Goal: Task Accomplishment & Management: Use online tool/utility

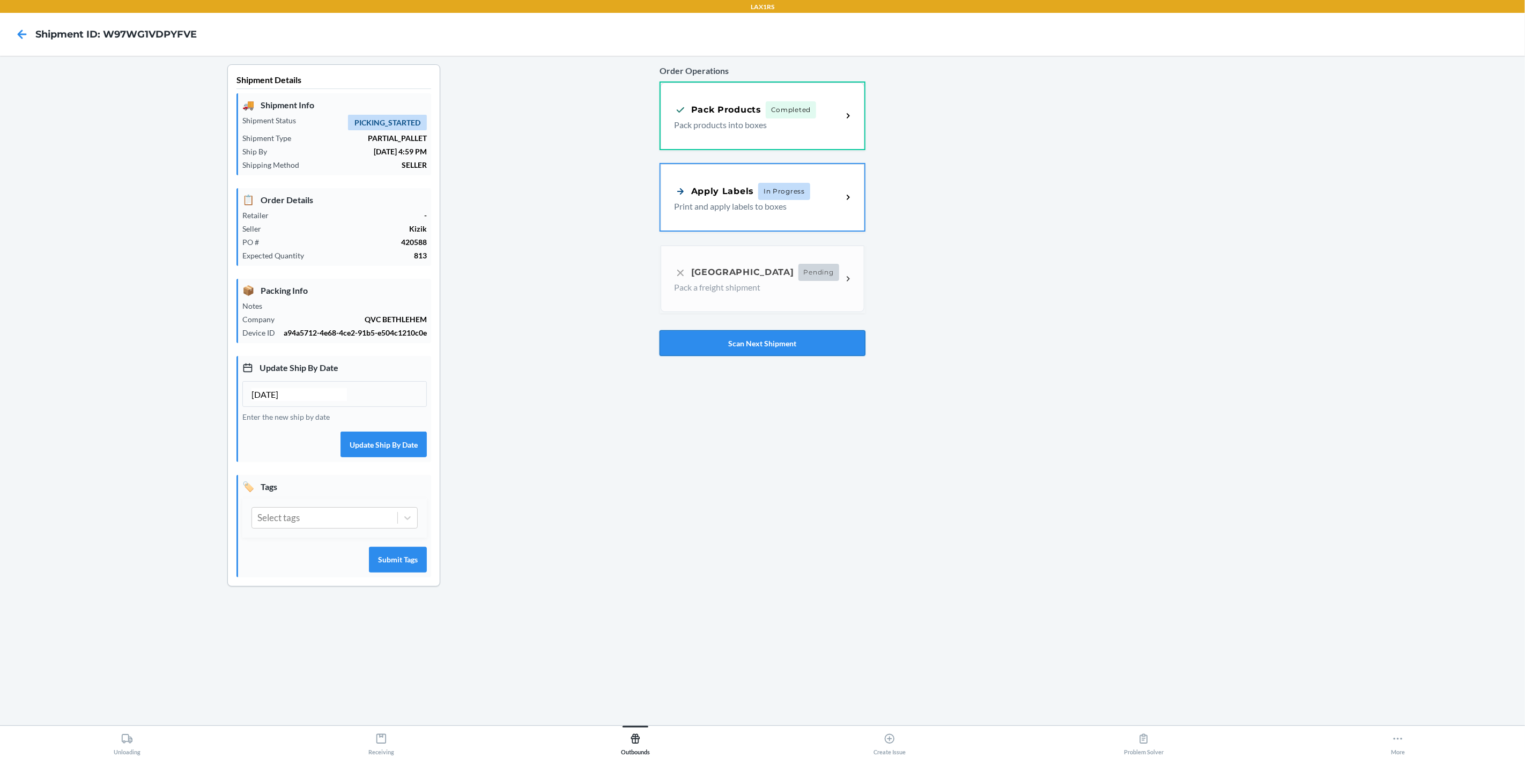
click at [807, 342] on button "Scan Next Shipment" at bounding box center [762, 343] width 206 height 26
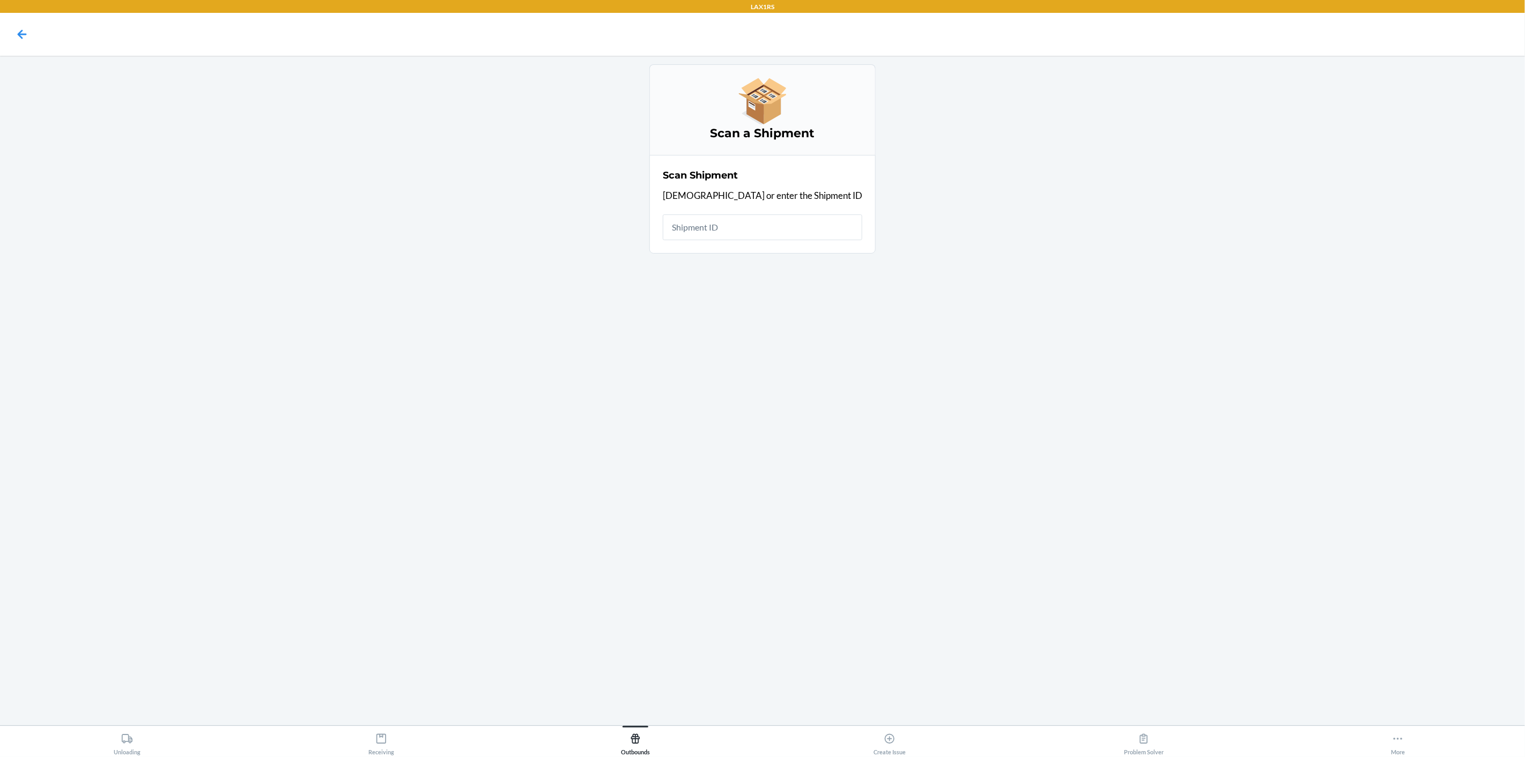
drag, startPoint x: 770, startPoint y: 232, endPoint x: 753, endPoint y: 213, distance: 25.1
click at [761, 231] on input "text" at bounding box center [762, 227] width 199 height 26
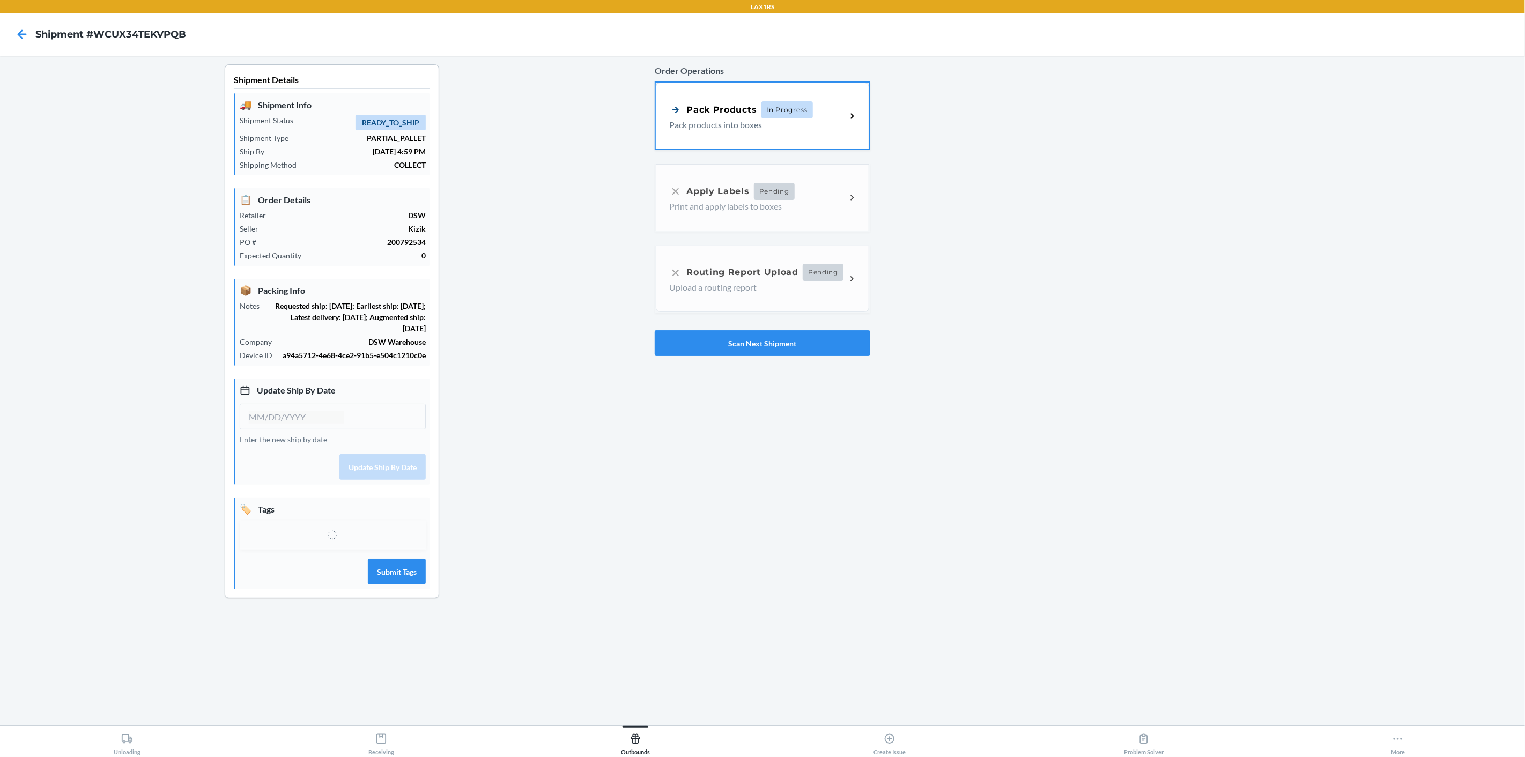
type input "[DATE]"
click at [853, 124] on div "Pack Products In Progress Pack products into boxes" at bounding box center [762, 114] width 213 height 66
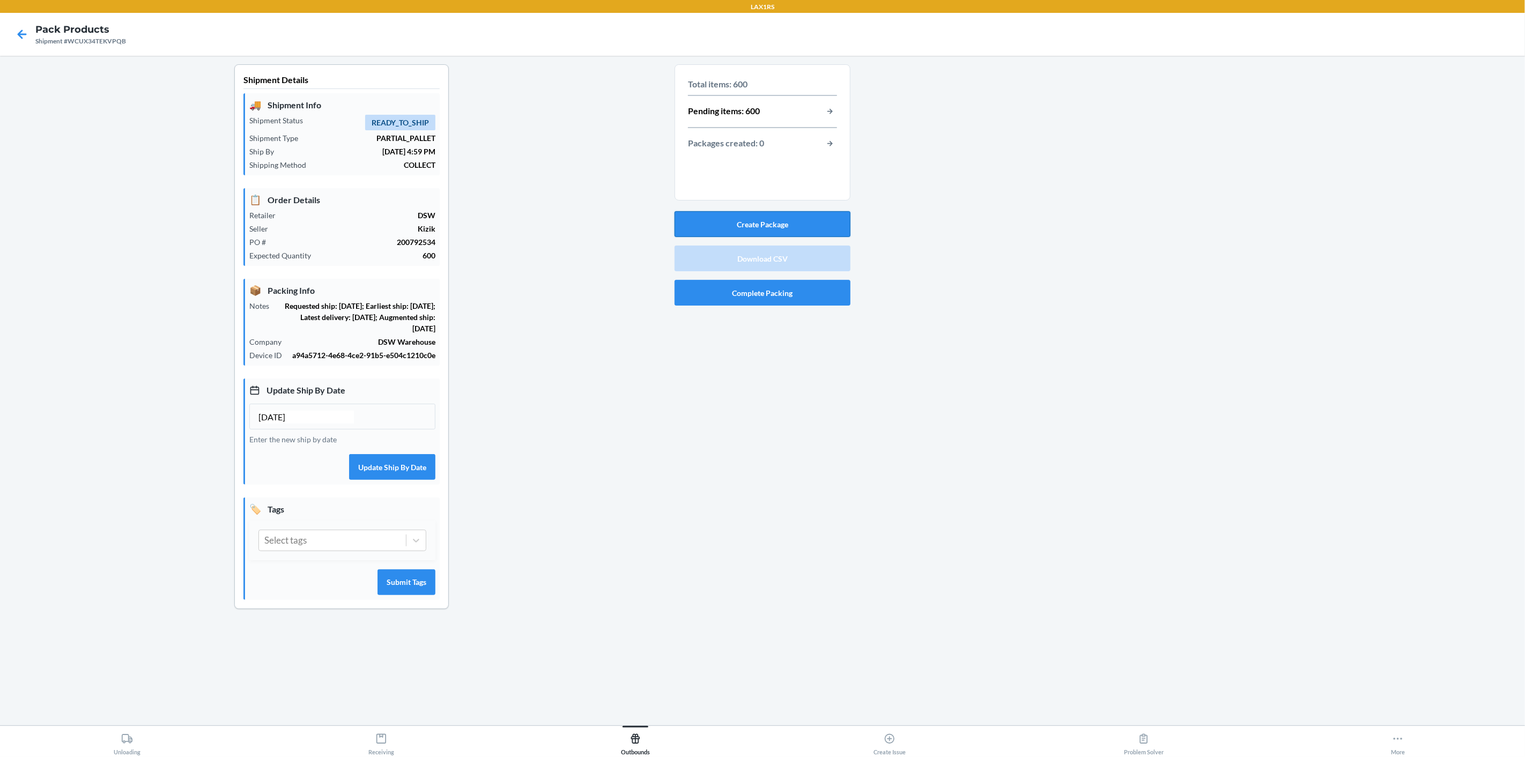
click at [816, 227] on button "Create Package" at bounding box center [762, 224] width 176 height 26
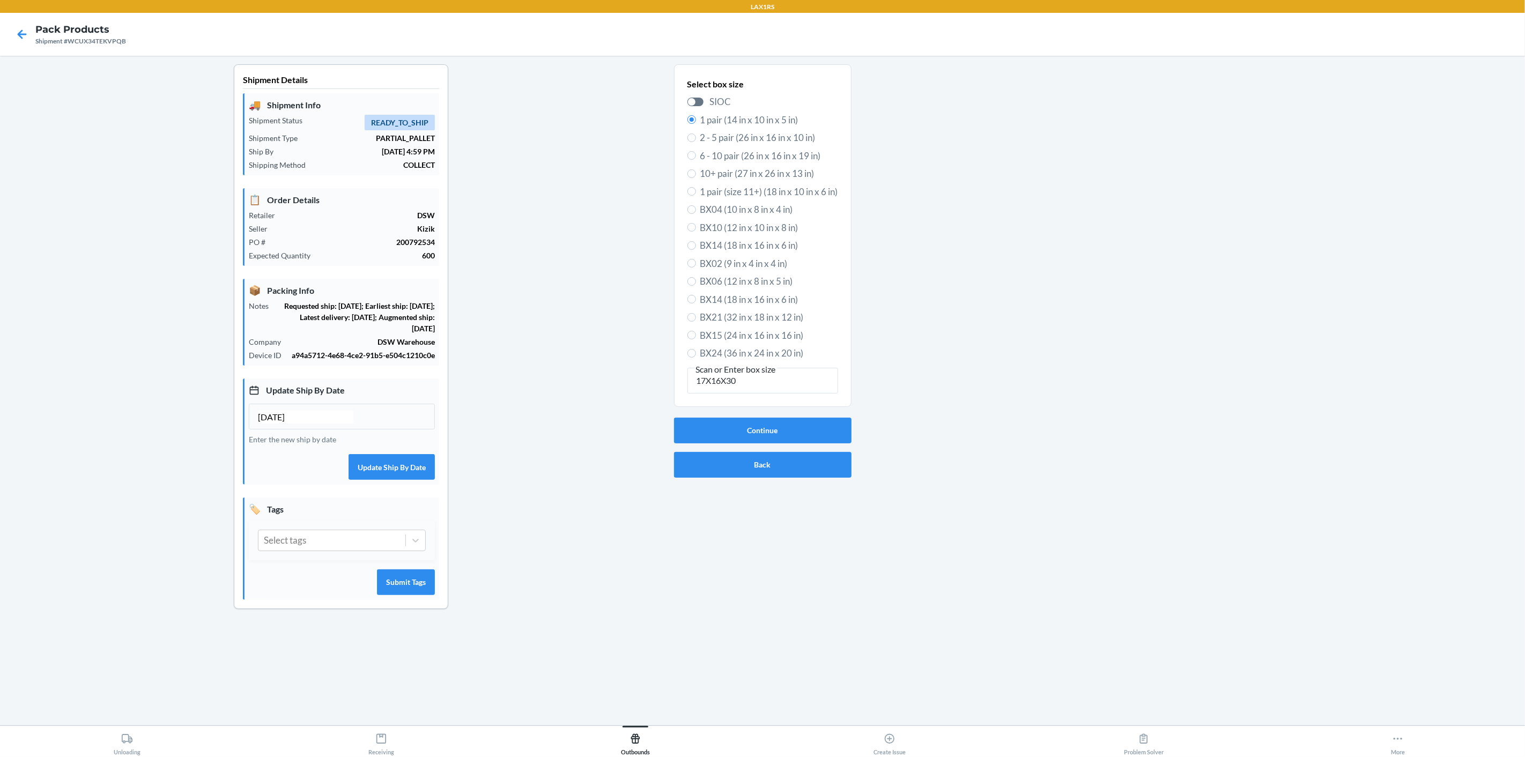
click at [717, 380] on input "17X16X30" at bounding box center [762, 381] width 151 height 26
type input "17X16X30"
click at [769, 426] on button "Continue" at bounding box center [762, 431] width 177 height 26
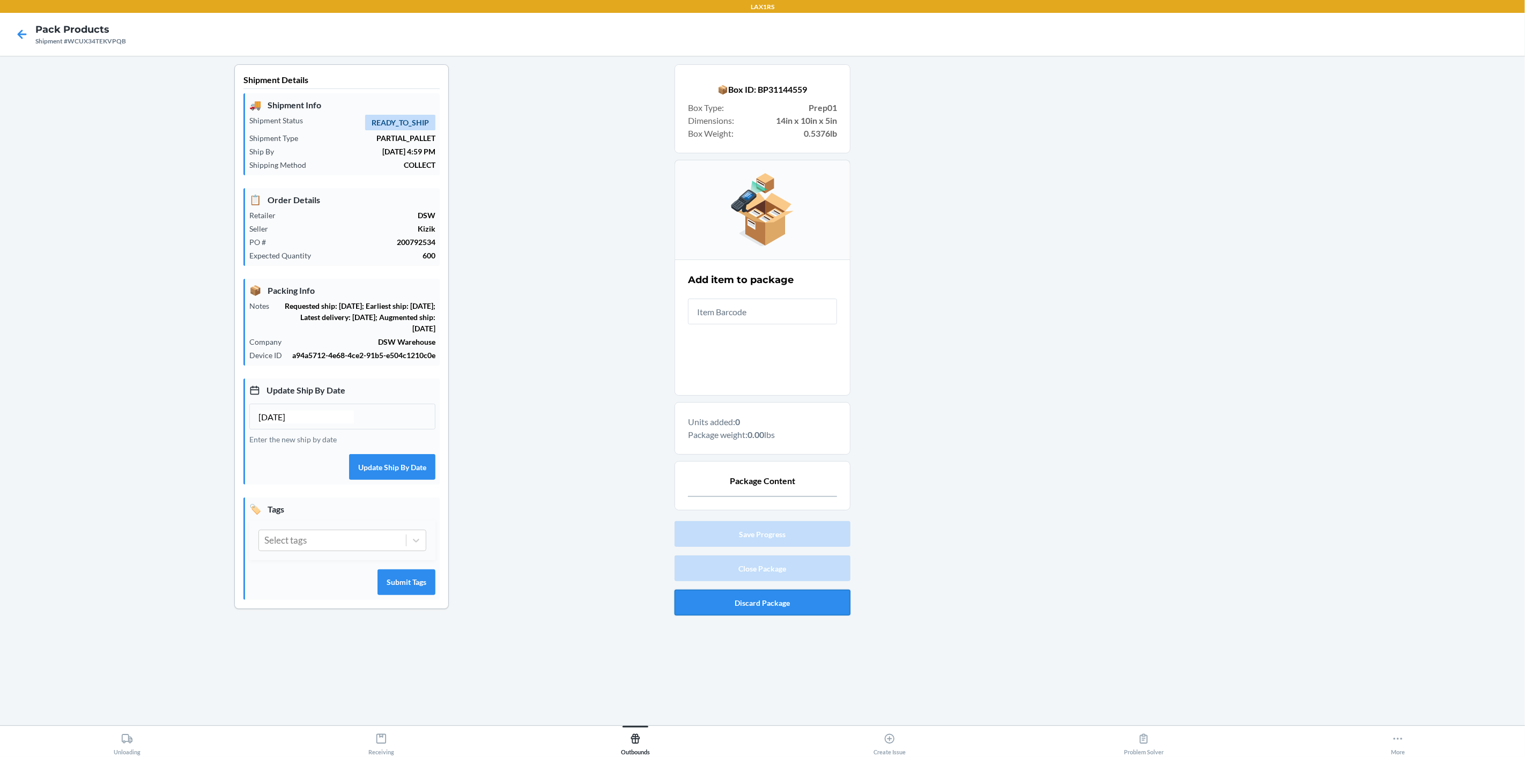
click at [767, 597] on button "Discard Package" at bounding box center [762, 603] width 176 height 26
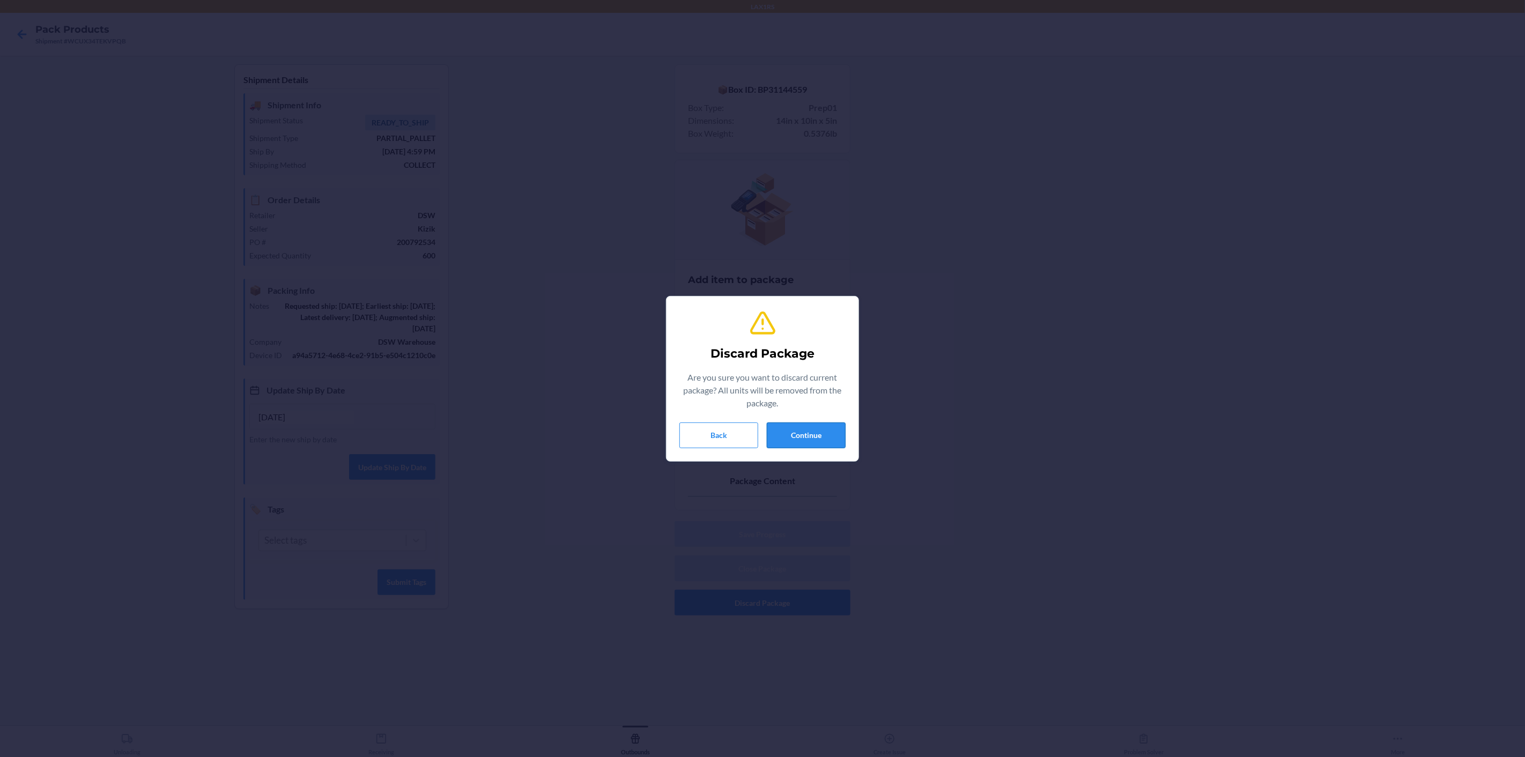
click at [804, 435] on button "Continue" at bounding box center [806, 435] width 79 height 26
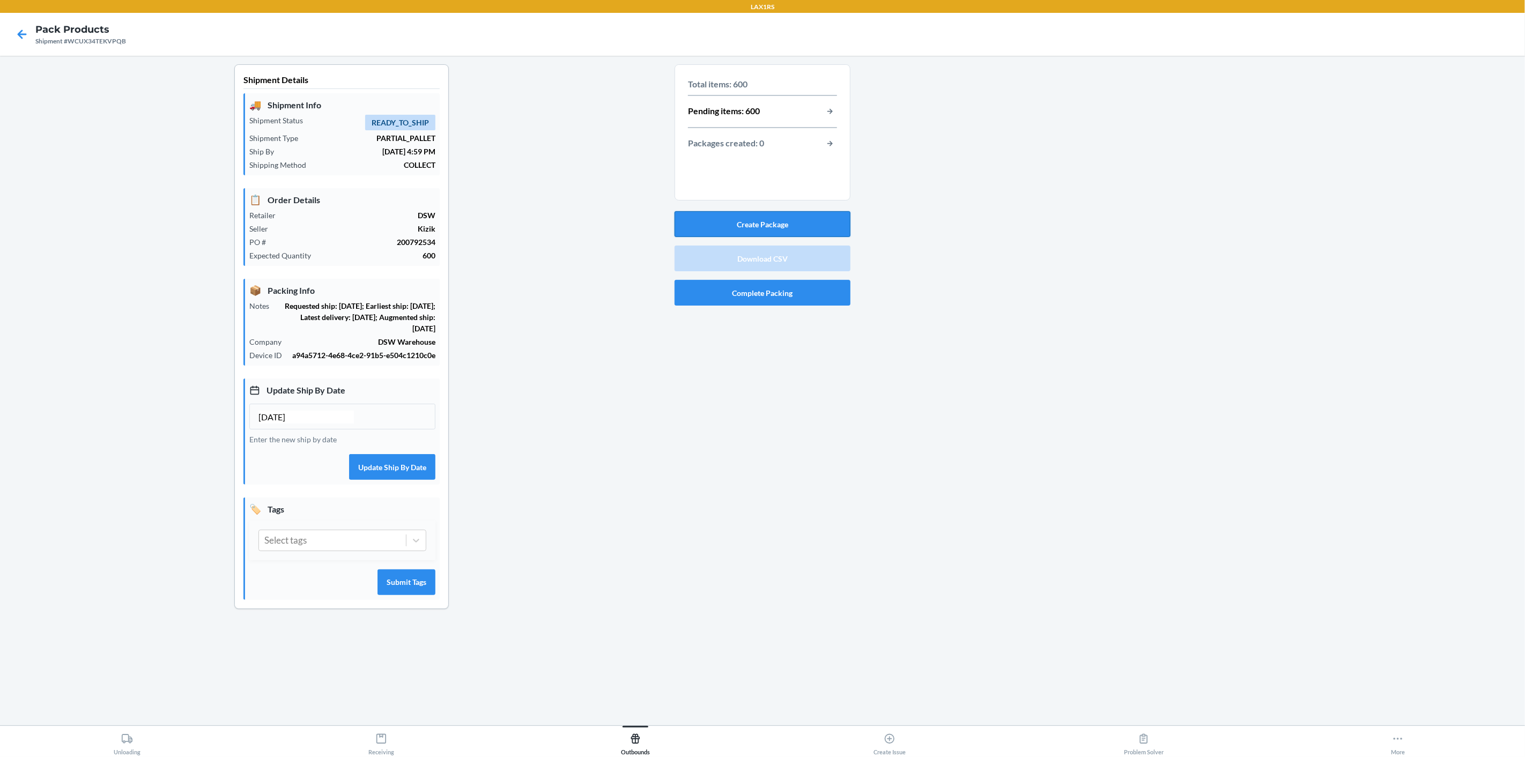
click at [785, 232] on button "Create Package" at bounding box center [762, 224] width 176 height 26
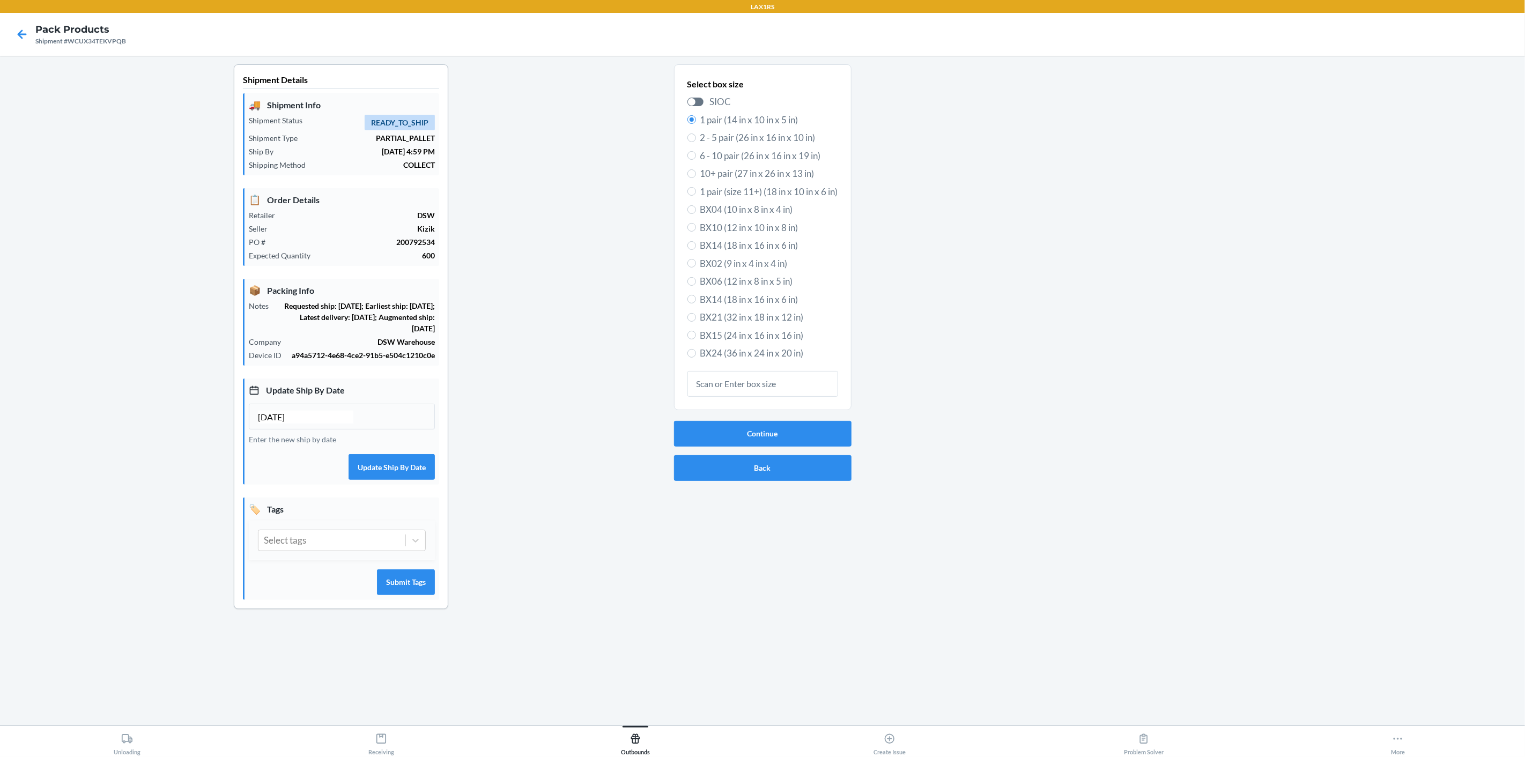
click at [721, 385] on input "text" at bounding box center [762, 384] width 151 height 26
click at [701, 99] on div at bounding box center [695, 102] width 16 height 9
checkbox input "true"
radio input "false"
click at [699, 100] on div at bounding box center [699, 102] width 8 height 8
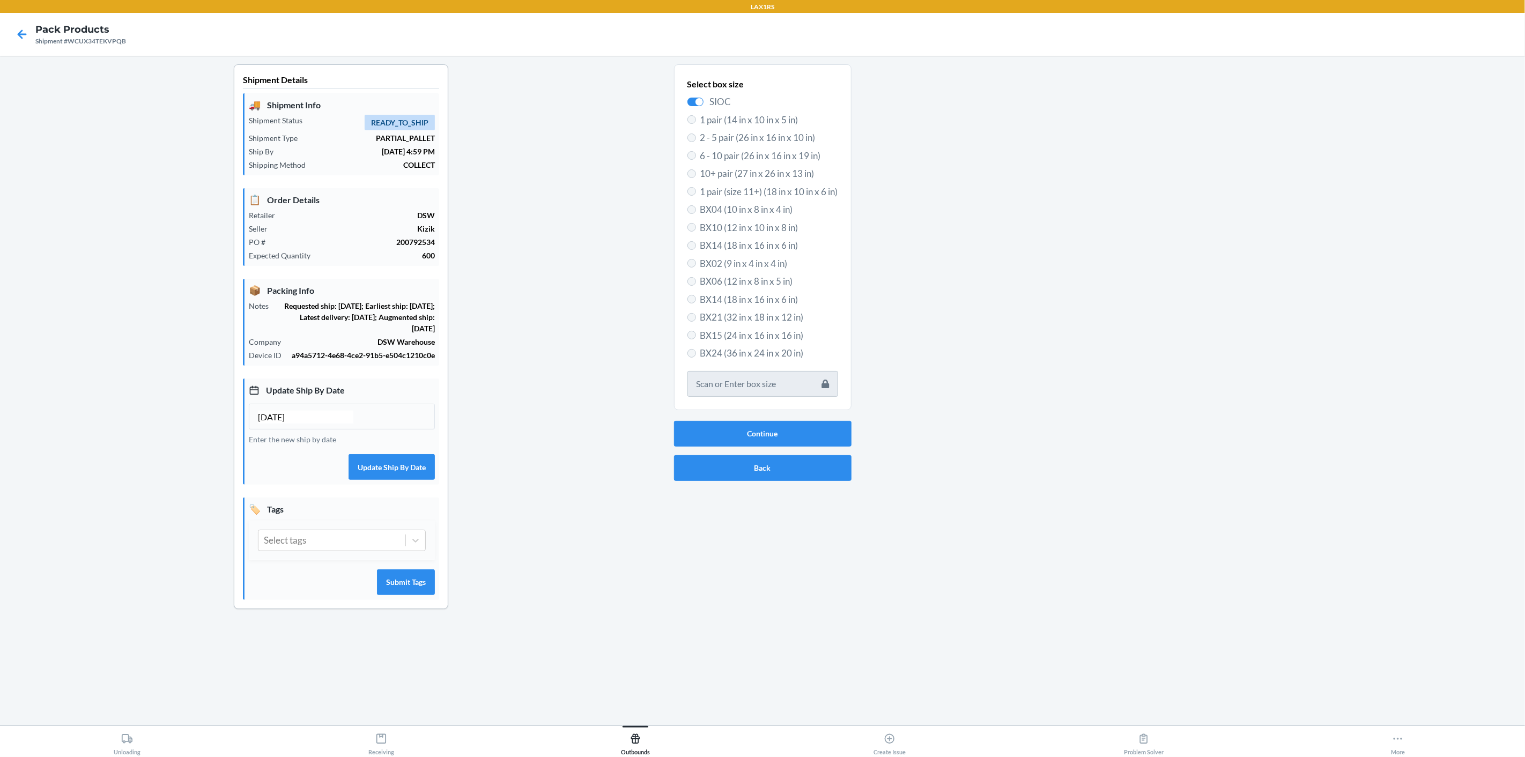
checkbox input "false"
radio input "true"
click at [699, 100] on div at bounding box center [695, 102] width 16 height 9
checkbox input "true"
radio input "false"
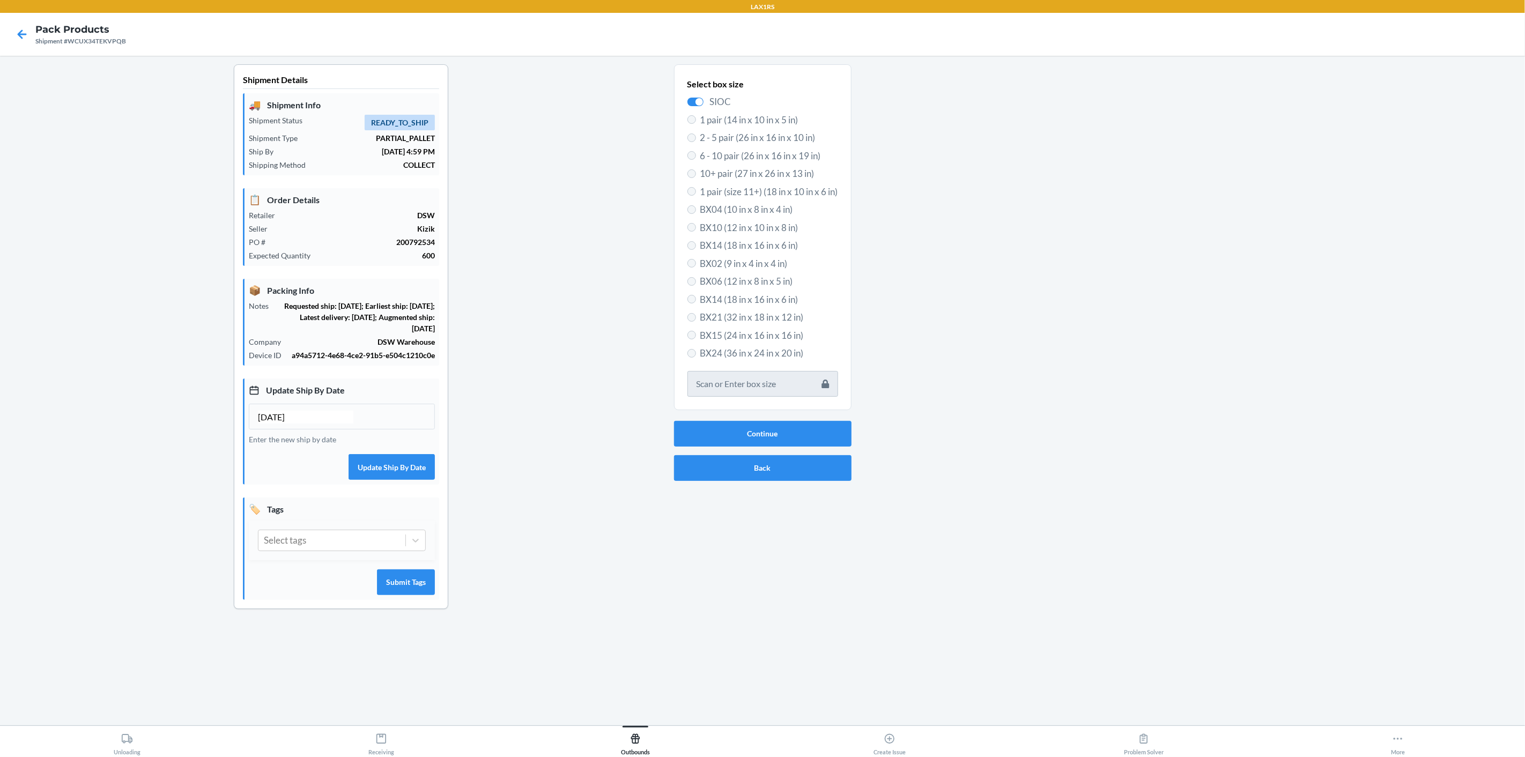
click at [699, 100] on div at bounding box center [699, 102] width 8 height 8
checkbox input "false"
radio input "true"
click at [695, 337] on label "BX15 (24 in x 16 in x 16 in)" at bounding box center [762, 336] width 151 height 14
click at [695, 337] on input "BX15 (24 in x 16 in x 16 in)" at bounding box center [691, 335] width 9 height 9
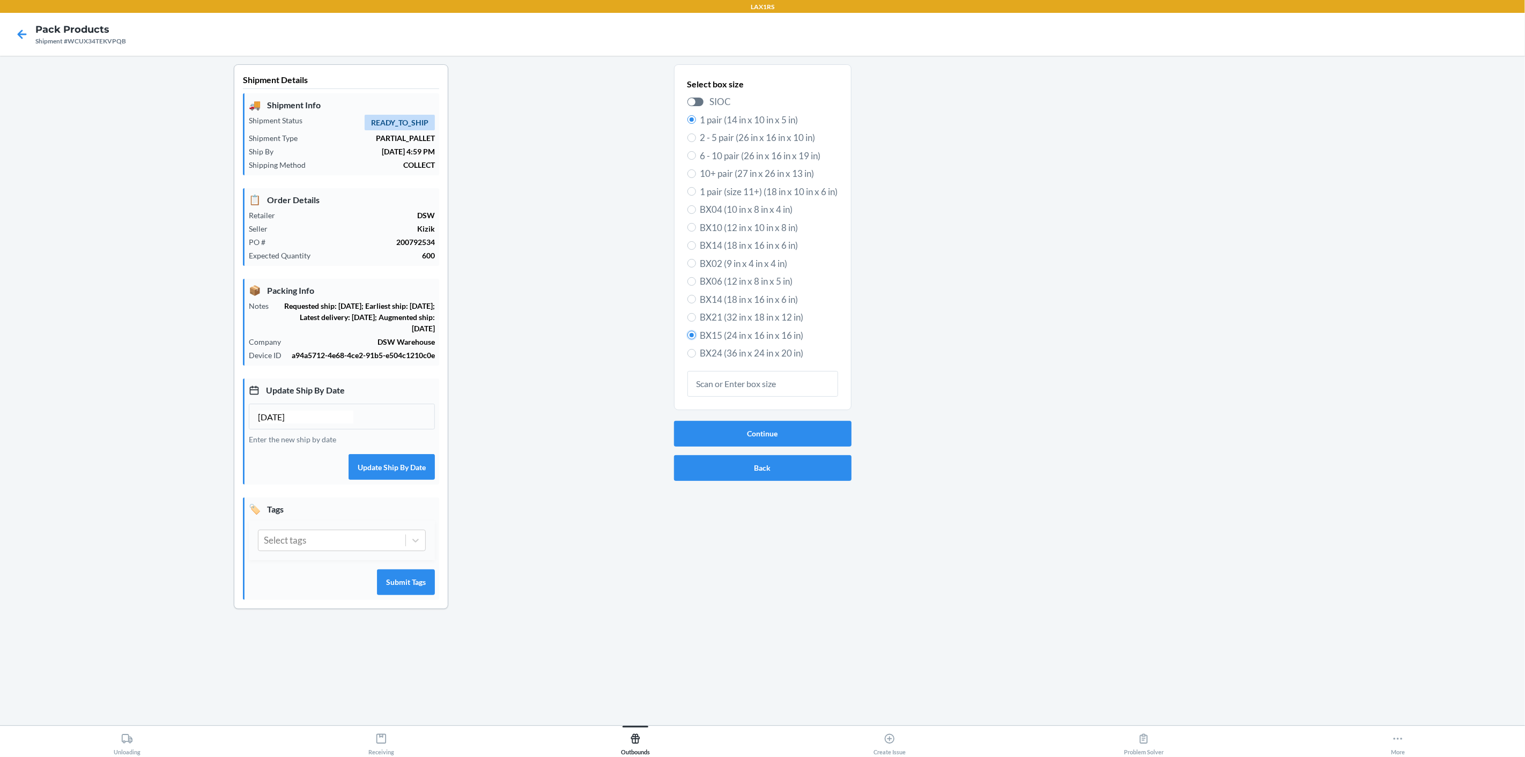
radio input "true"
radio input "false"
click at [766, 437] on button "Continue" at bounding box center [762, 434] width 177 height 26
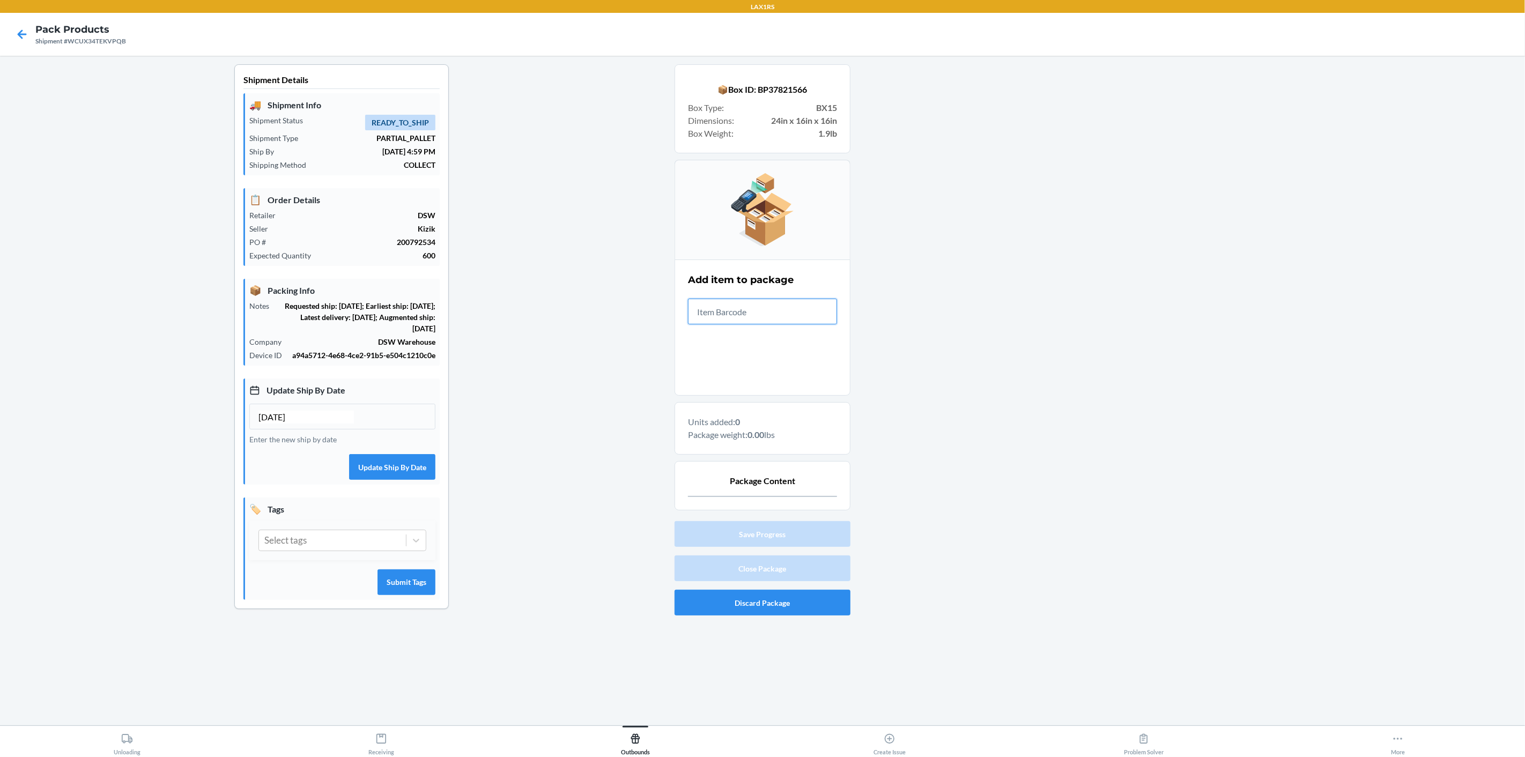
click at [749, 314] on input "text" at bounding box center [762, 312] width 149 height 26
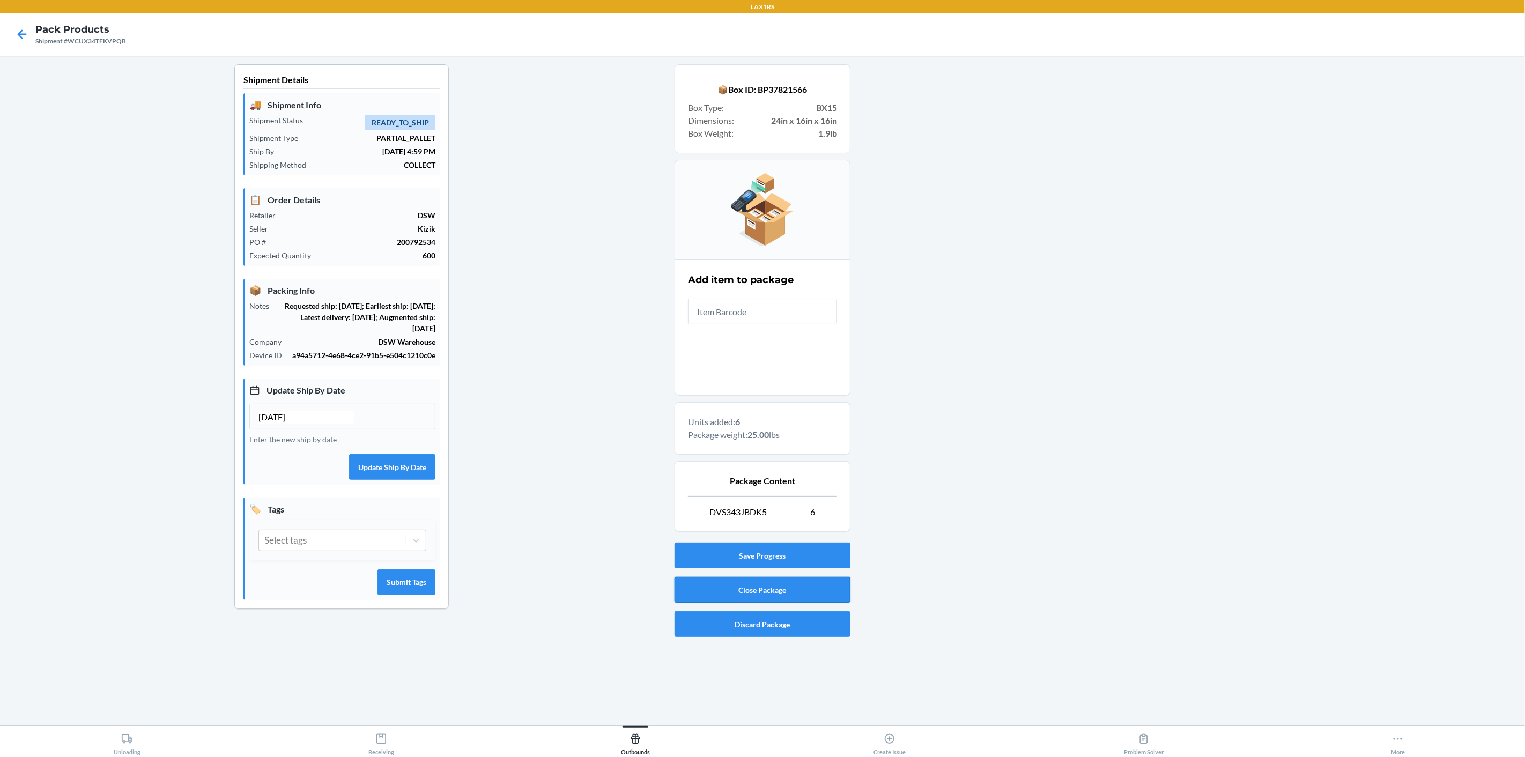
click at [790, 596] on button "Close Package" at bounding box center [762, 590] width 176 height 26
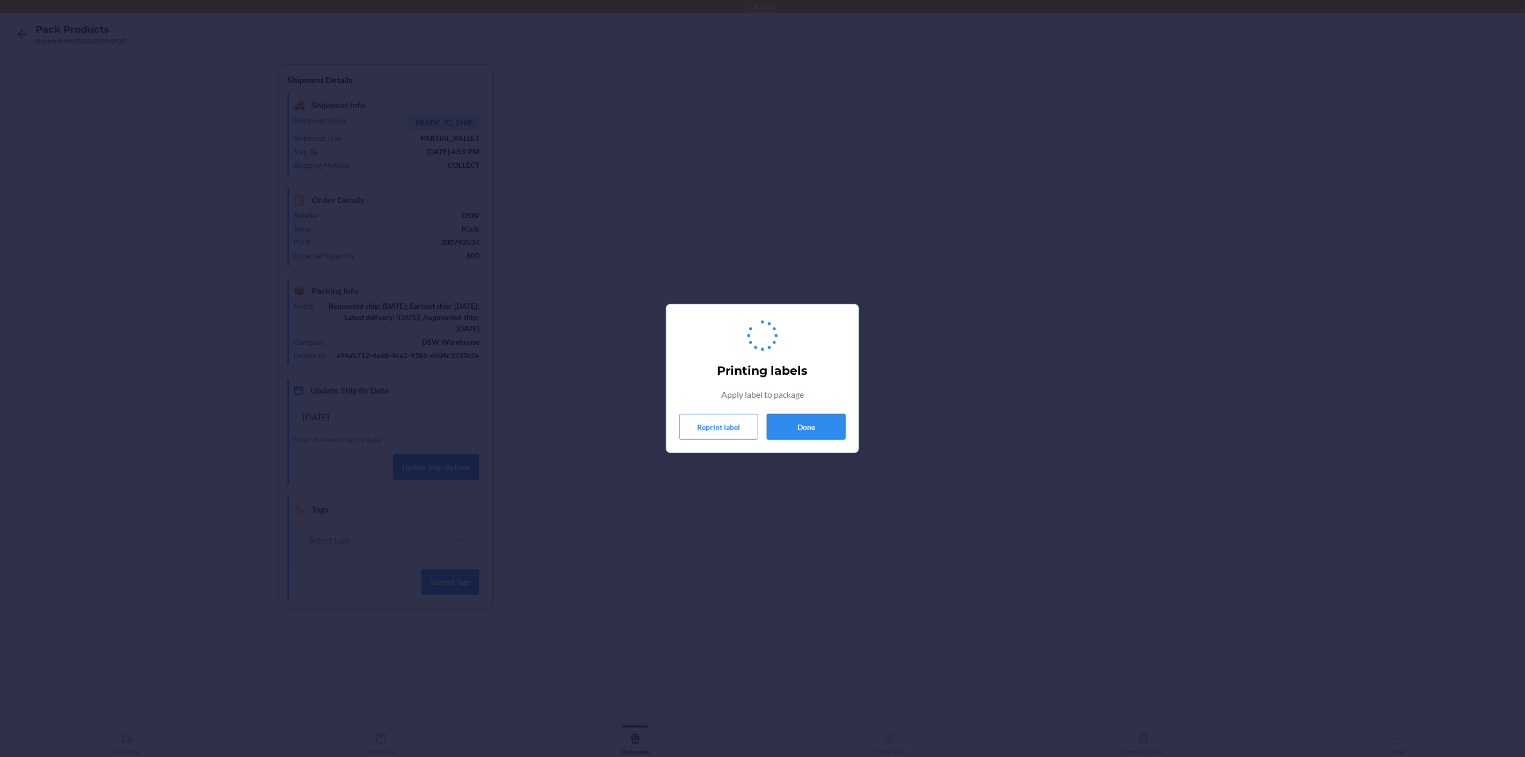
click at [815, 429] on button "Done" at bounding box center [806, 427] width 79 height 26
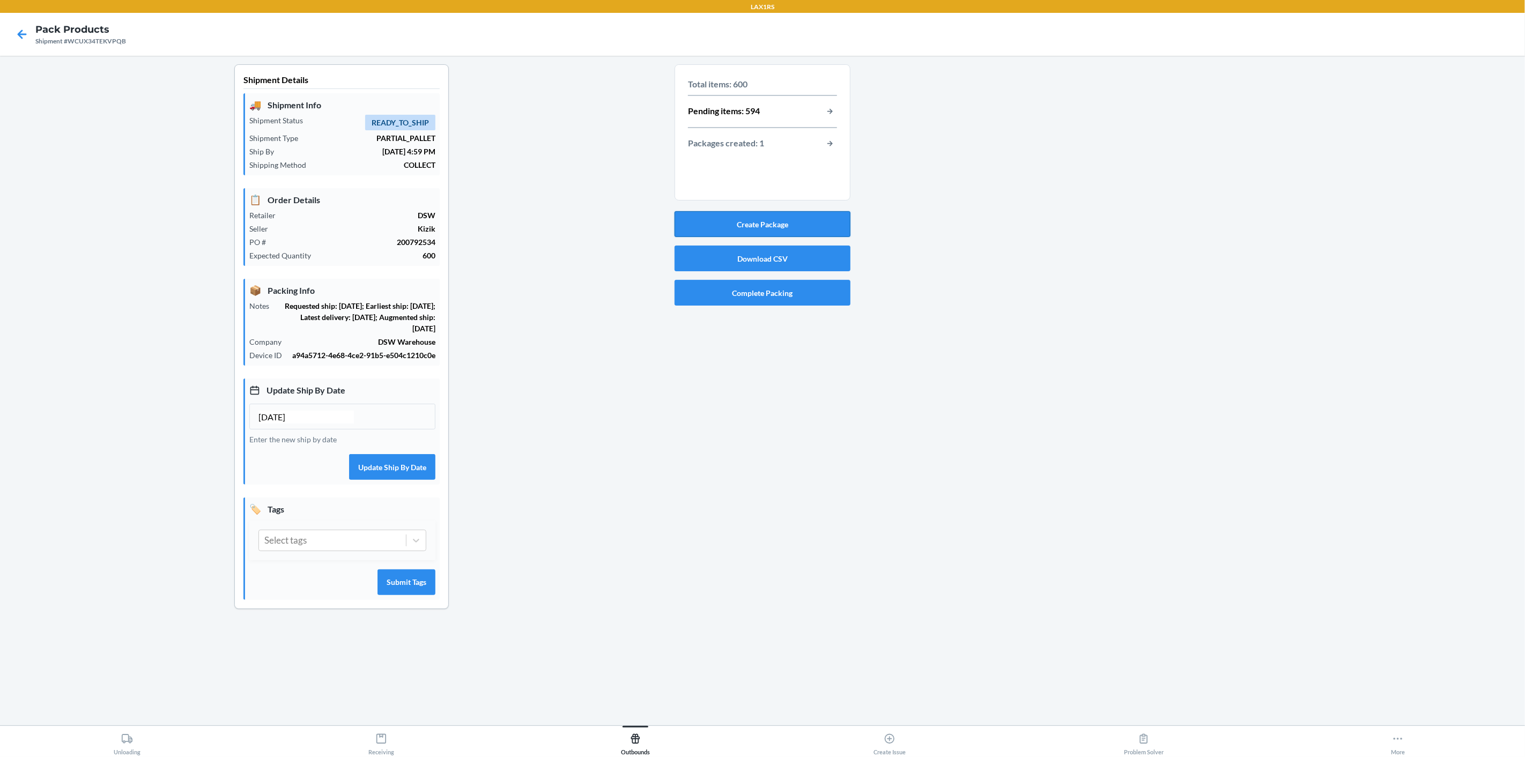
click at [788, 225] on button "Create Package" at bounding box center [762, 224] width 176 height 26
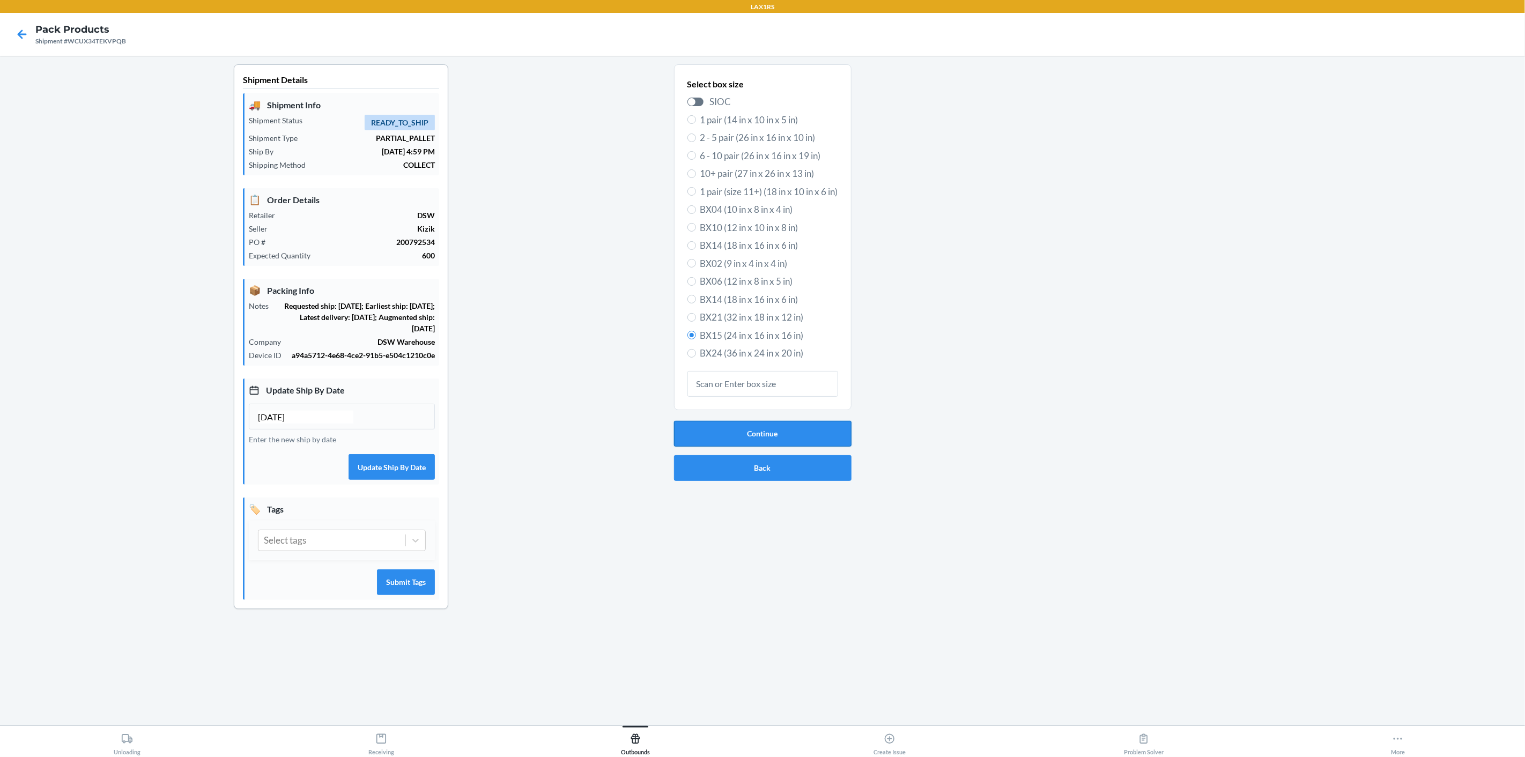
click at [791, 429] on button "Continue" at bounding box center [762, 434] width 177 height 26
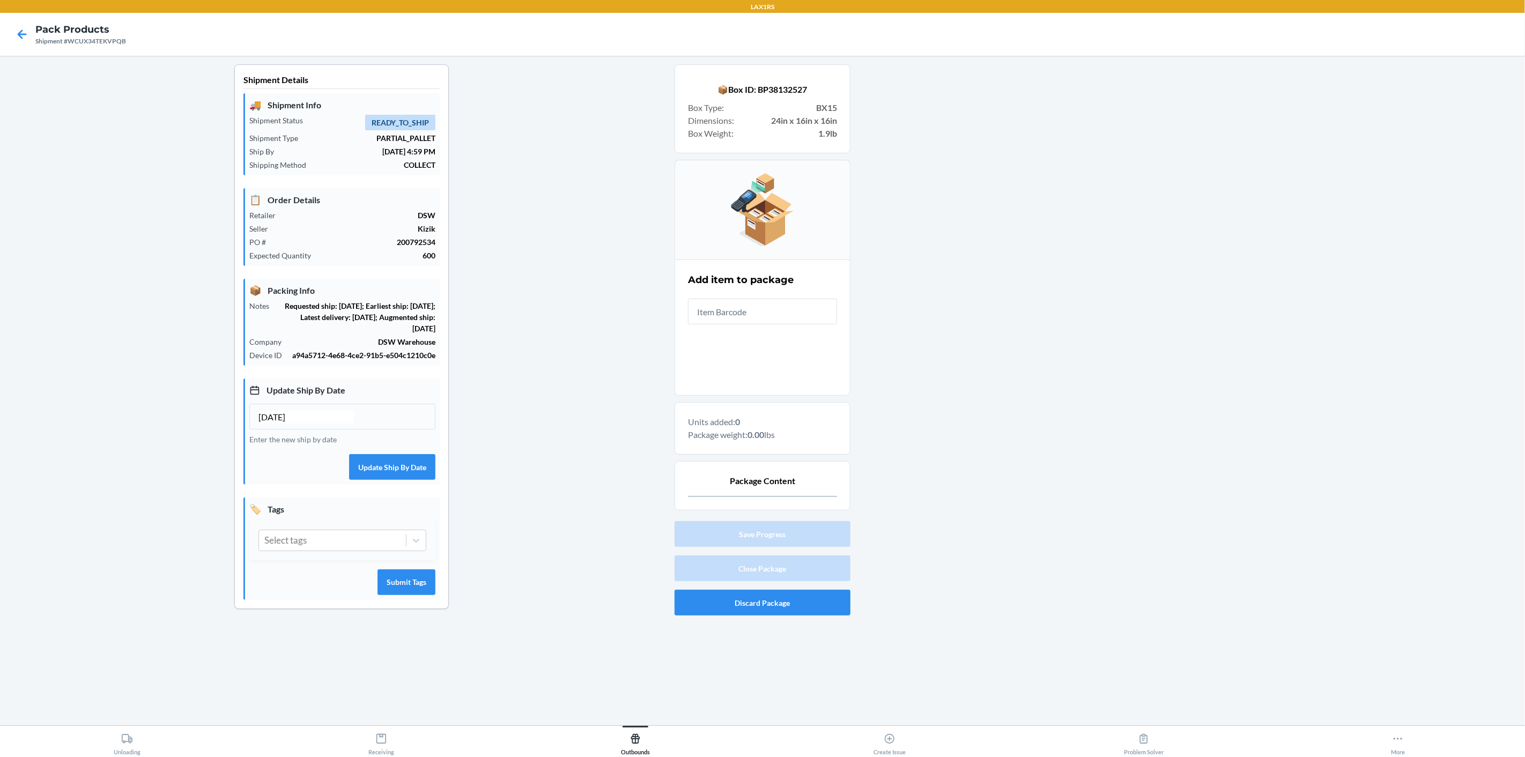
click at [764, 313] on input "text" at bounding box center [762, 312] width 149 height 26
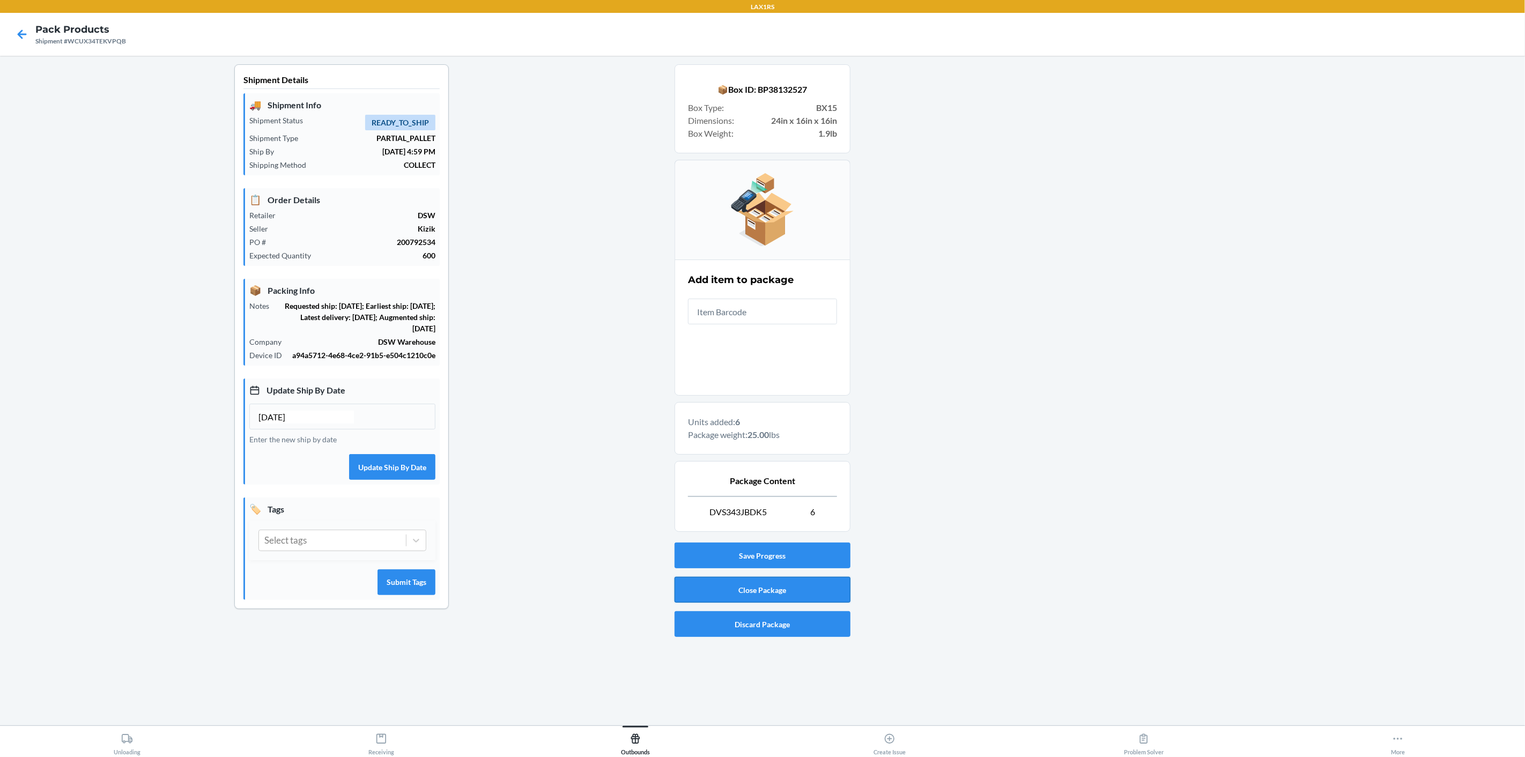
click at [773, 590] on button "Close Package" at bounding box center [762, 590] width 176 height 26
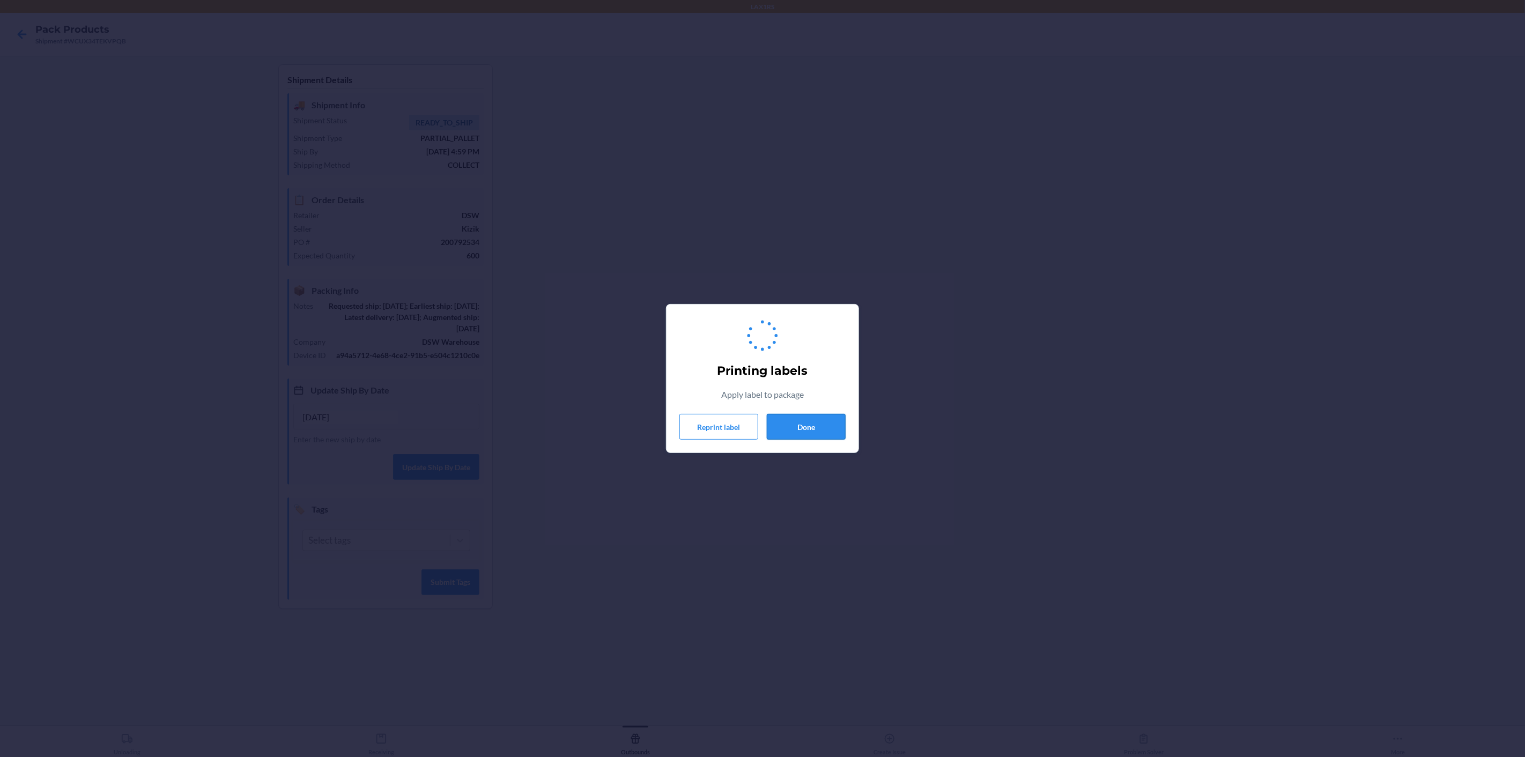
click at [824, 428] on button "Done" at bounding box center [806, 427] width 79 height 26
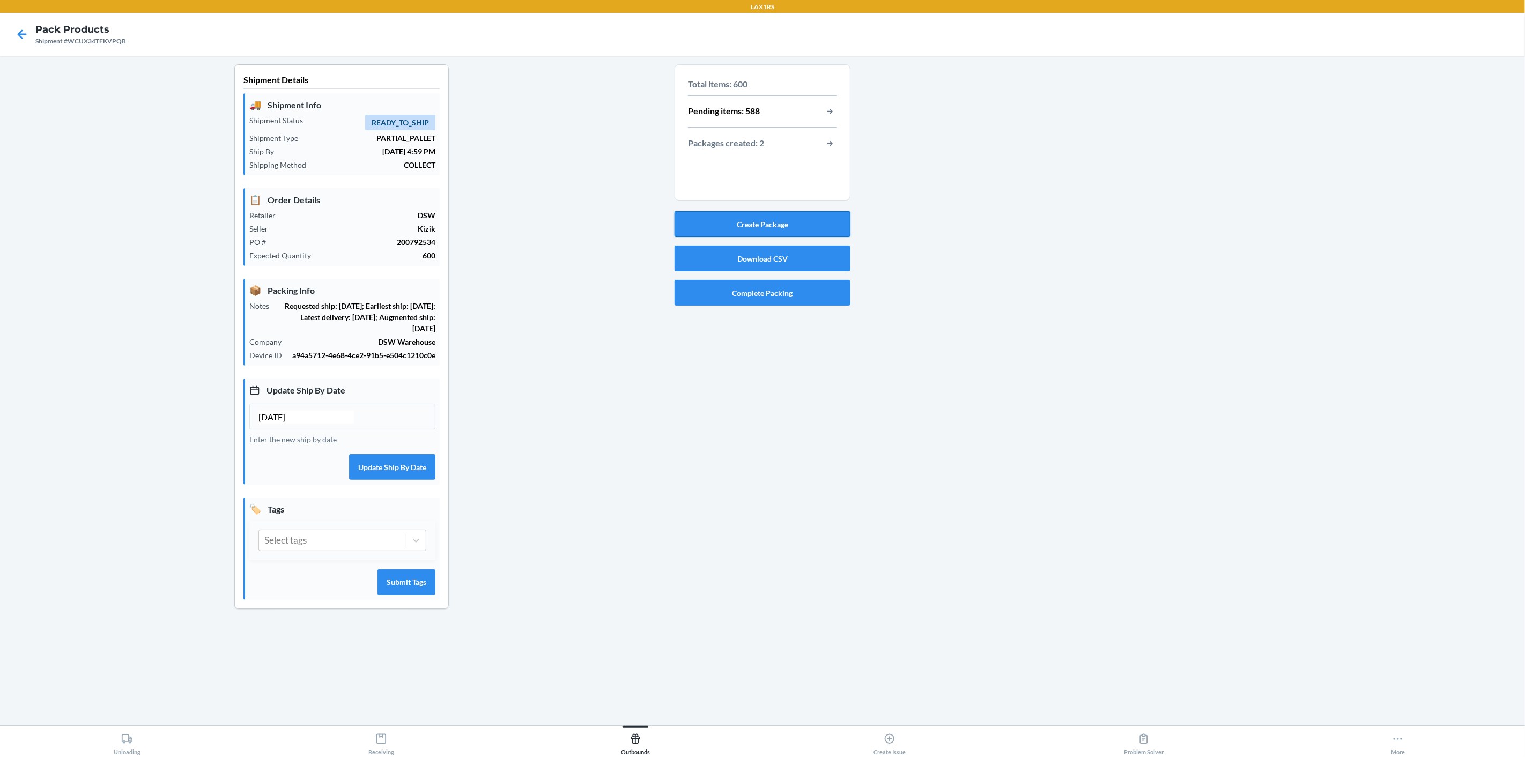
click at [789, 221] on button "Create Package" at bounding box center [762, 224] width 176 height 26
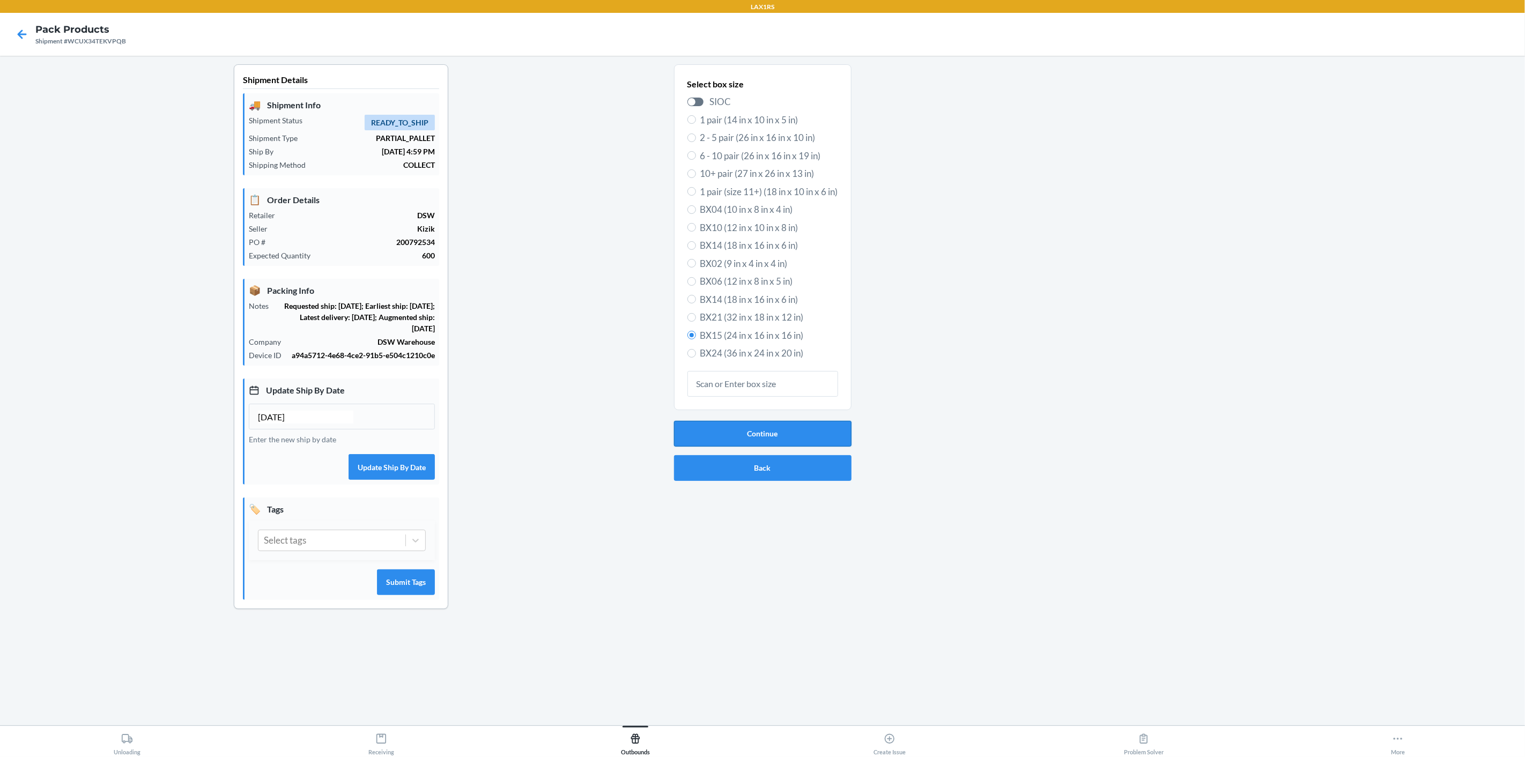
click at [778, 435] on button "Continue" at bounding box center [762, 434] width 177 height 26
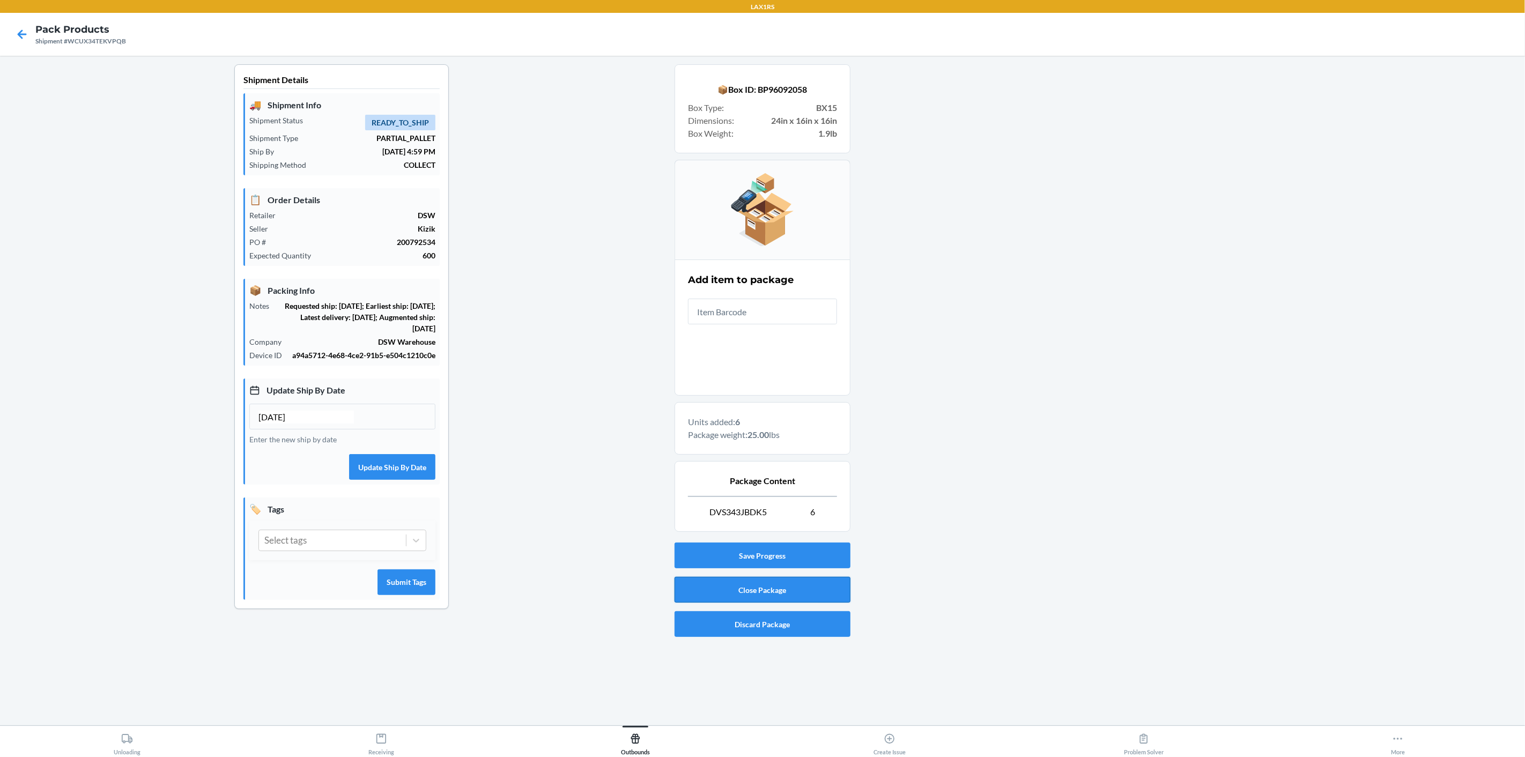
click at [776, 589] on button "Close Package" at bounding box center [762, 590] width 176 height 26
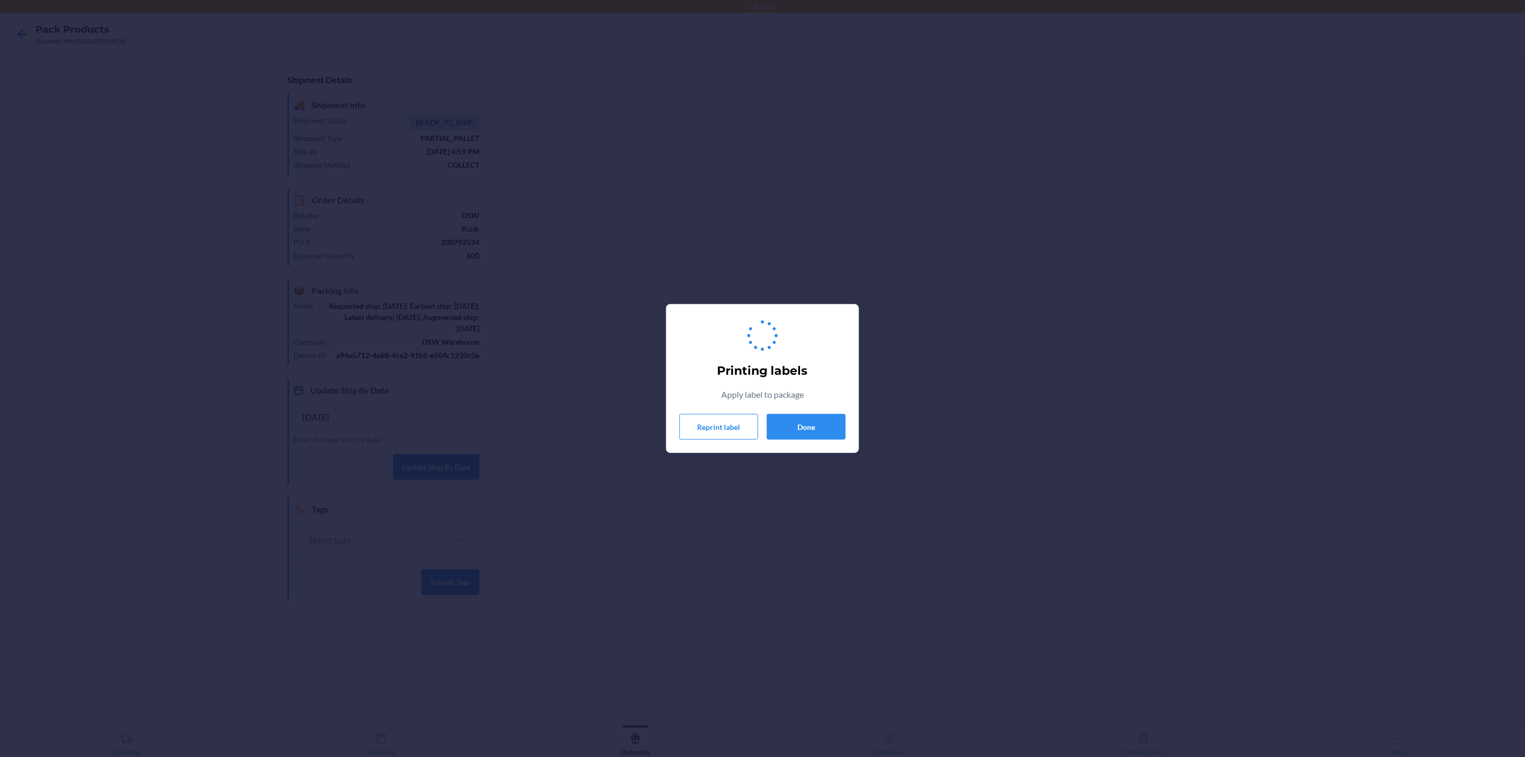
drag, startPoint x: 814, startPoint y: 336, endPoint x: 818, endPoint y: 348, distance: 12.7
click at [814, 336] on div "Printing labels Apply label to package Reprint label Done" at bounding box center [762, 378] width 166 height 131
click at [803, 439] on button "Done" at bounding box center [806, 427] width 79 height 26
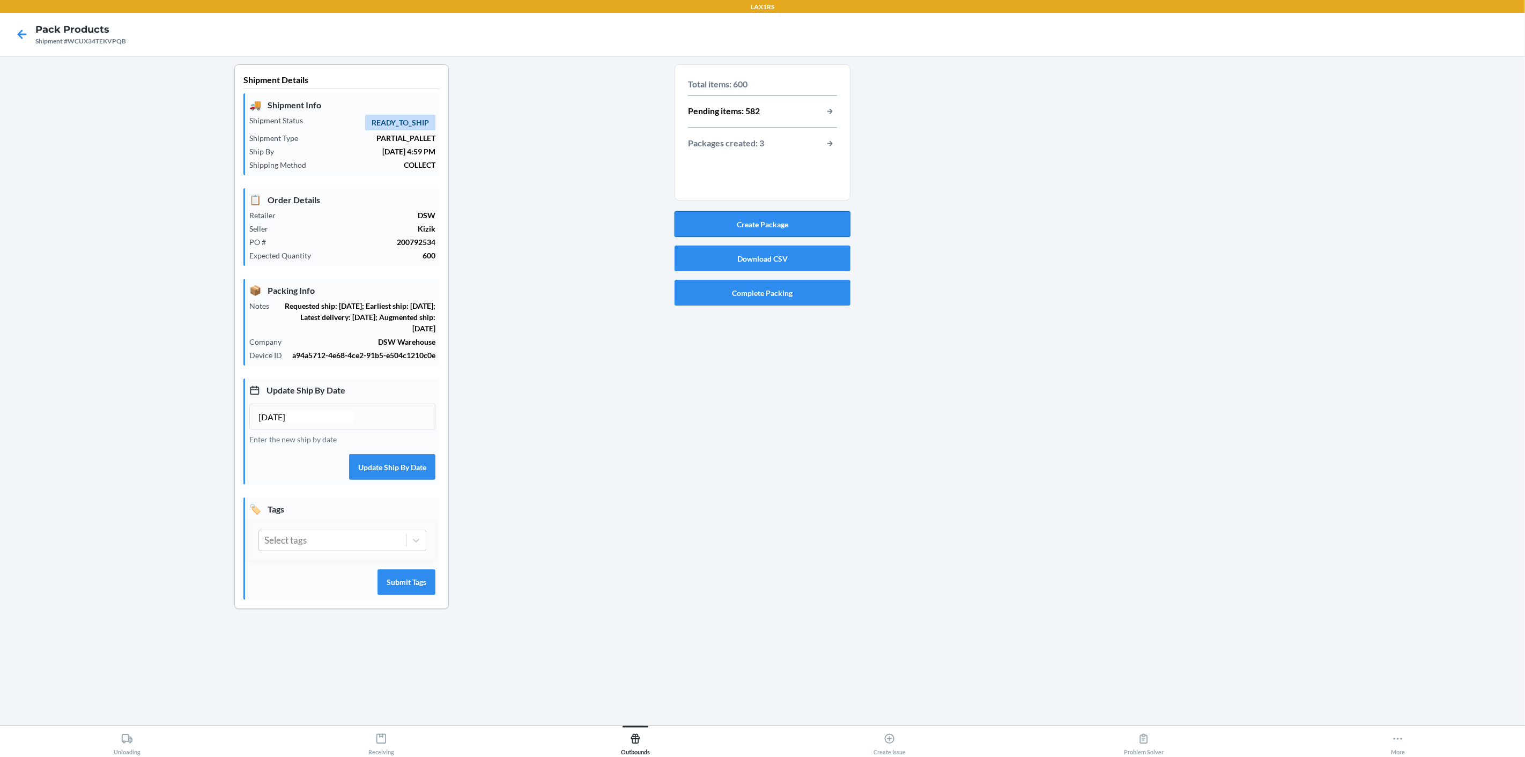
click at [762, 220] on button "Create Package" at bounding box center [762, 224] width 176 height 26
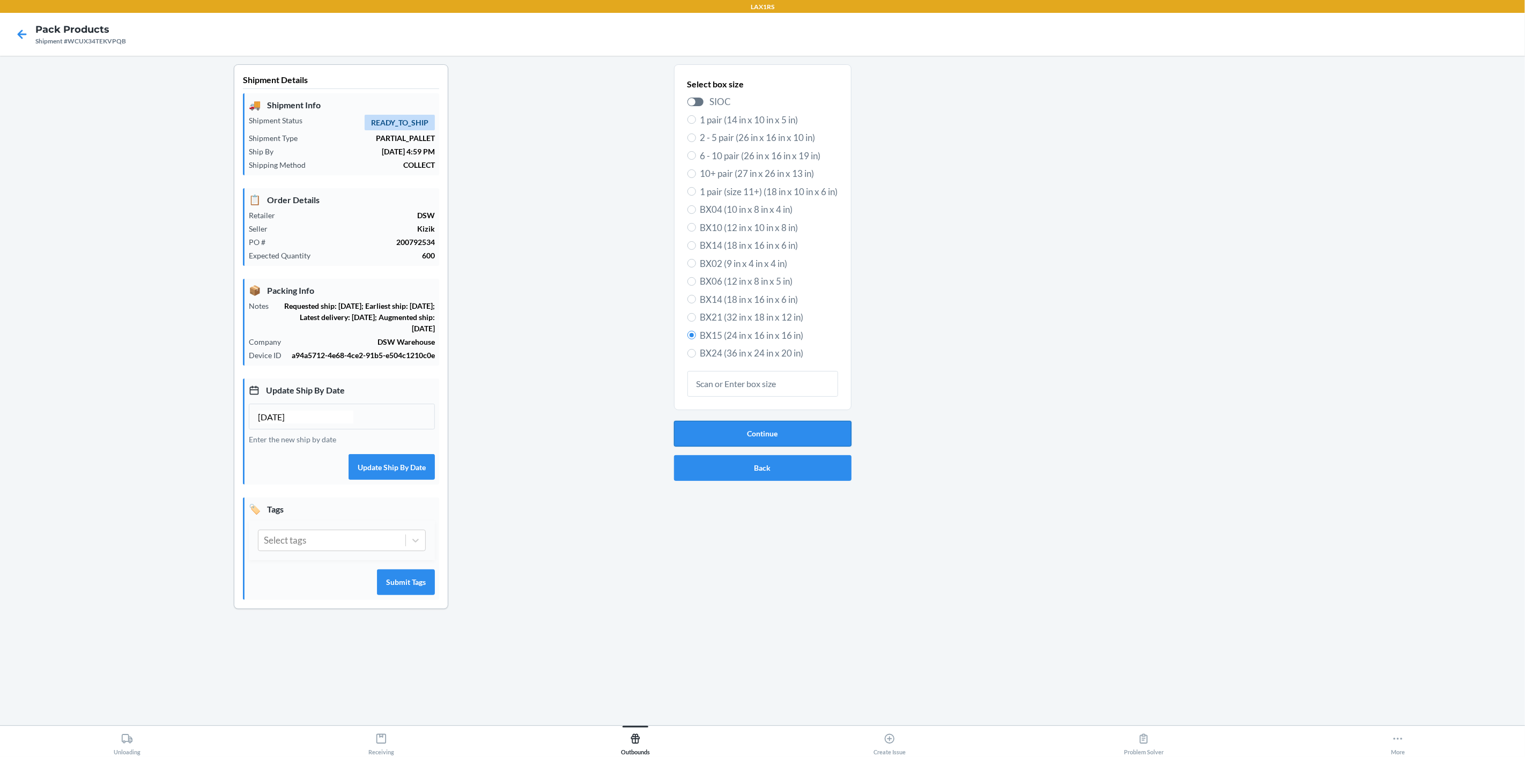
click at [740, 427] on button "Continue" at bounding box center [762, 434] width 177 height 26
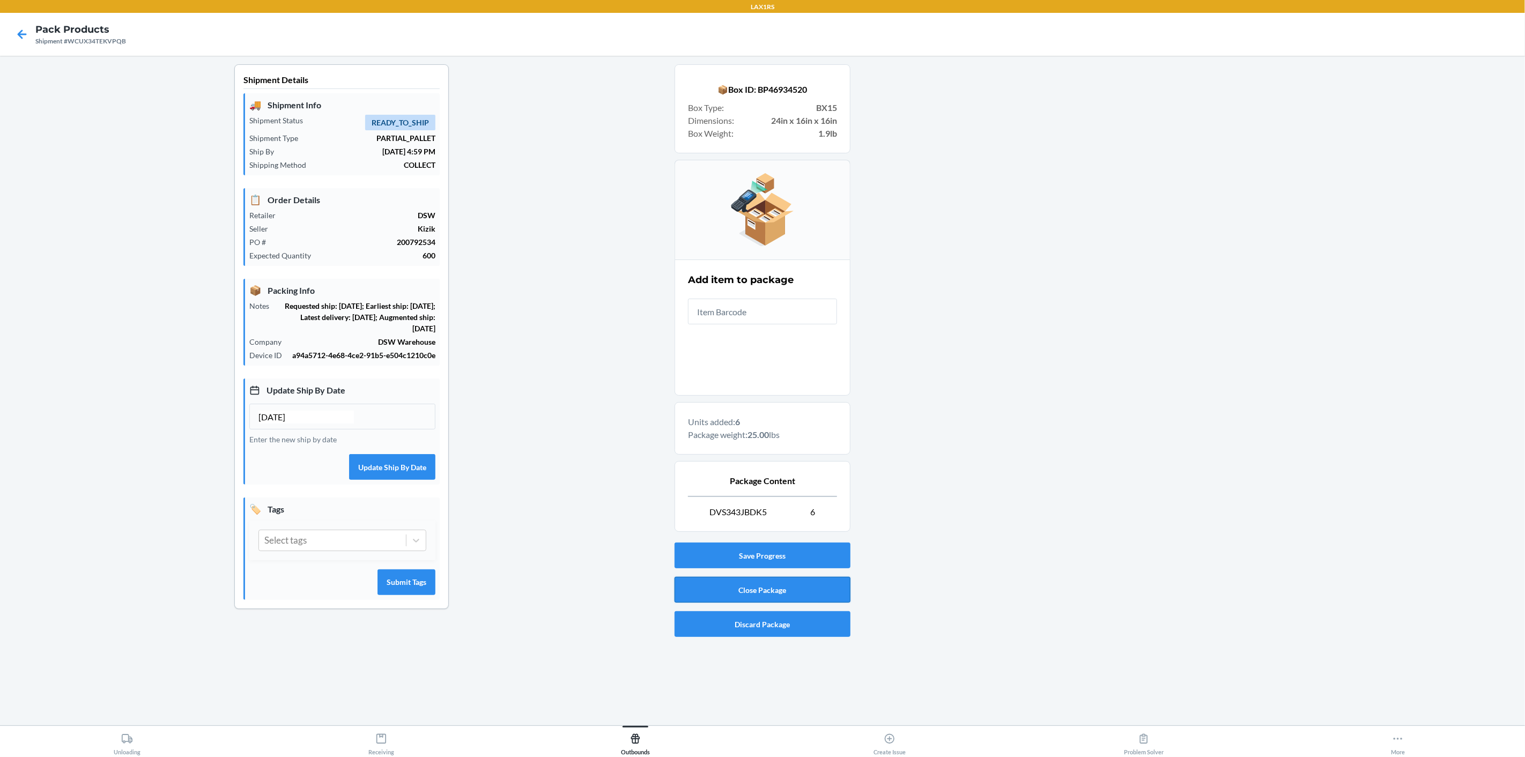
click at [789, 581] on button "Close Package" at bounding box center [762, 590] width 176 height 26
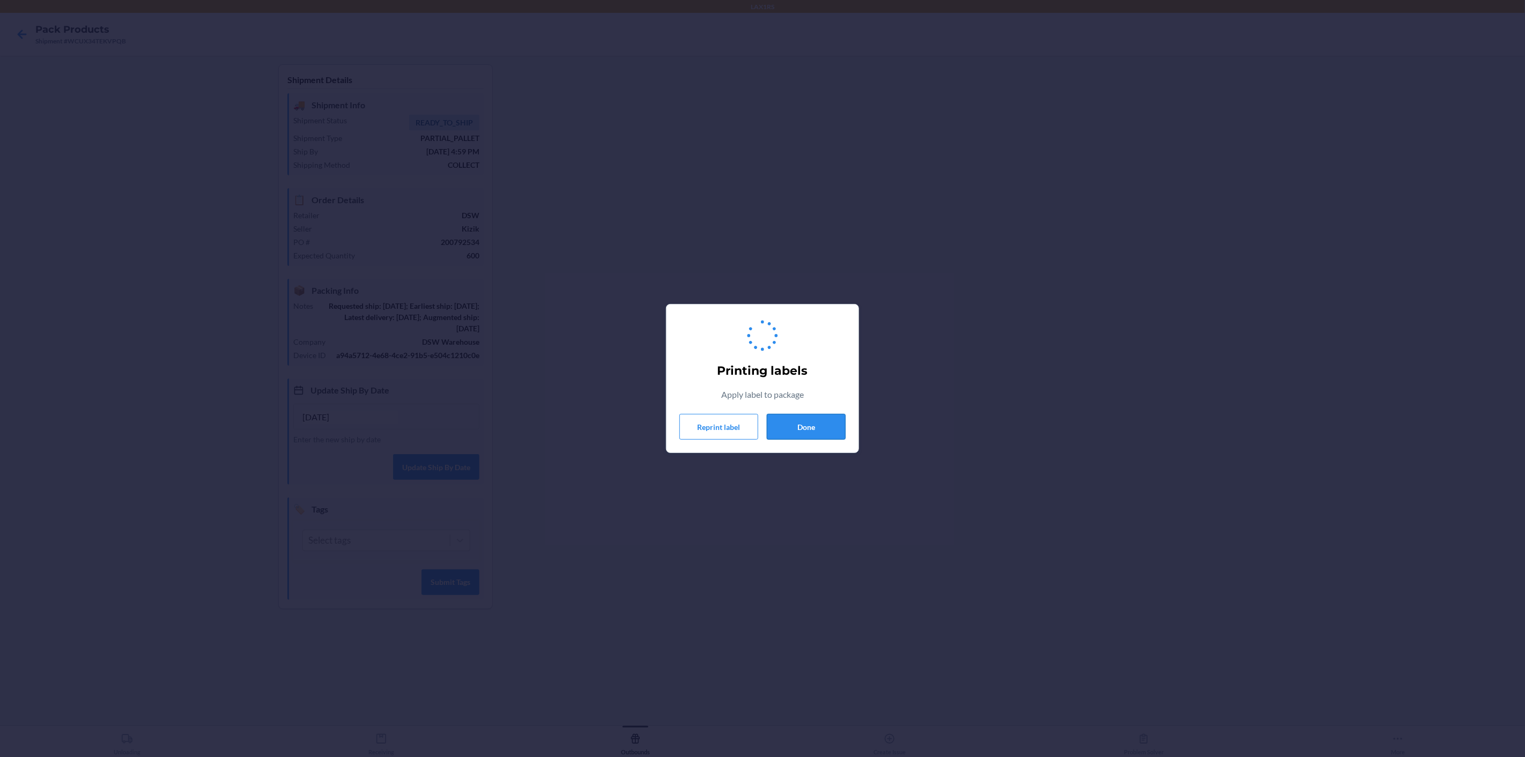
click at [801, 428] on button "Done" at bounding box center [806, 427] width 79 height 26
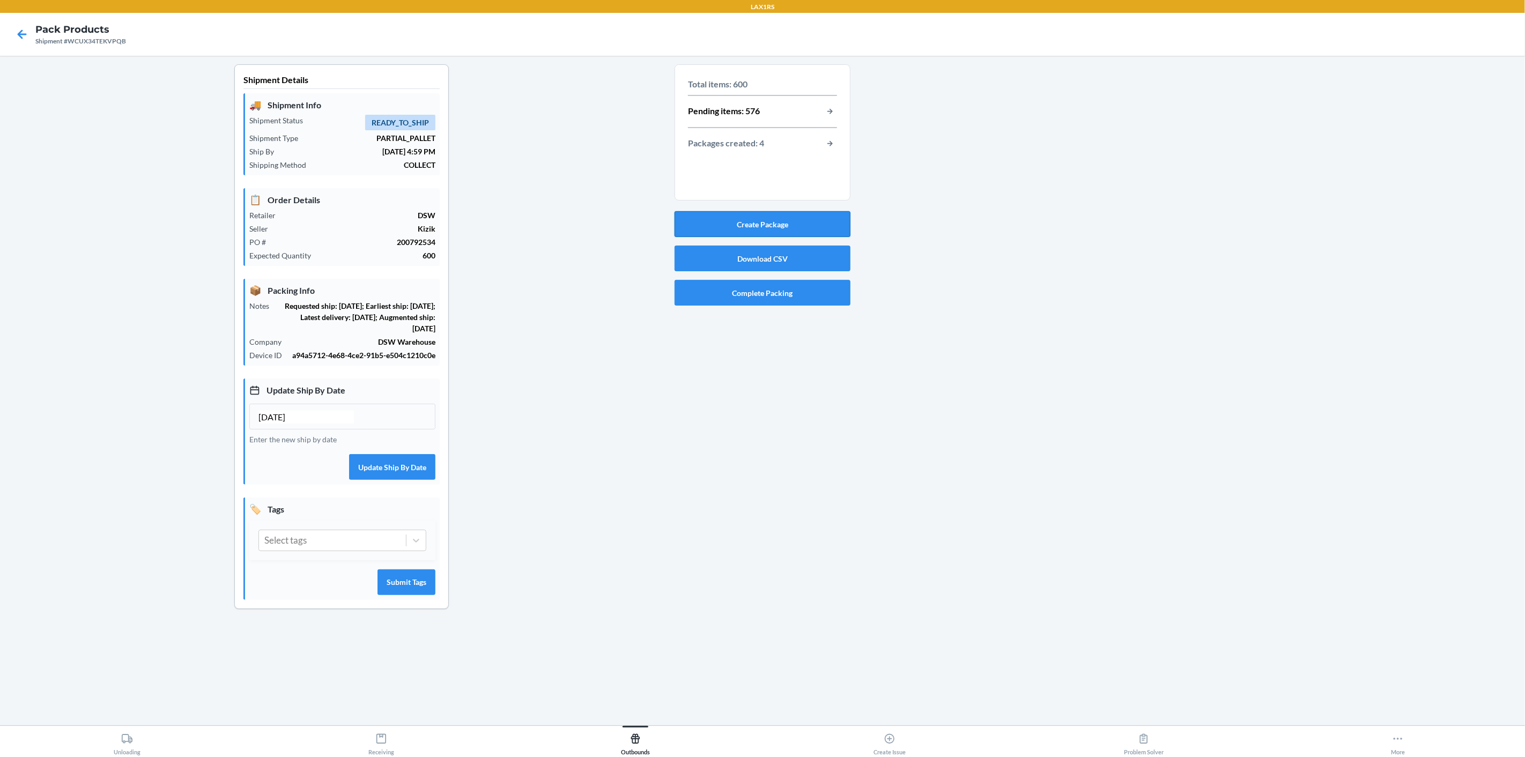
click at [779, 225] on button "Create Package" at bounding box center [762, 224] width 176 height 26
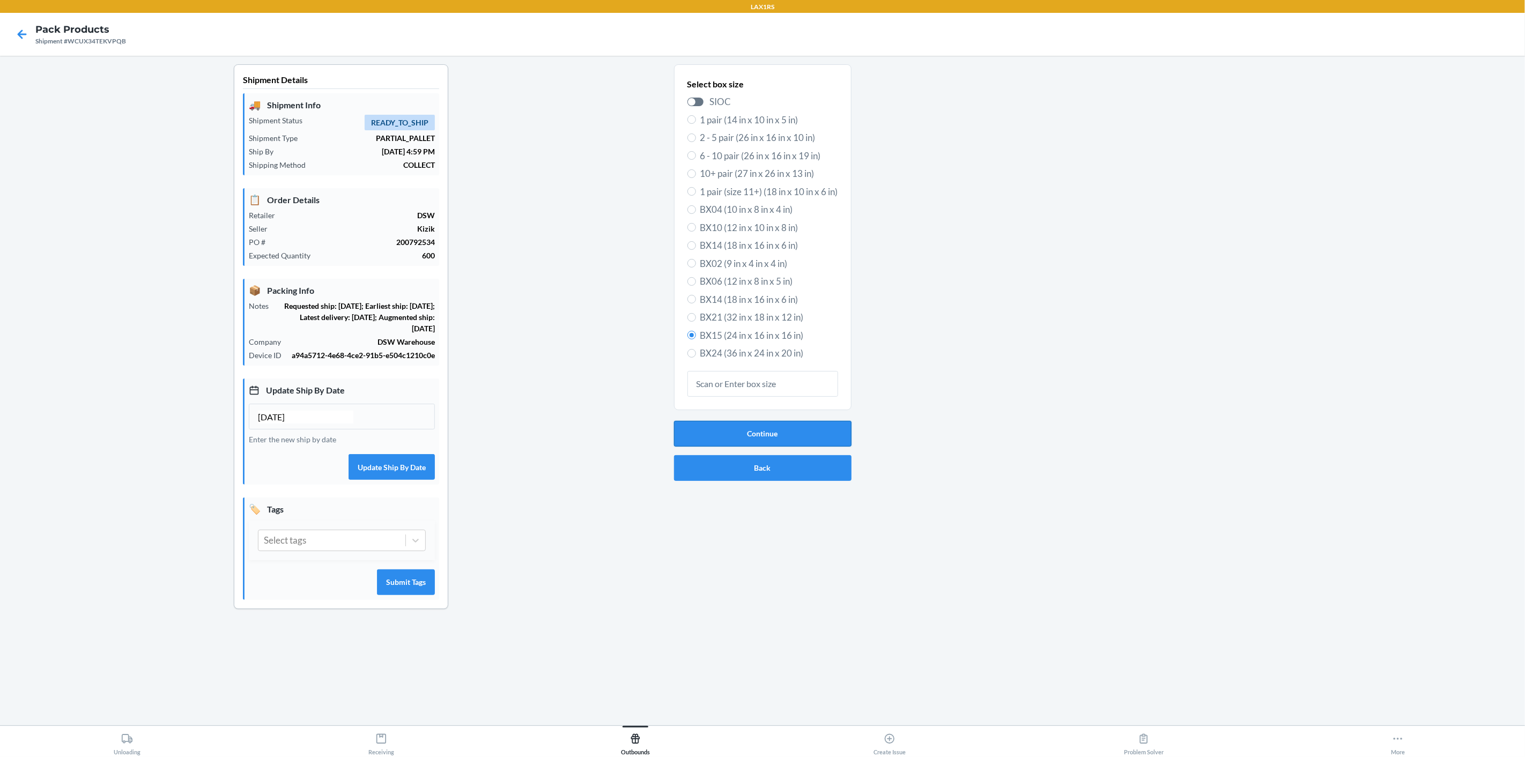
click at [779, 438] on button "Continue" at bounding box center [762, 434] width 177 height 26
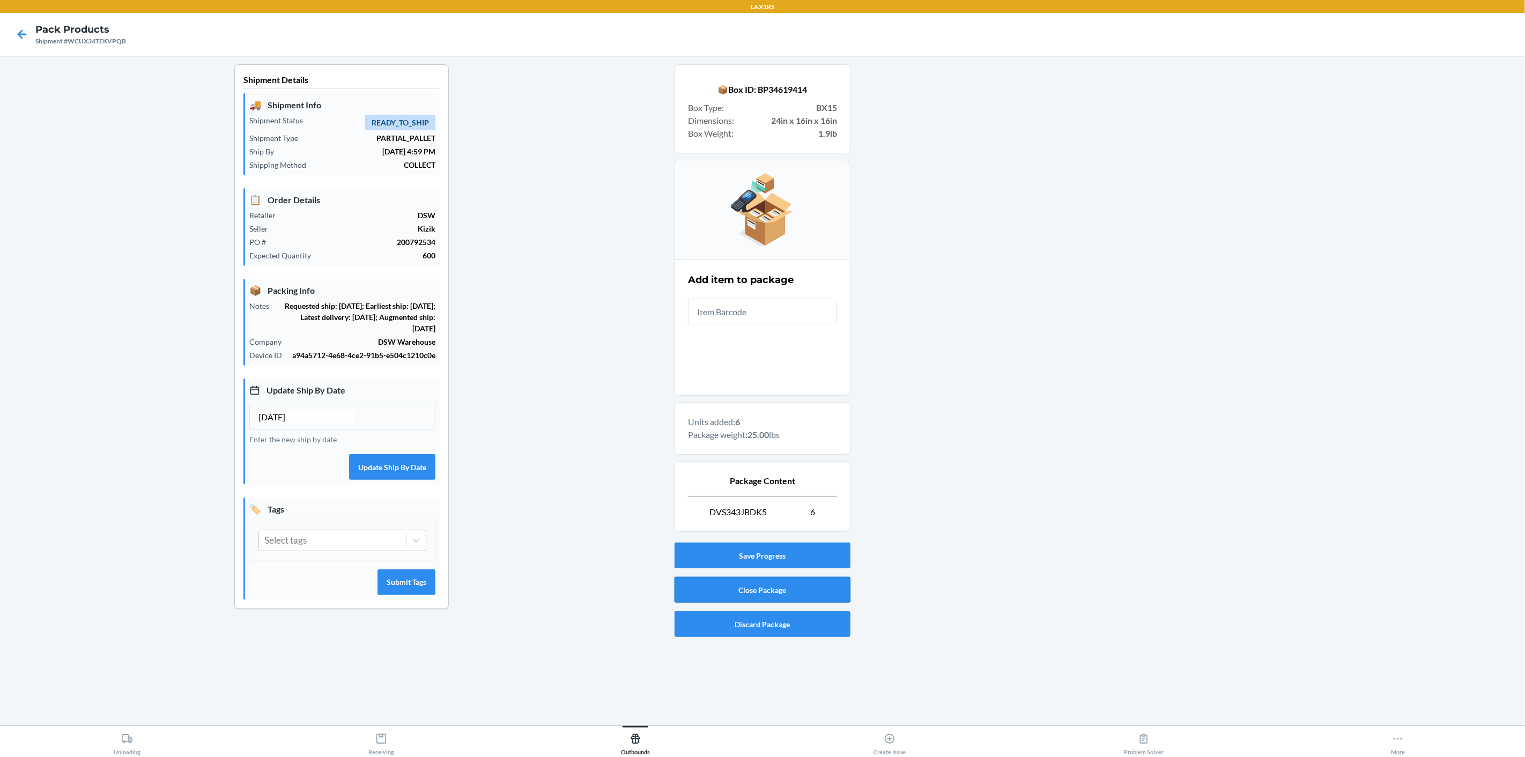
click at [747, 586] on button "Close Package" at bounding box center [762, 590] width 176 height 26
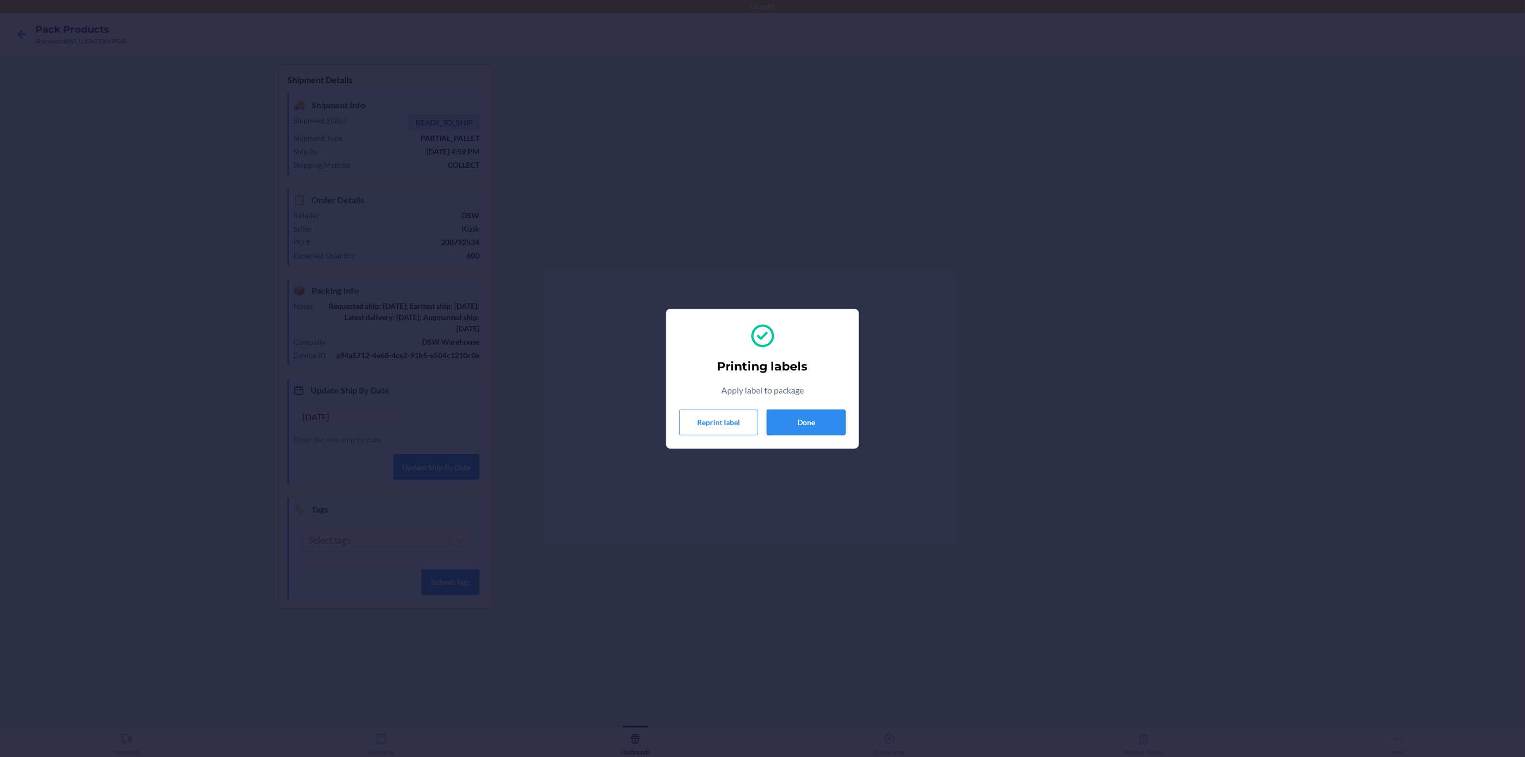
click at [796, 417] on button "Done" at bounding box center [806, 423] width 79 height 26
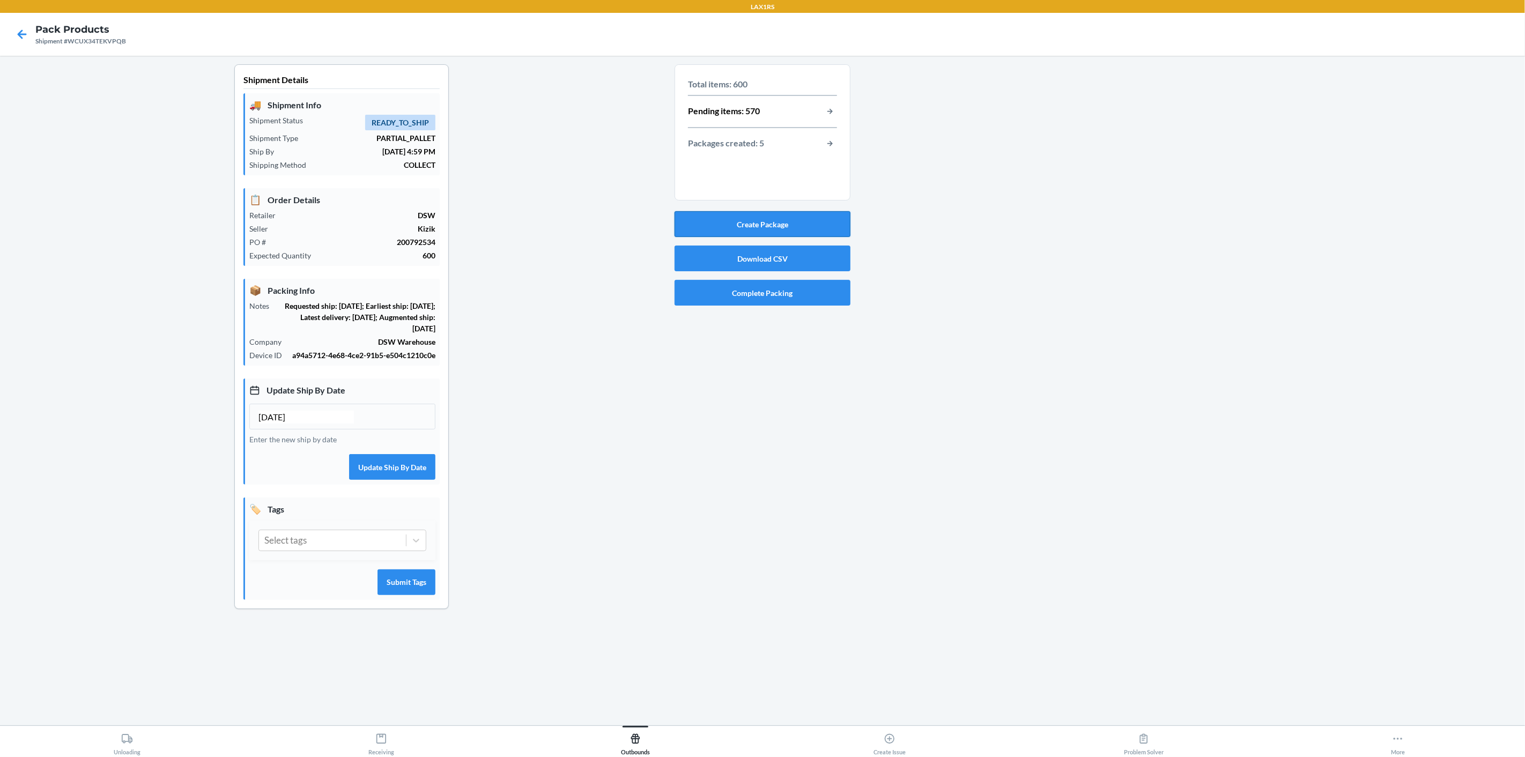
click at [798, 225] on button "Create Package" at bounding box center [762, 224] width 176 height 26
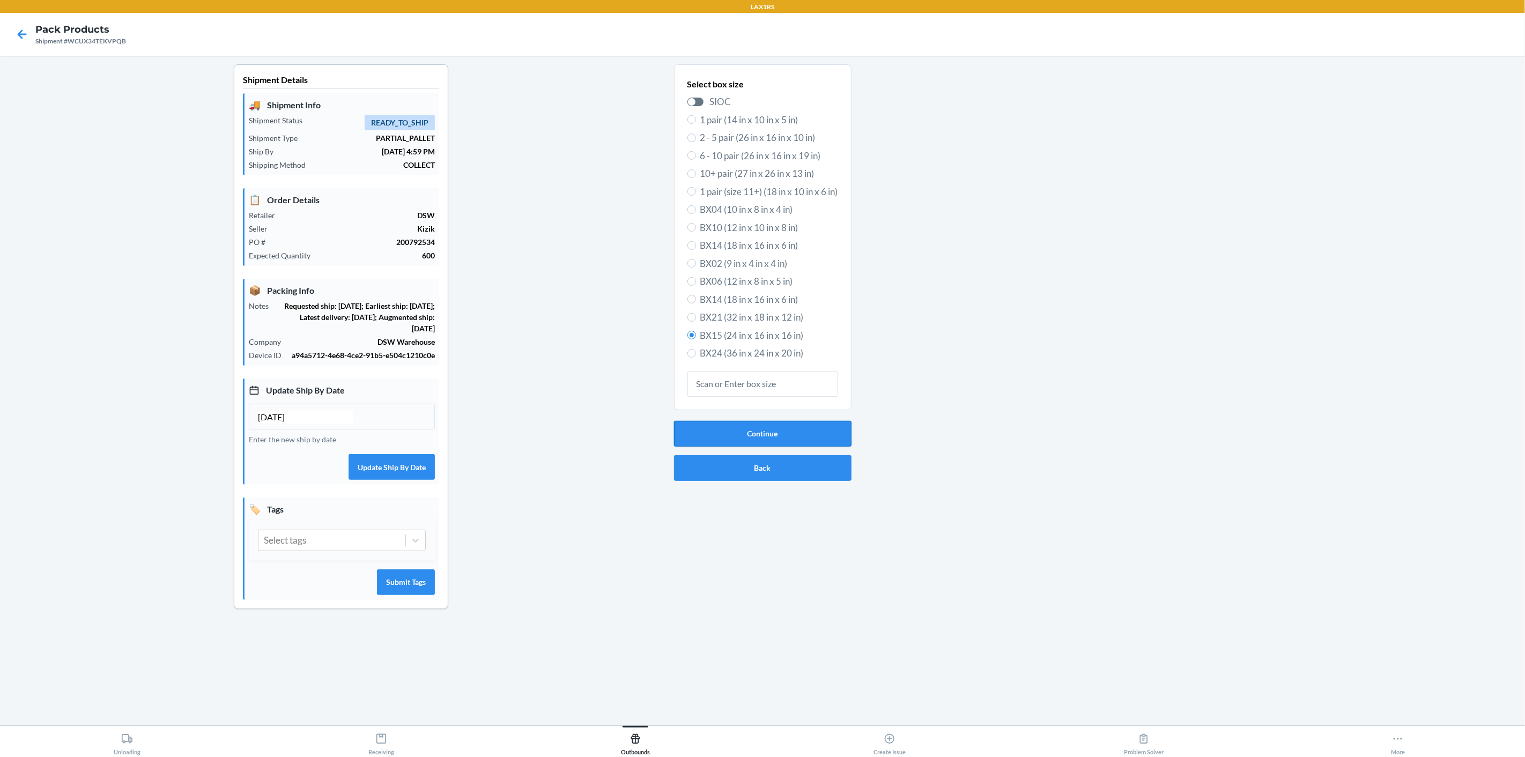
click at [776, 445] on button "Continue" at bounding box center [762, 434] width 177 height 26
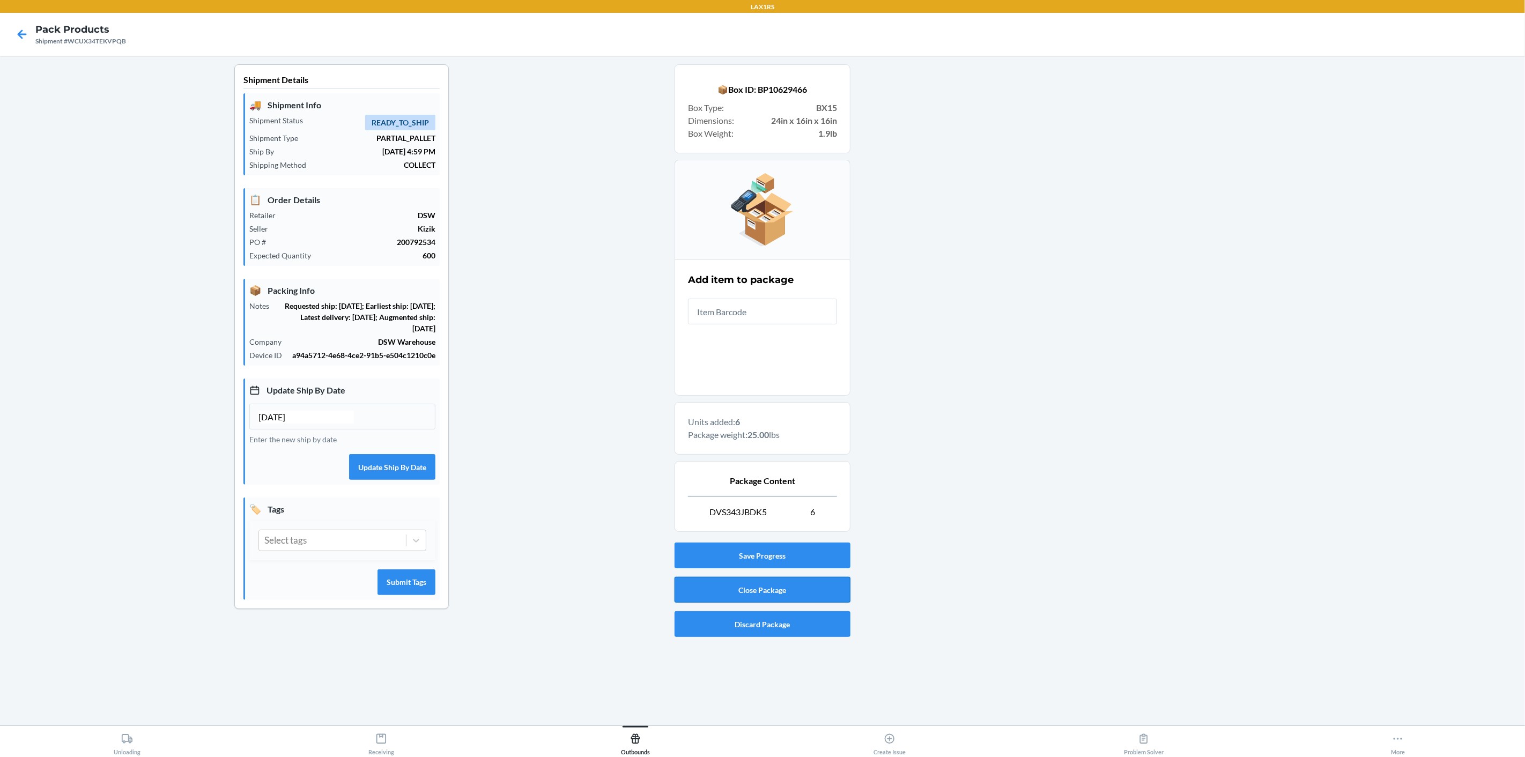
click at [758, 588] on button "Close Package" at bounding box center [762, 590] width 176 height 26
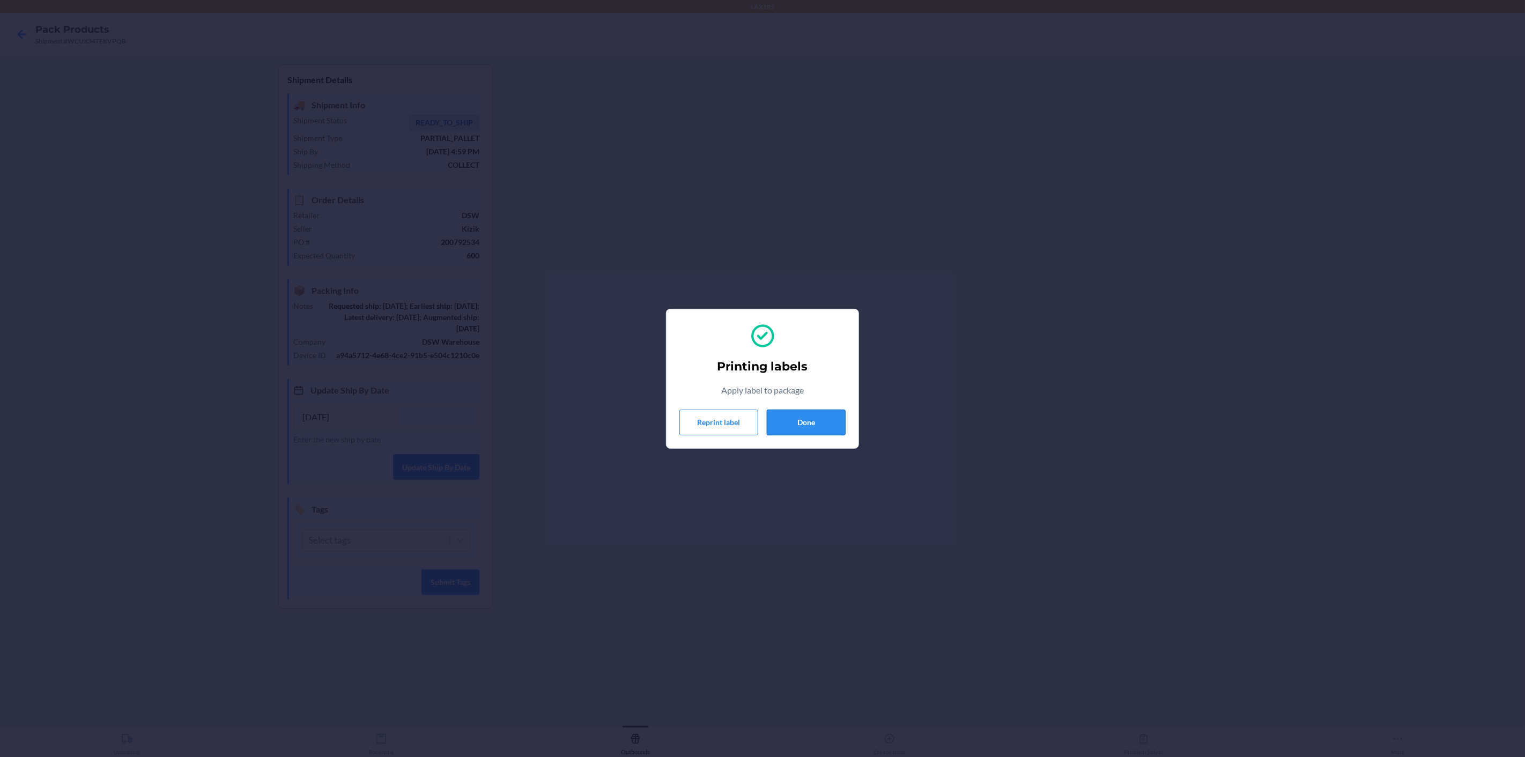
click at [803, 425] on button "Done" at bounding box center [806, 423] width 79 height 26
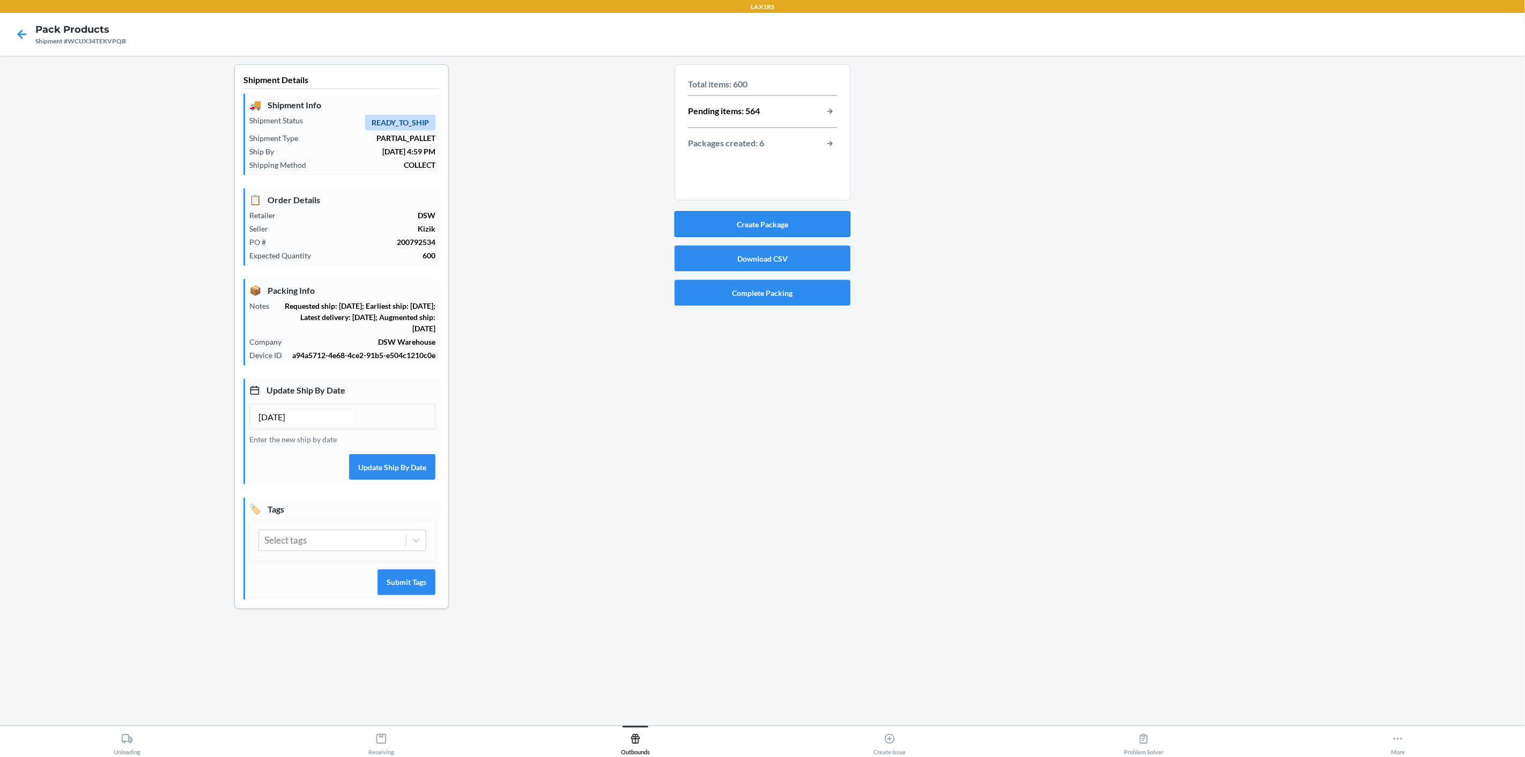
click at [731, 219] on button "Create Package" at bounding box center [762, 224] width 176 height 26
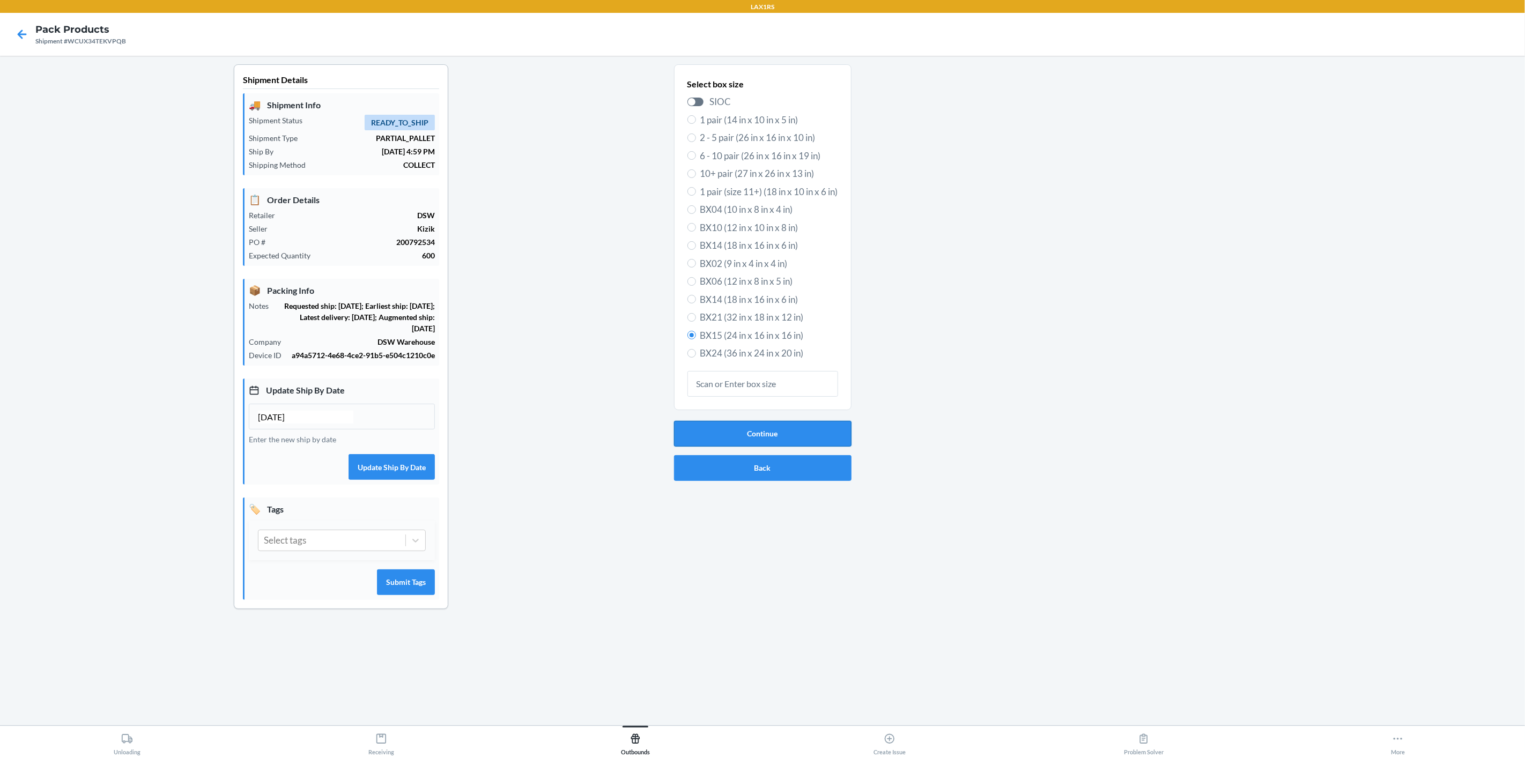
click at [808, 426] on button "Continue" at bounding box center [762, 434] width 177 height 26
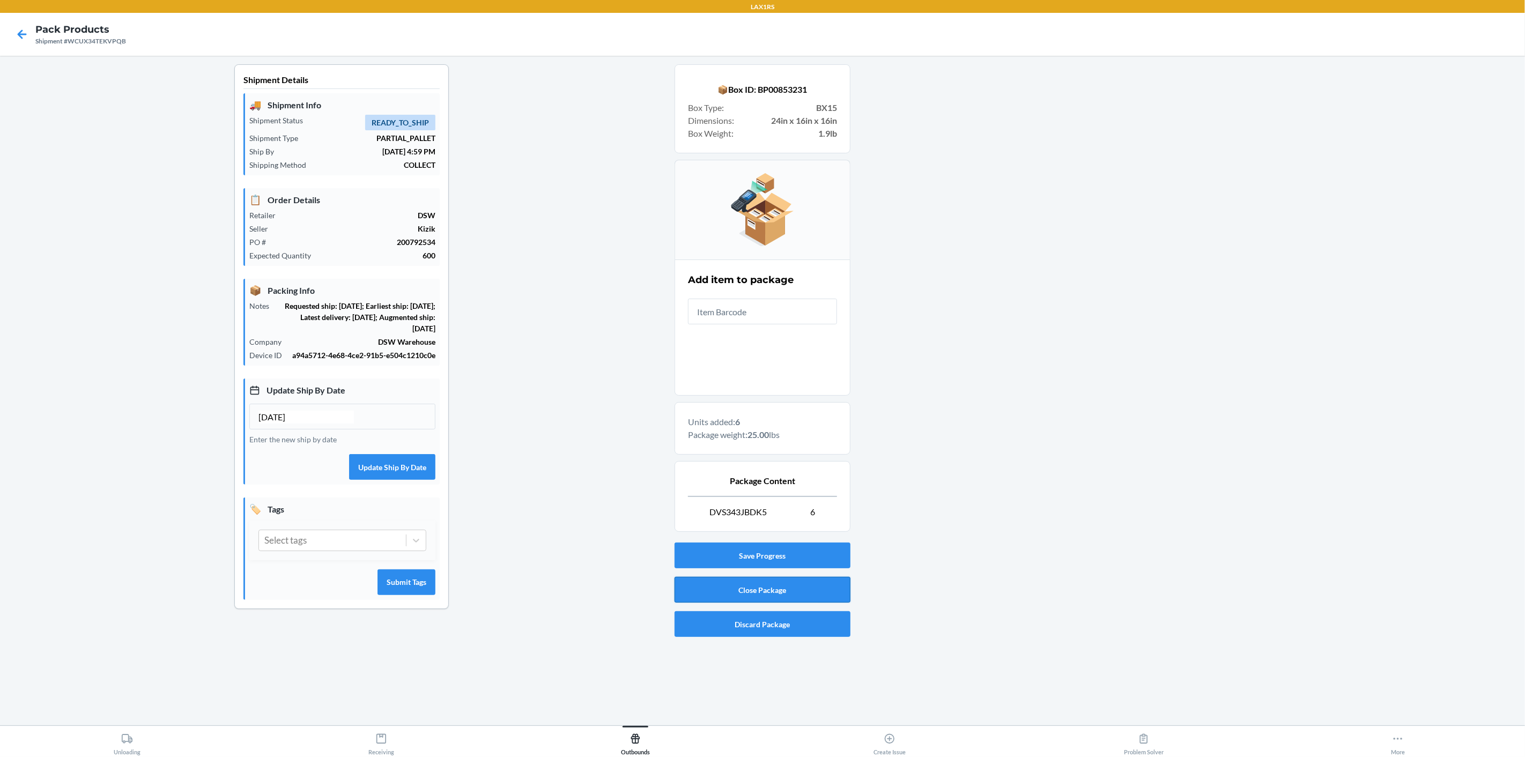
click at [731, 589] on button "Close Package" at bounding box center [762, 590] width 176 height 26
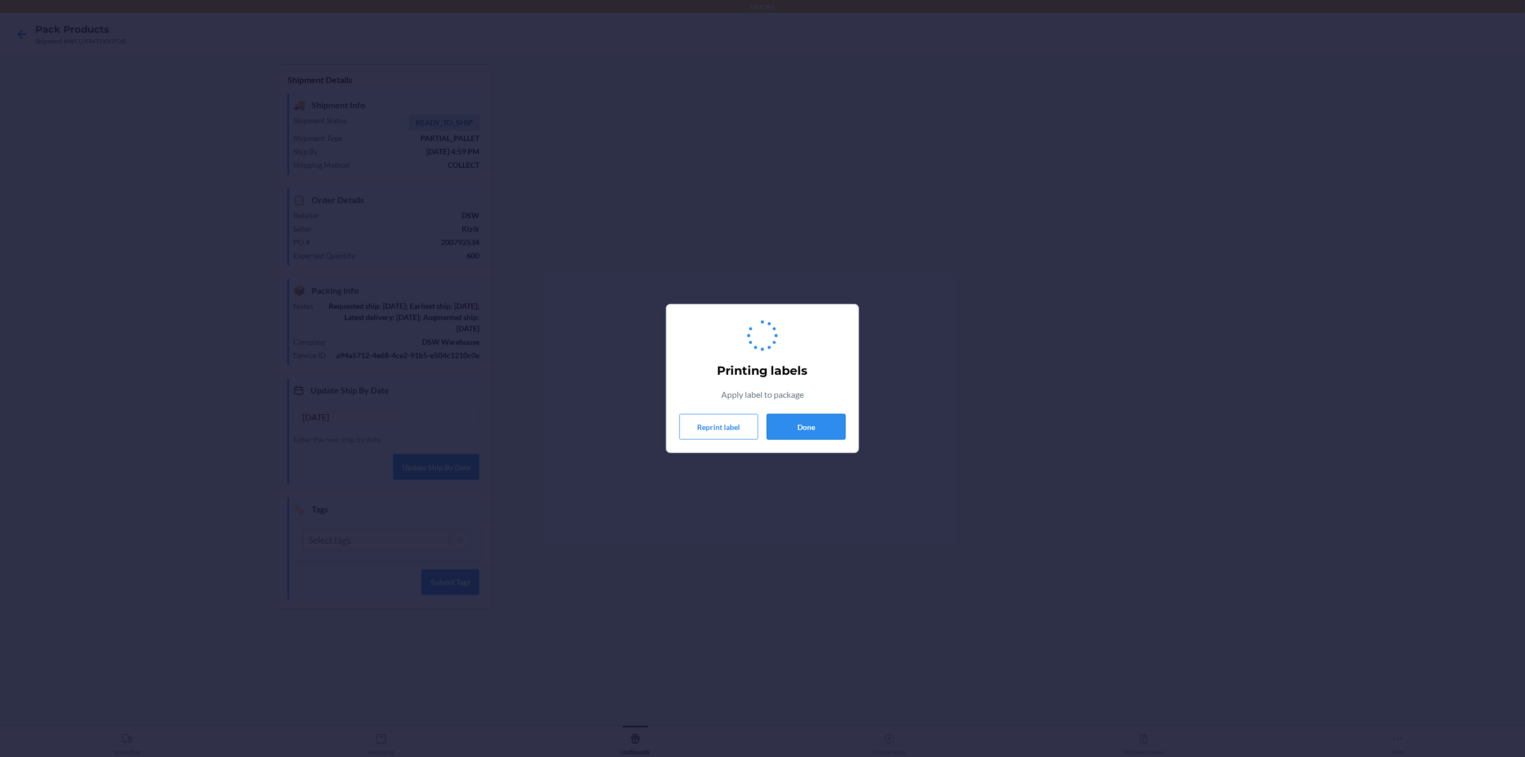
click at [825, 425] on button "Done" at bounding box center [806, 427] width 79 height 26
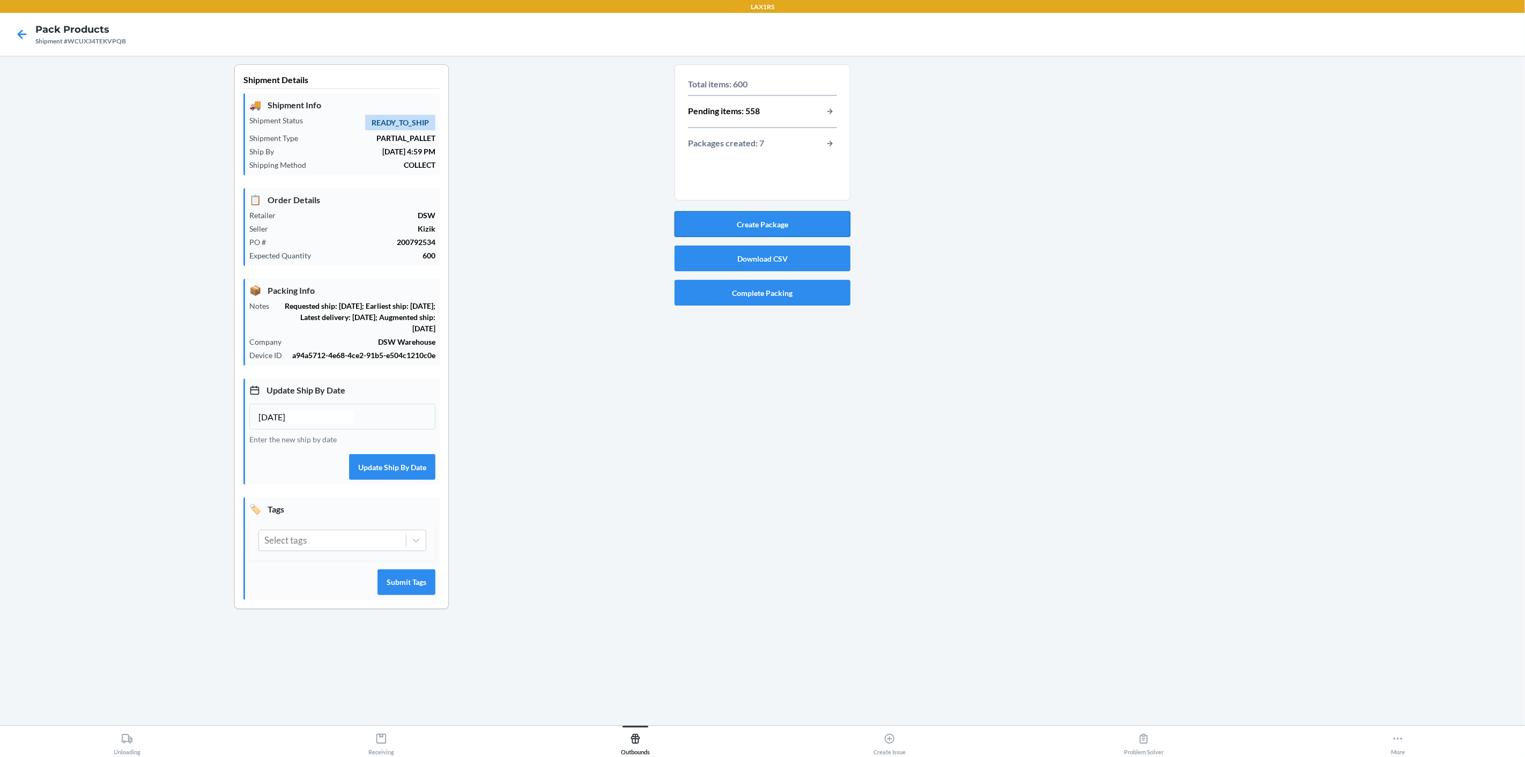
click at [771, 220] on button "Create Package" at bounding box center [762, 224] width 176 height 26
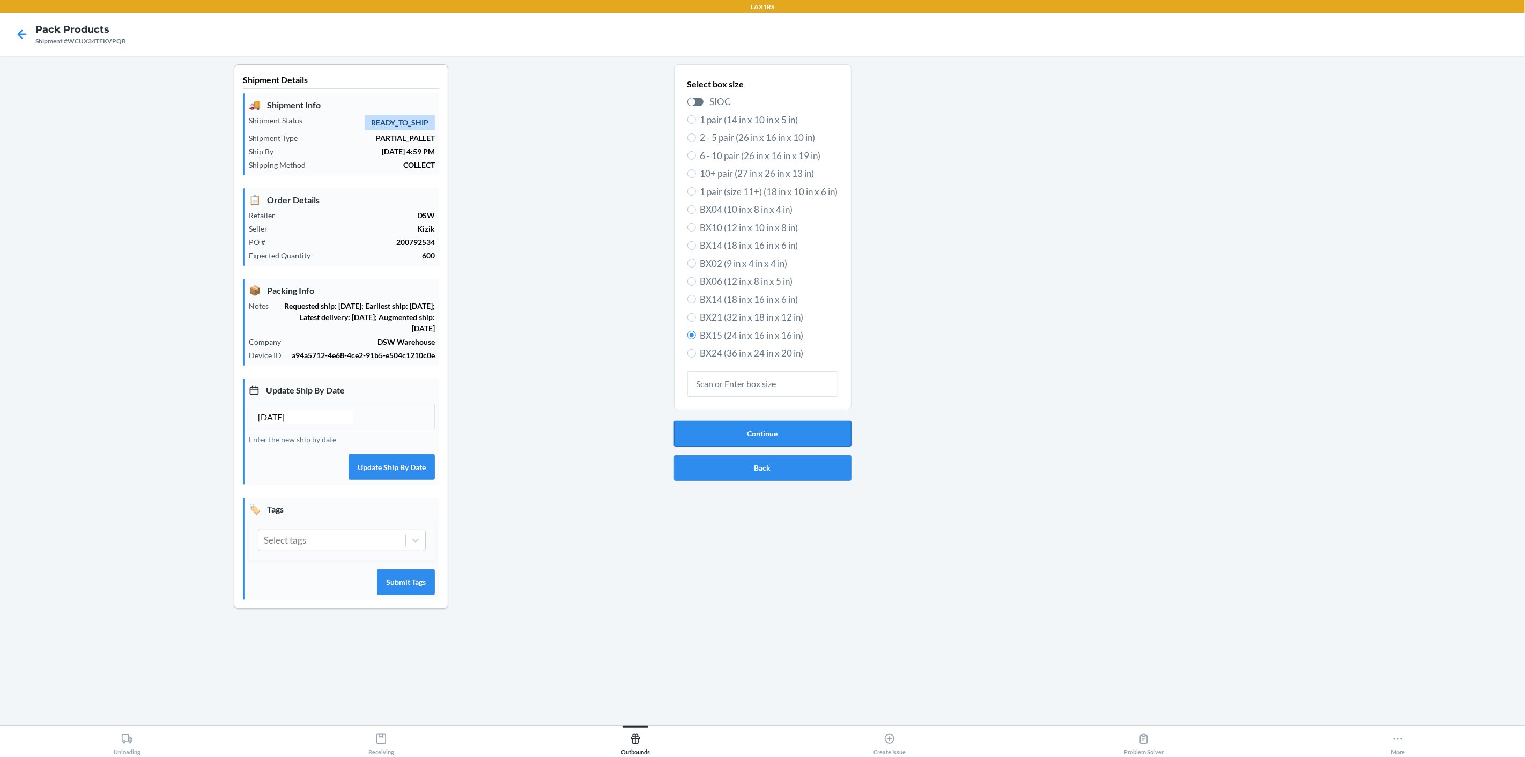
click at [818, 444] on button "Continue" at bounding box center [762, 434] width 177 height 26
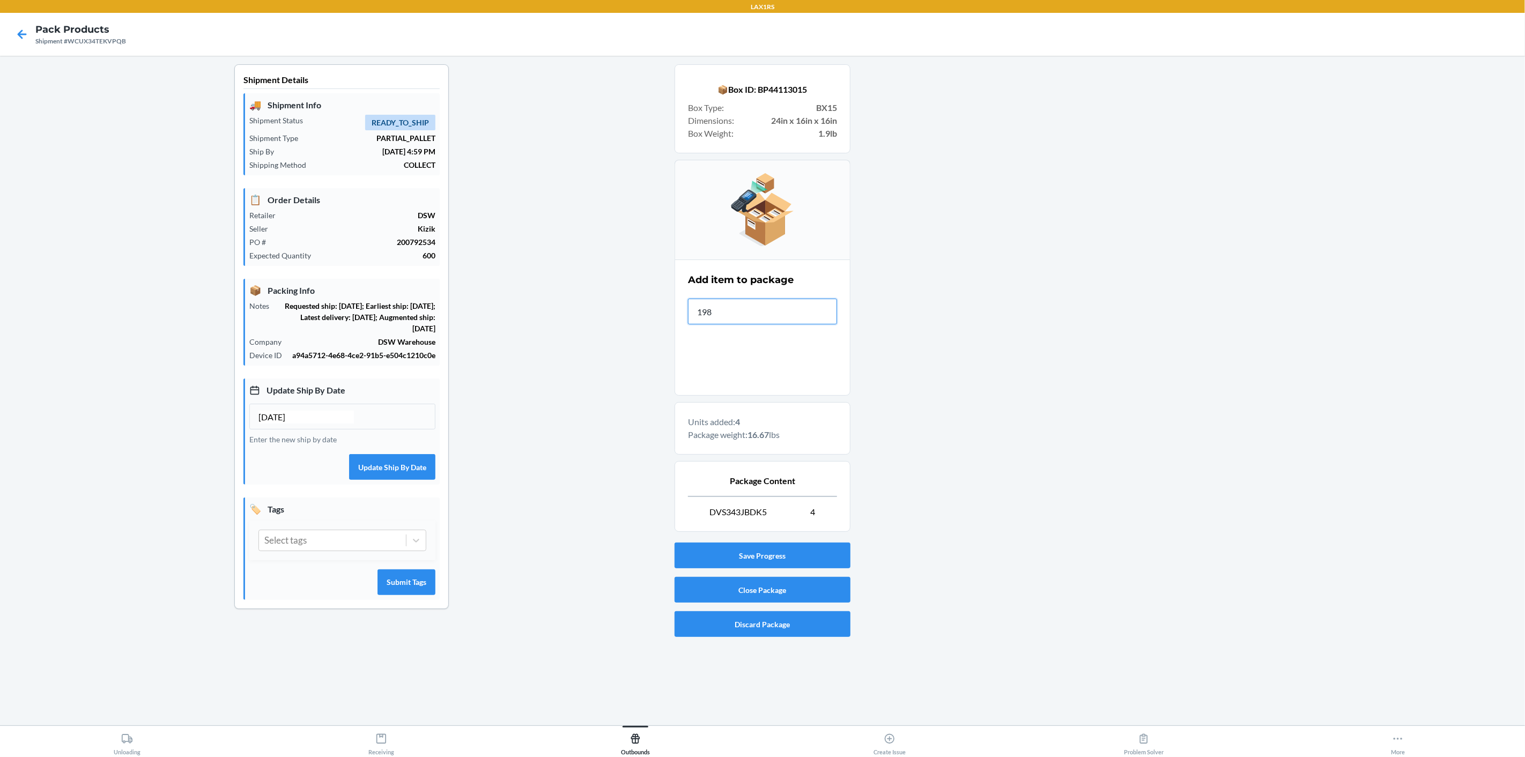
type input "1981"
click at [787, 594] on button "Close Package" at bounding box center [762, 590] width 176 height 26
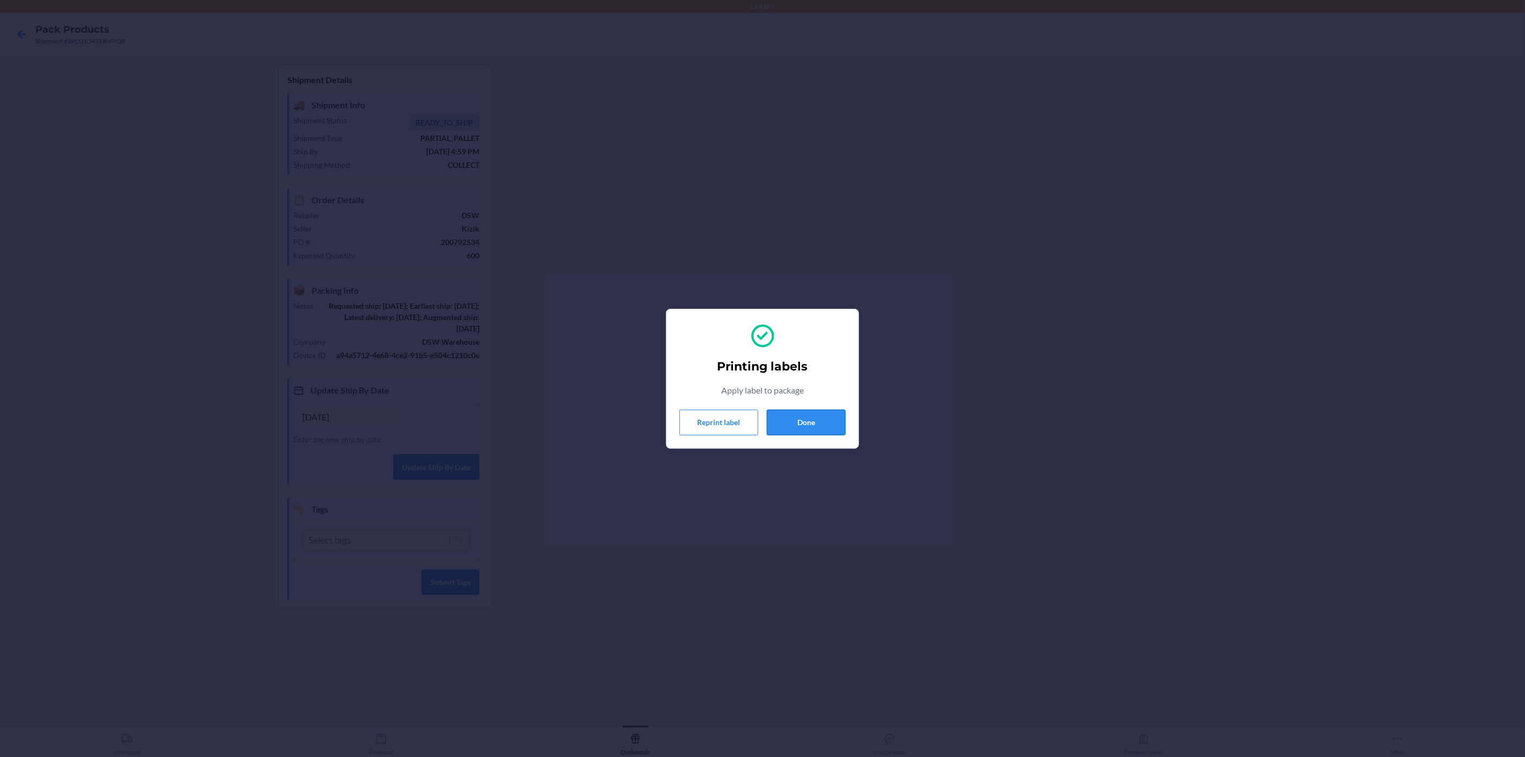
click at [818, 425] on button "Done" at bounding box center [806, 423] width 79 height 26
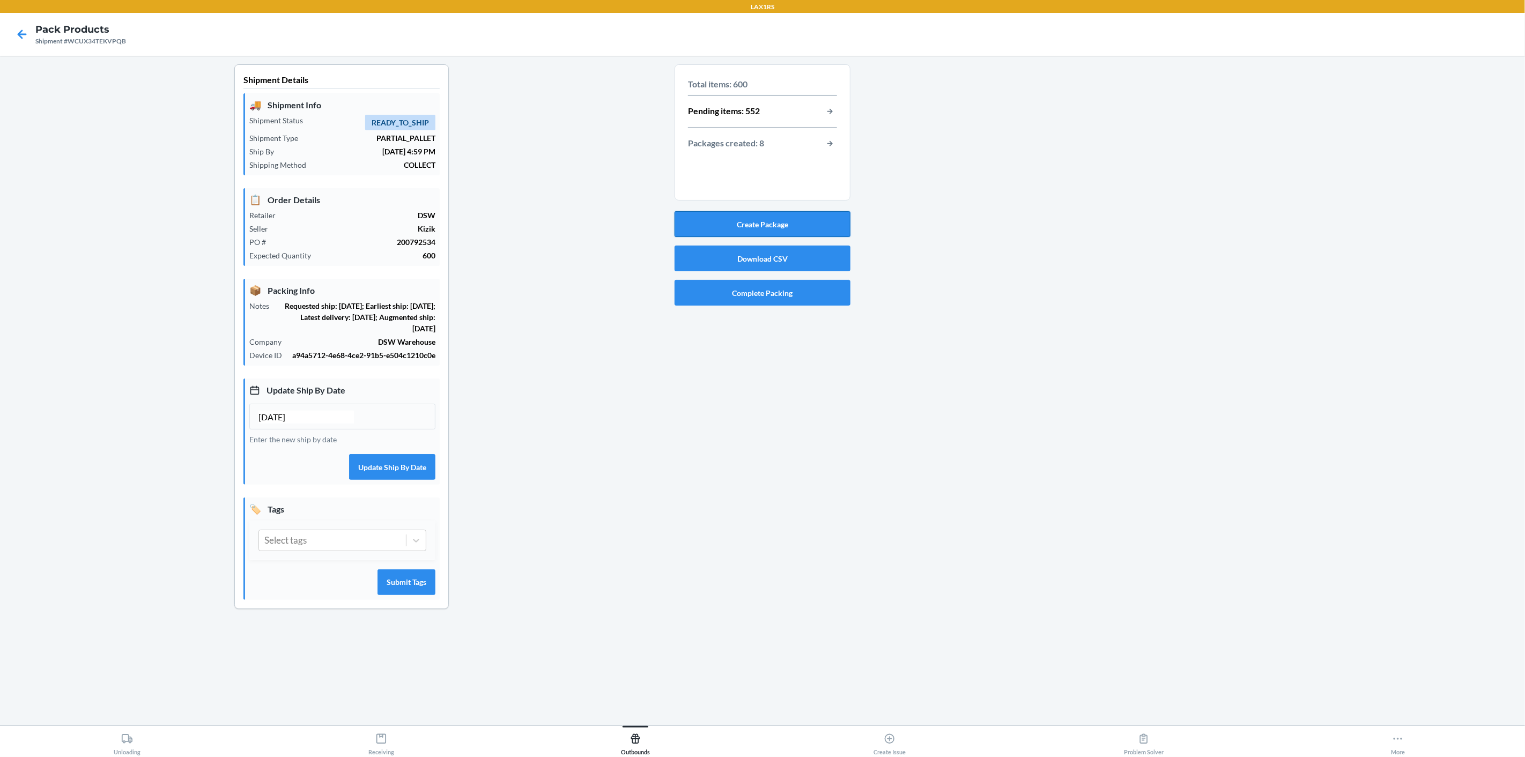
click at [810, 220] on button "Create Package" at bounding box center [762, 224] width 176 height 26
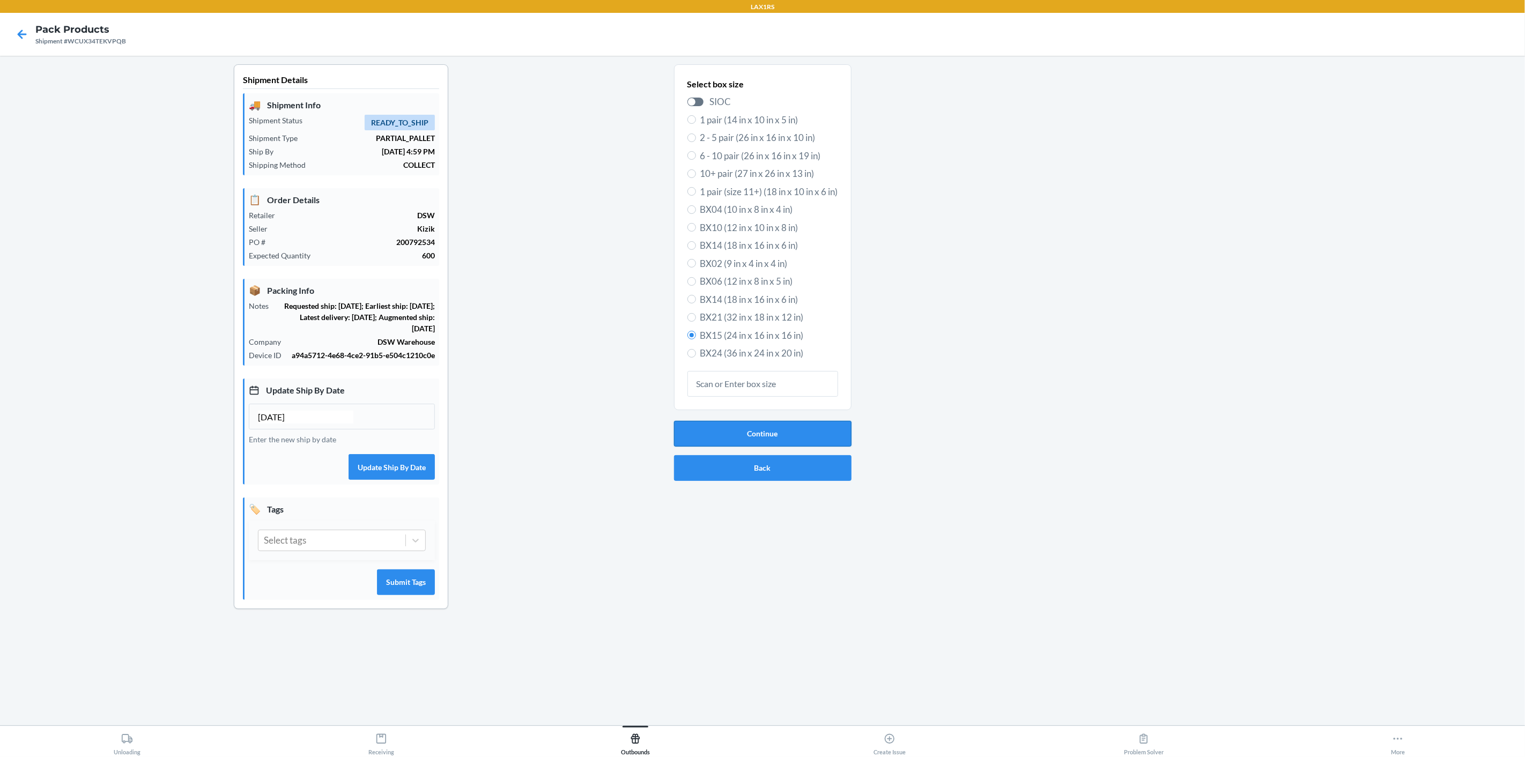
click at [821, 424] on button "Continue" at bounding box center [762, 434] width 177 height 26
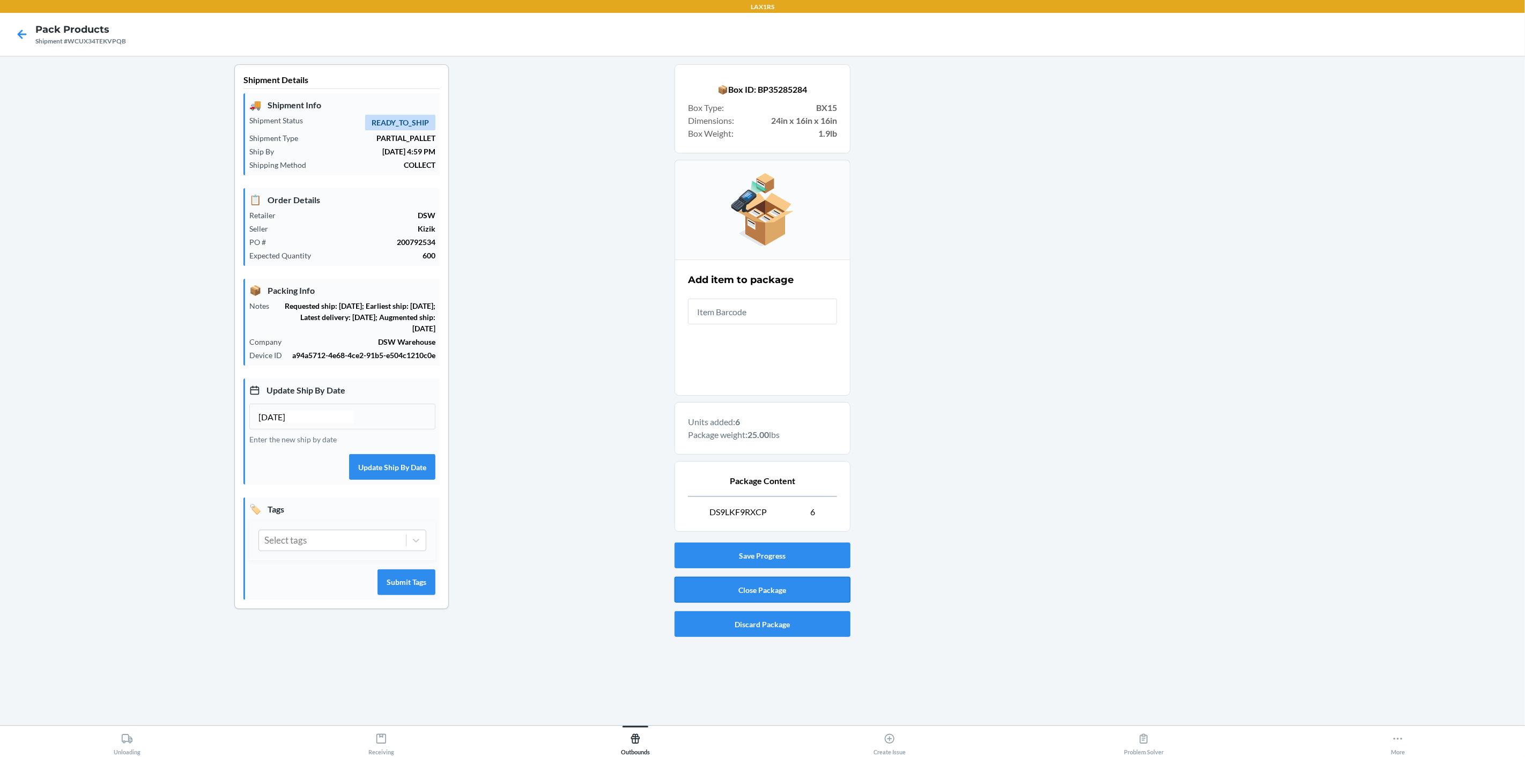
click at [787, 585] on button "Close Package" at bounding box center [762, 590] width 176 height 26
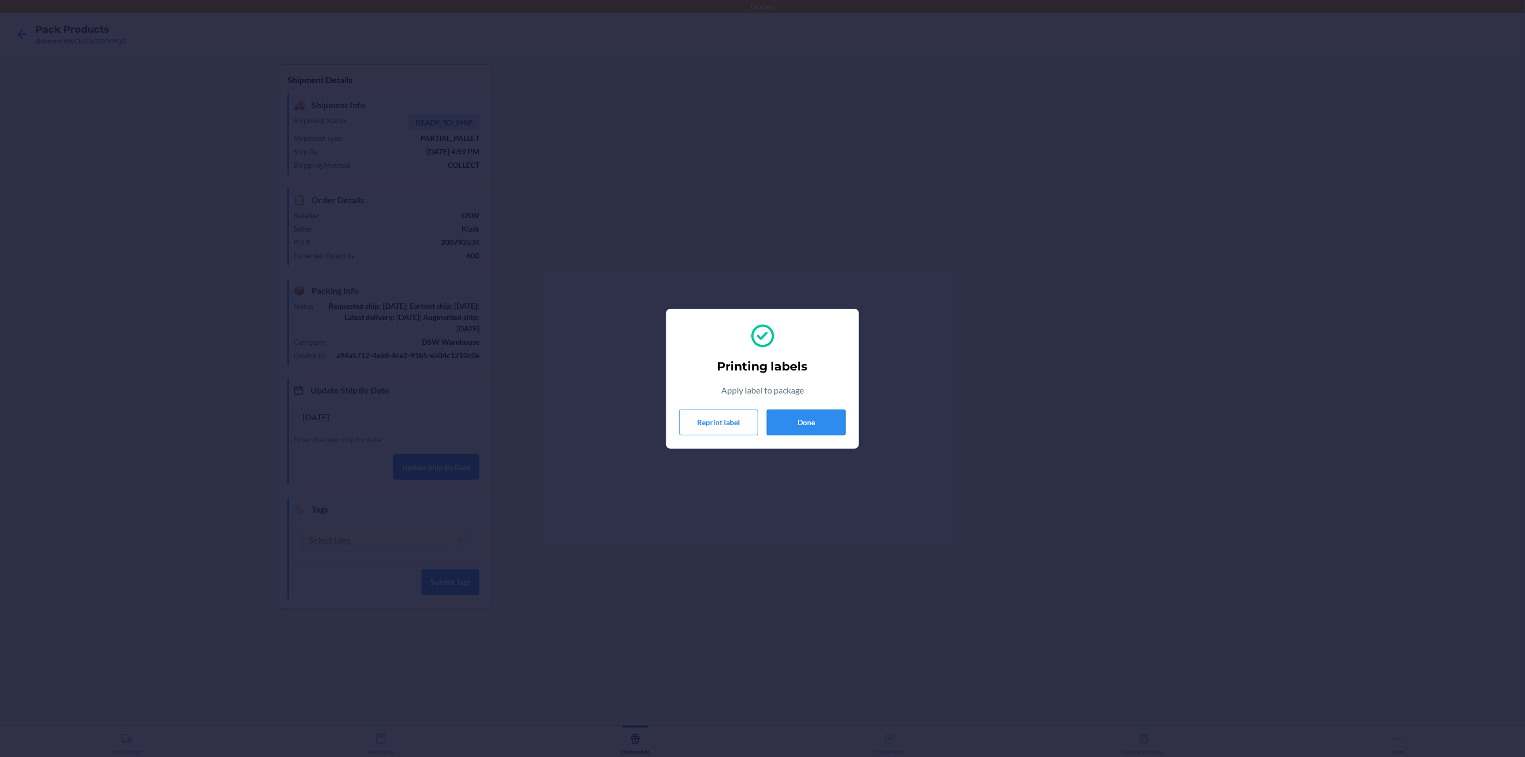
click at [818, 426] on button "Done" at bounding box center [806, 423] width 79 height 26
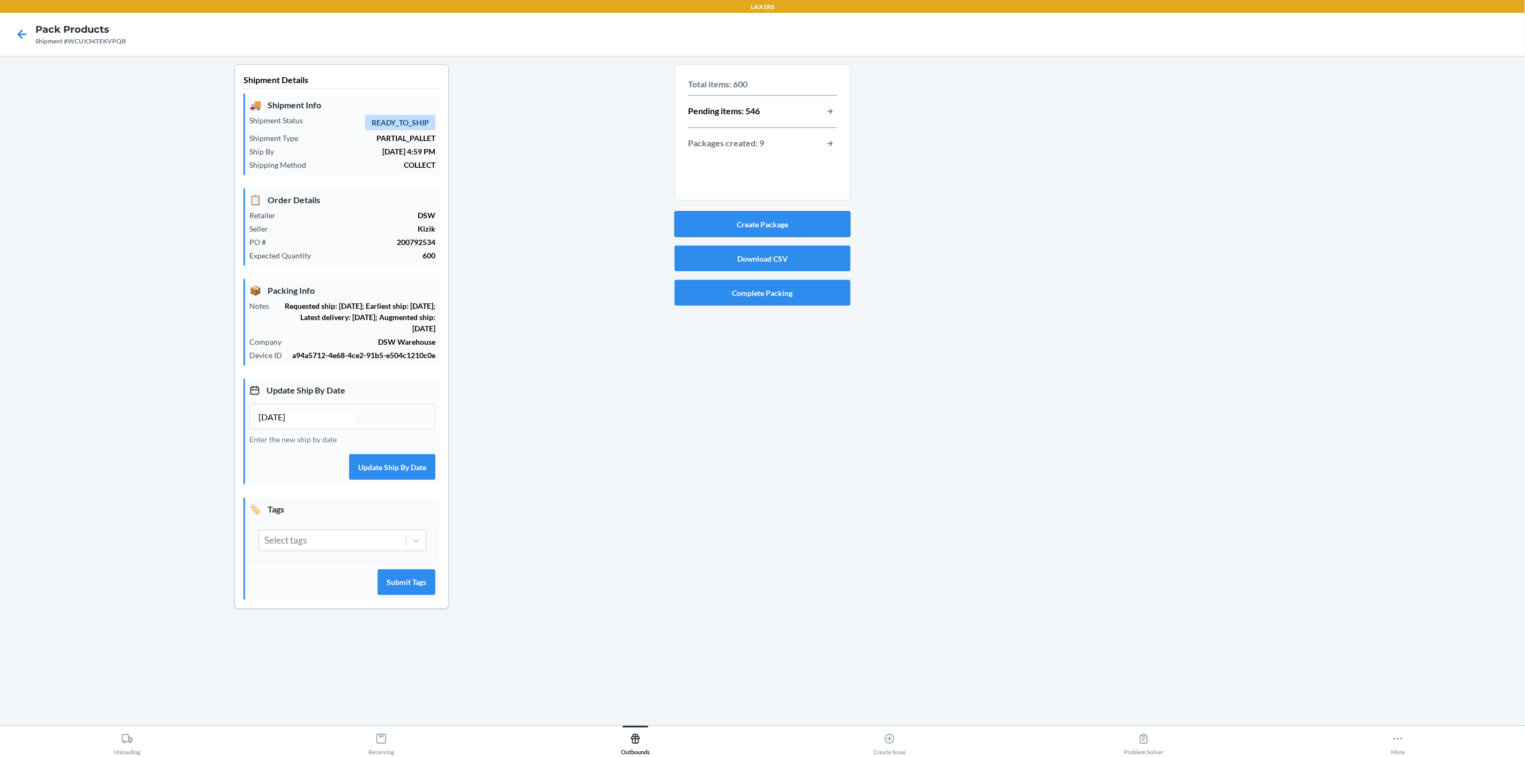
click at [800, 222] on button "Create Package" at bounding box center [762, 224] width 176 height 26
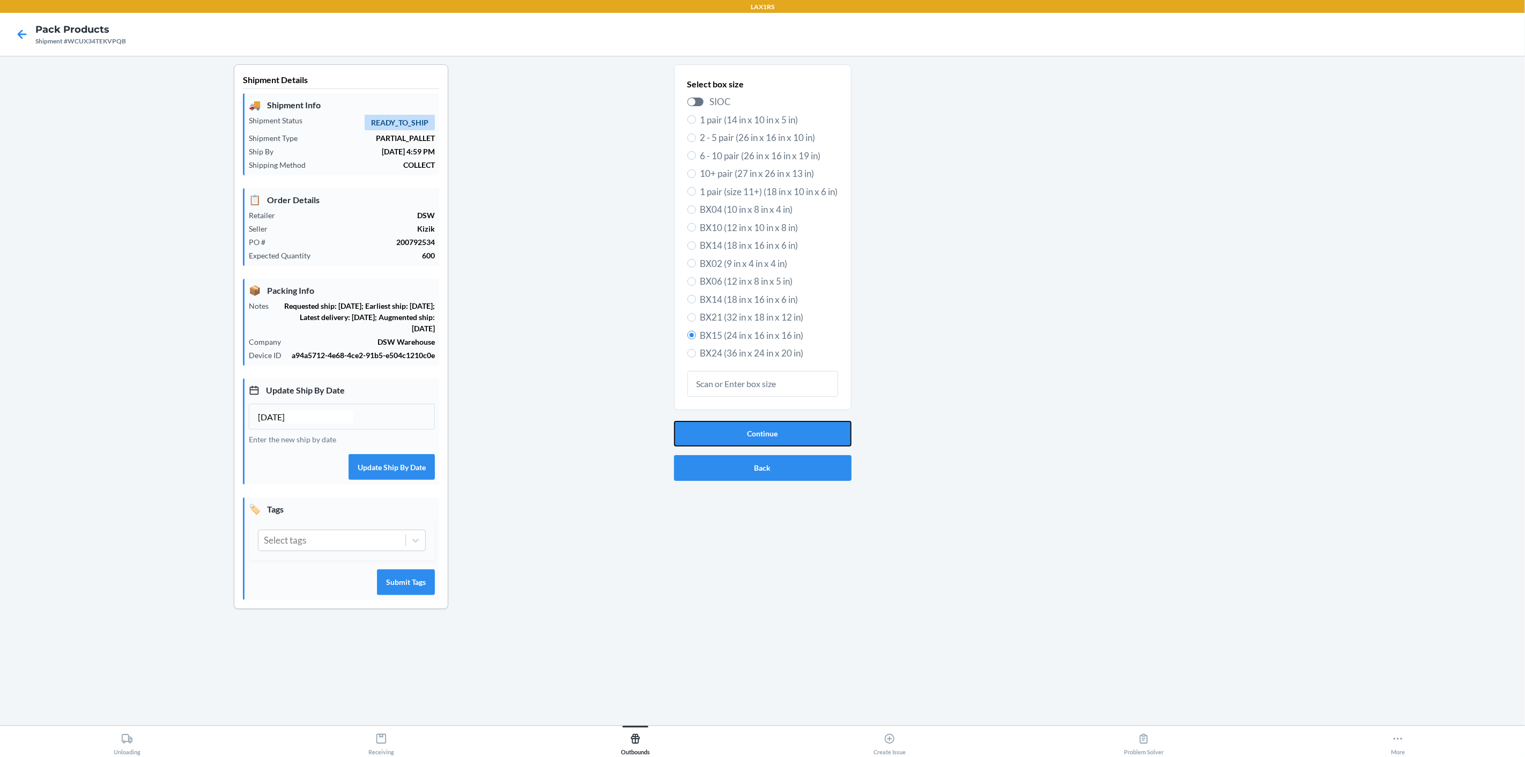
drag, startPoint x: 790, startPoint y: 434, endPoint x: 799, endPoint y: 397, distance: 38.5
click at [792, 434] on button "Continue" at bounding box center [762, 434] width 177 height 26
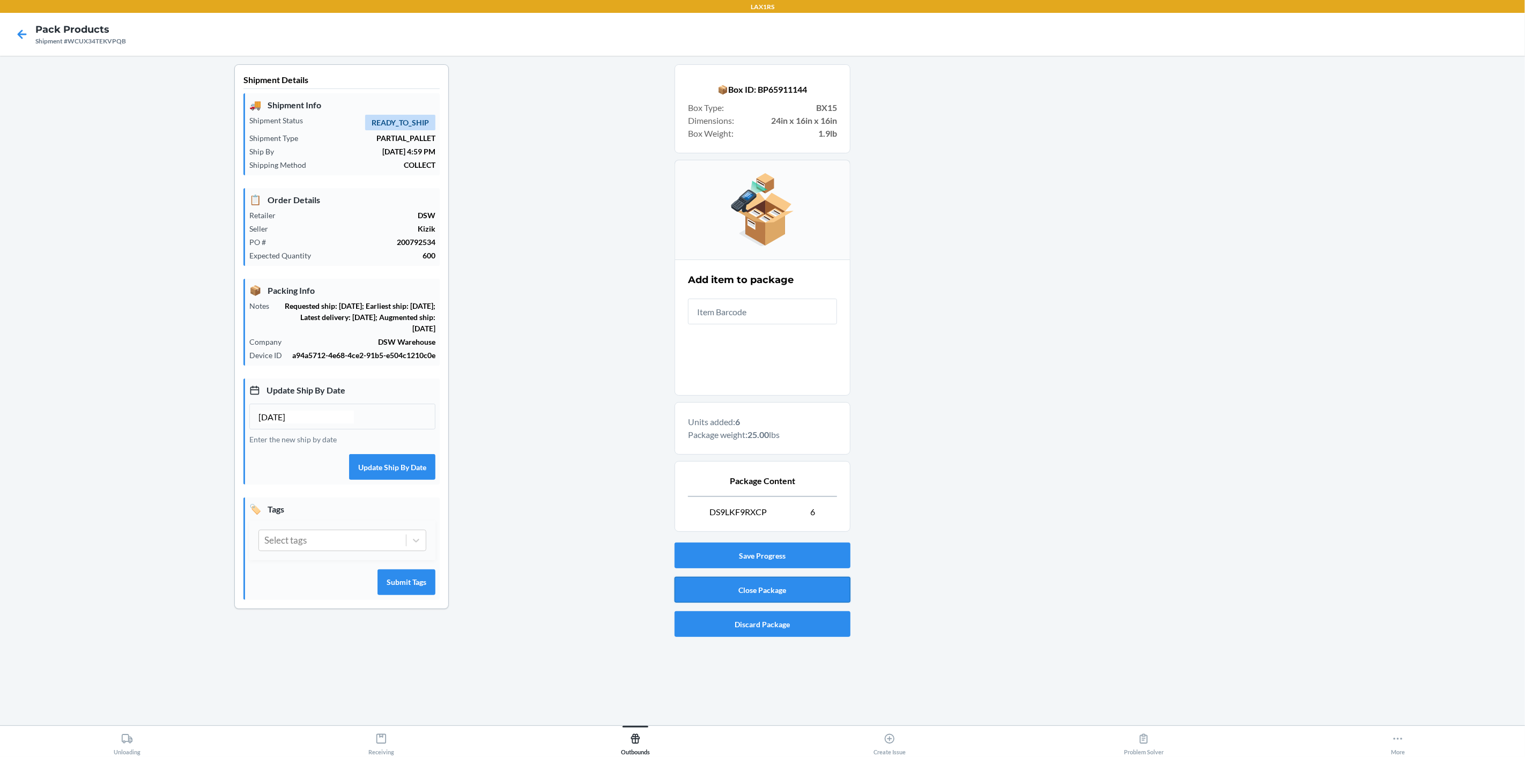
click at [805, 582] on button "Close Package" at bounding box center [762, 590] width 176 height 26
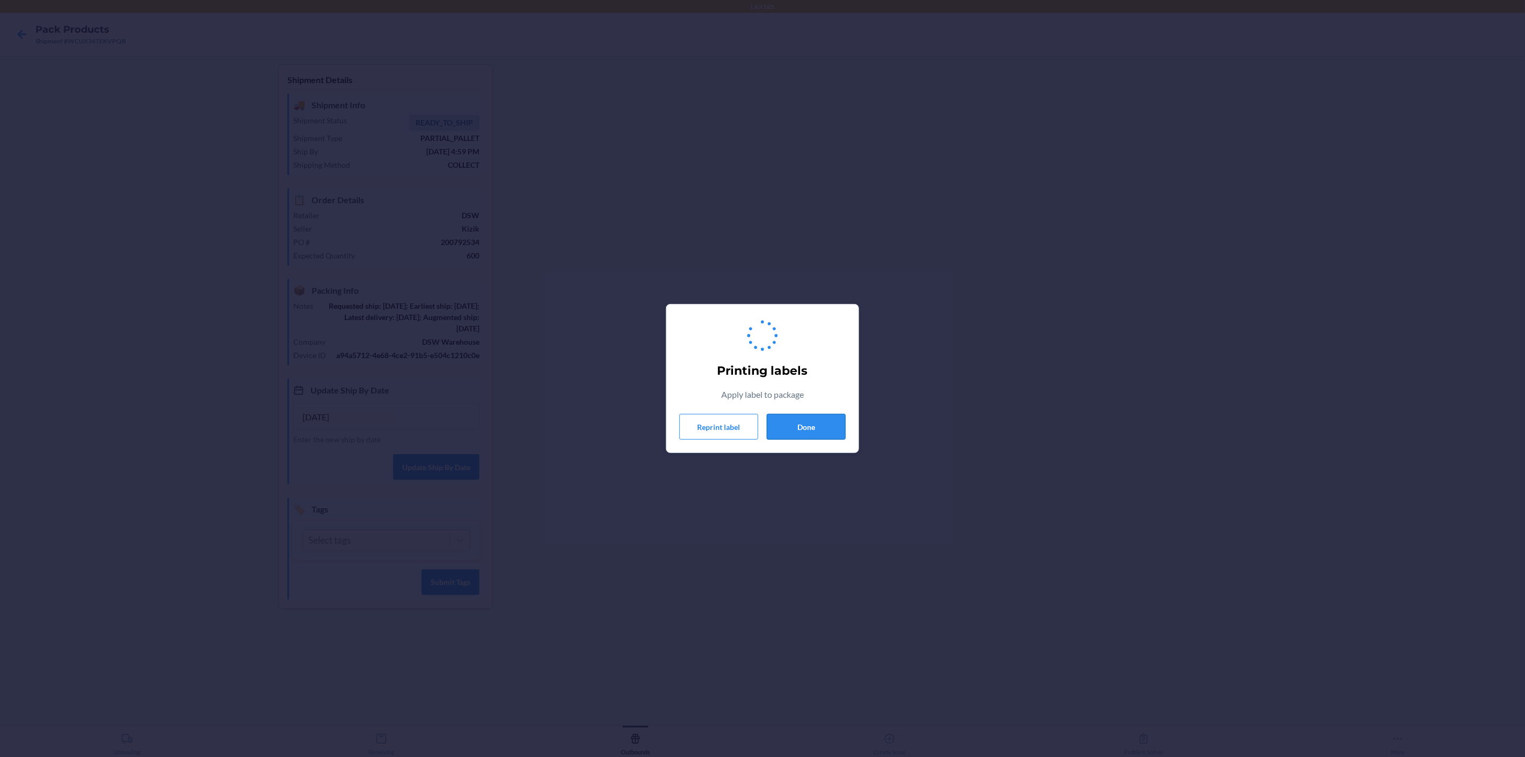
click at [819, 431] on button "Done" at bounding box center [806, 427] width 79 height 26
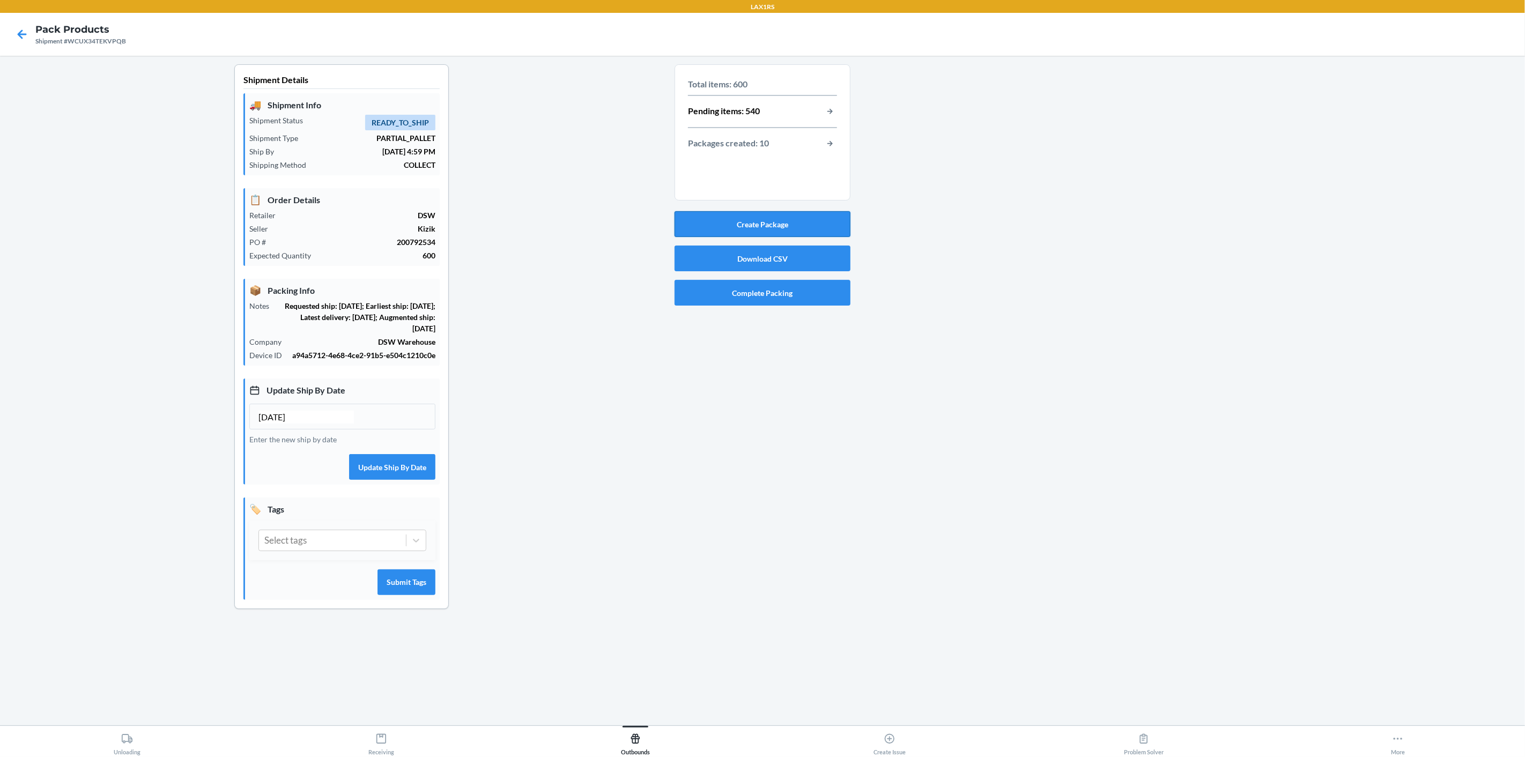
click at [784, 221] on button "Create Package" at bounding box center [762, 224] width 176 height 26
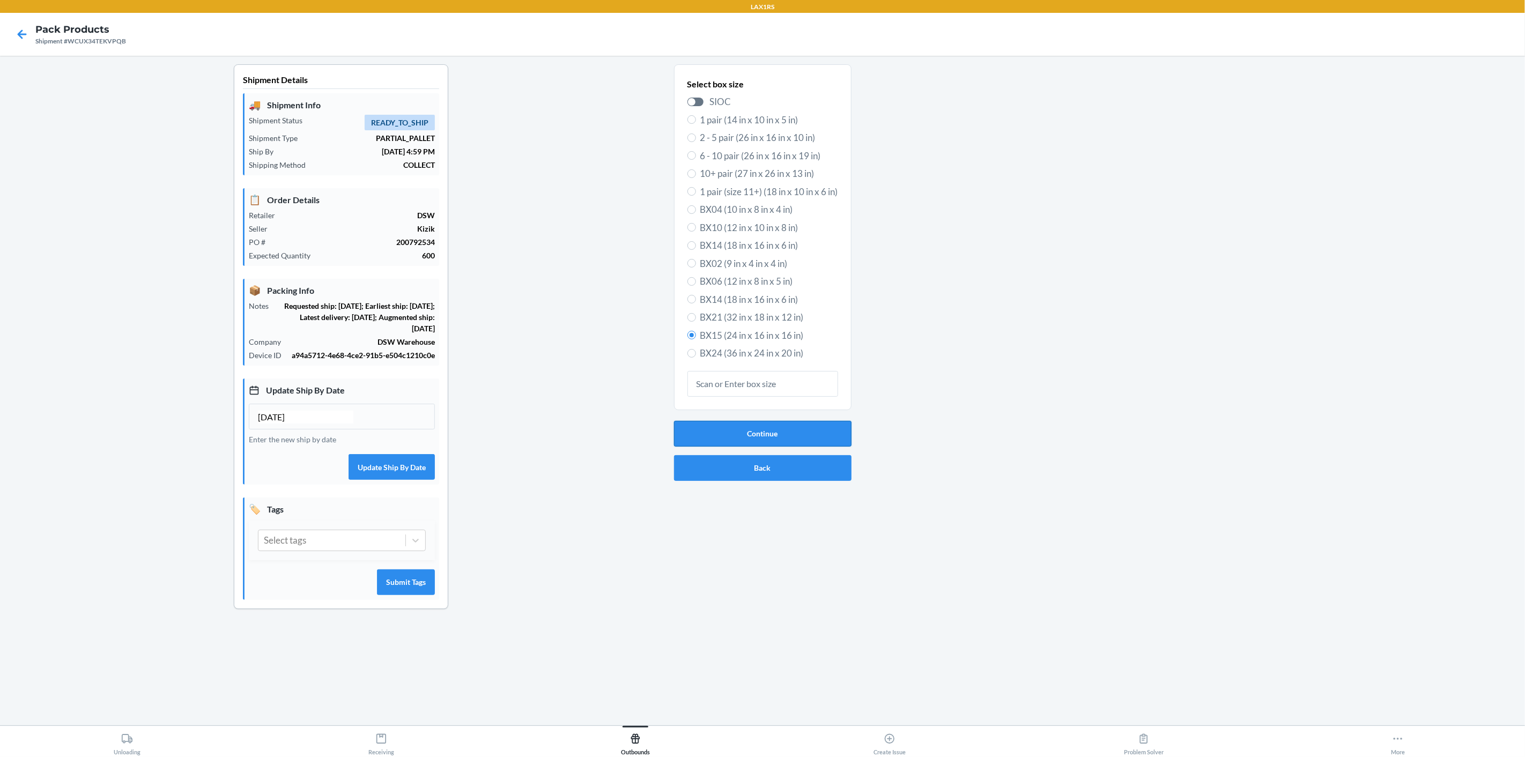
click at [810, 428] on button "Continue" at bounding box center [762, 434] width 177 height 26
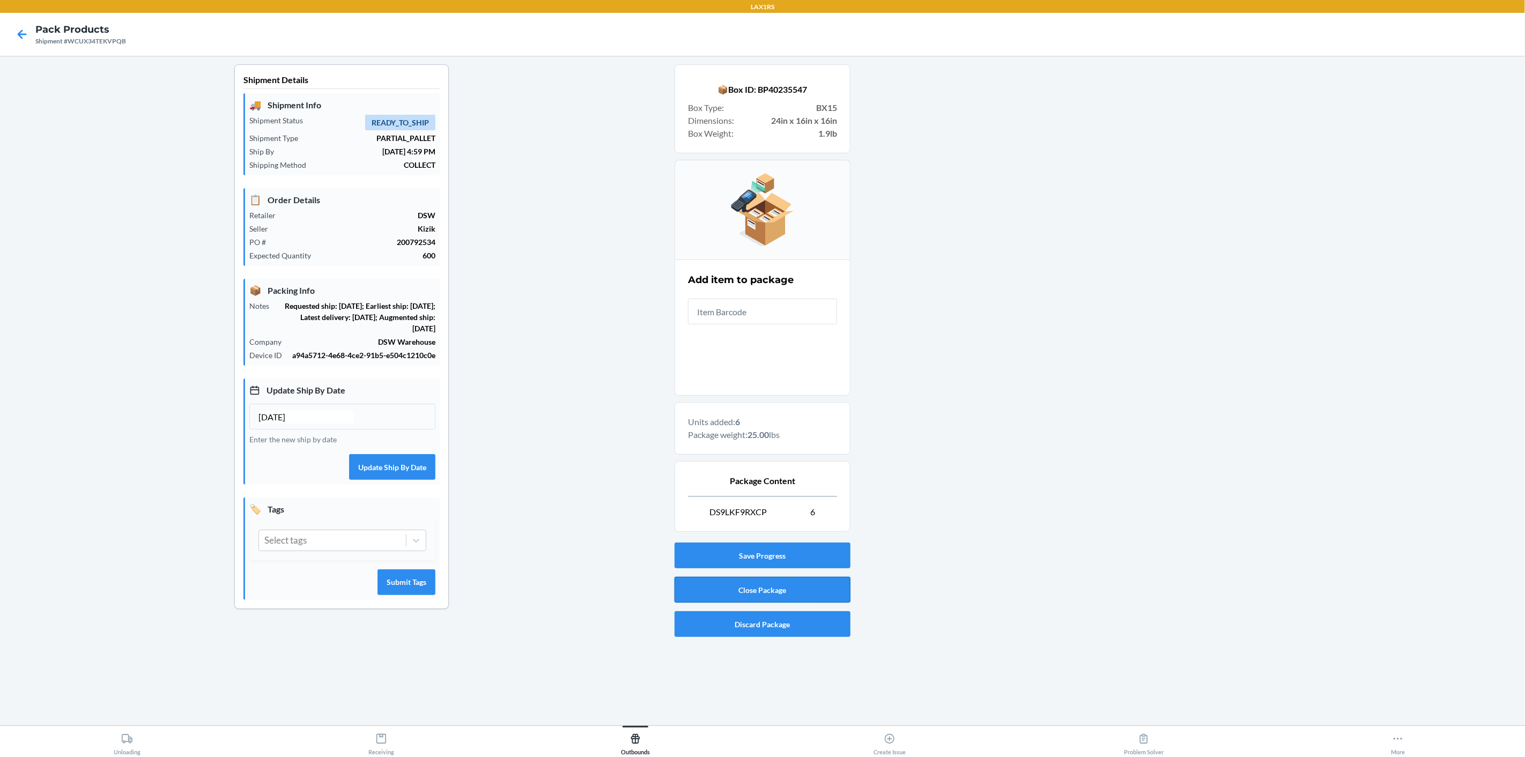
click at [721, 584] on button "Close Package" at bounding box center [762, 590] width 176 height 26
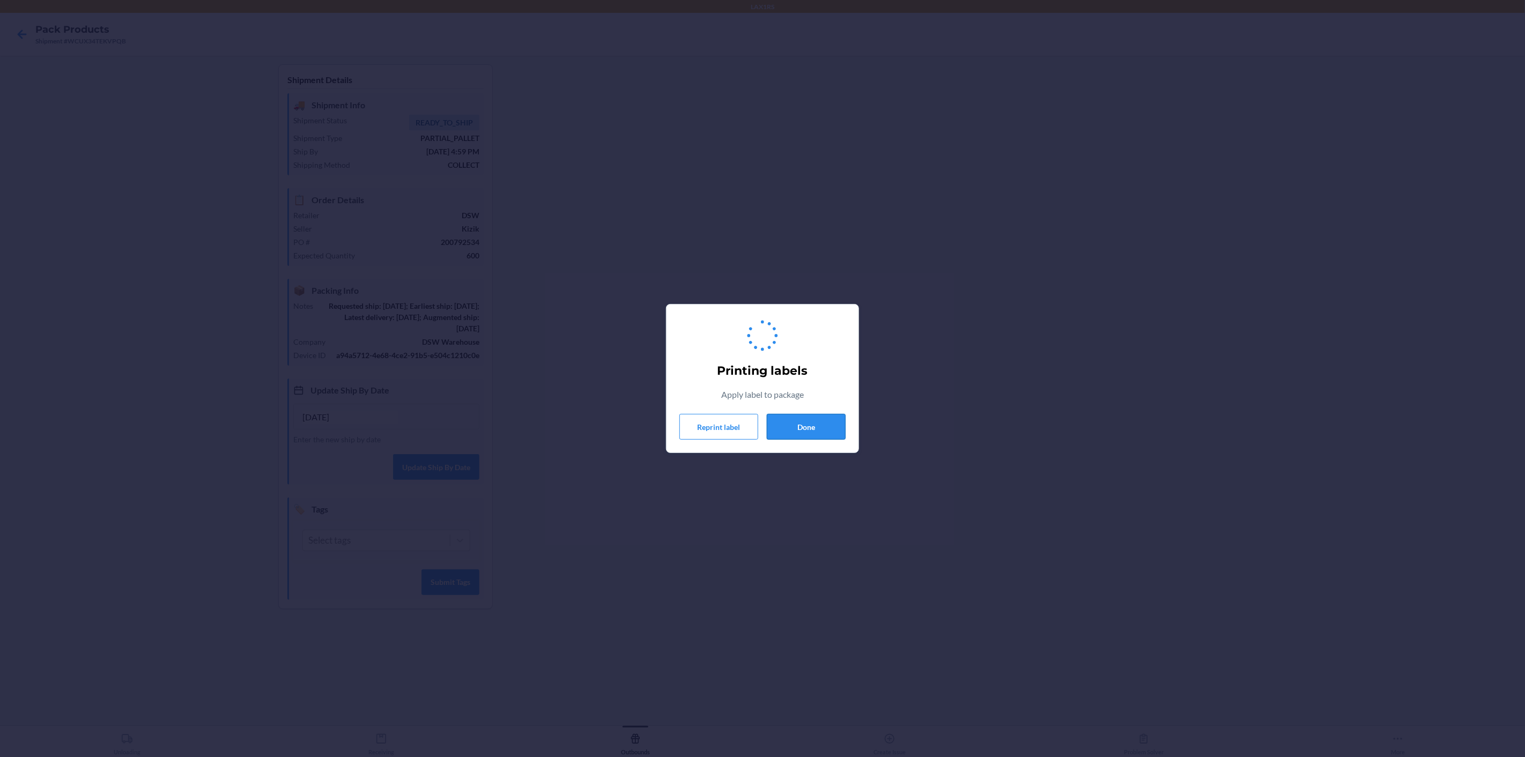
click at [812, 421] on button "Done" at bounding box center [806, 427] width 79 height 26
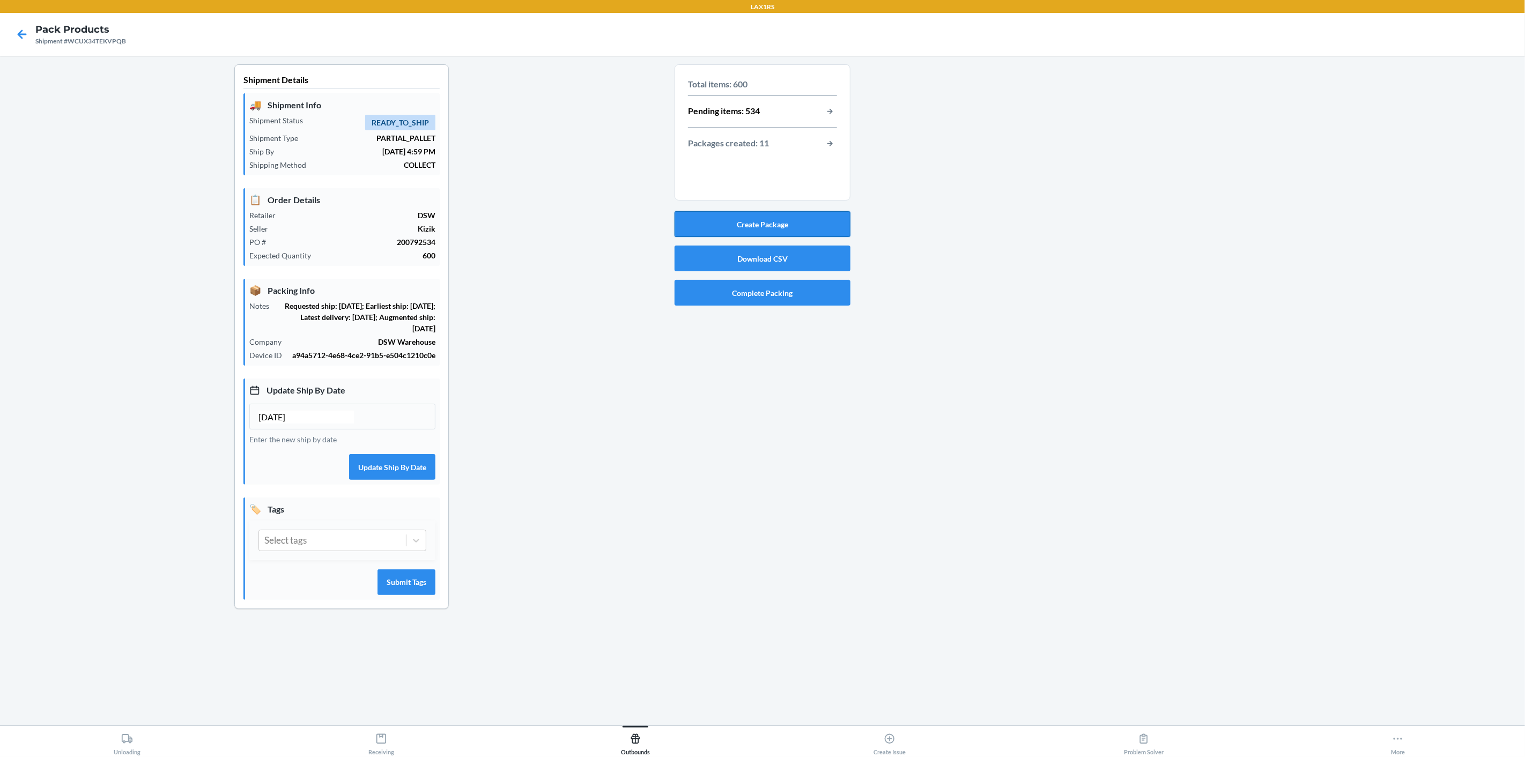
click at [796, 226] on button "Create Package" at bounding box center [762, 224] width 176 height 26
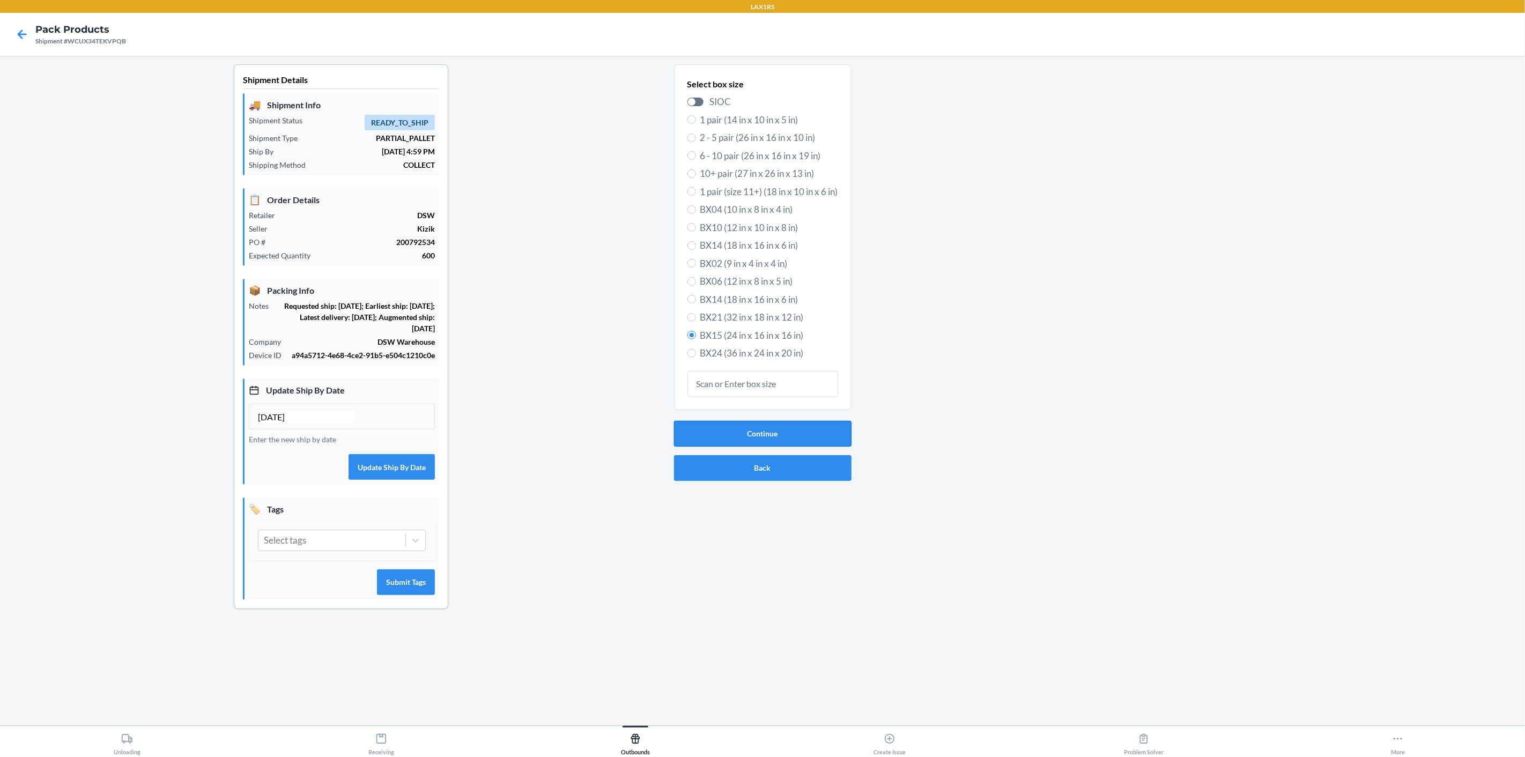
click at [768, 434] on button "Continue" at bounding box center [762, 434] width 177 height 26
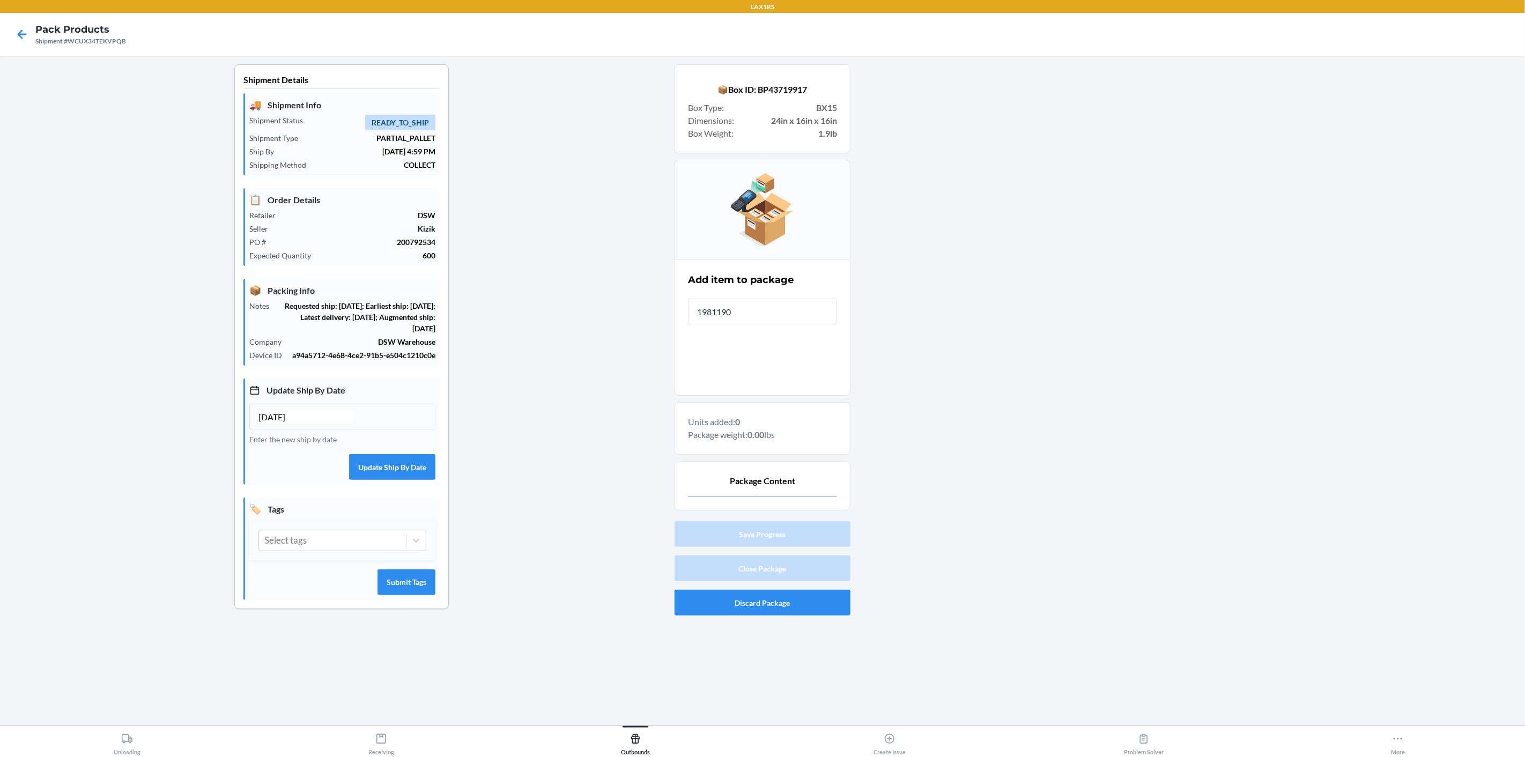
type input "19811904"
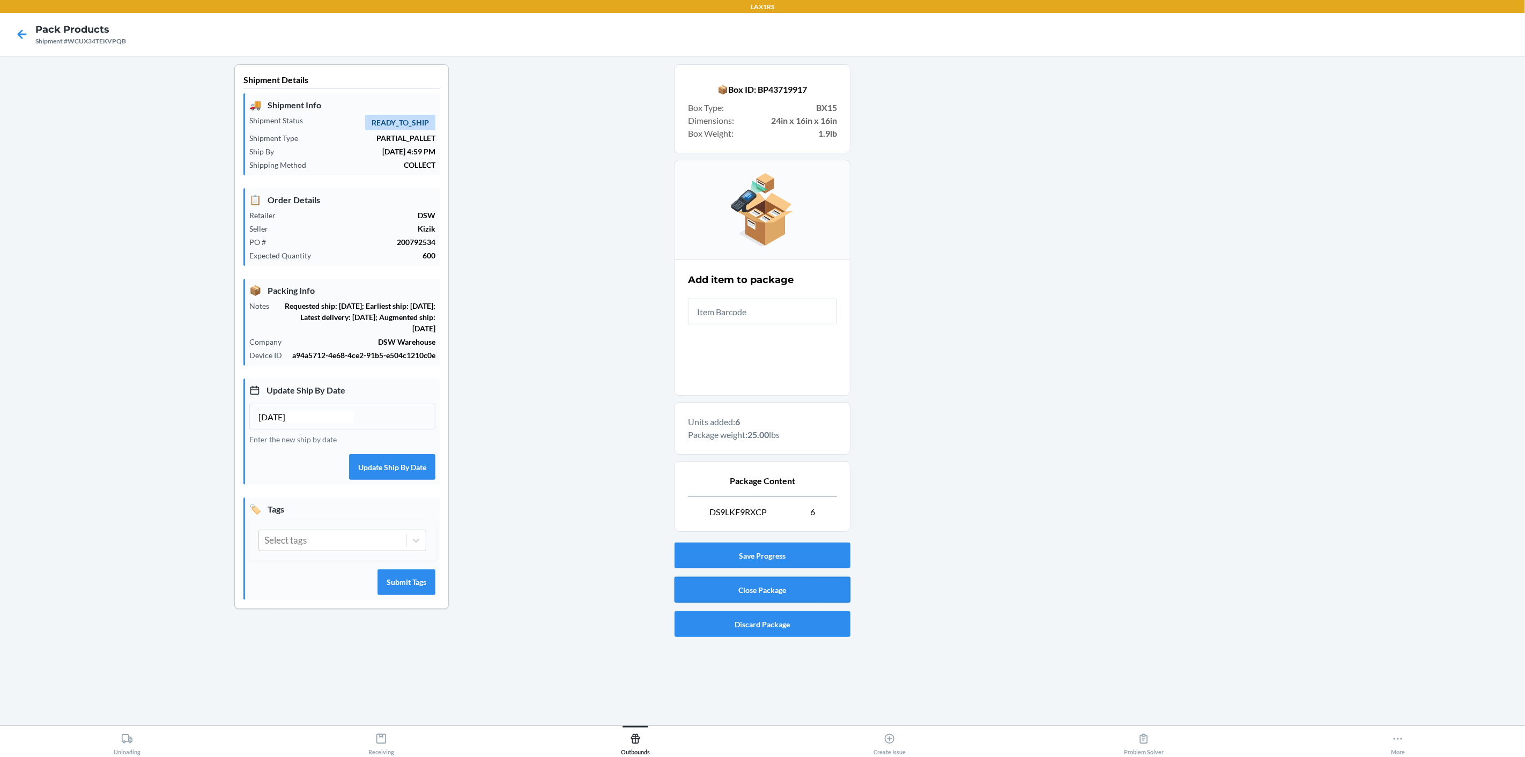
click at [738, 595] on button "Close Package" at bounding box center [762, 590] width 176 height 26
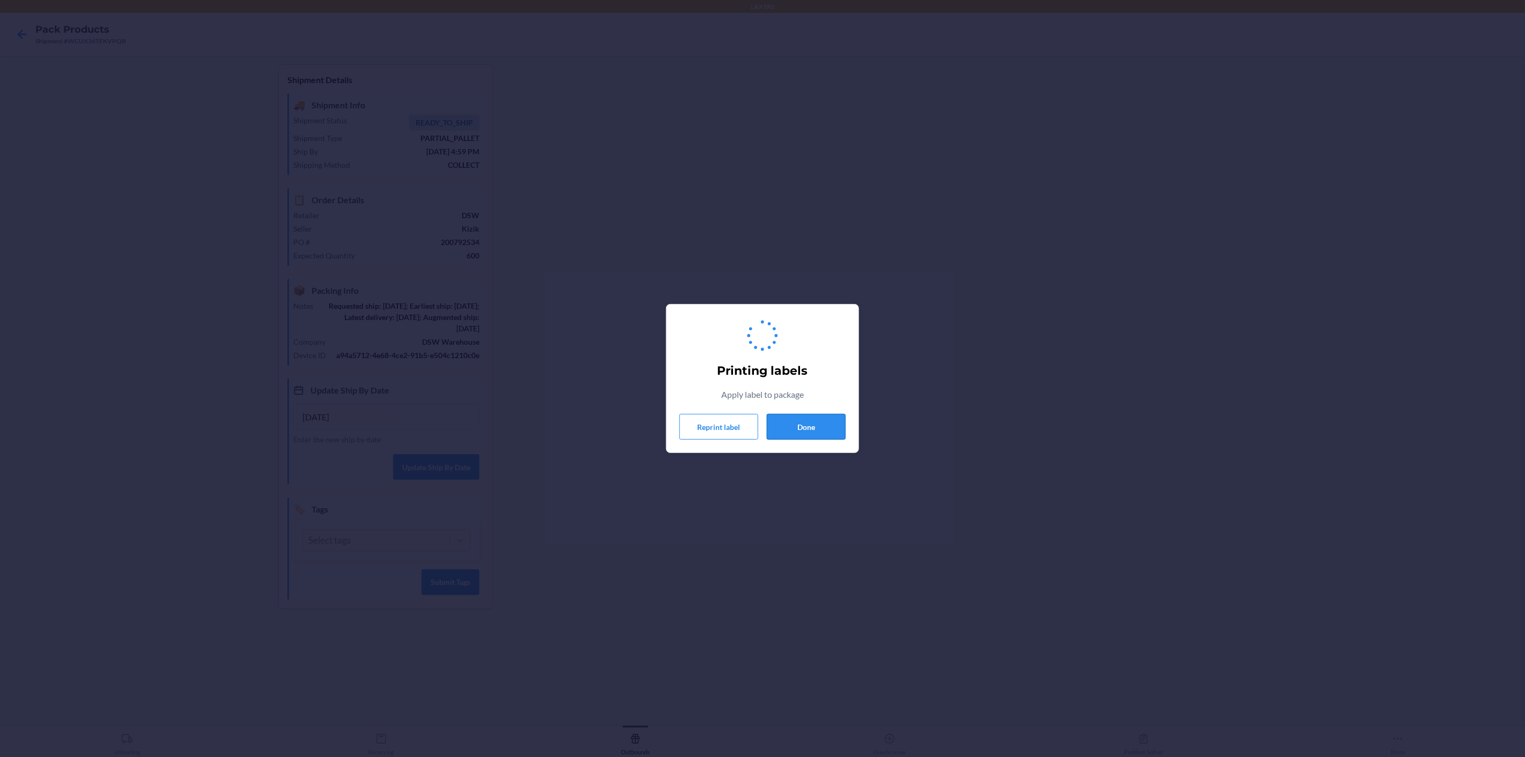
click at [792, 425] on button "Done" at bounding box center [806, 427] width 79 height 26
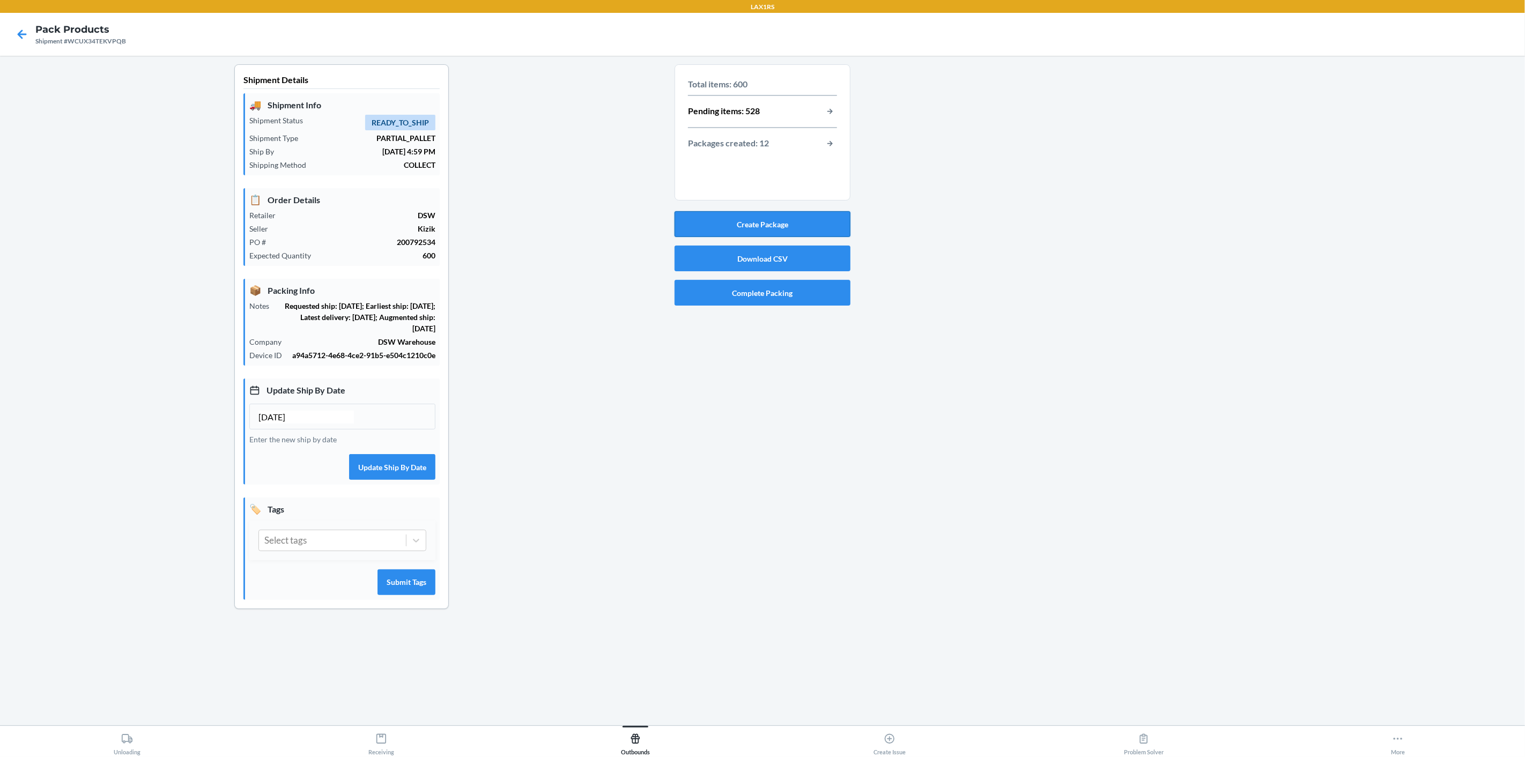
click at [796, 229] on button "Create Package" at bounding box center [762, 224] width 176 height 26
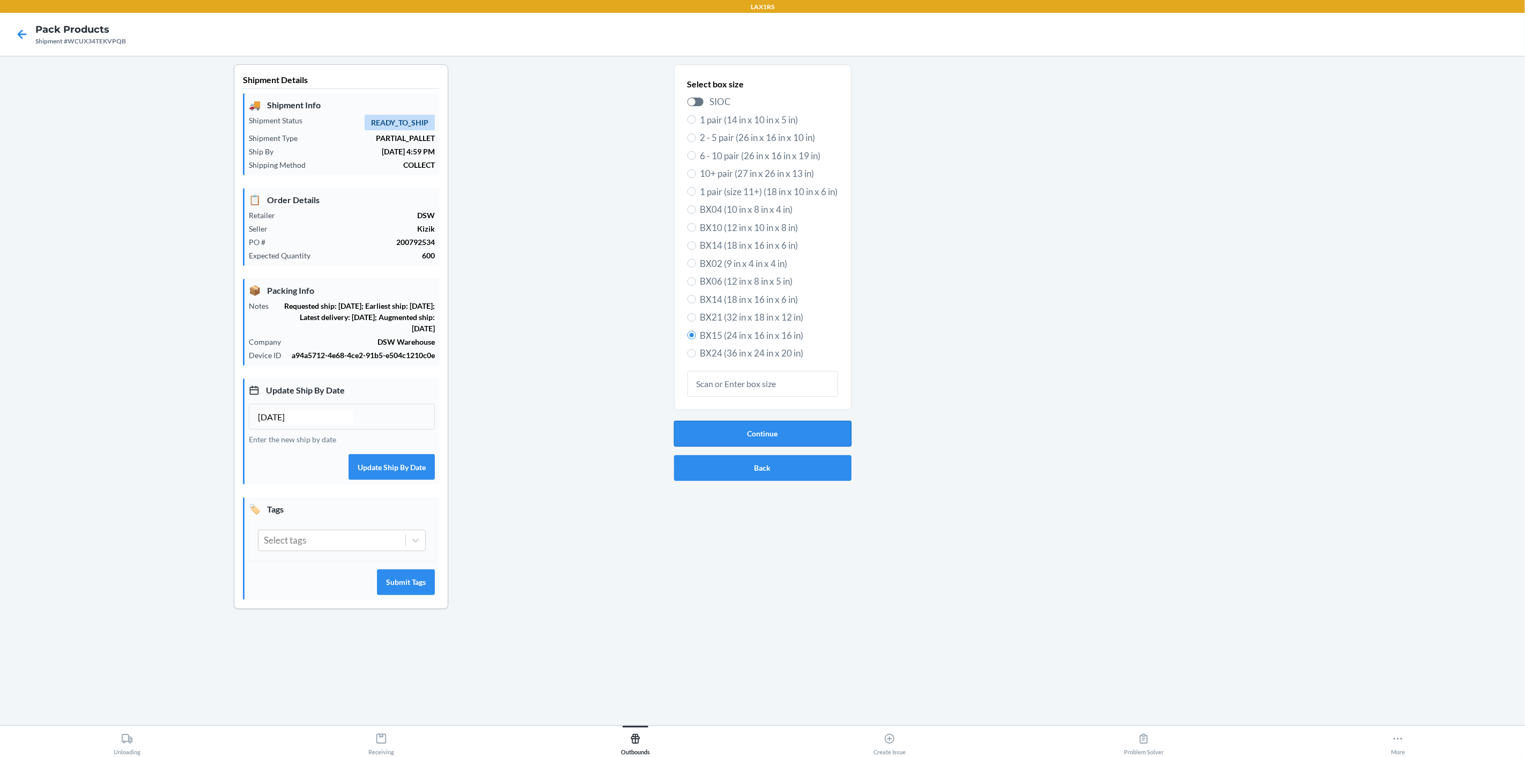
click at [751, 428] on button "Continue" at bounding box center [762, 434] width 177 height 26
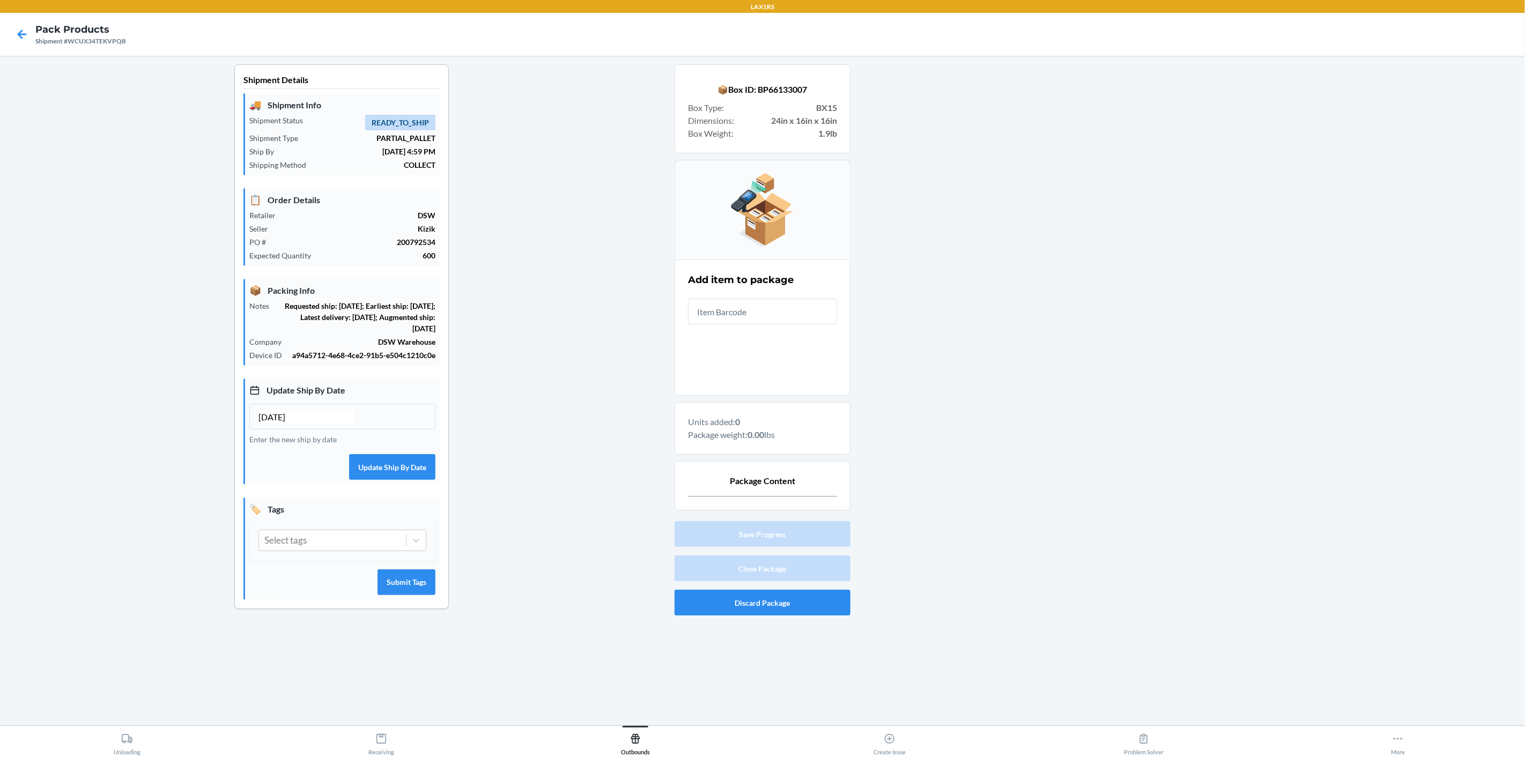
click at [781, 301] on input "text" at bounding box center [762, 312] width 149 height 26
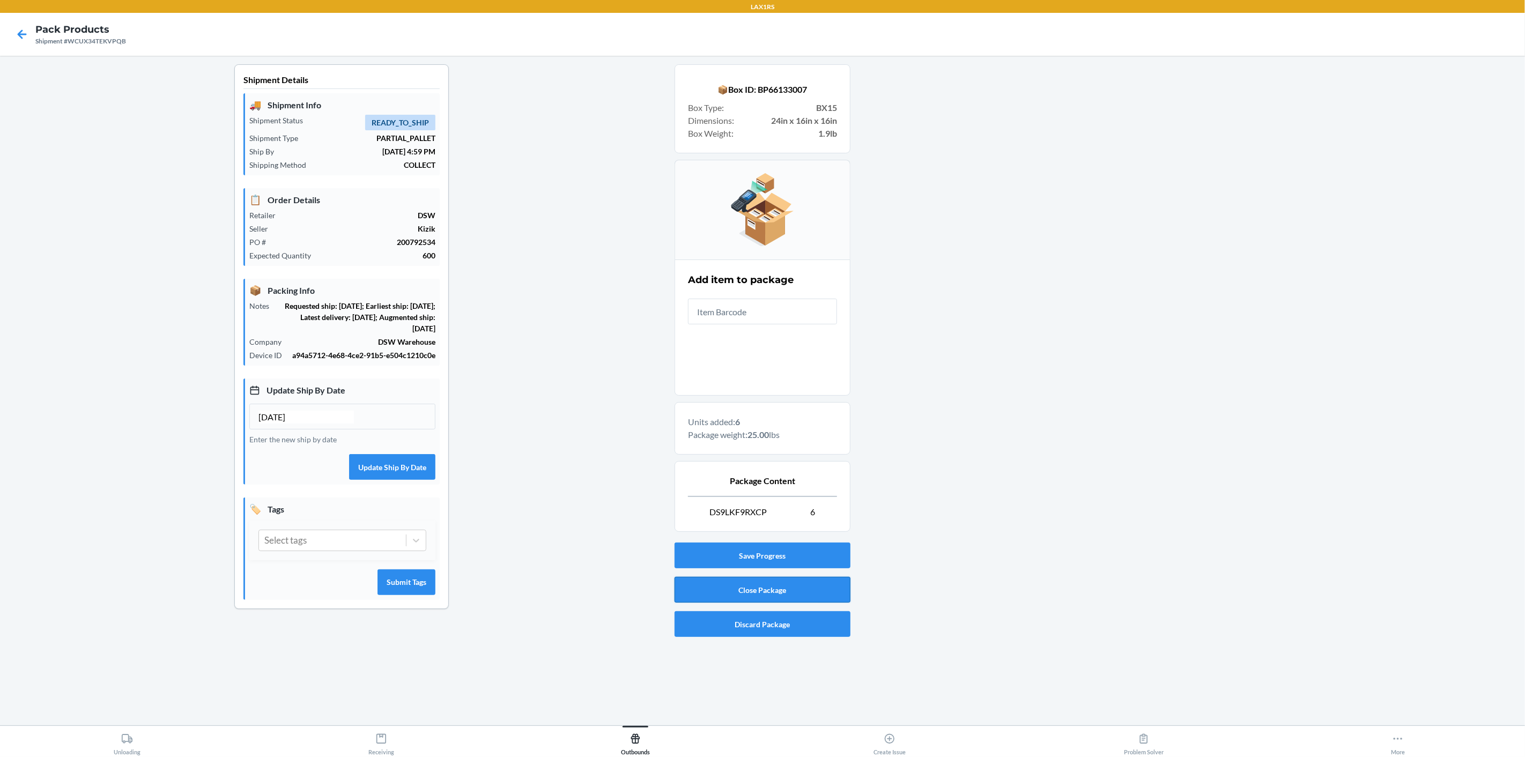
click at [782, 589] on button "Close Package" at bounding box center [762, 590] width 176 height 26
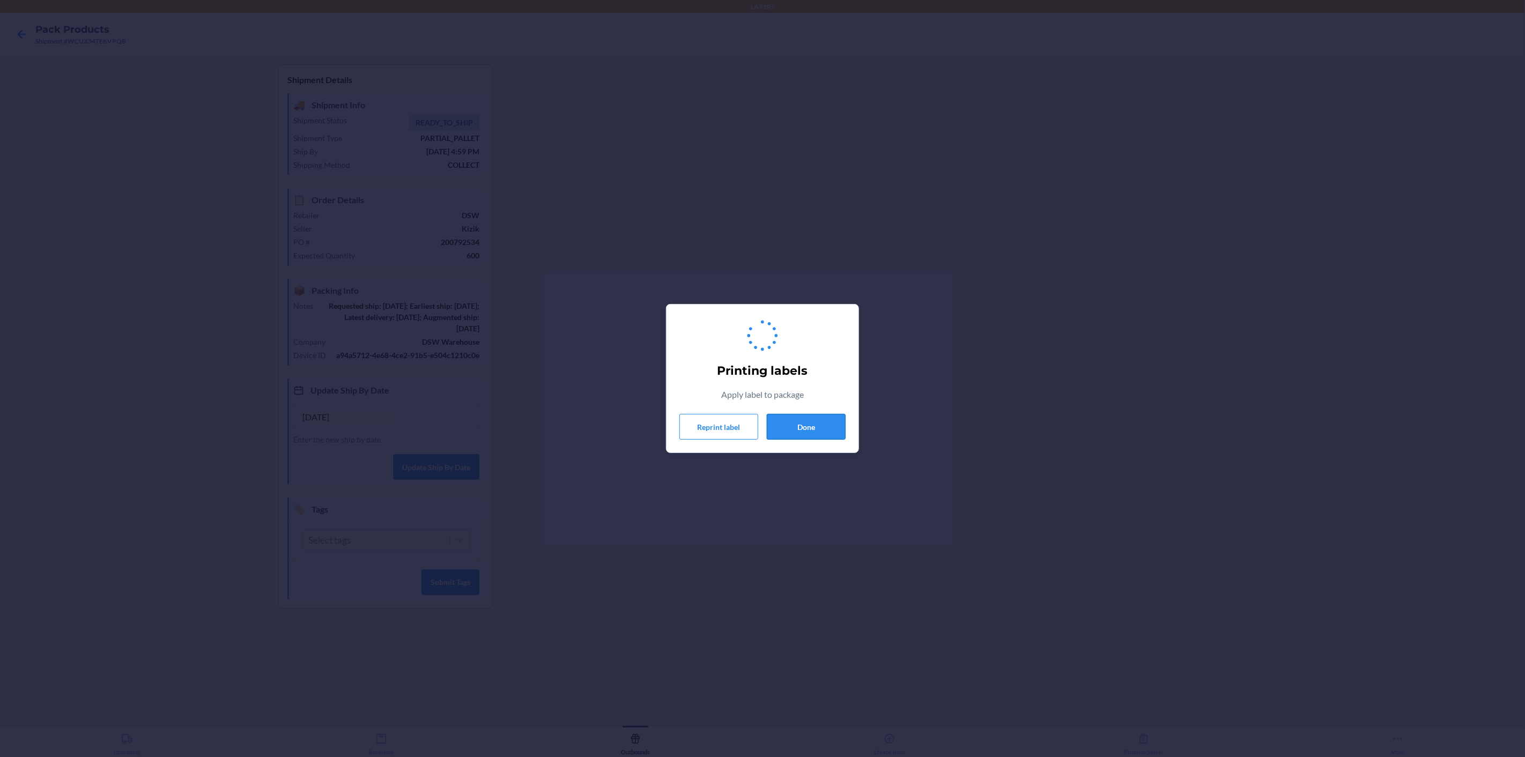
click at [813, 431] on button "Done" at bounding box center [806, 427] width 79 height 26
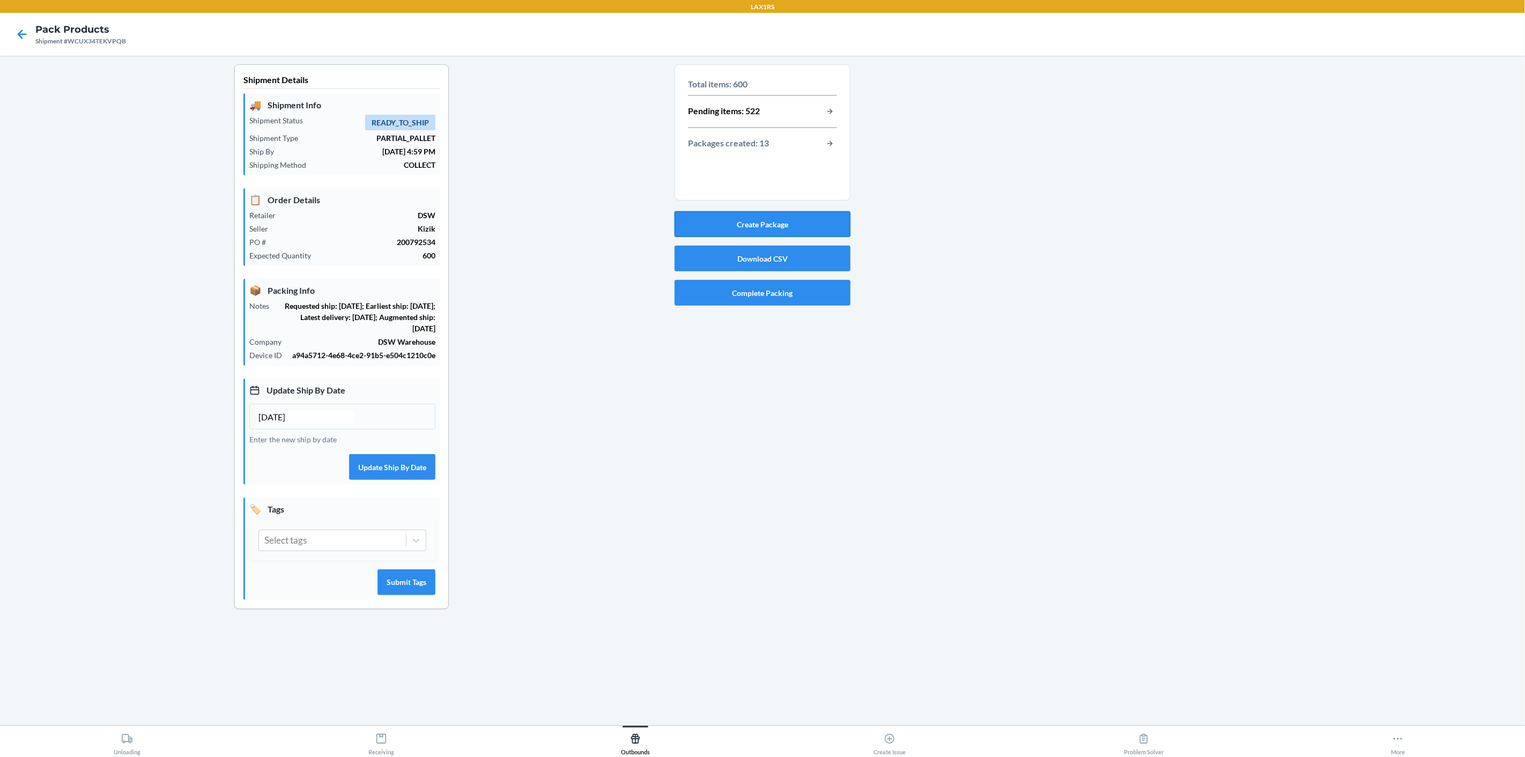
click at [785, 225] on button "Create Package" at bounding box center [762, 224] width 176 height 26
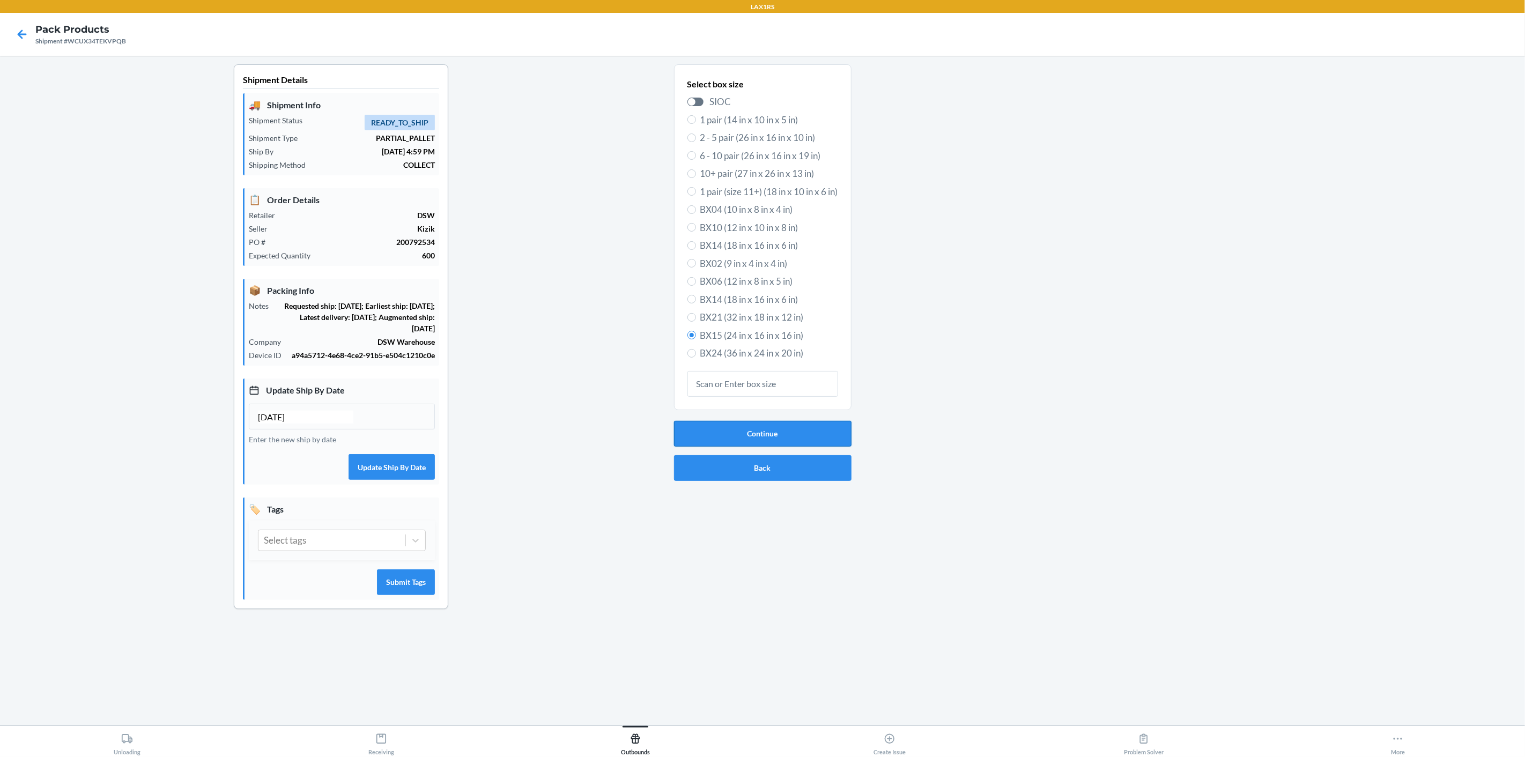
click at [842, 426] on button "Continue" at bounding box center [762, 434] width 177 height 26
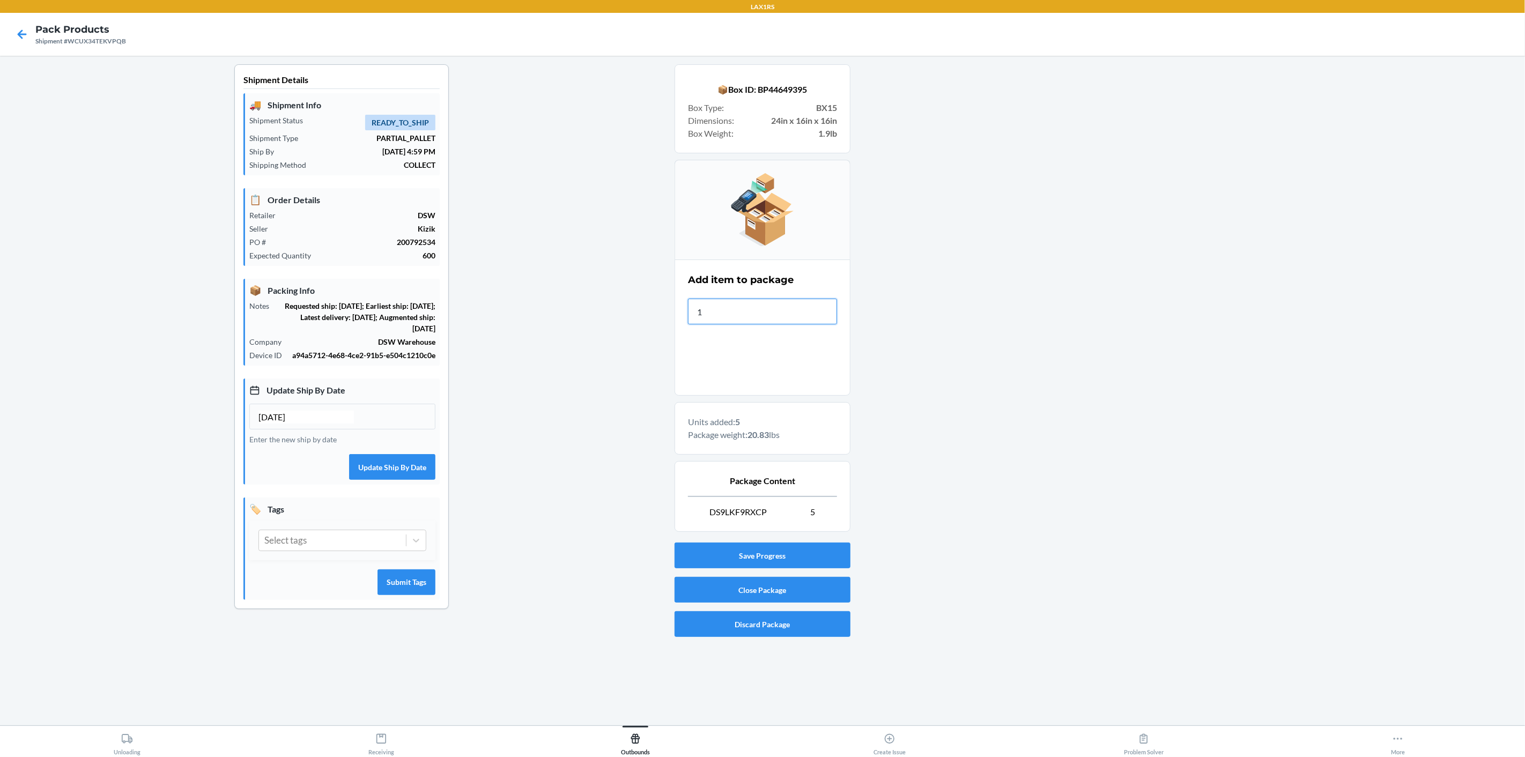
type input "19"
click at [803, 584] on button "Close Package" at bounding box center [762, 590] width 176 height 26
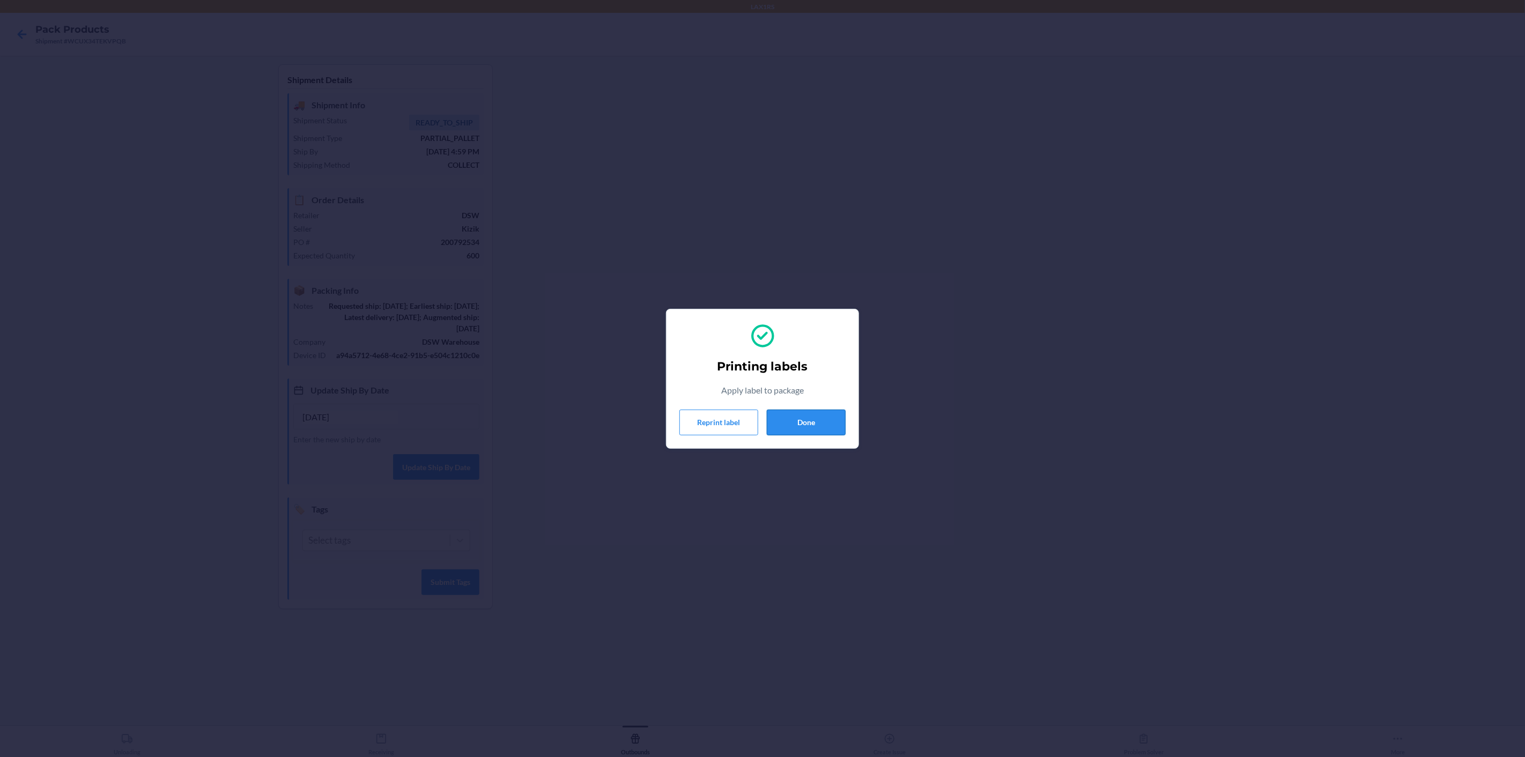
click at [793, 422] on button "Done" at bounding box center [806, 423] width 79 height 26
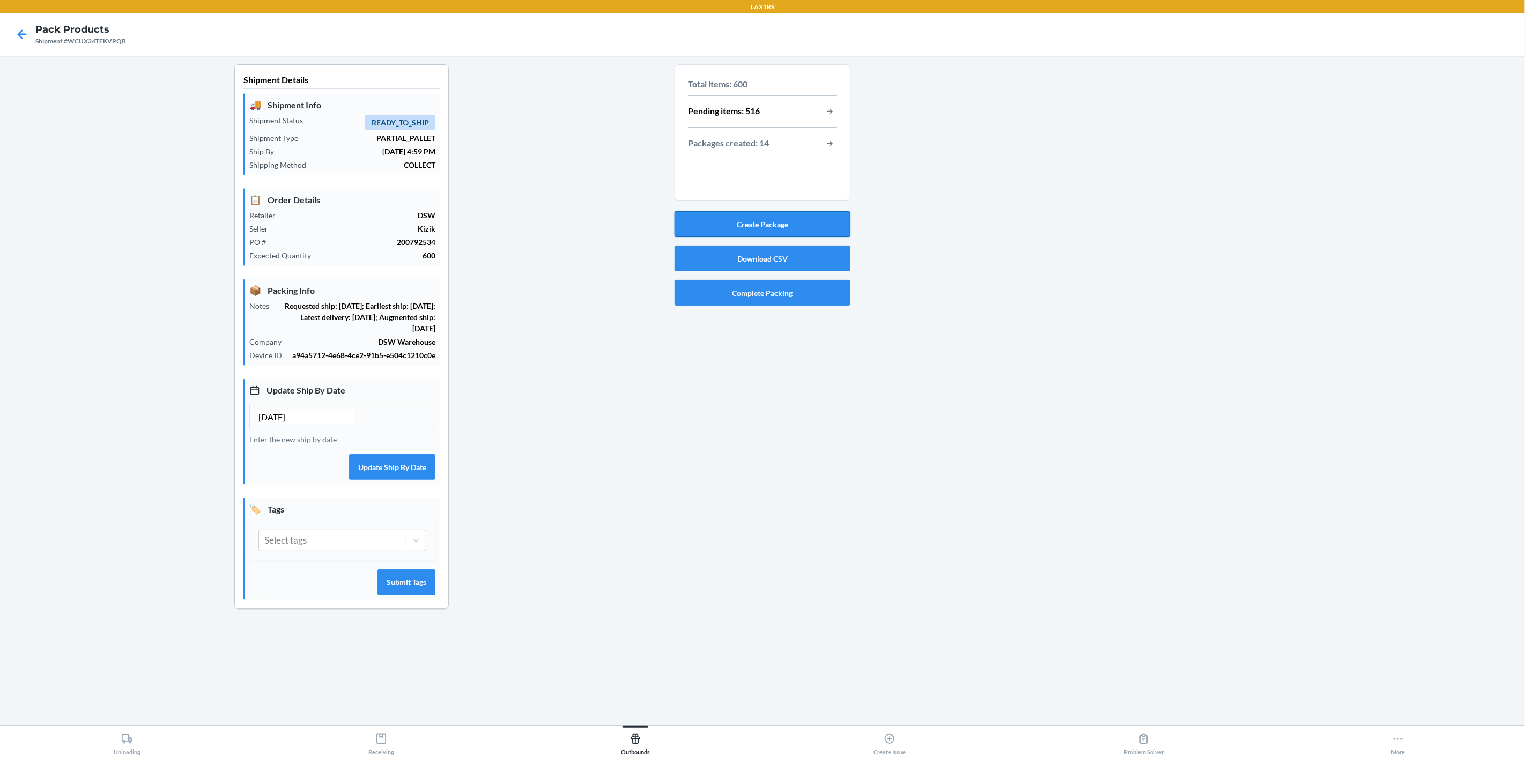
click at [818, 222] on button "Create Package" at bounding box center [762, 224] width 176 height 26
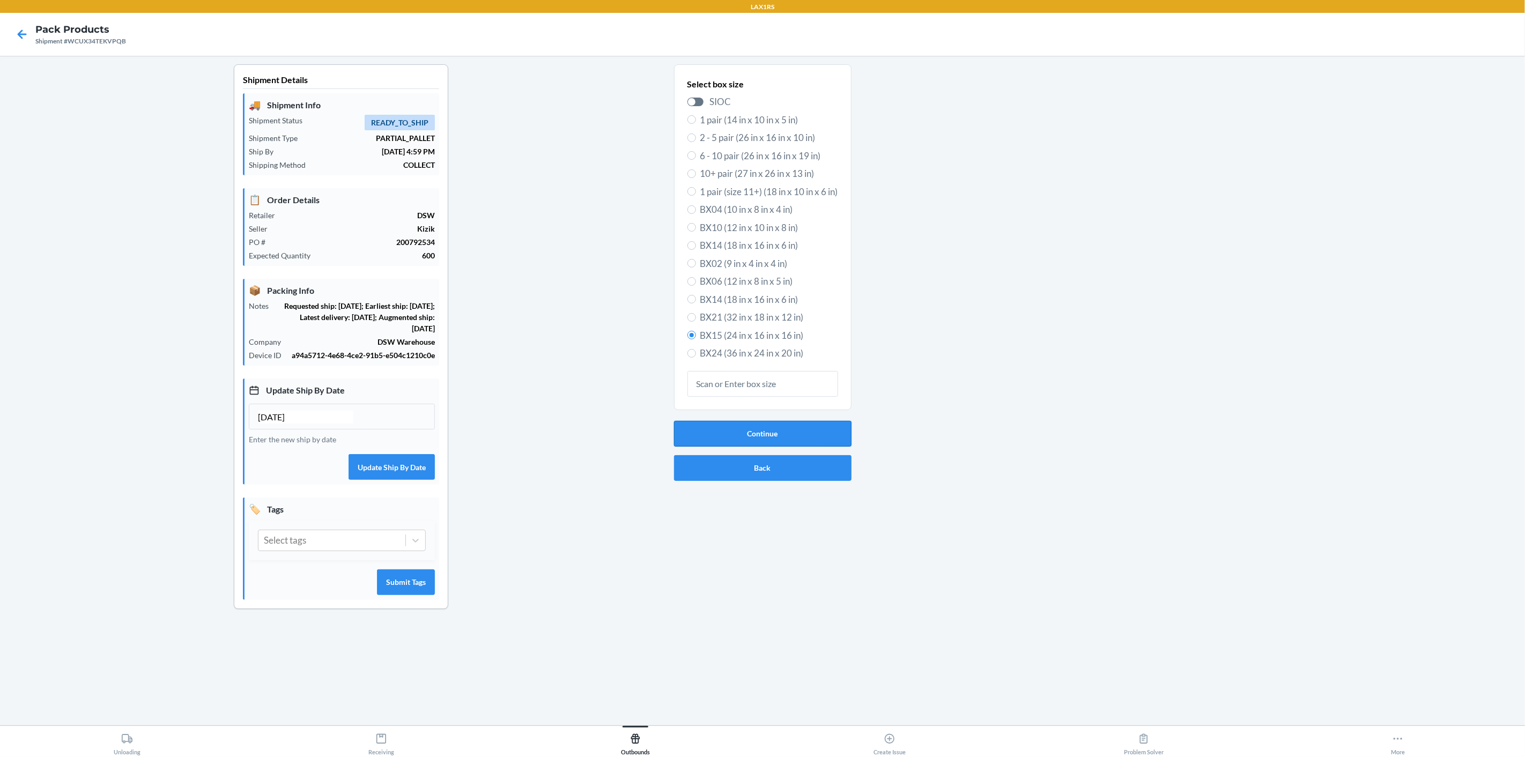
click at [808, 441] on button "Continue" at bounding box center [762, 434] width 177 height 26
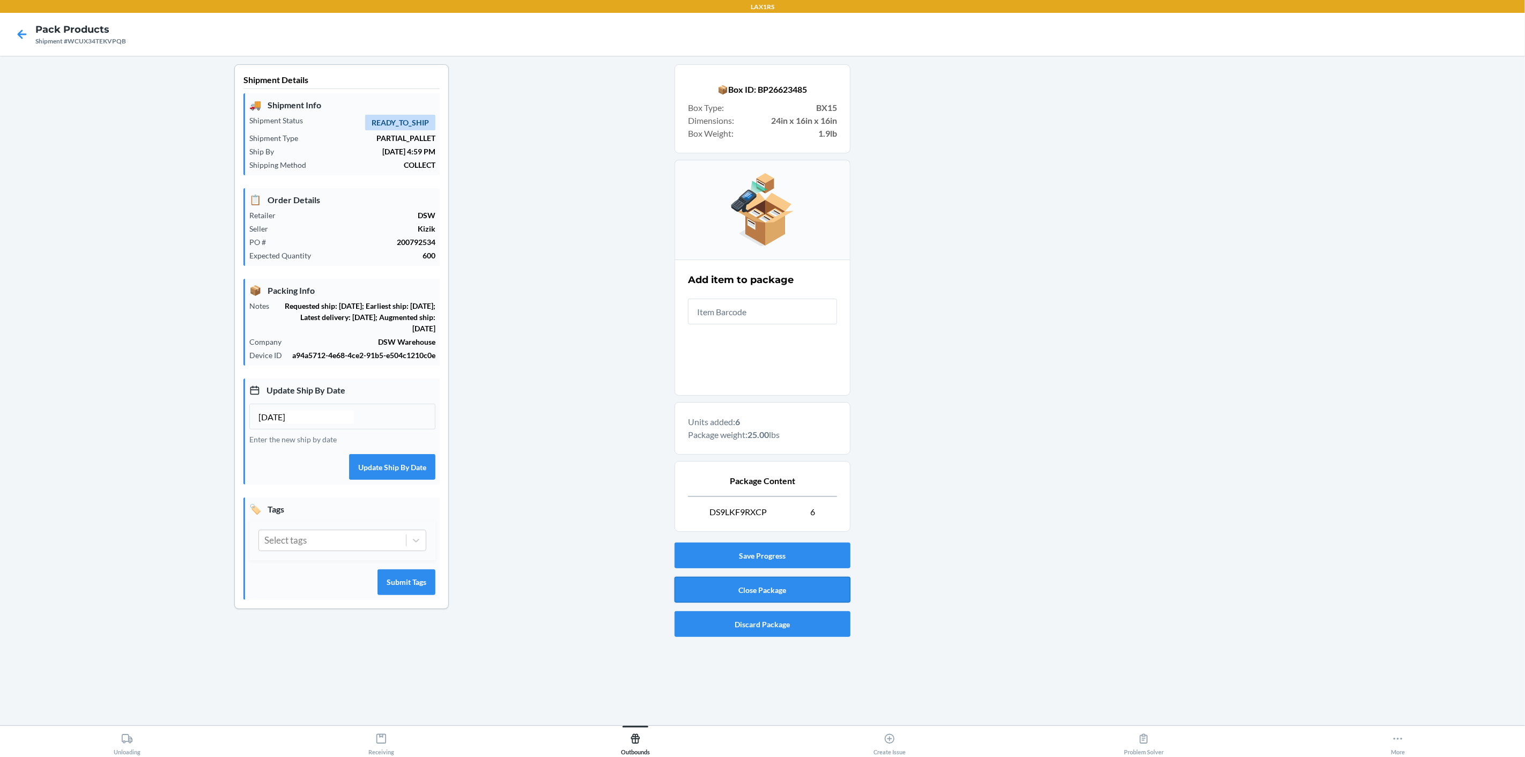
click at [759, 587] on button "Close Package" at bounding box center [762, 590] width 176 height 26
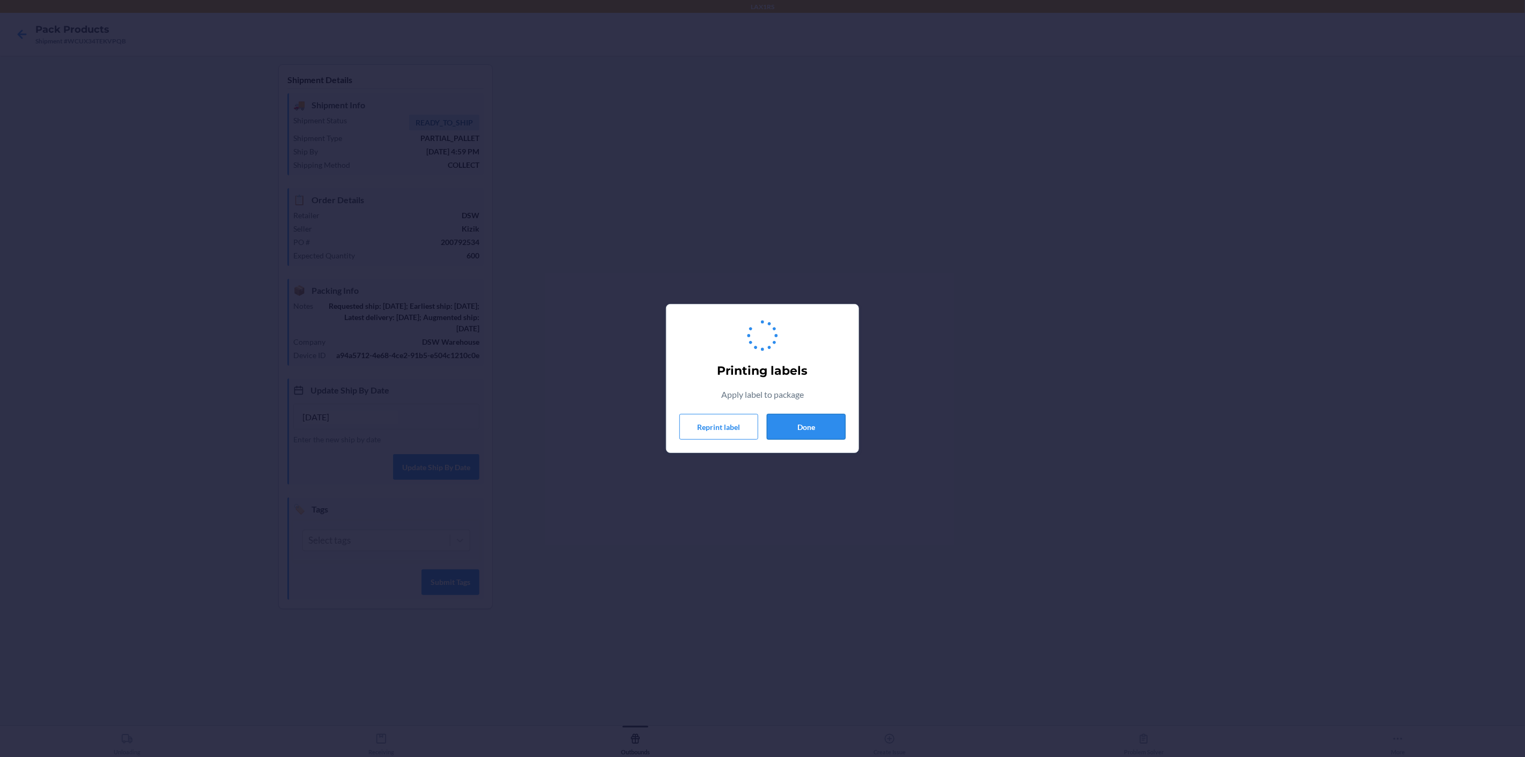
click at [818, 433] on button "Done" at bounding box center [806, 427] width 79 height 26
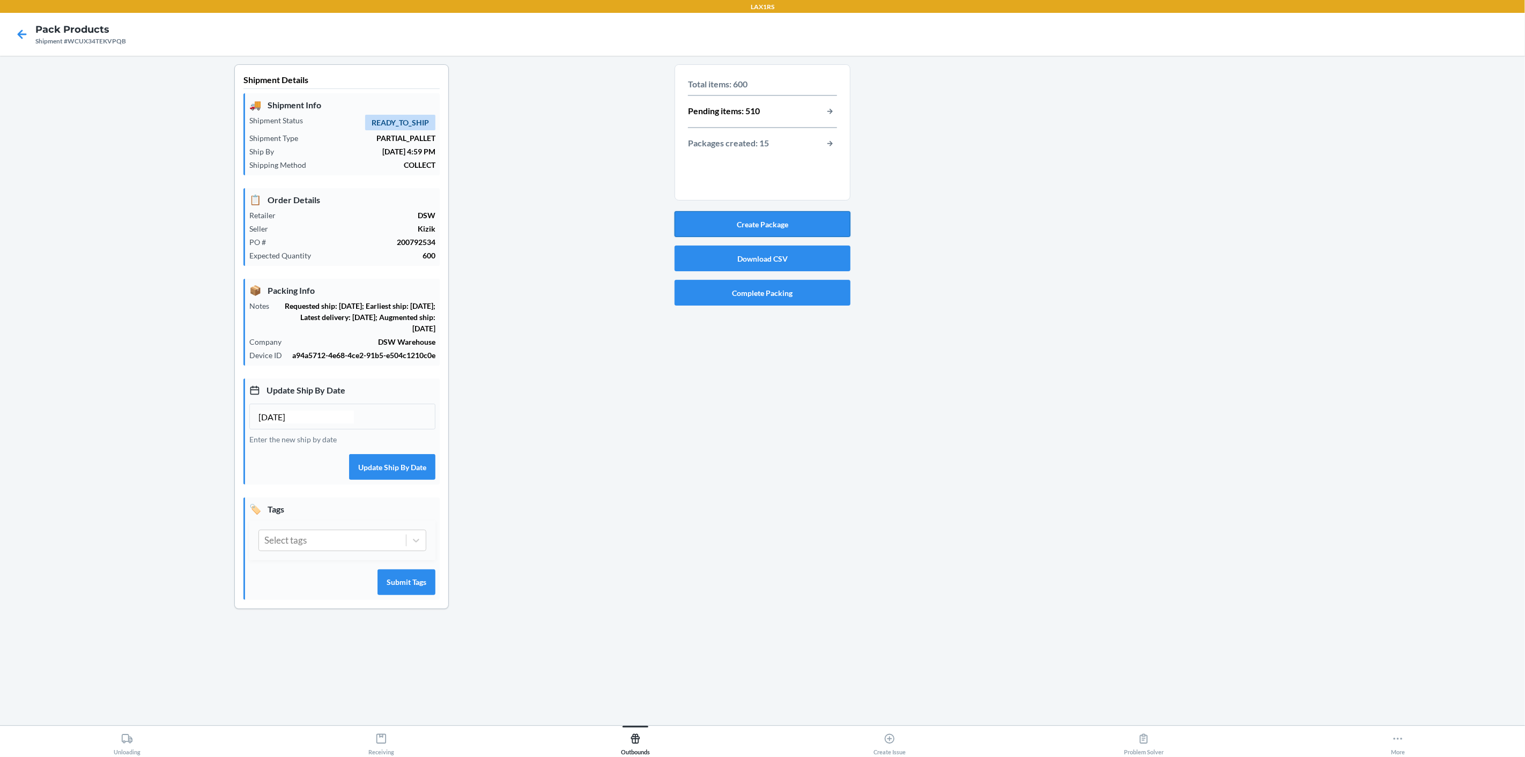
click at [822, 221] on button "Create Package" at bounding box center [762, 224] width 176 height 26
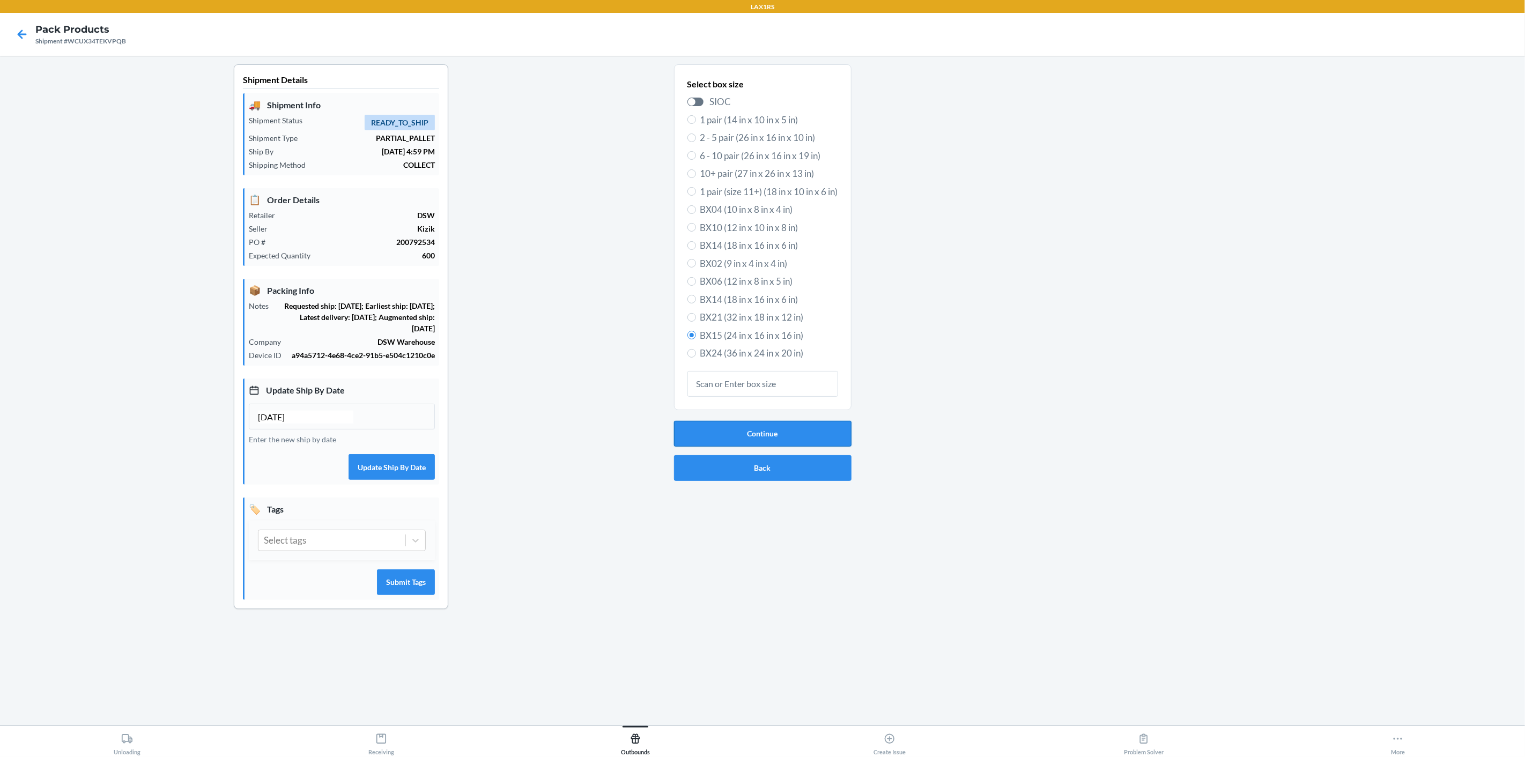
click at [815, 433] on button "Continue" at bounding box center [762, 434] width 177 height 26
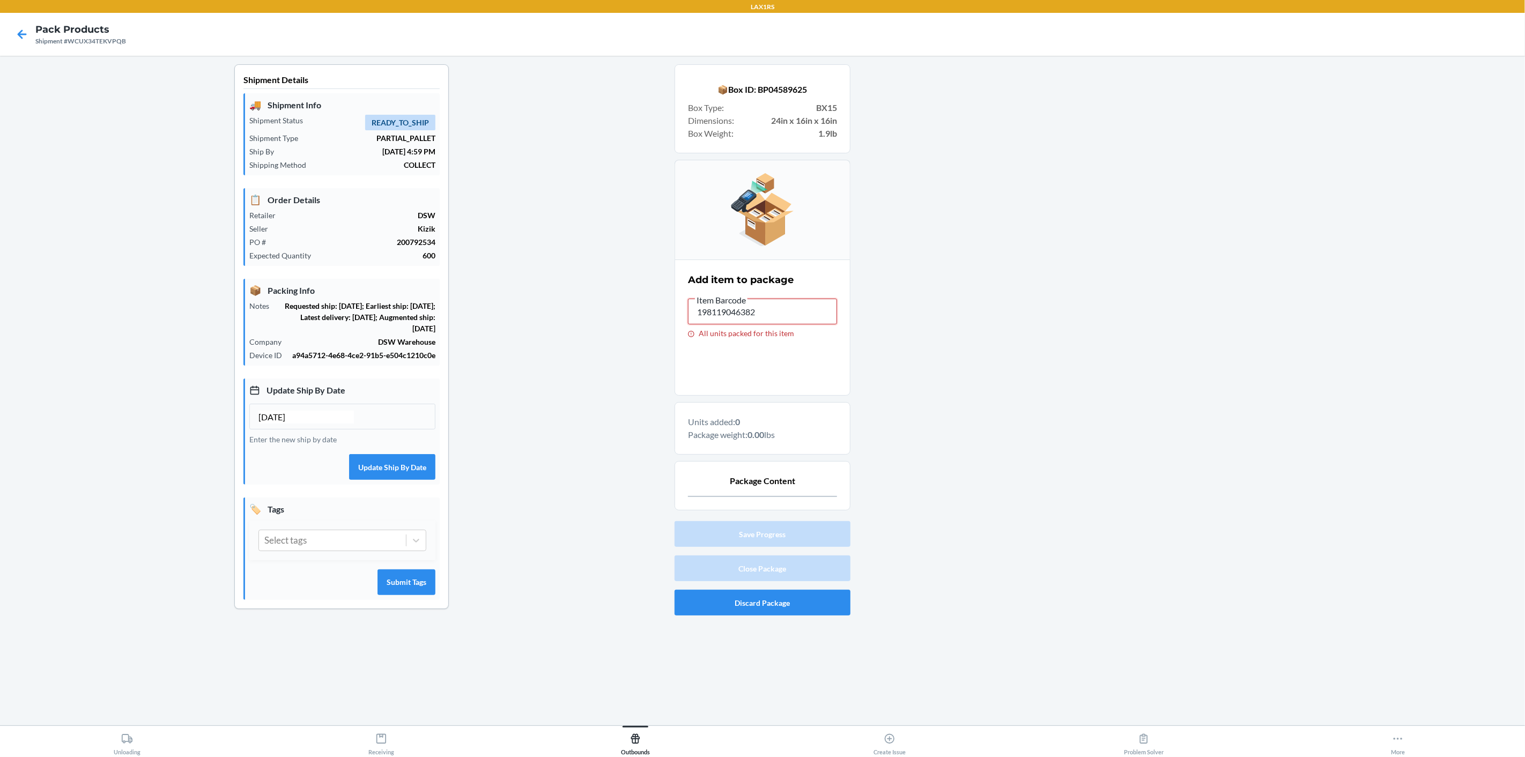
click at [746, 313] on input "198119046382" at bounding box center [762, 312] width 149 height 26
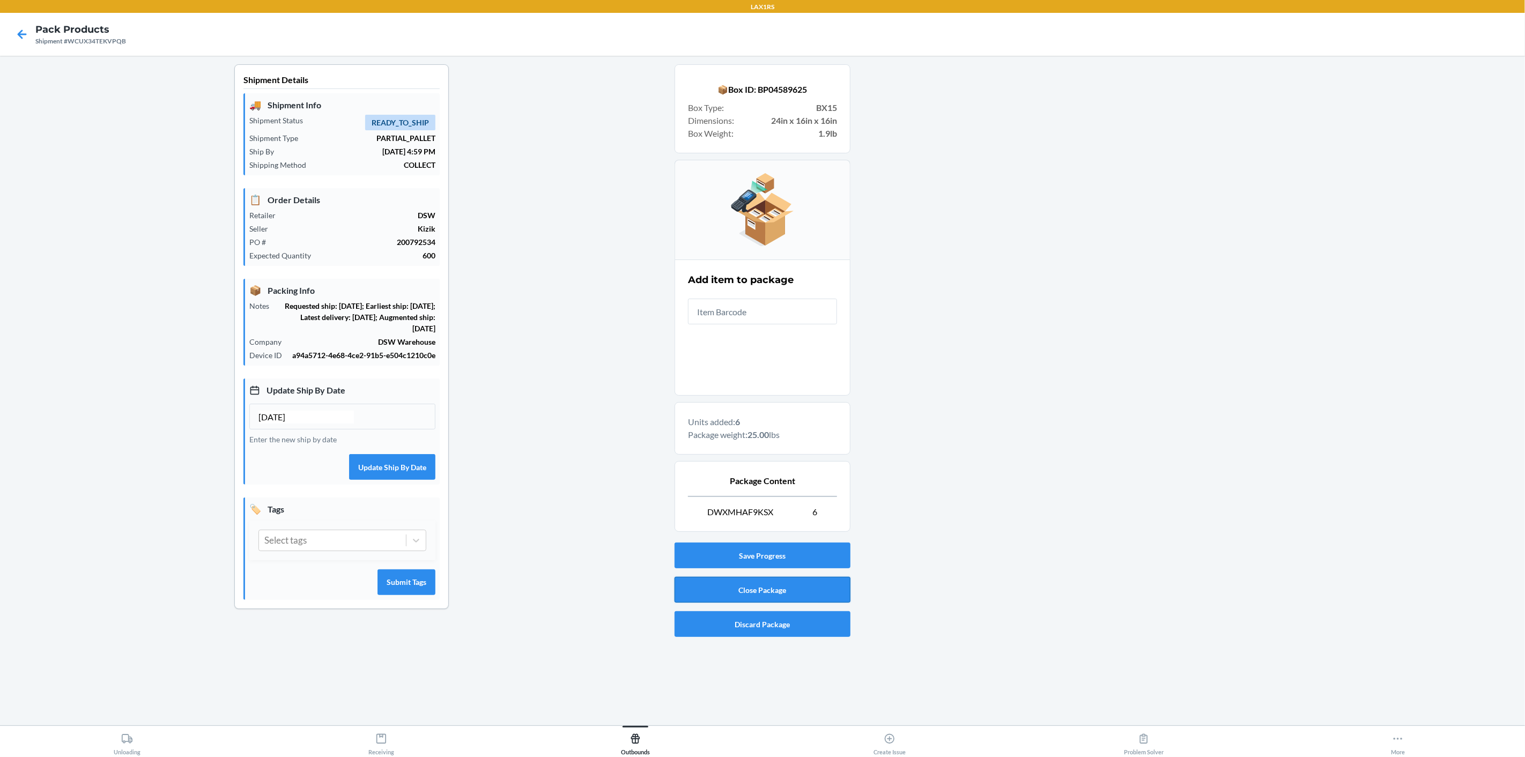
drag, startPoint x: 748, startPoint y: 580, endPoint x: 749, endPoint y: 587, distance: 7.0
click at [749, 587] on button "Close Package" at bounding box center [762, 590] width 176 height 26
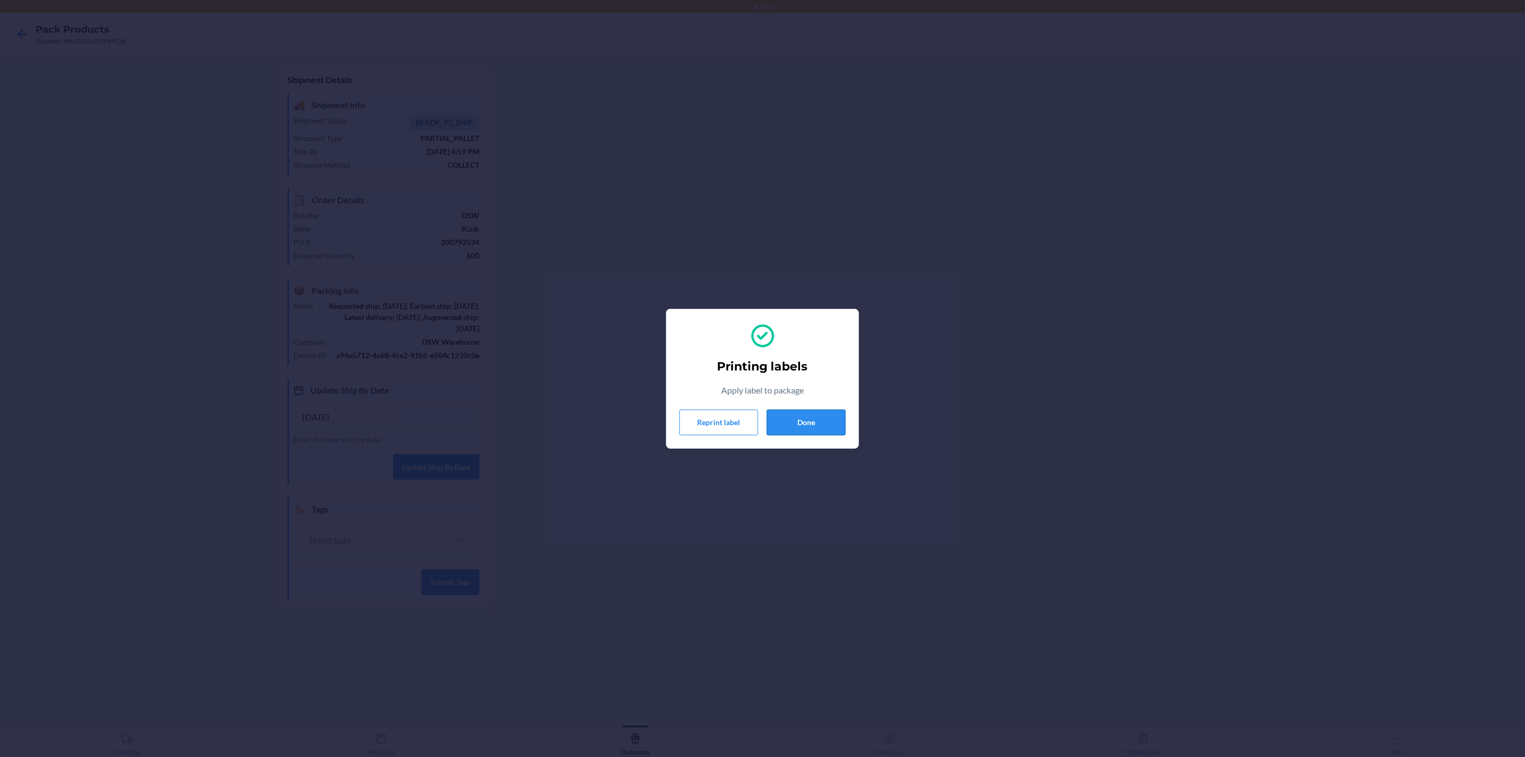
click at [818, 418] on button "Done" at bounding box center [806, 423] width 79 height 26
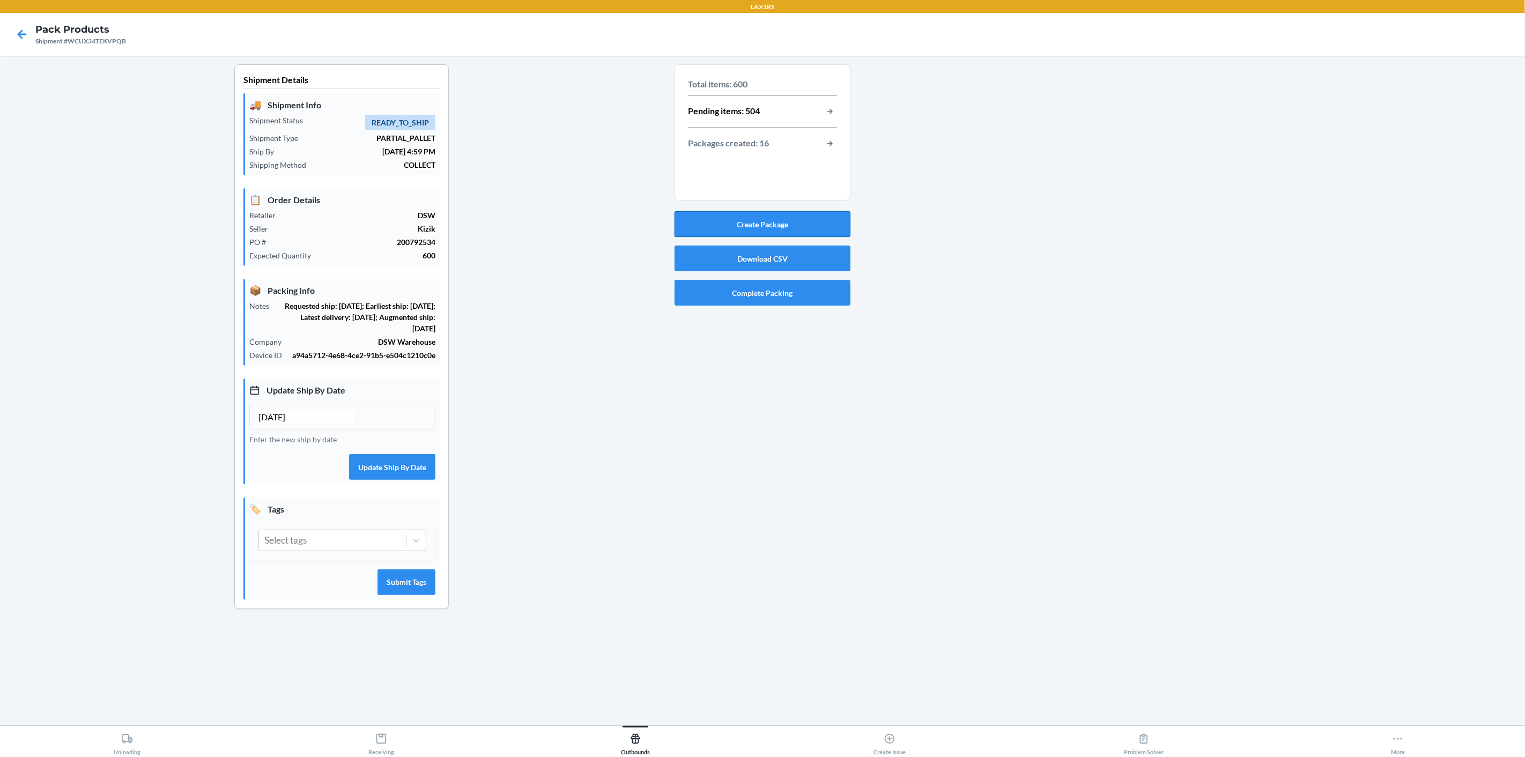
click at [817, 221] on button "Create Package" at bounding box center [762, 224] width 176 height 26
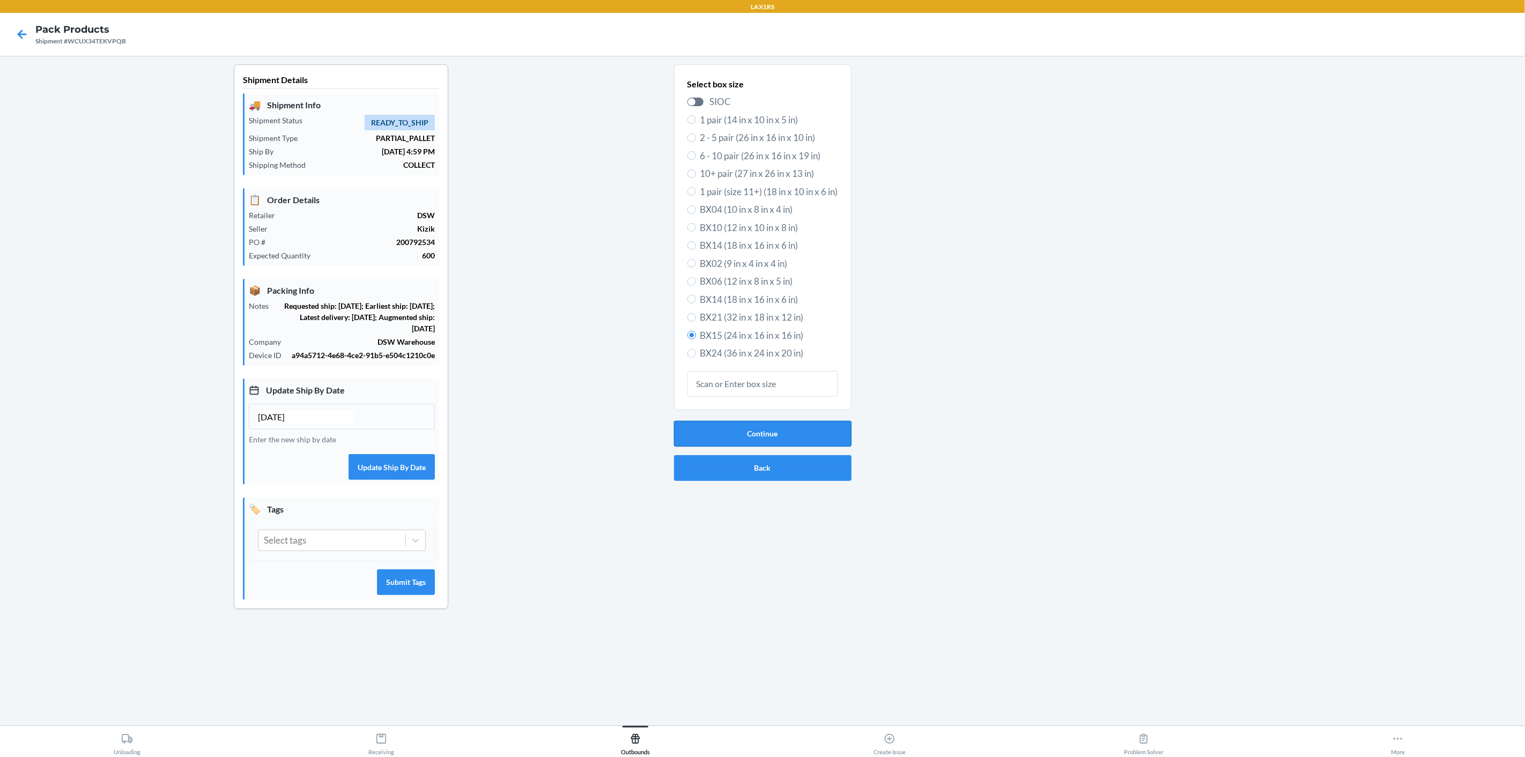
click at [725, 437] on button "Continue" at bounding box center [762, 434] width 177 height 26
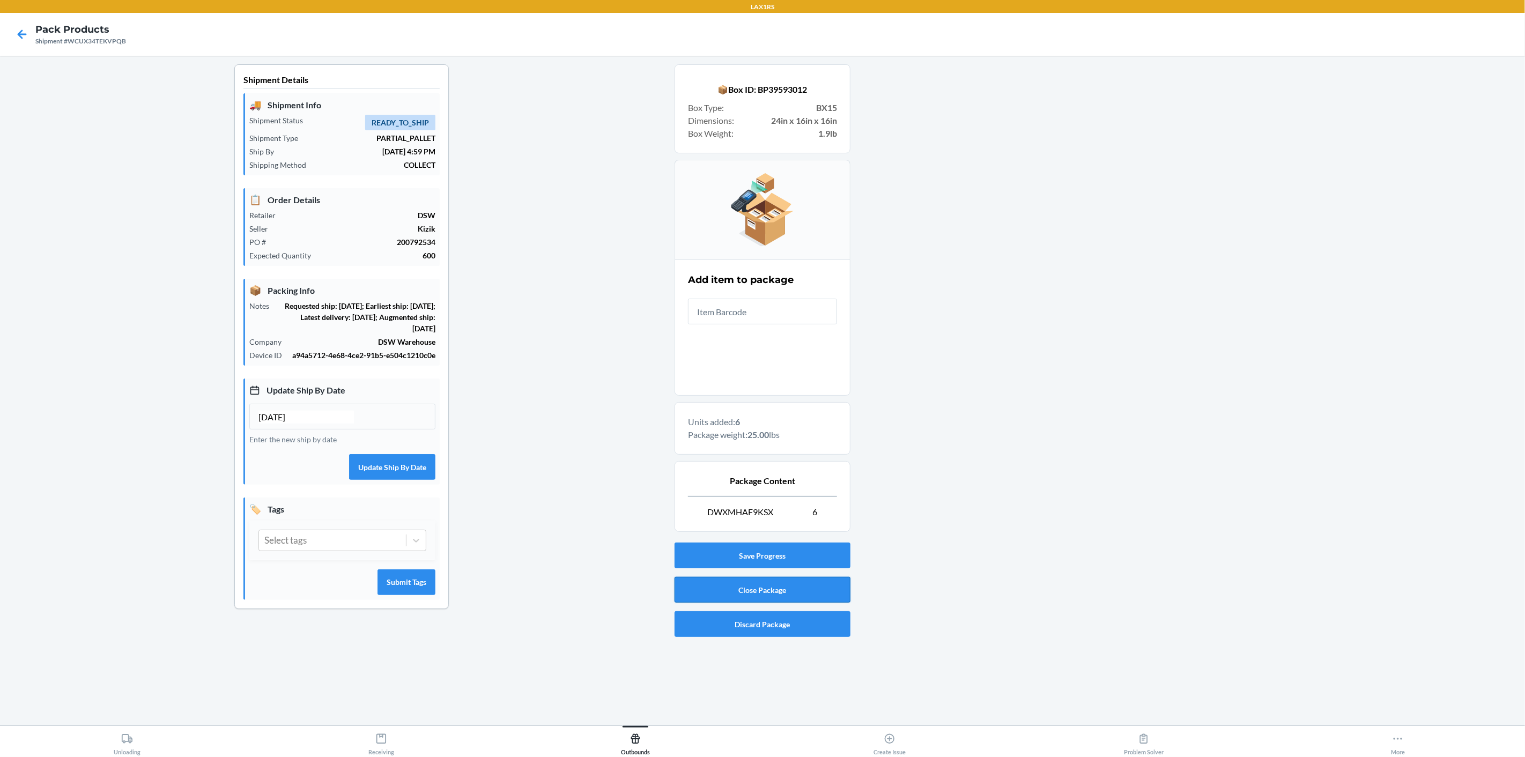
click at [719, 590] on button "Close Package" at bounding box center [762, 590] width 176 height 26
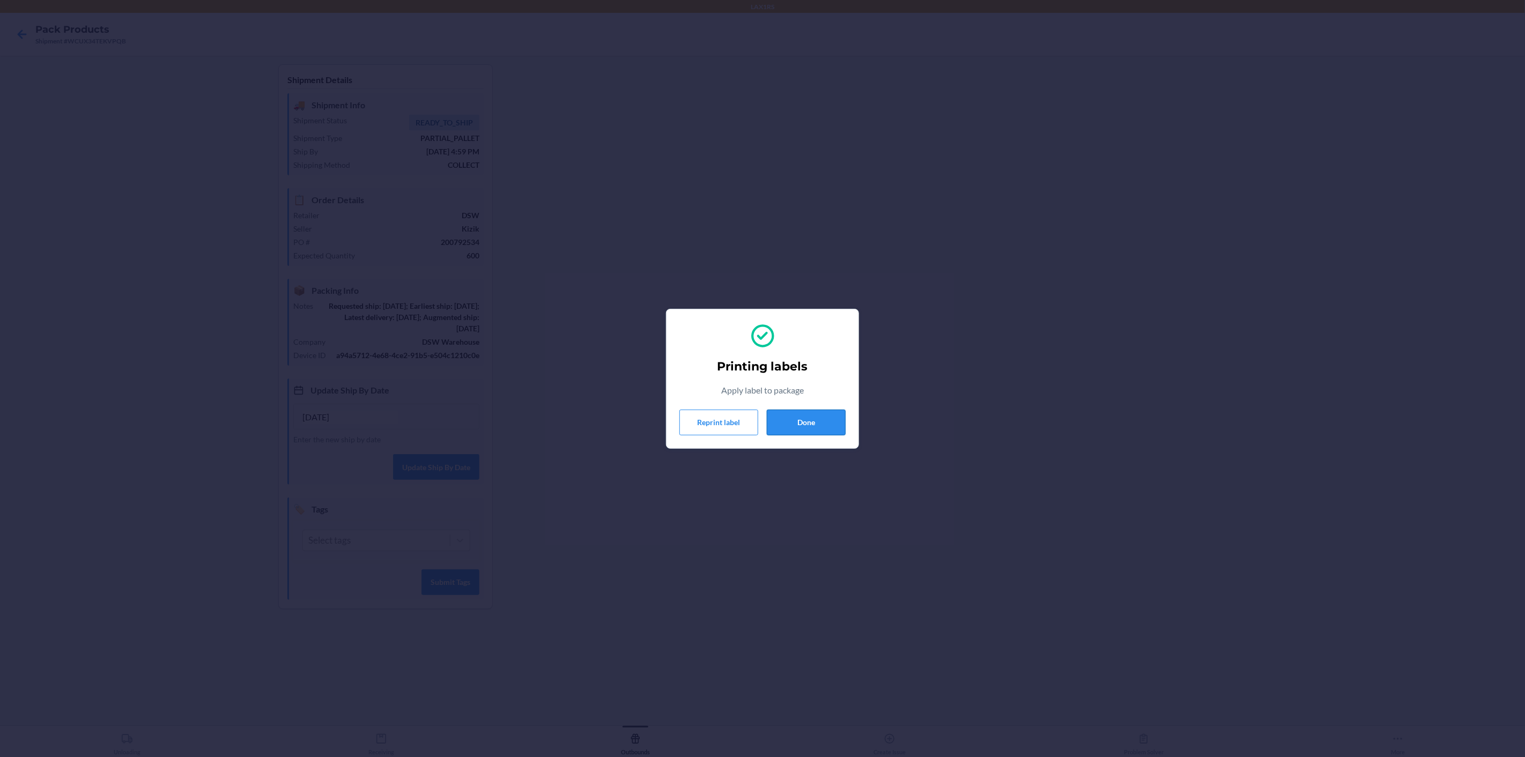
click at [796, 433] on button "Done" at bounding box center [806, 423] width 79 height 26
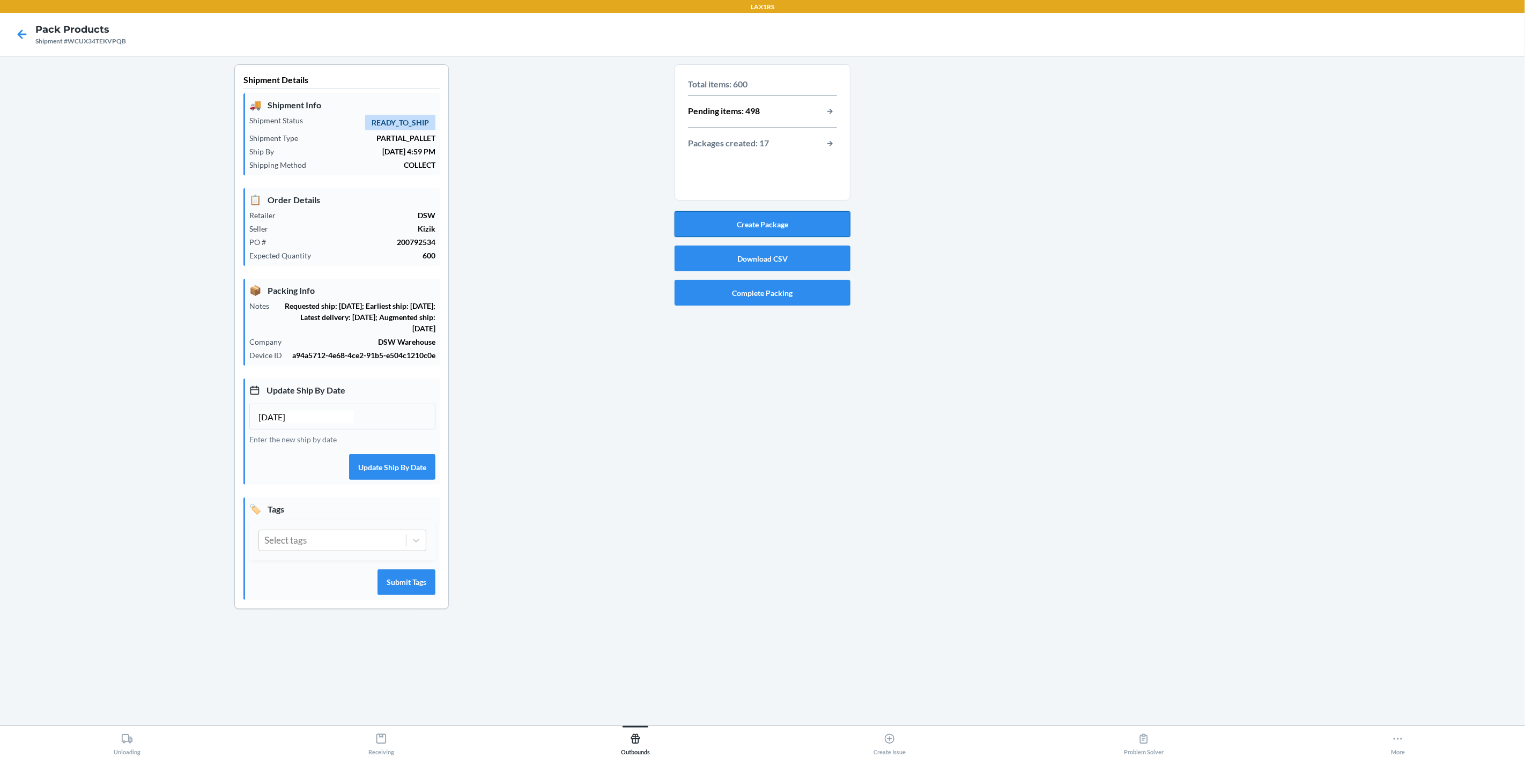
click at [759, 230] on button "Create Package" at bounding box center [762, 224] width 176 height 26
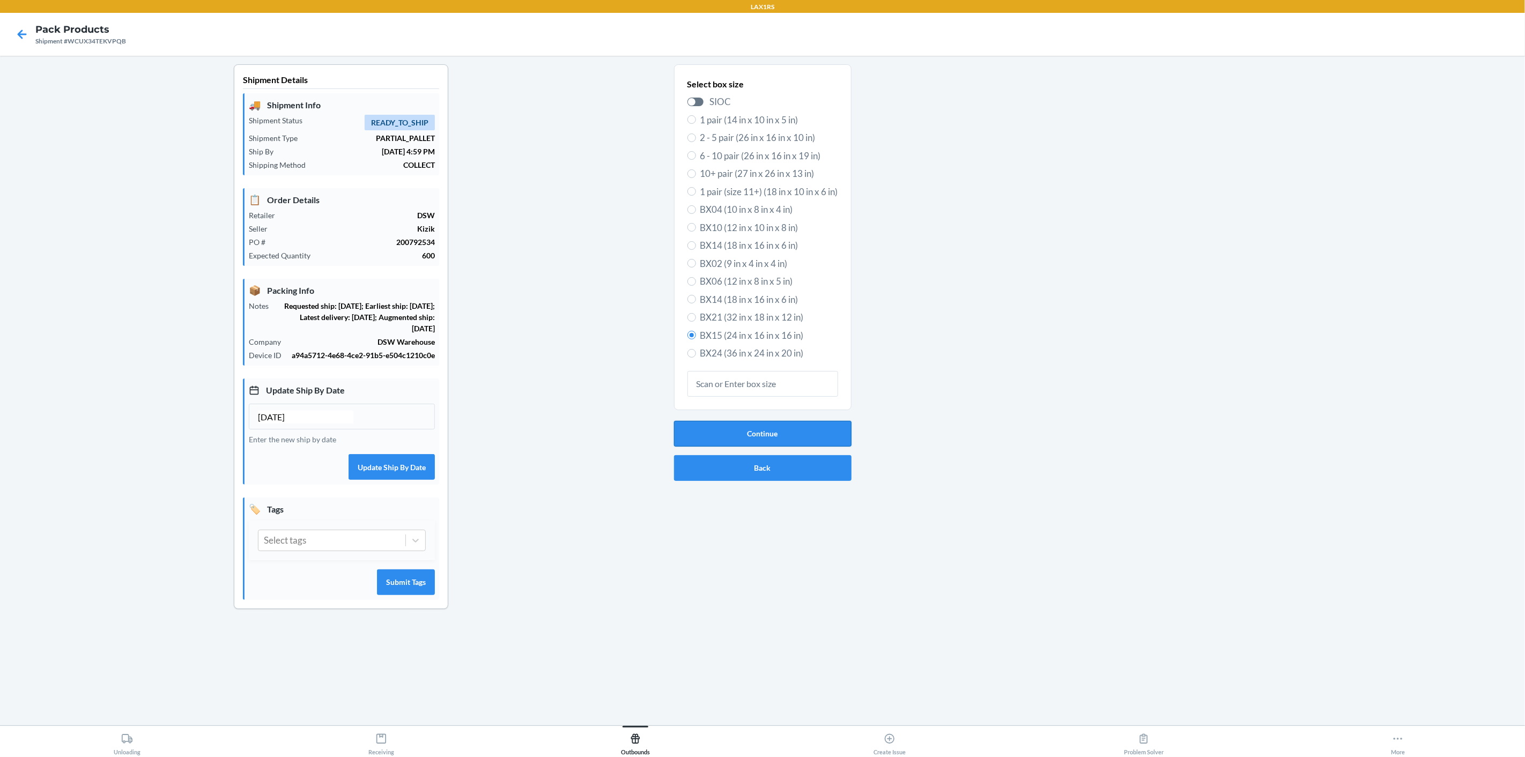
click at [820, 432] on button "Continue" at bounding box center [762, 434] width 177 height 26
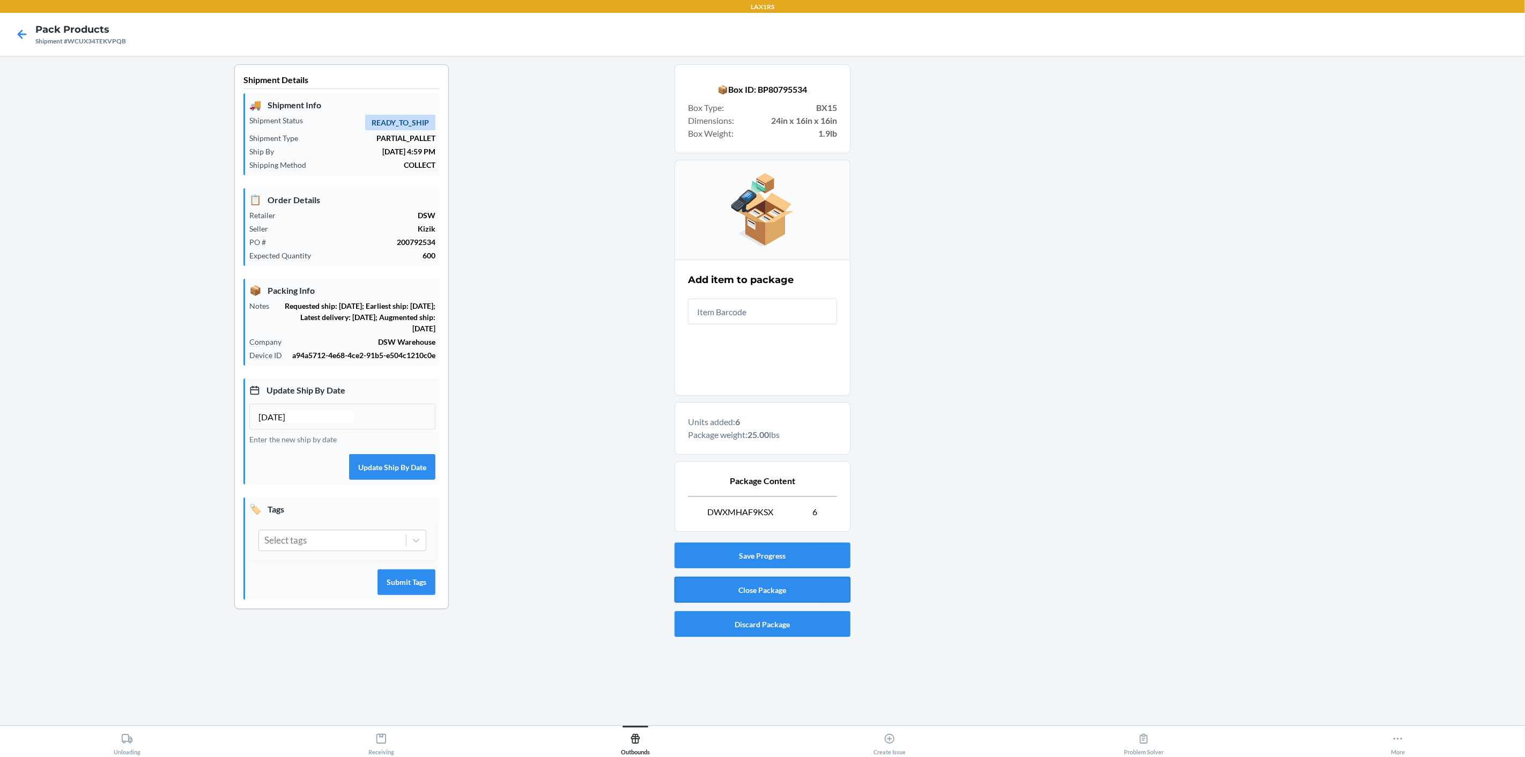
click at [731, 590] on button "Close Package" at bounding box center [762, 590] width 176 height 26
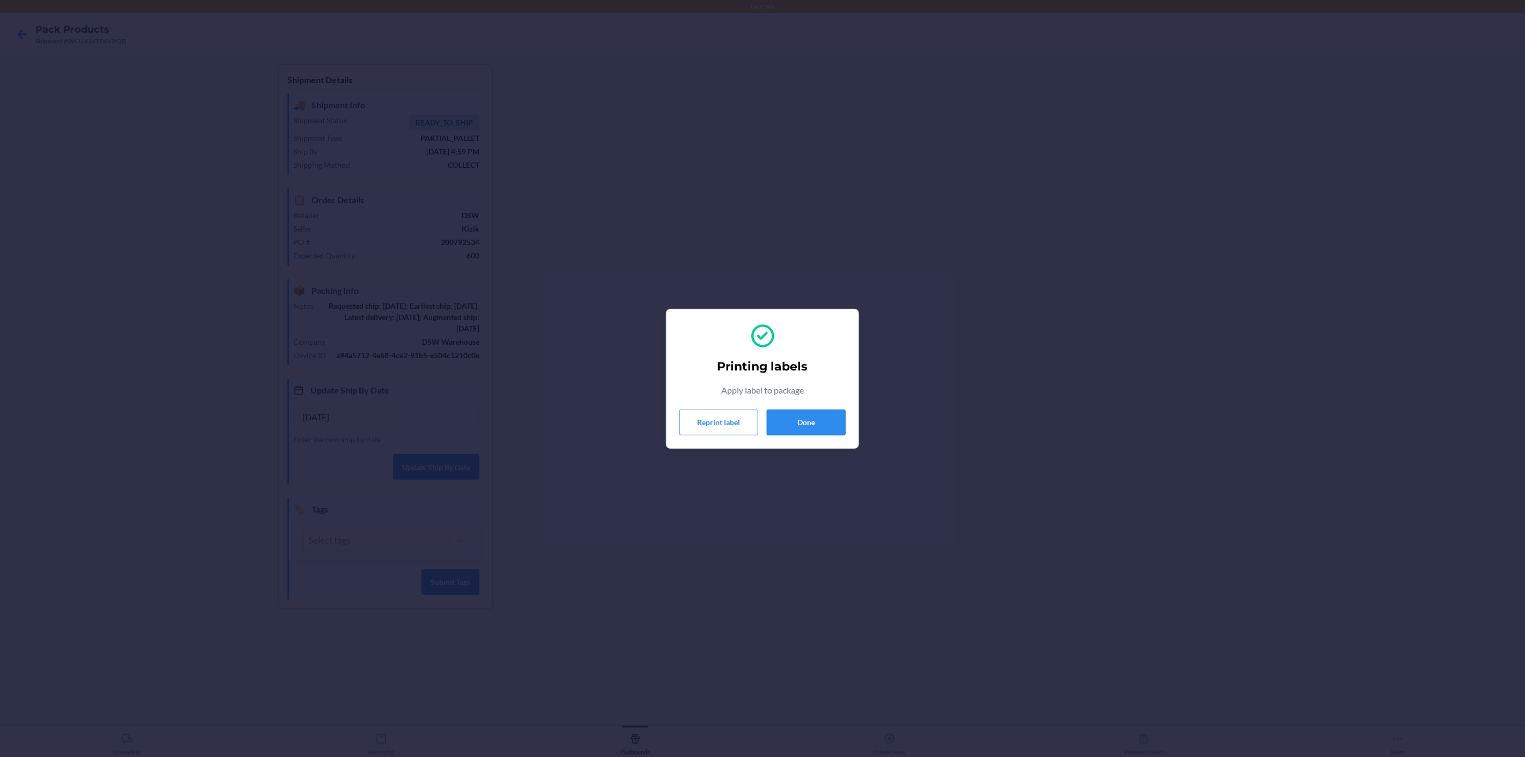
click at [811, 415] on button "Done" at bounding box center [806, 423] width 79 height 26
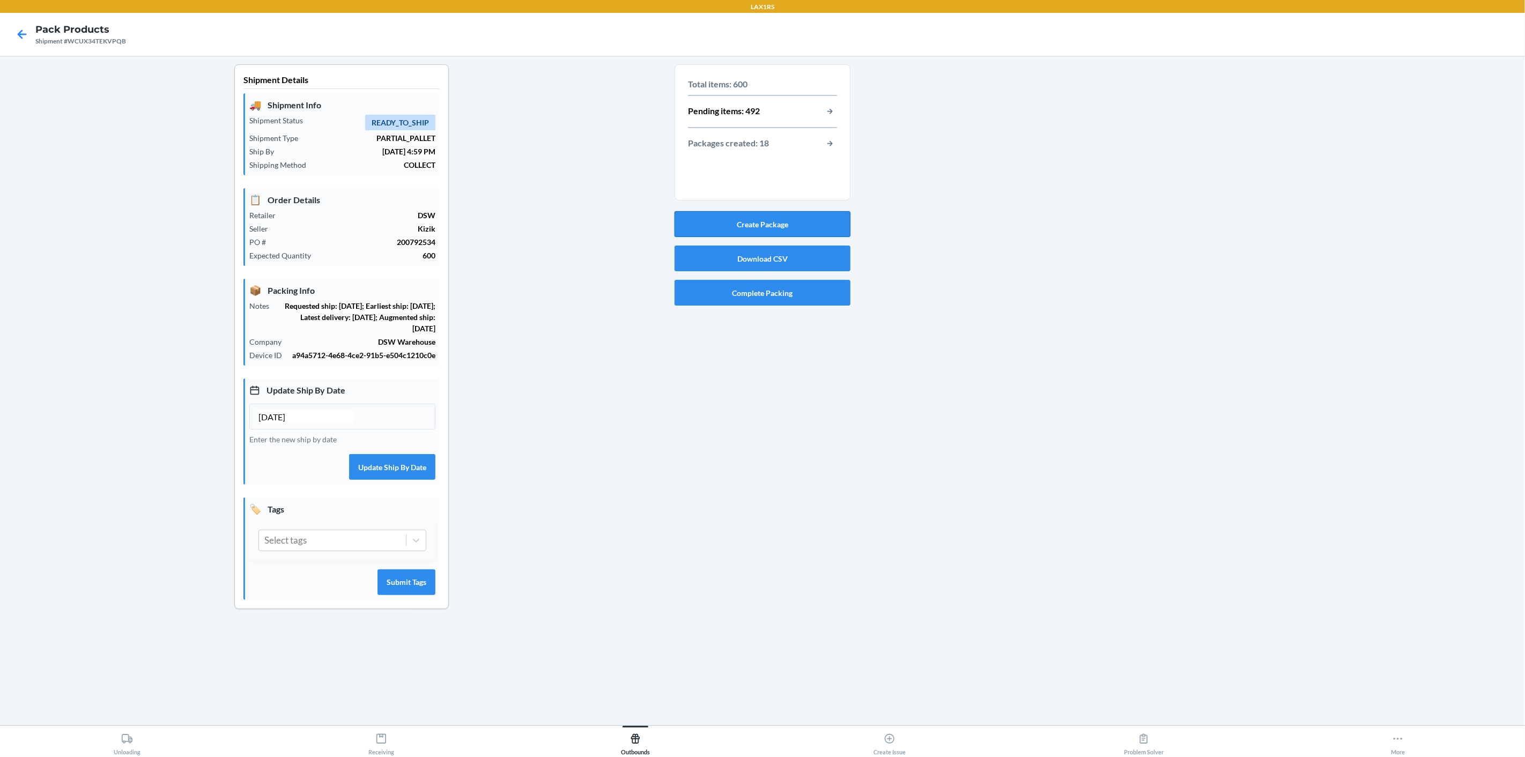
click at [830, 224] on button "Create Package" at bounding box center [762, 224] width 176 height 26
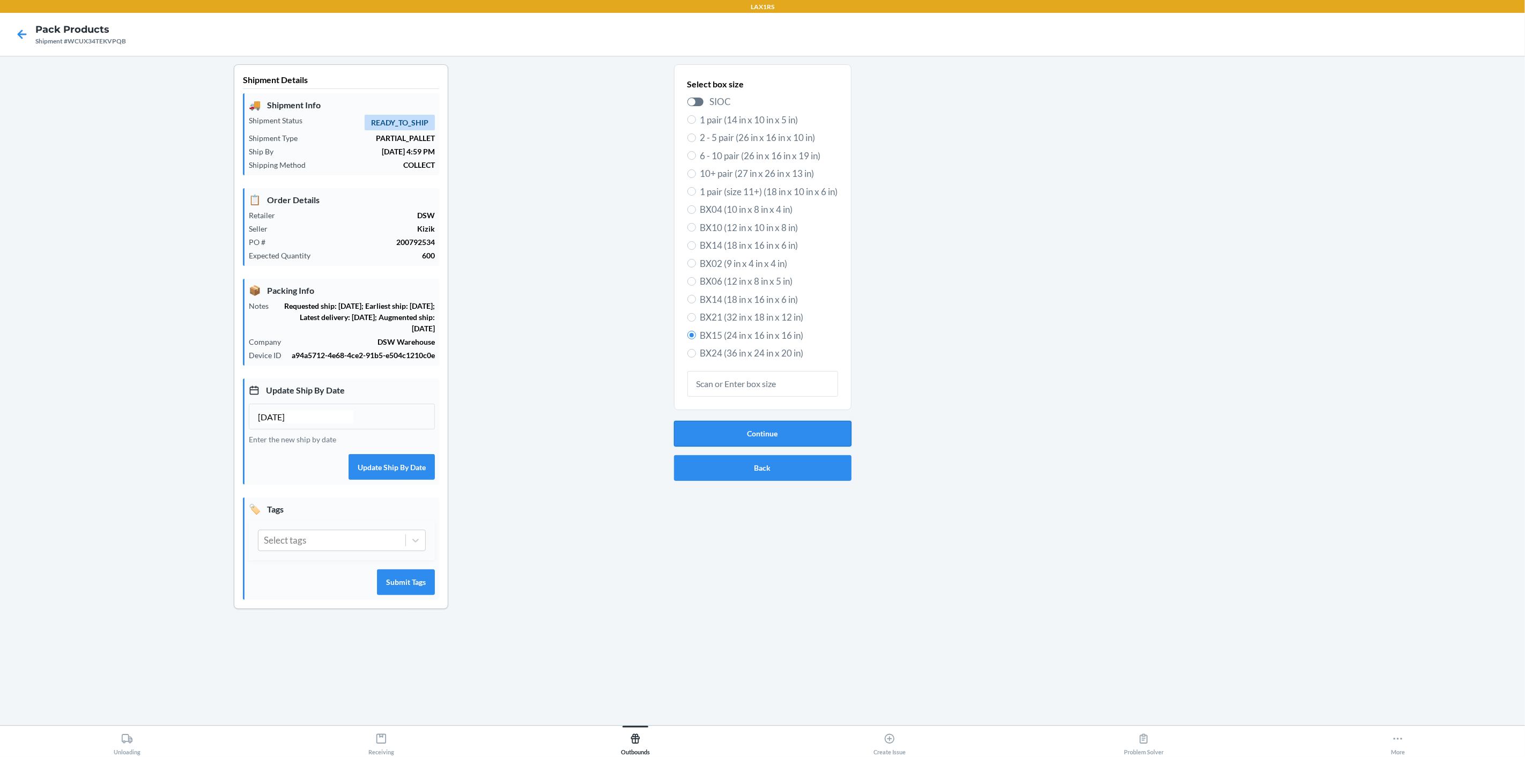
click at [753, 432] on button "Continue" at bounding box center [762, 434] width 177 height 26
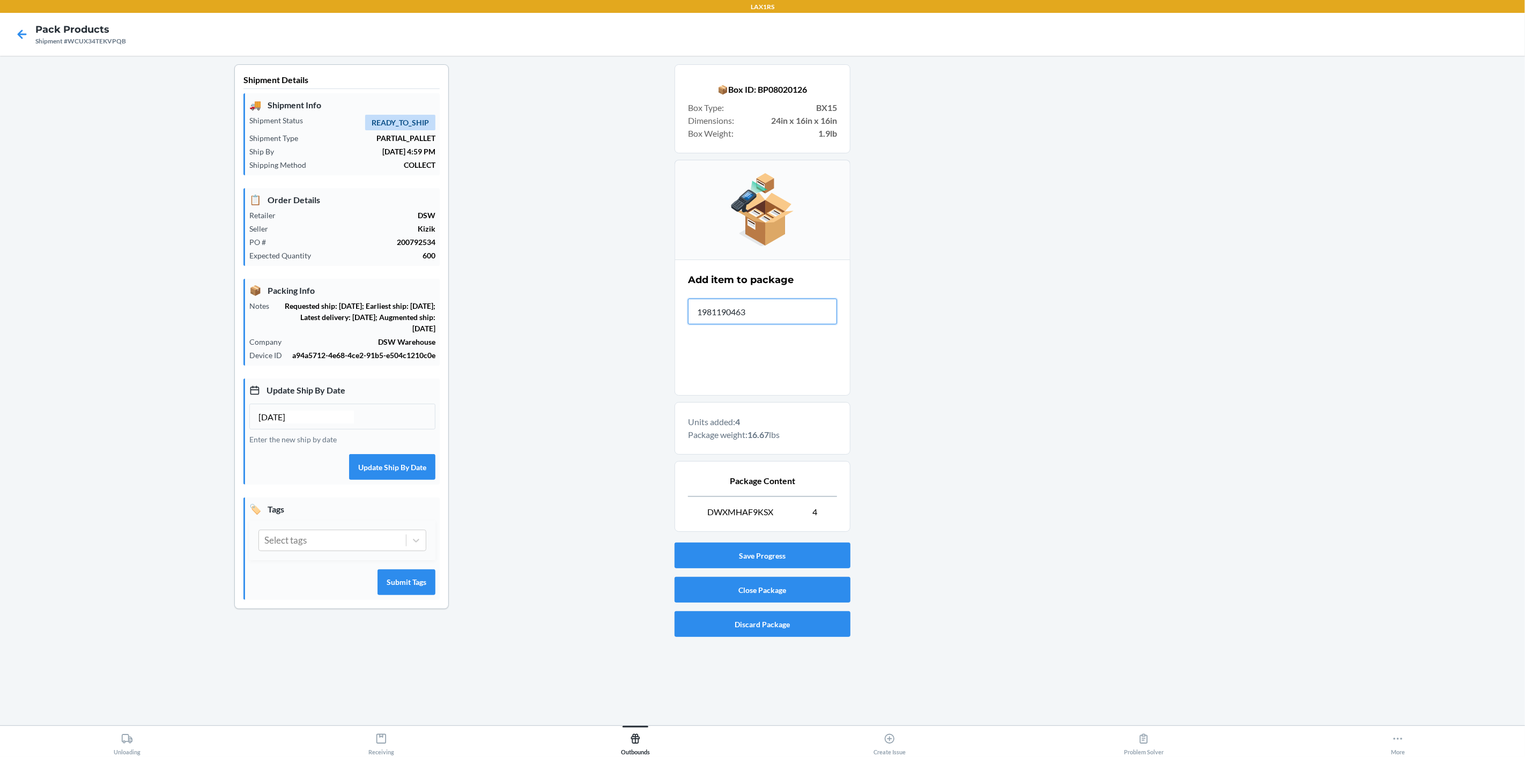
type input "19811904635"
click at [728, 586] on button "Close Package" at bounding box center [762, 590] width 176 height 26
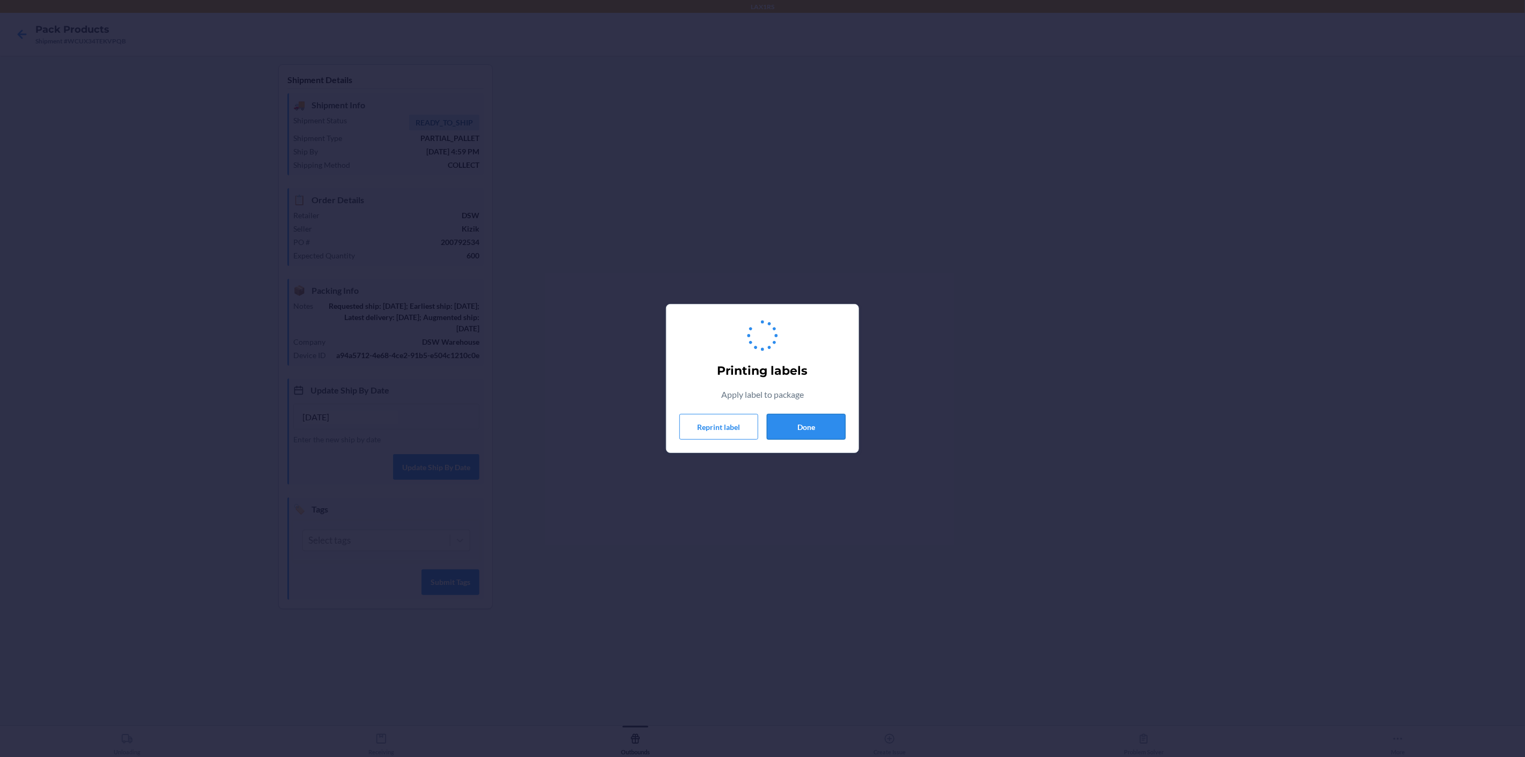
click at [819, 431] on button "Done" at bounding box center [806, 427] width 79 height 26
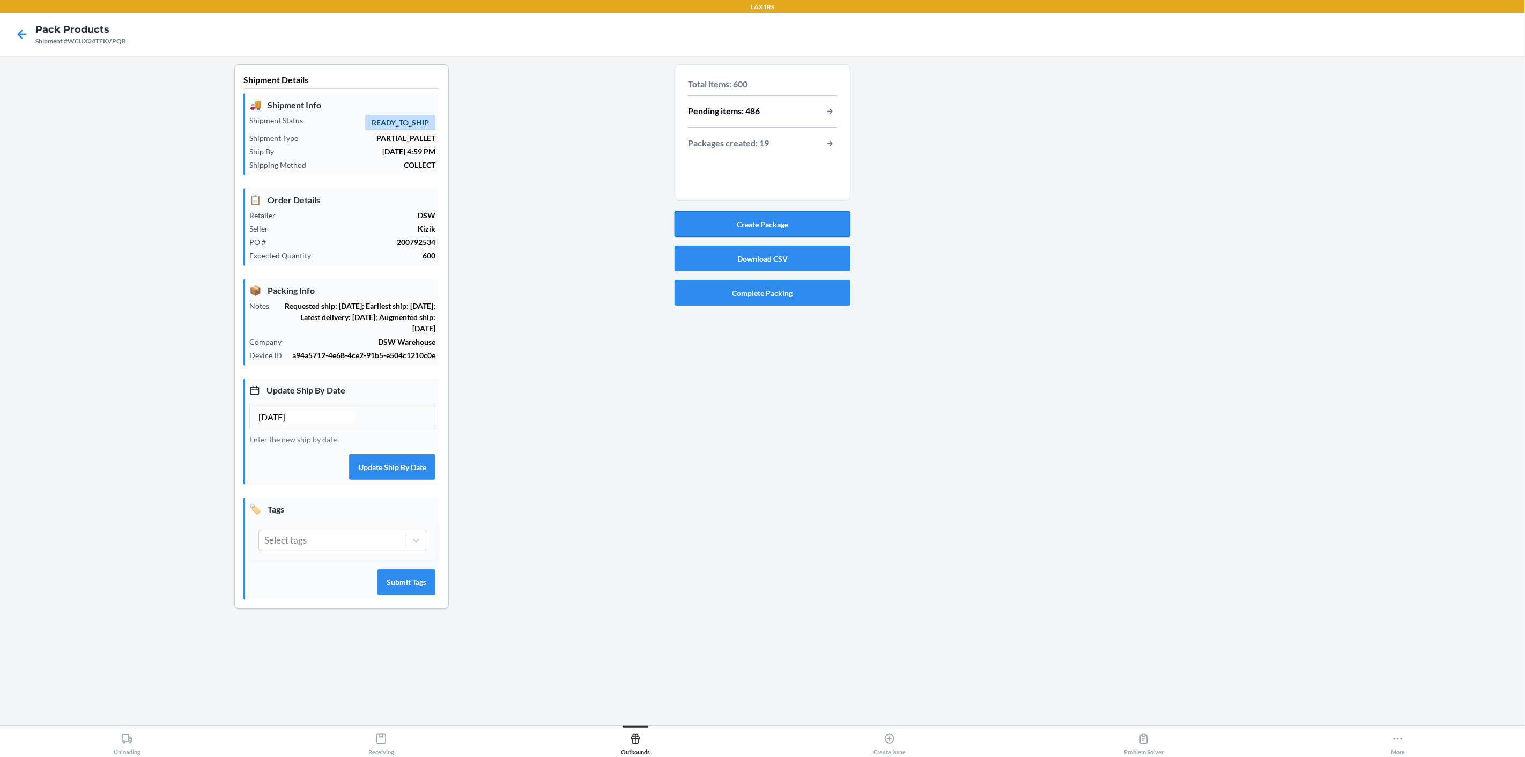
click at [798, 226] on button "Create Package" at bounding box center [762, 224] width 176 height 26
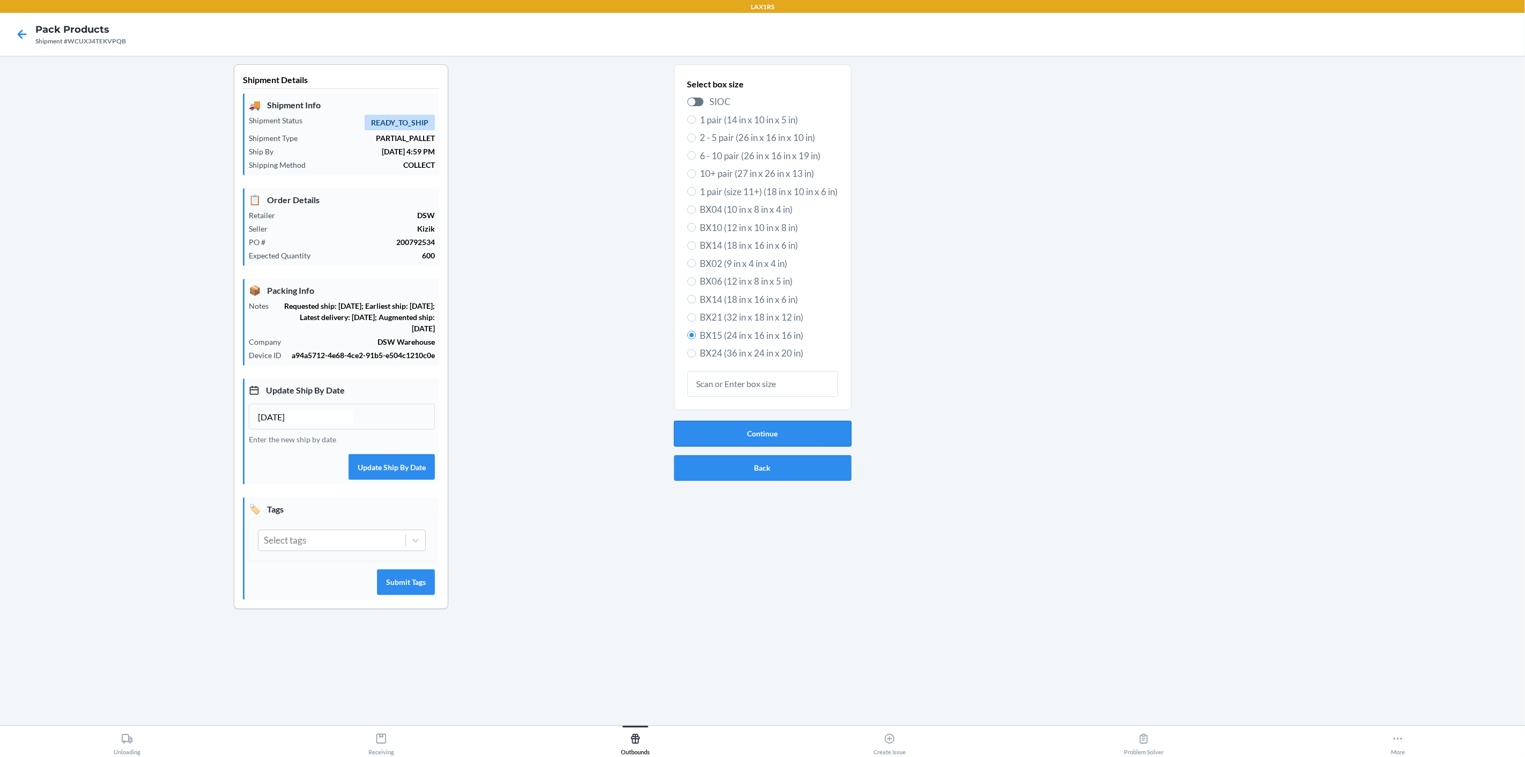
click at [756, 435] on button "Continue" at bounding box center [762, 434] width 177 height 26
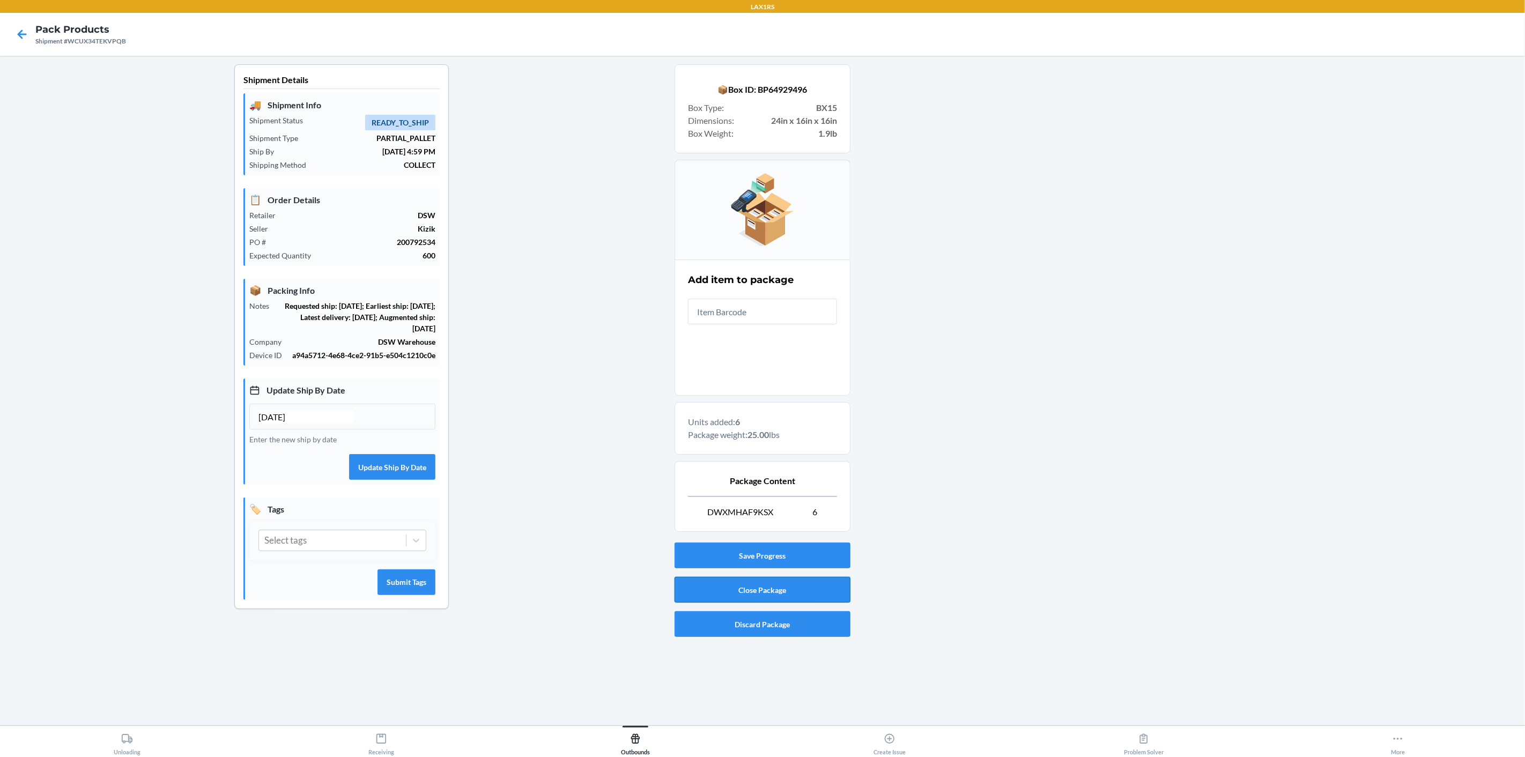
click at [754, 589] on button "Close Package" at bounding box center [762, 590] width 176 height 26
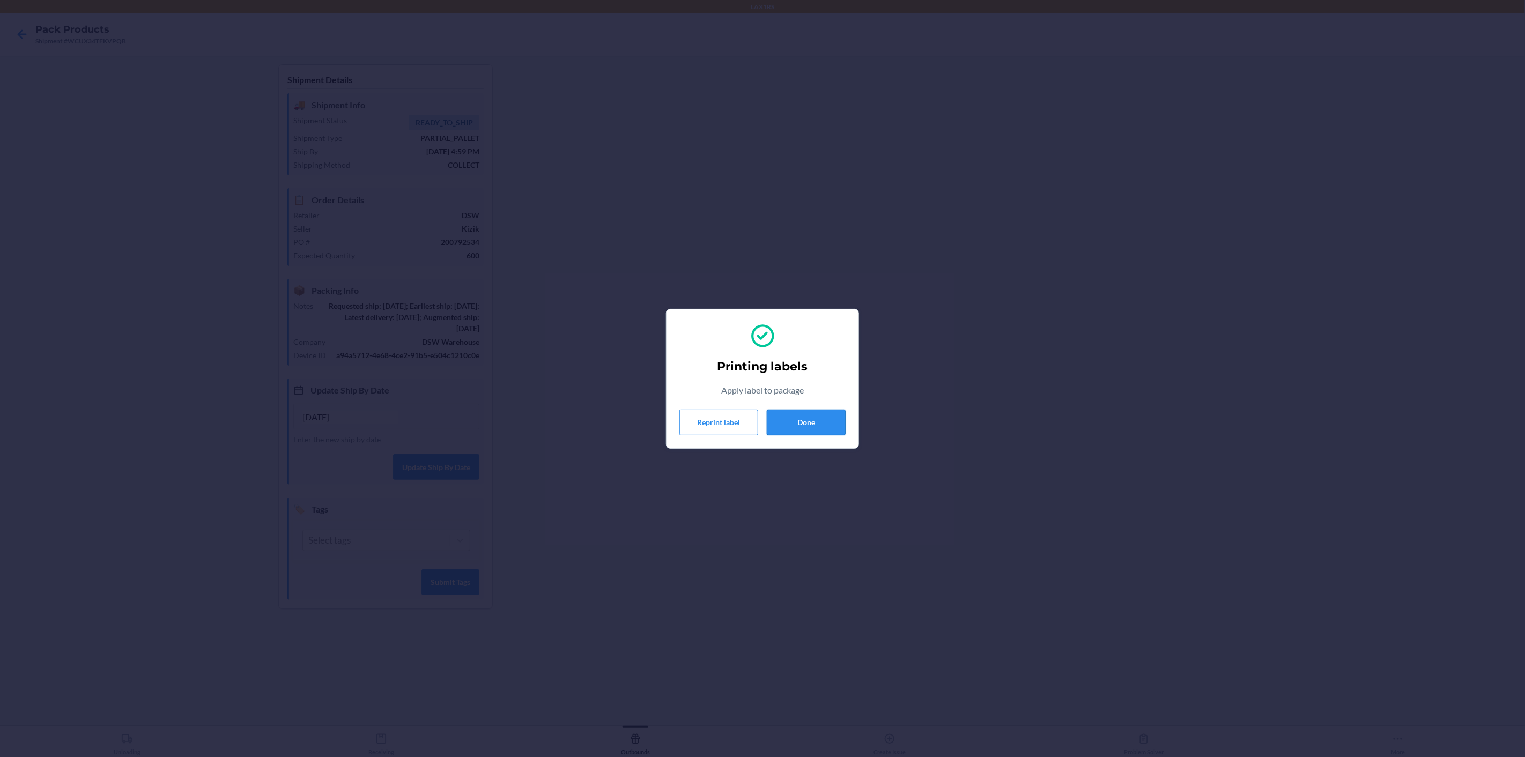
click at [827, 425] on button "Done" at bounding box center [806, 423] width 79 height 26
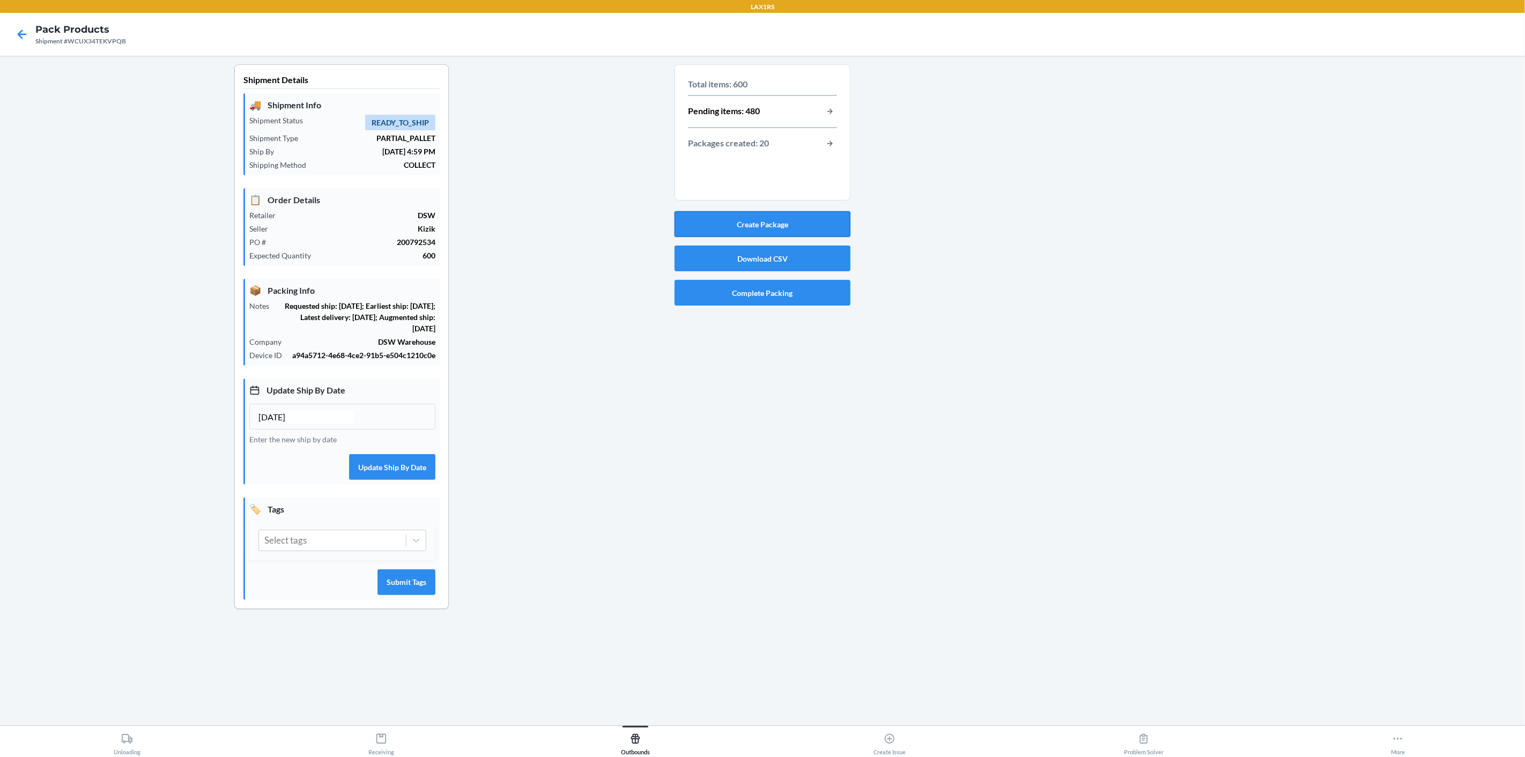
click at [797, 217] on button "Create Package" at bounding box center [762, 224] width 176 height 26
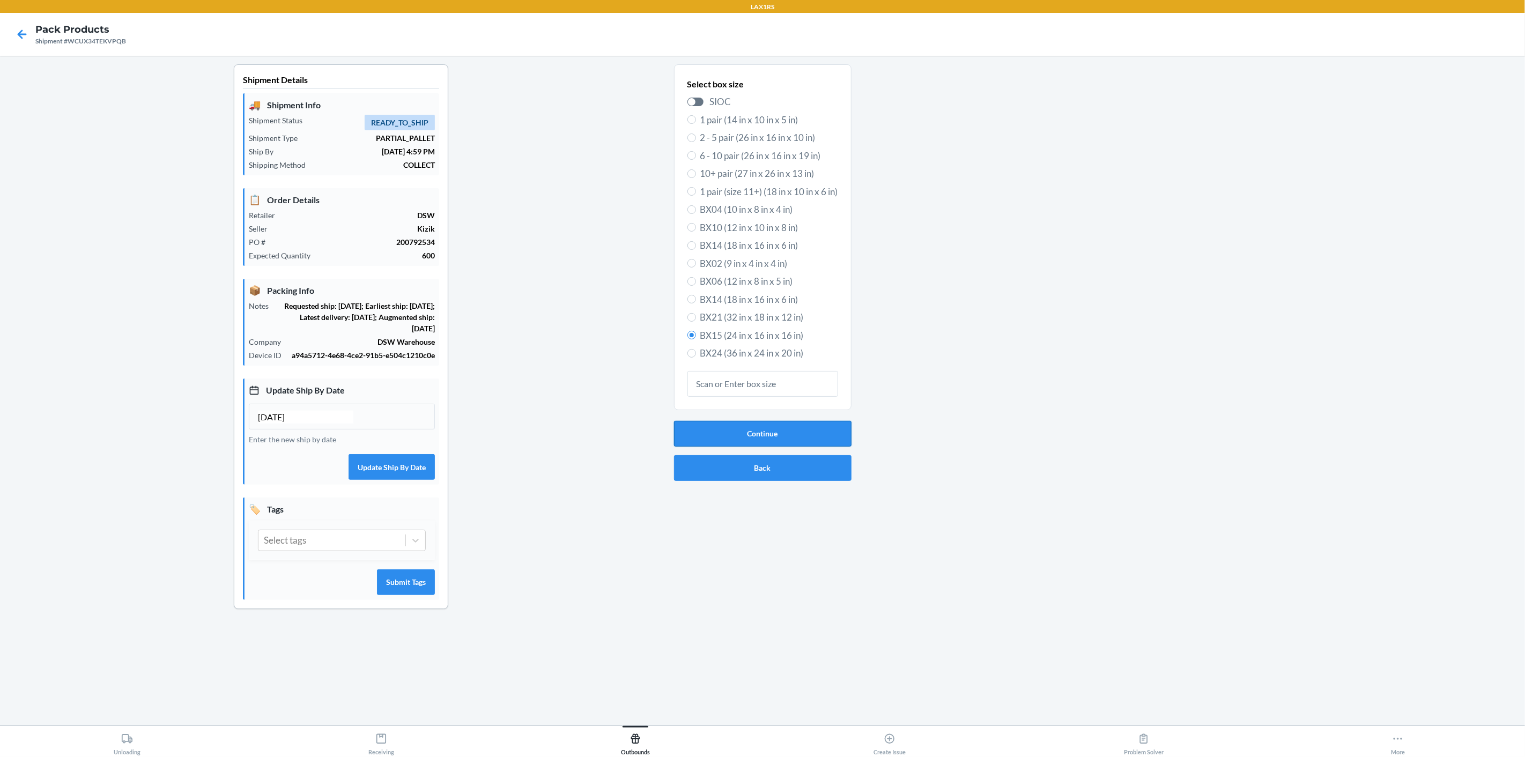
click at [766, 431] on button "Continue" at bounding box center [762, 434] width 177 height 26
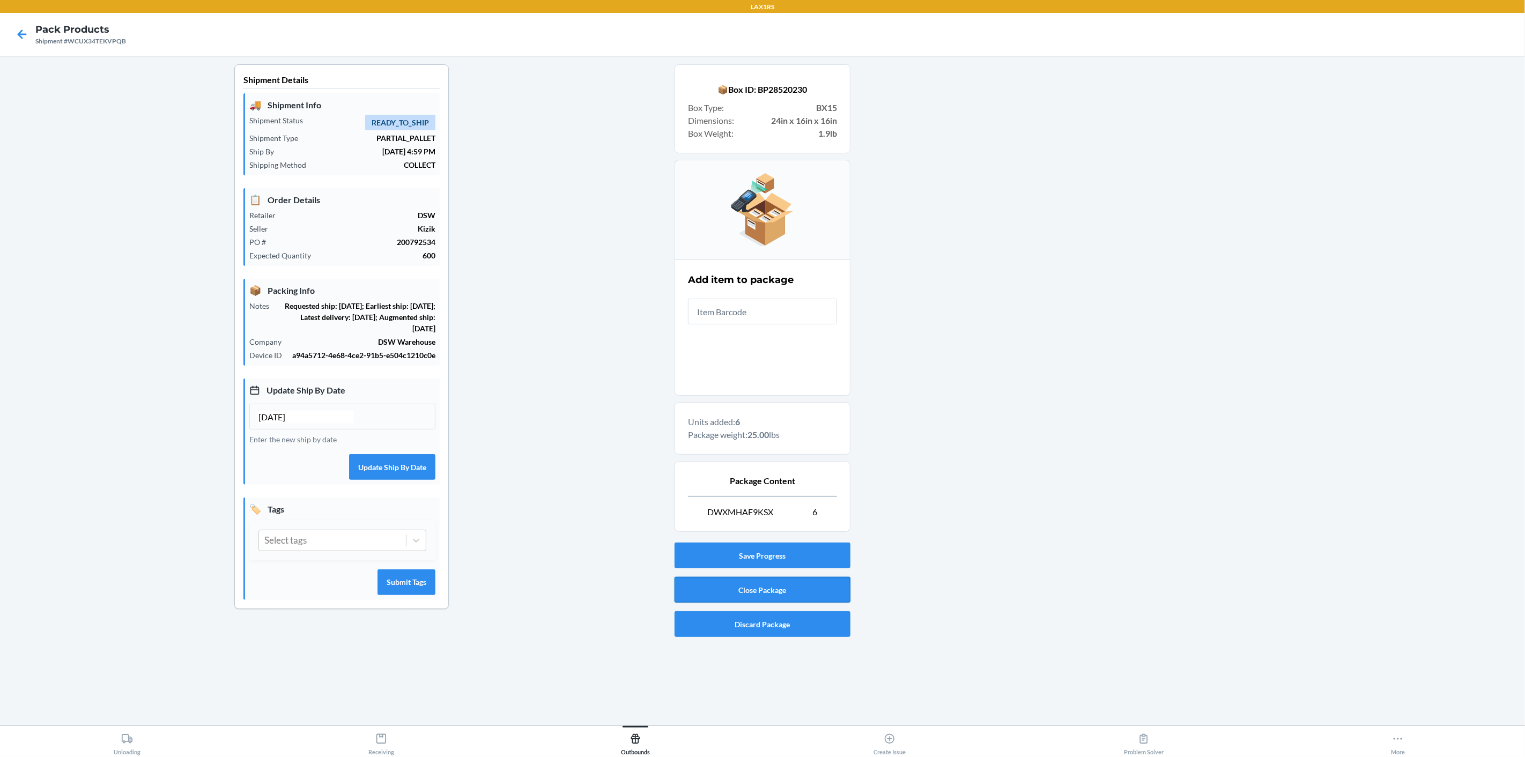
click at [781, 589] on button "Close Package" at bounding box center [762, 590] width 176 height 26
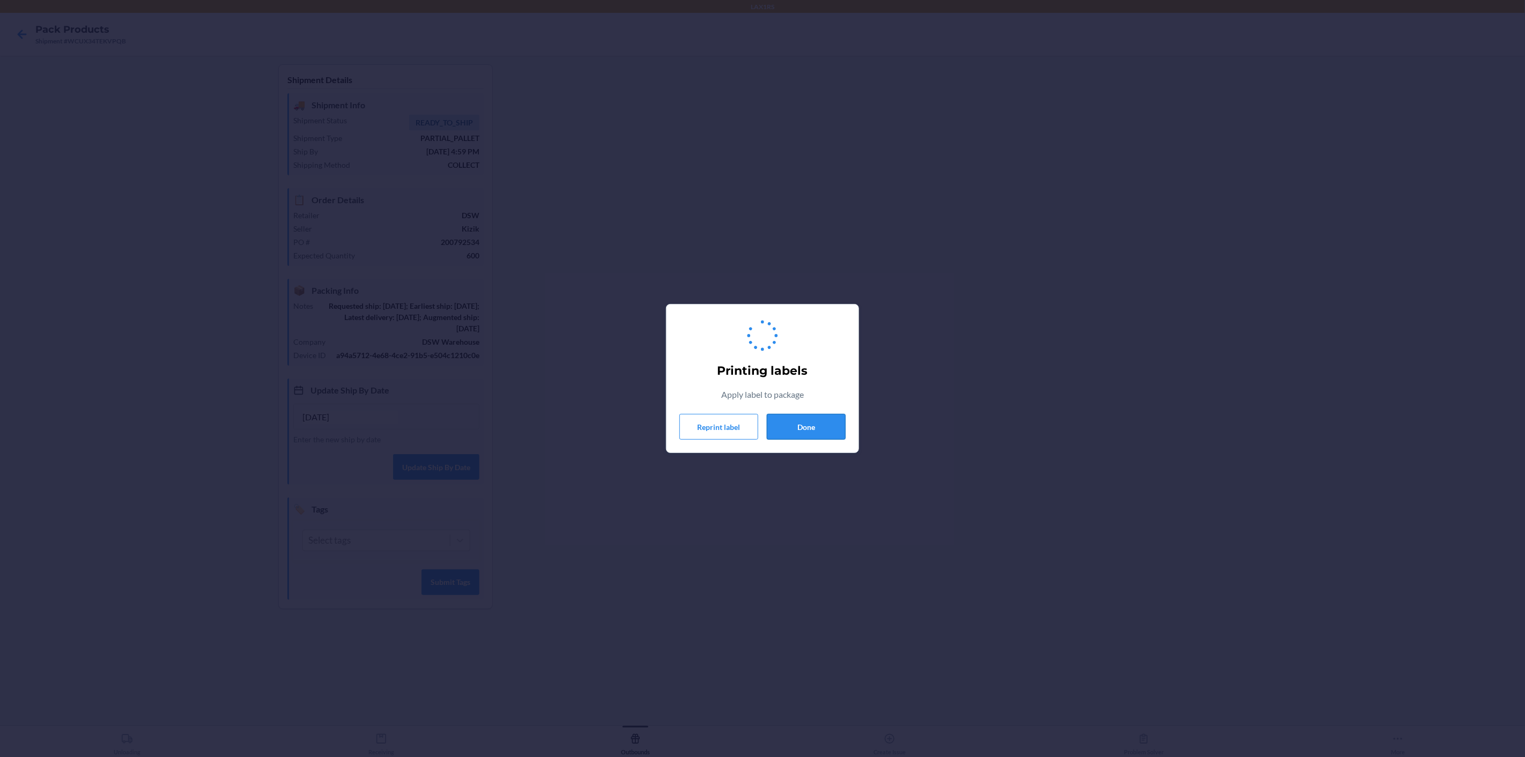
click at [822, 434] on button "Done" at bounding box center [806, 427] width 79 height 26
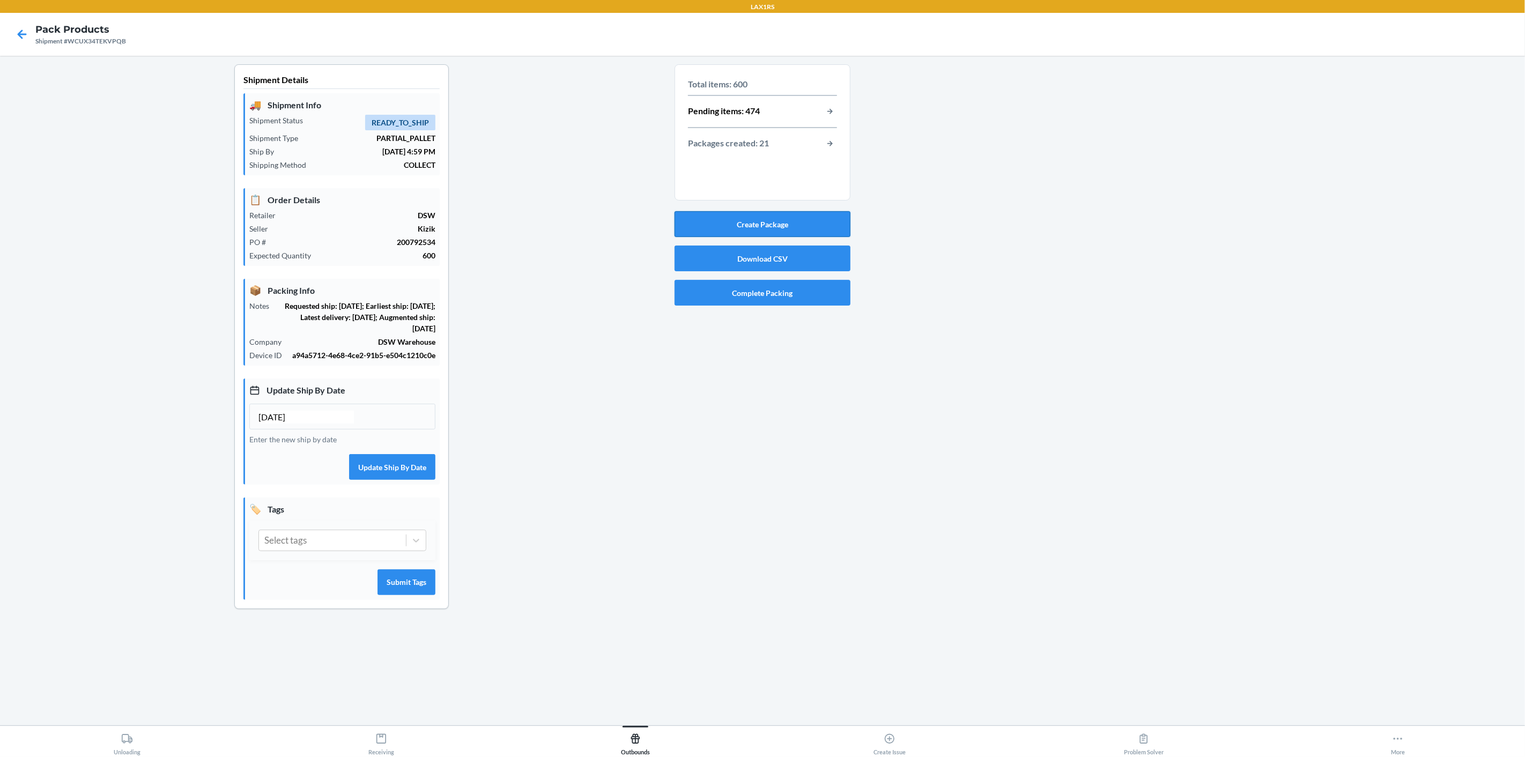
click at [786, 221] on button "Create Package" at bounding box center [762, 224] width 176 height 26
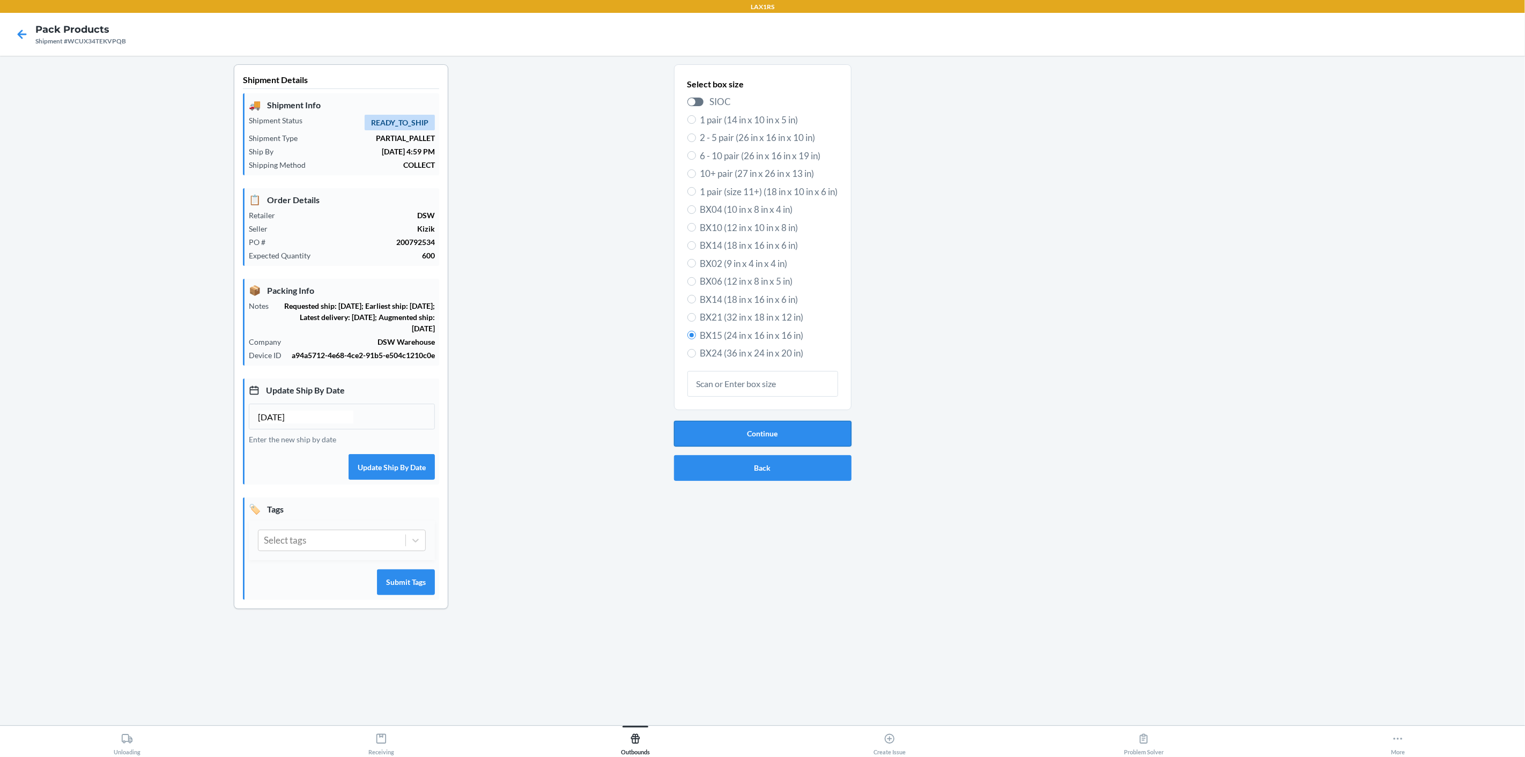
click at [770, 440] on button "Continue" at bounding box center [762, 434] width 177 height 26
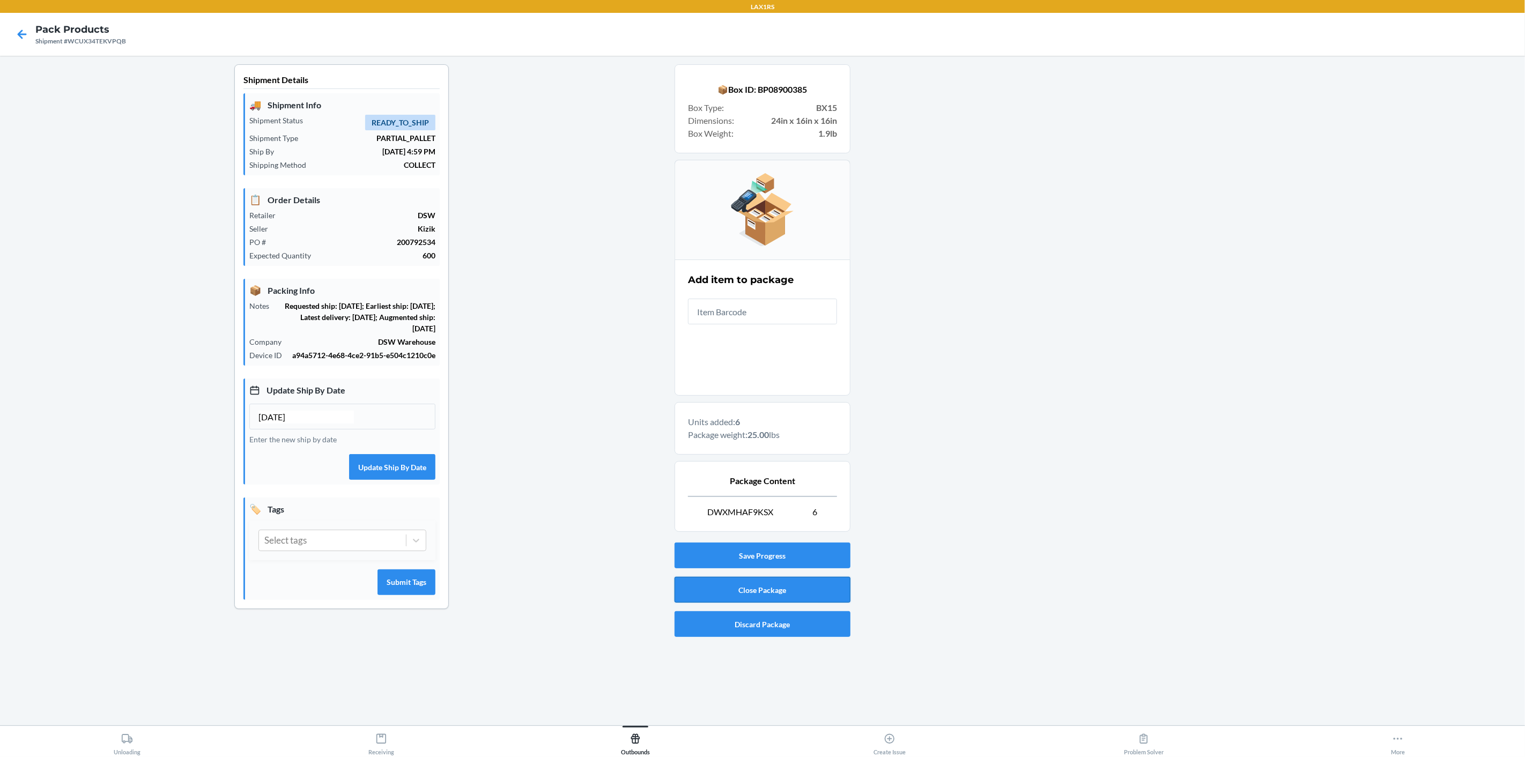
click at [737, 587] on button "Close Package" at bounding box center [762, 590] width 176 height 26
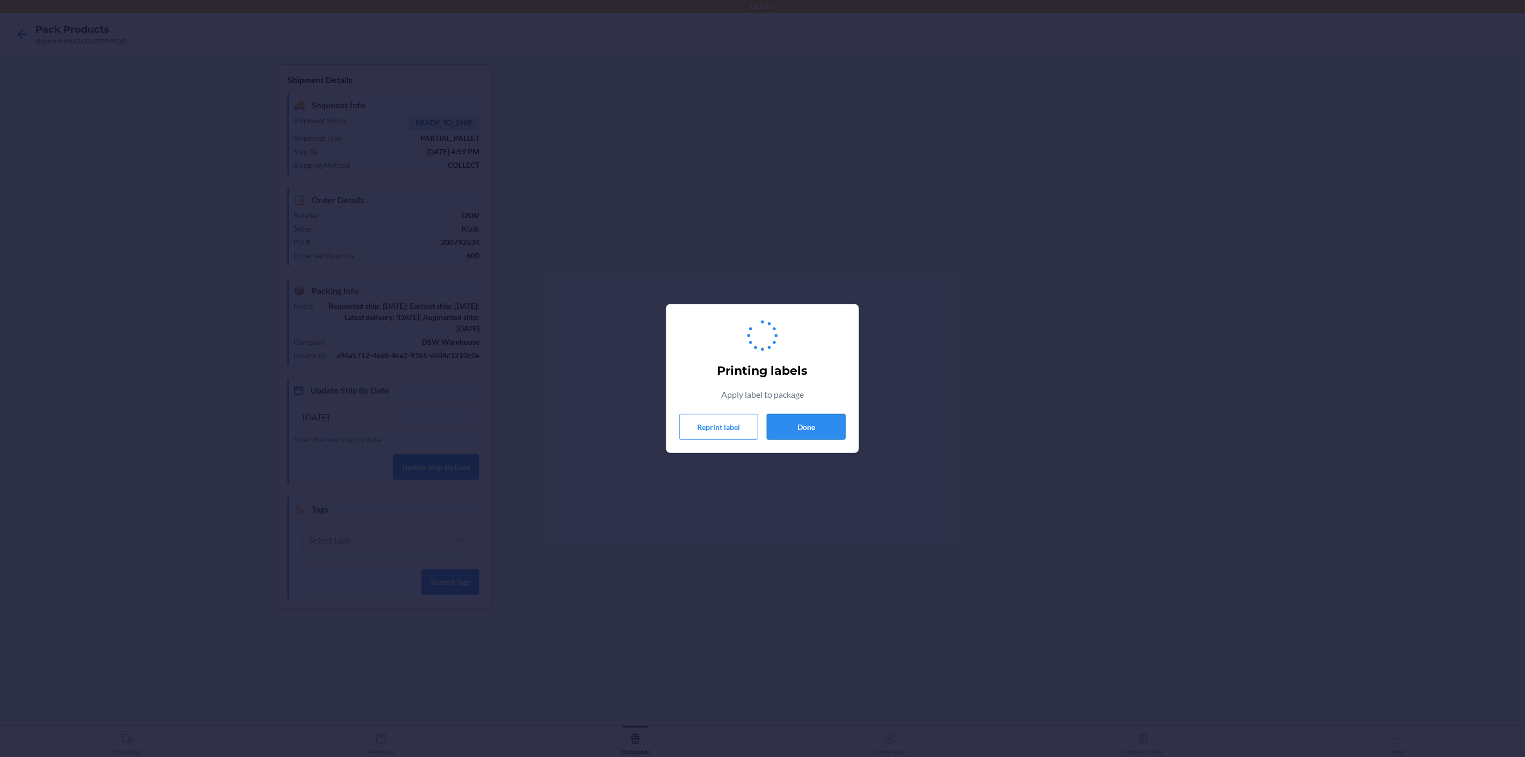
click at [804, 424] on button "Done" at bounding box center [806, 427] width 79 height 26
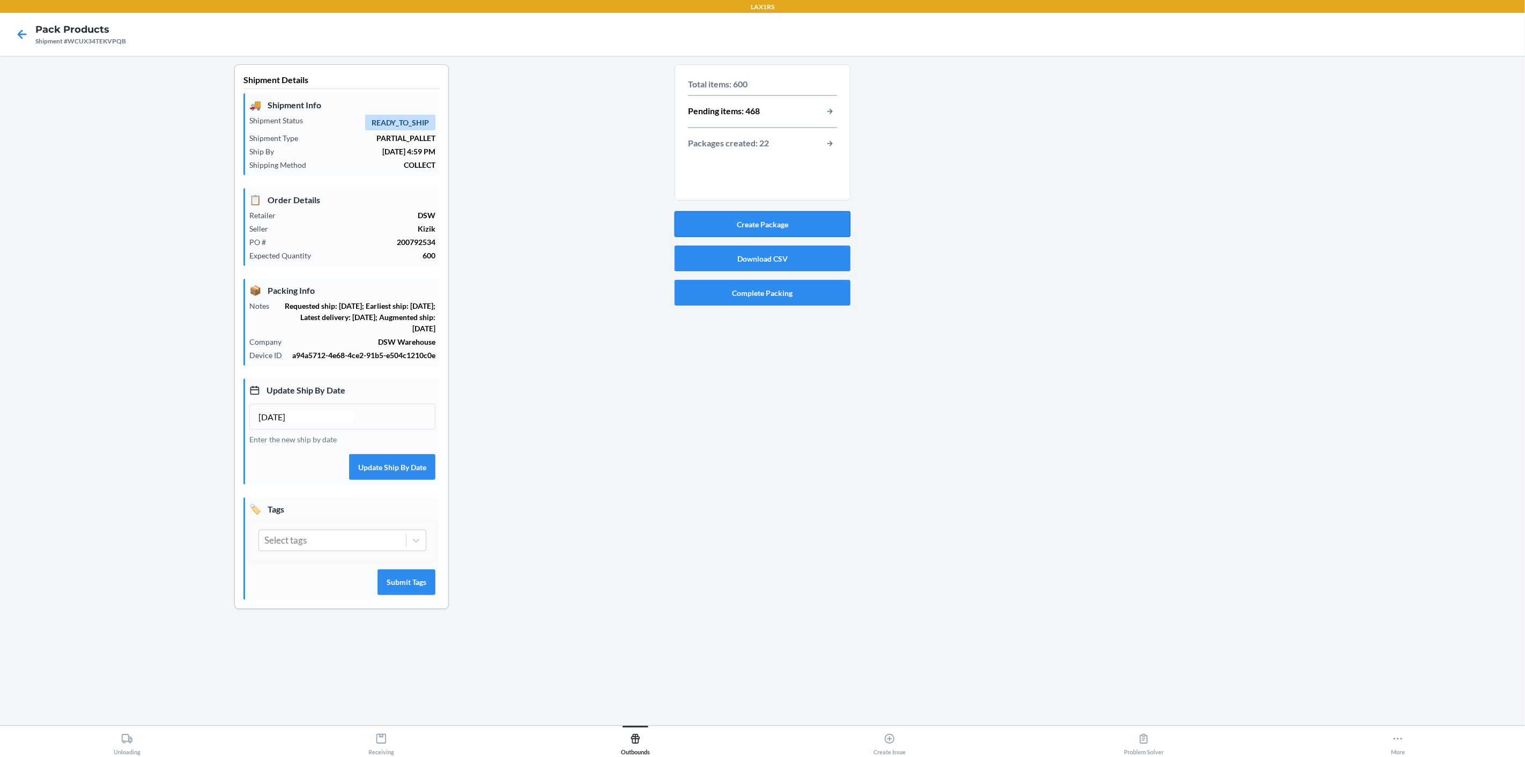
click at [784, 220] on button "Create Package" at bounding box center [762, 224] width 176 height 26
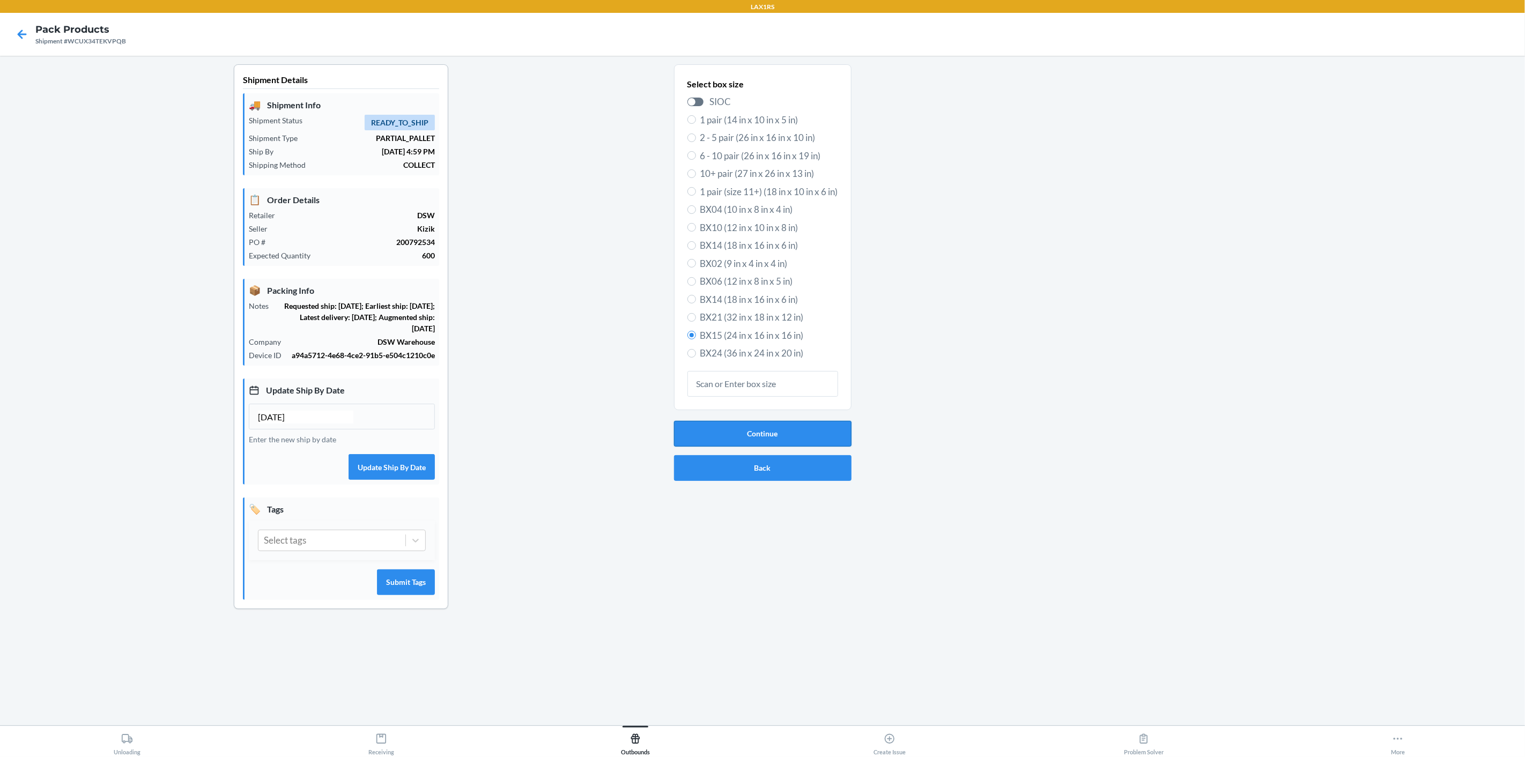
click at [762, 428] on button "Continue" at bounding box center [762, 434] width 177 height 26
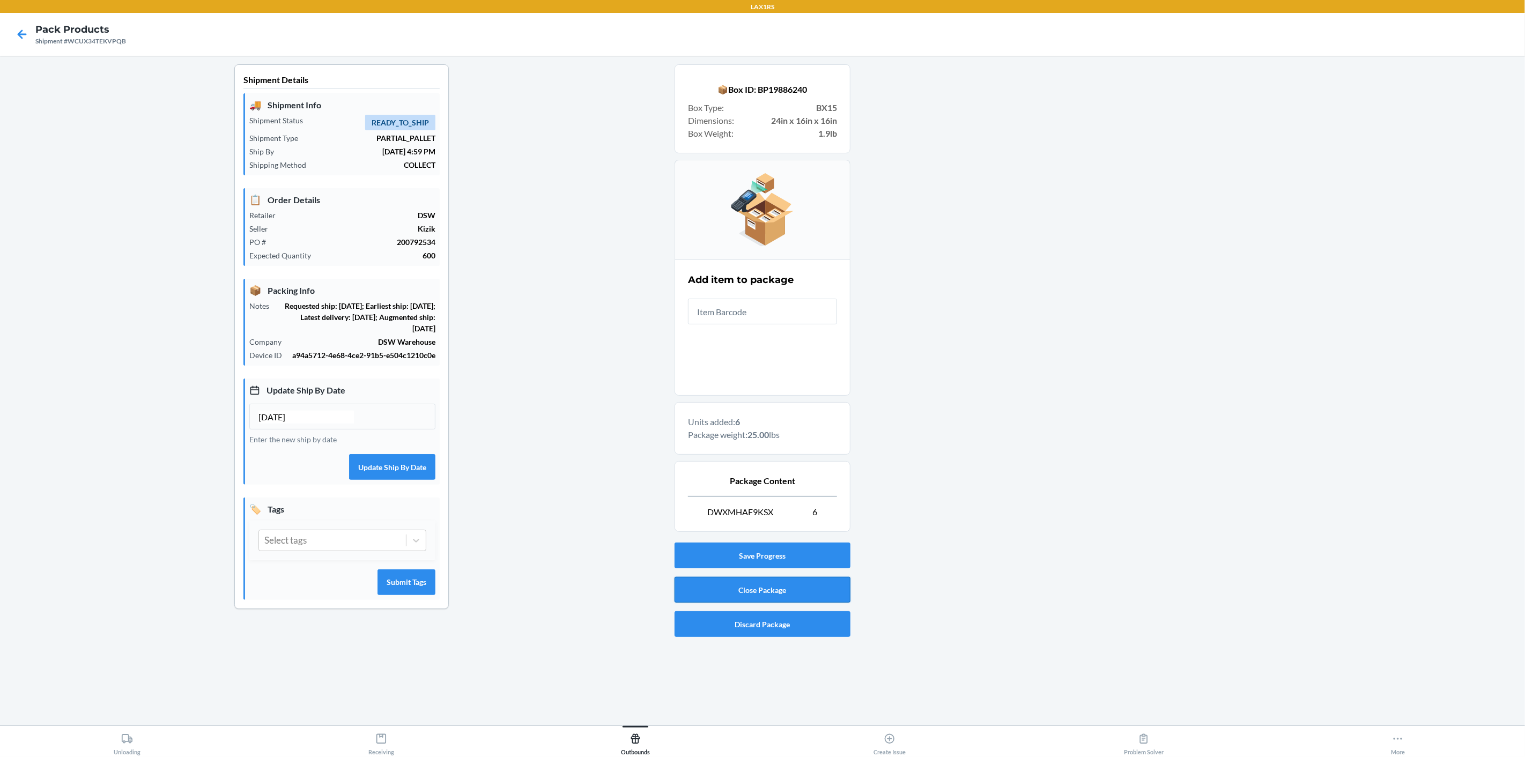
click at [748, 585] on button "Close Package" at bounding box center [762, 590] width 176 height 26
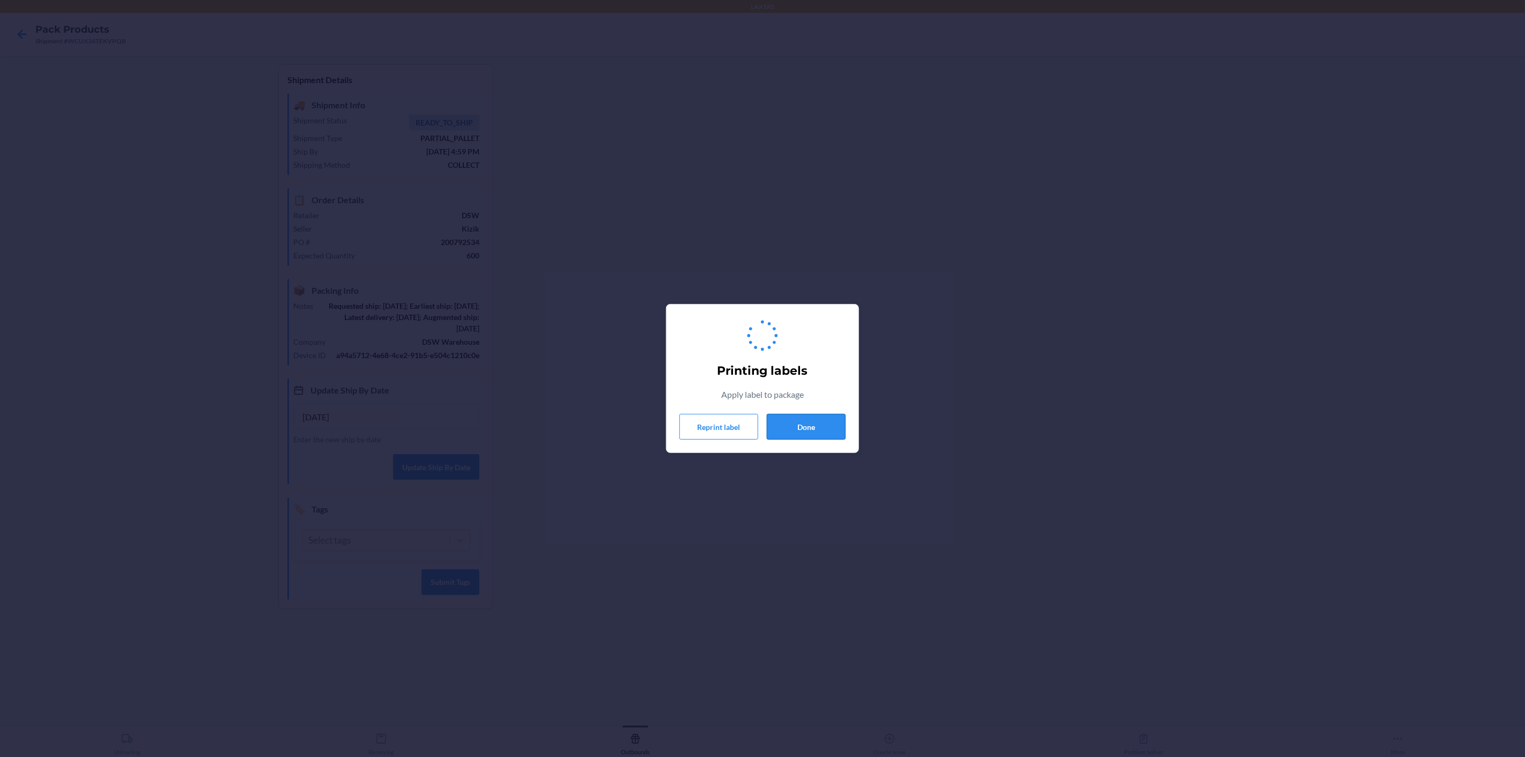
click at [830, 428] on button "Done" at bounding box center [806, 427] width 79 height 26
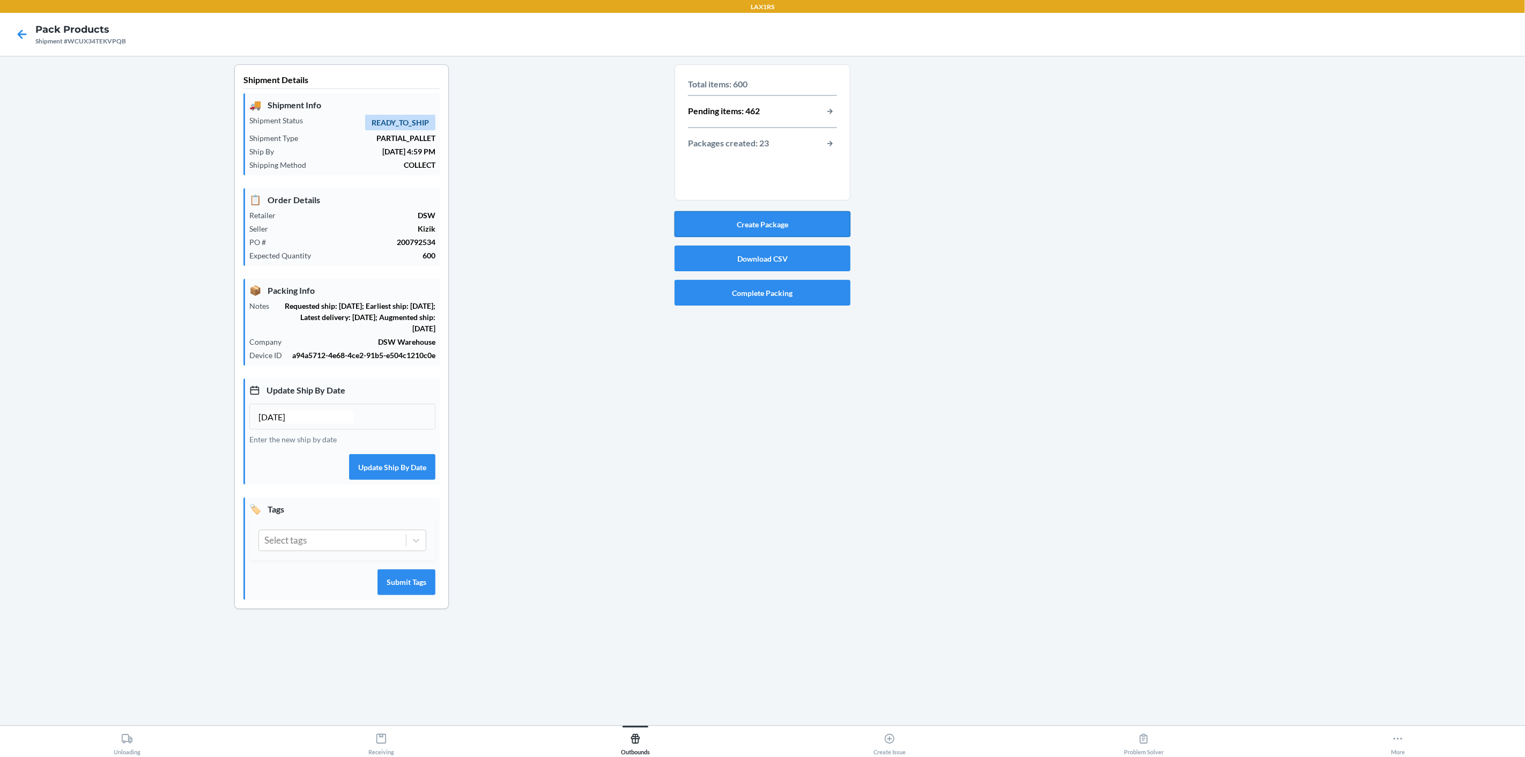
click at [793, 234] on button "Create Package" at bounding box center [762, 224] width 176 height 26
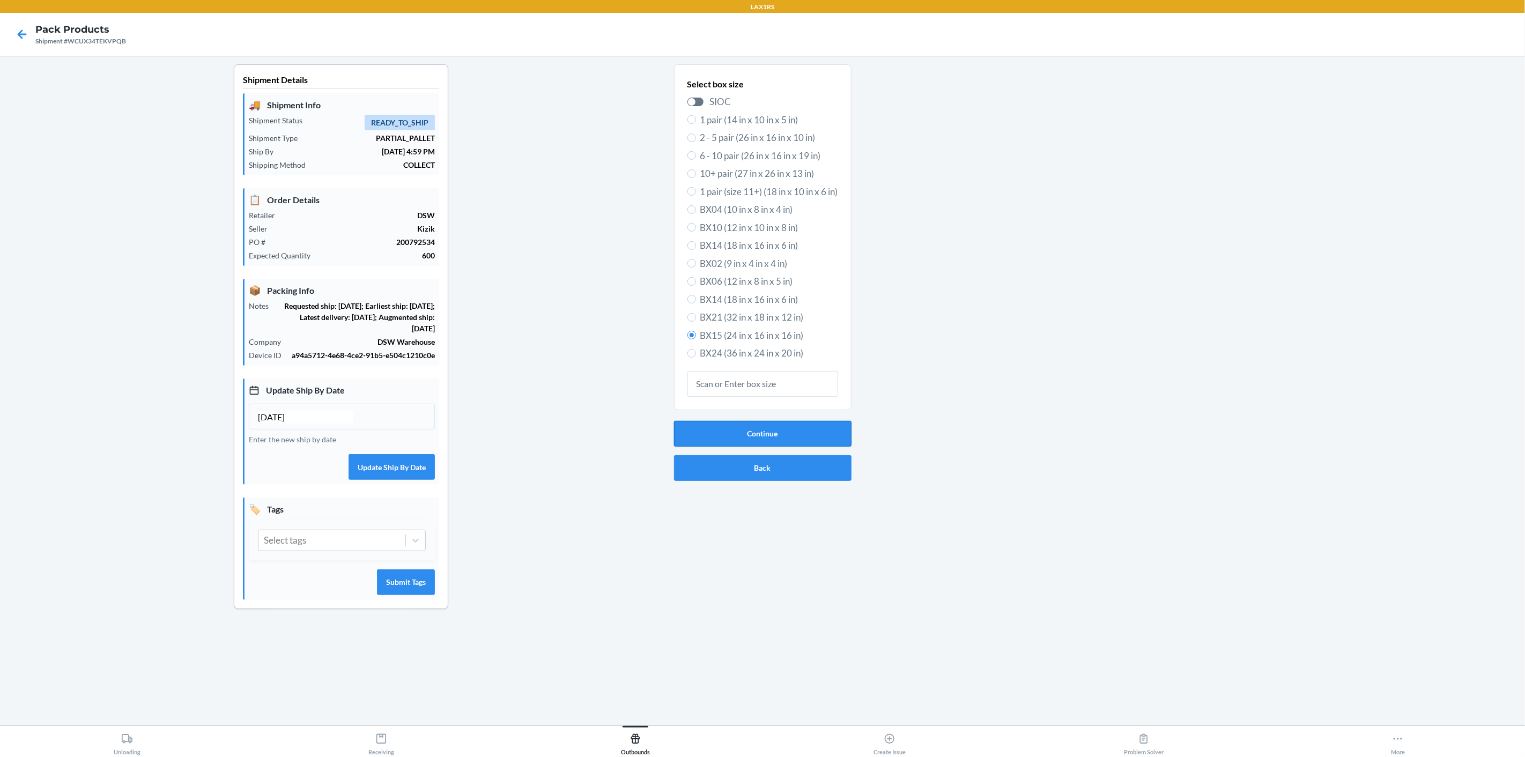
click at [772, 434] on button "Continue" at bounding box center [762, 434] width 177 height 26
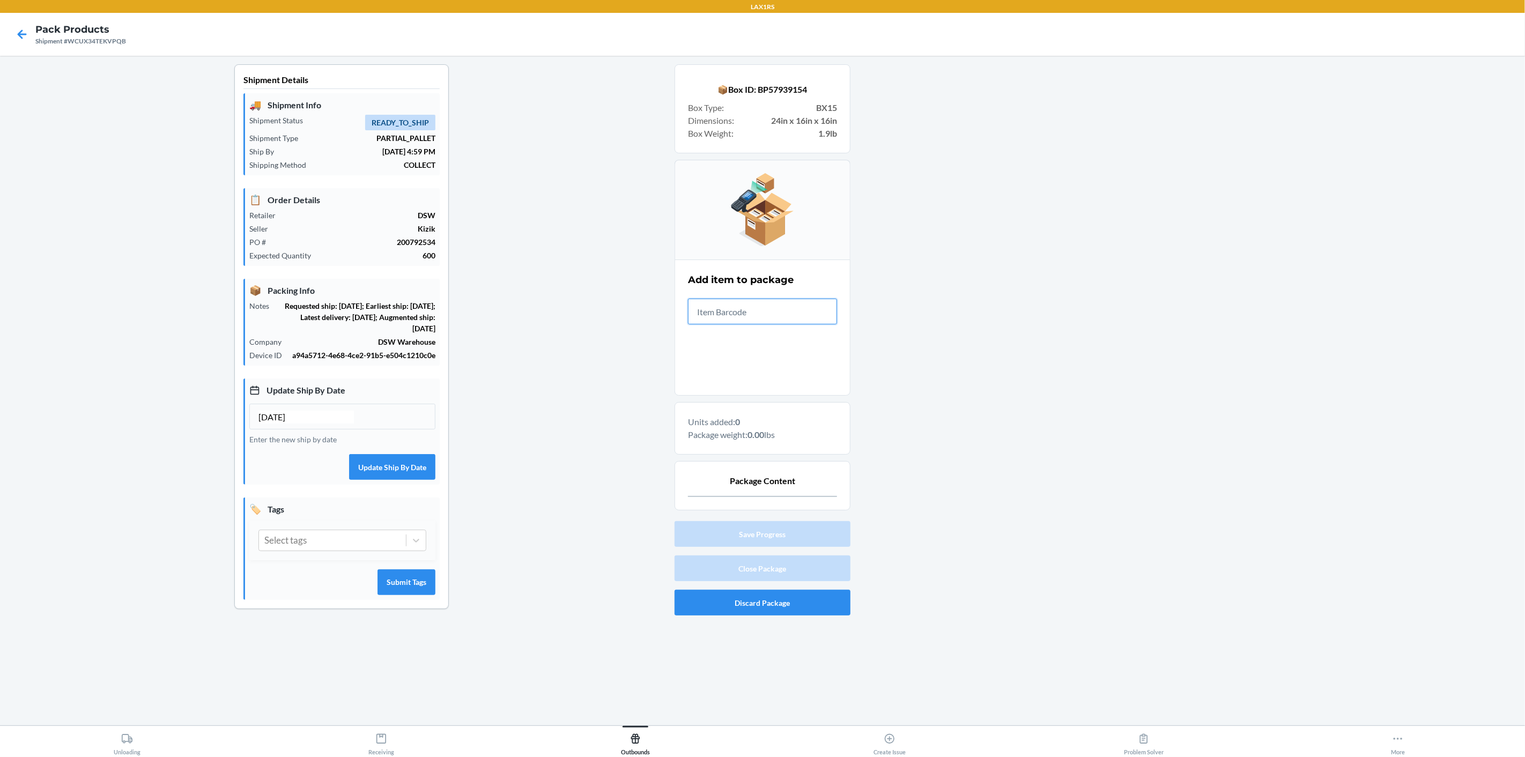
click at [718, 320] on input "text" at bounding box center [762, 312] width 149 height 26
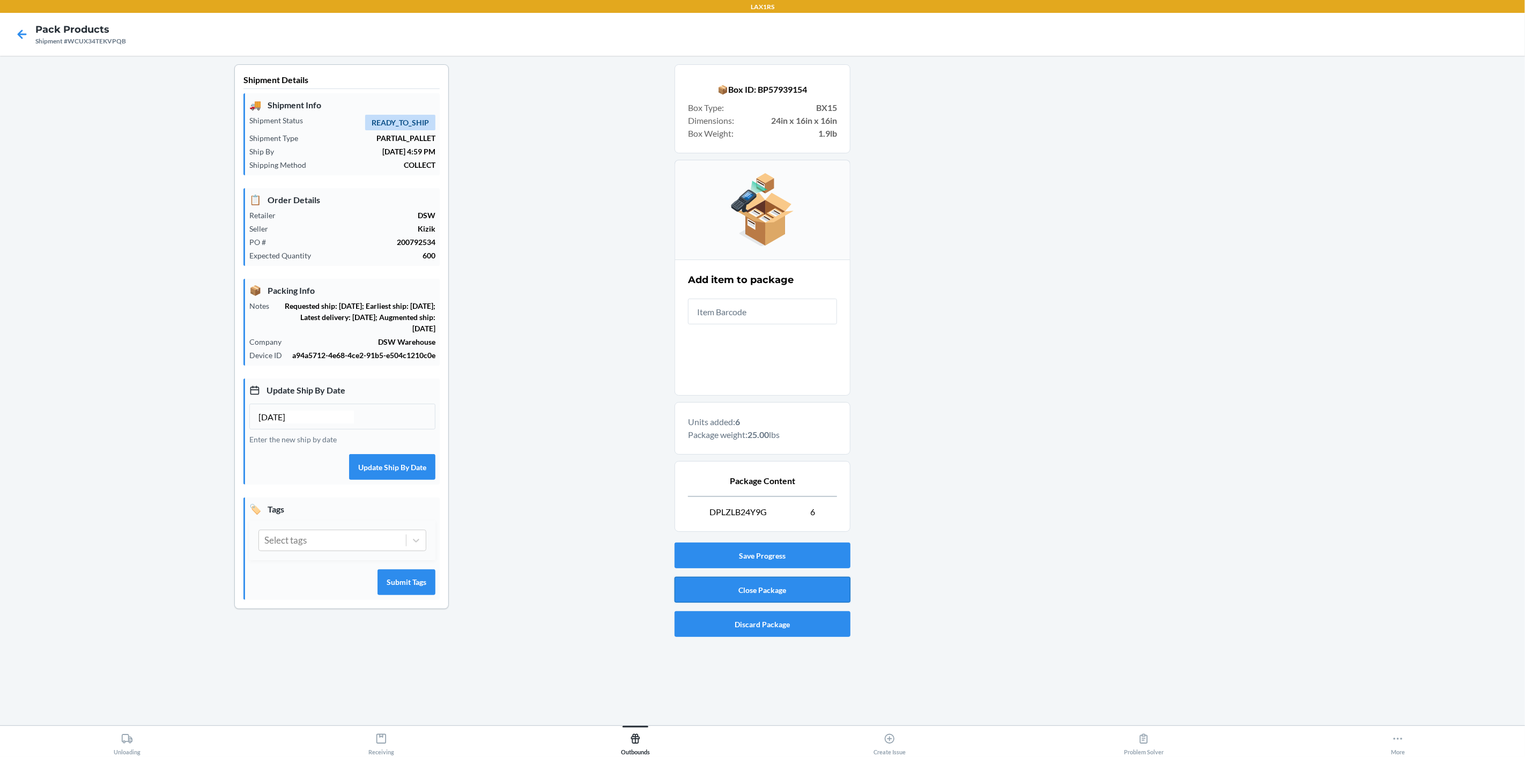
click at [763, 588] on button "Close Package" at bounding box center [762, 590] width 176 height 26
click at [810, 508] on p "DPLZLB24Y9G 6" at bounding box center [762, 512] width 149 height 13
click at [755, 586] on button "Close Package" at bounding box center [762, 590] width 176 height 26
click at [748, 716] on div "Error closing package" at bounding box center [763, 708] width 225 height 17
click at [860, 713] on div "Error closing package" at bounding box center [763, 708] width 219 height 11
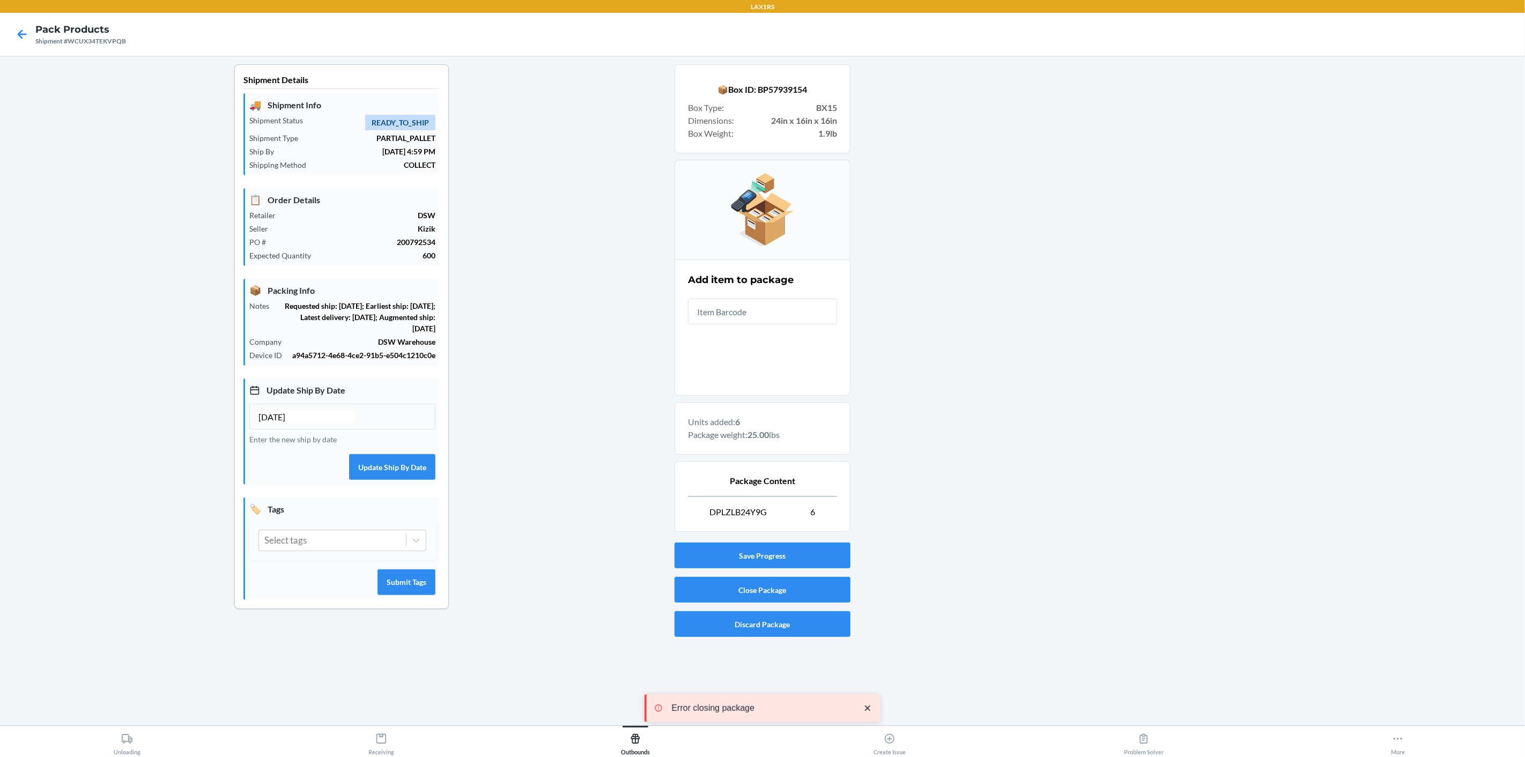
click at [870, 710] on icon "close toast" at bounding box center [867, 708] width 5 height 5
click at [740, 302] on input "text" at bounding box center [762, 312] width 149 height 26
click at [770, 623] on button "Discard Package" at bounding box center [762, 624] width 176 height 26
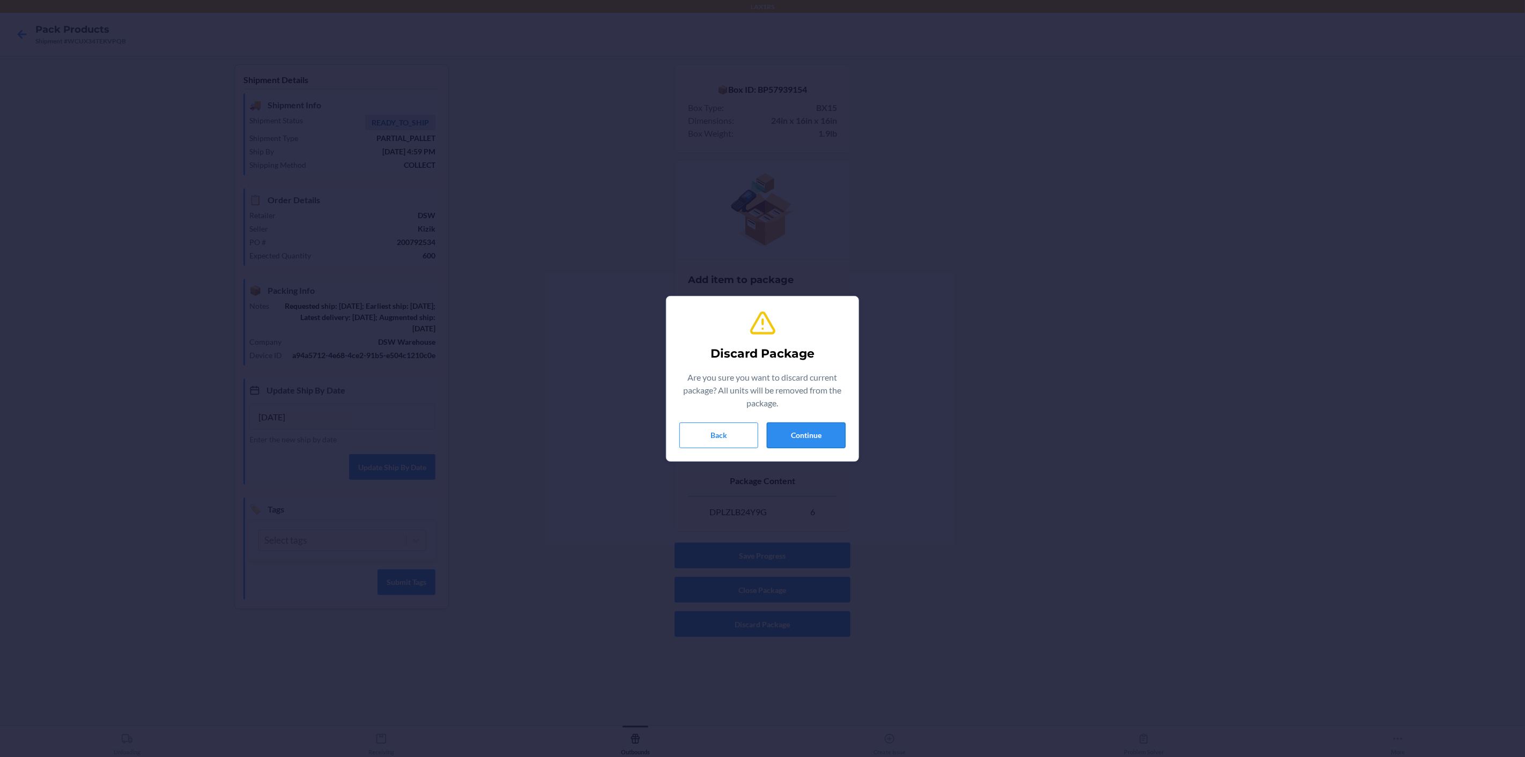
click at [812, 426] on button "Continue" at bounding box center [806, 435] width 79 height 26
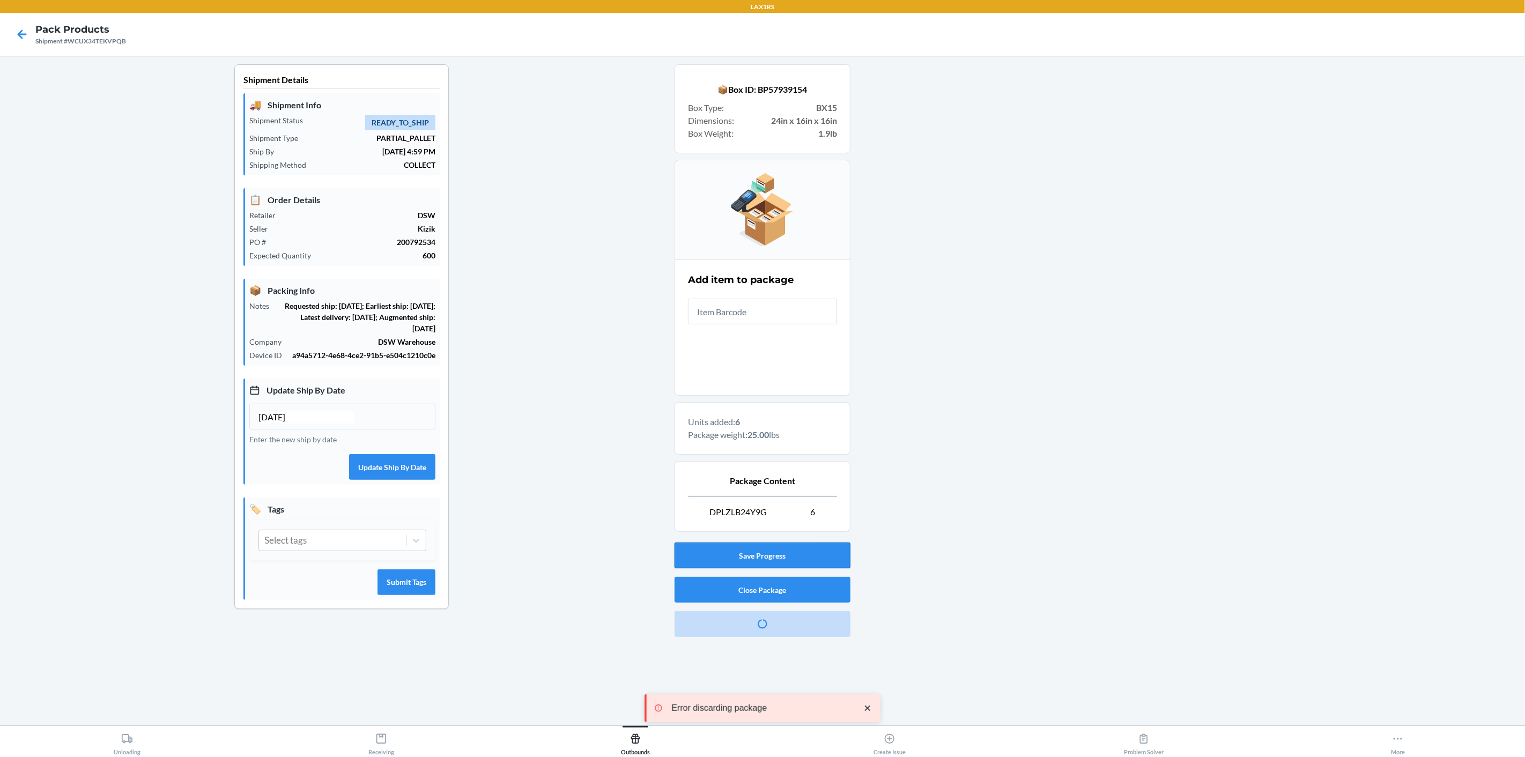
click at [798, 547] on button "Save Progress" at bounding box center [762, 556] width 176 height 26
click at [867, 708] on icon "close toast" at bounding box center [868, 708] width 11 height 11
click at [108, 43] on div "Shipment #WCUX34TEKVPQB" at bounding box center [80, 41] width 91 height 10
copy div "WCUX34TEKVPQB"
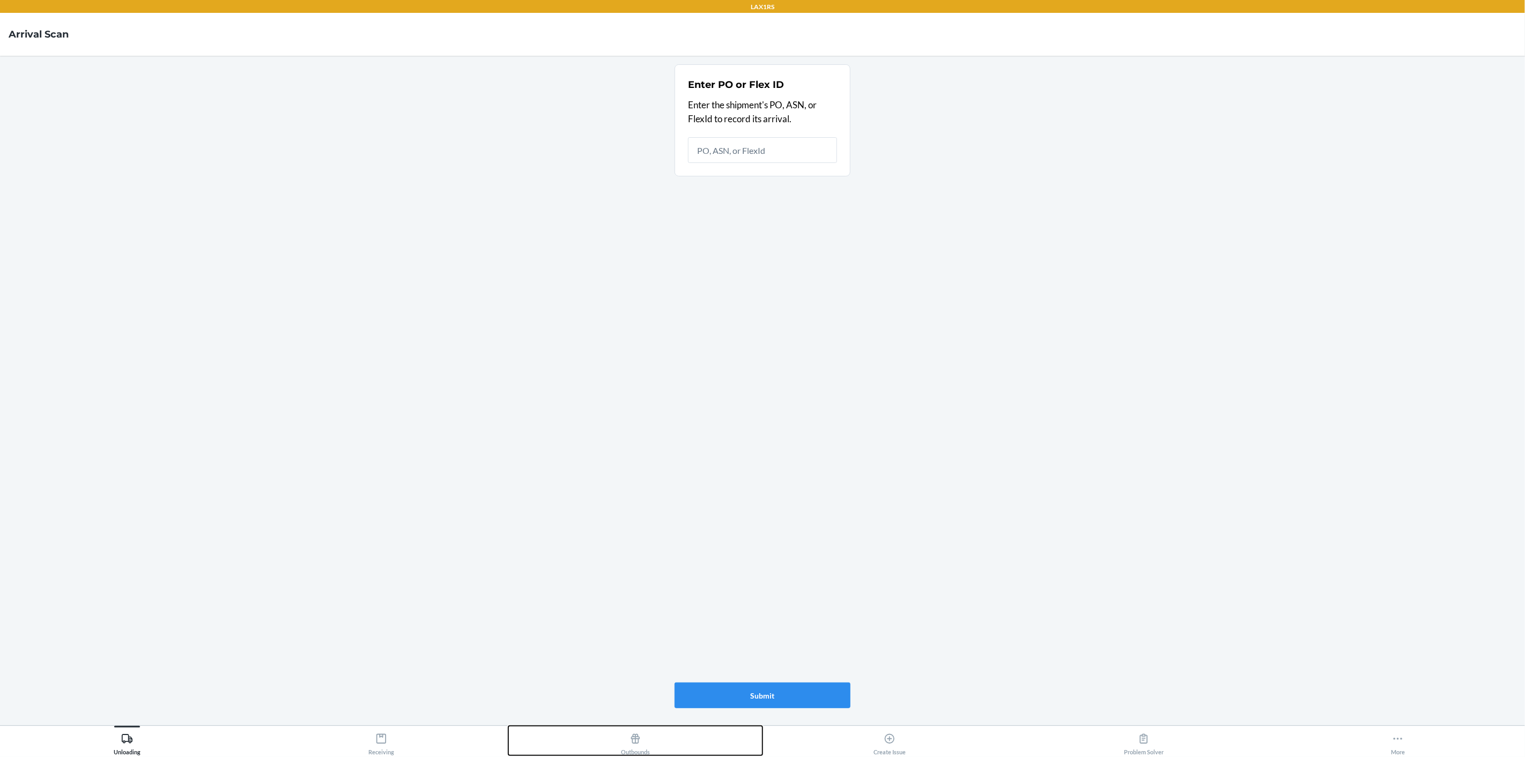
click at [640, 744] on icon at bounding box center [635, 739] width 12 height 12
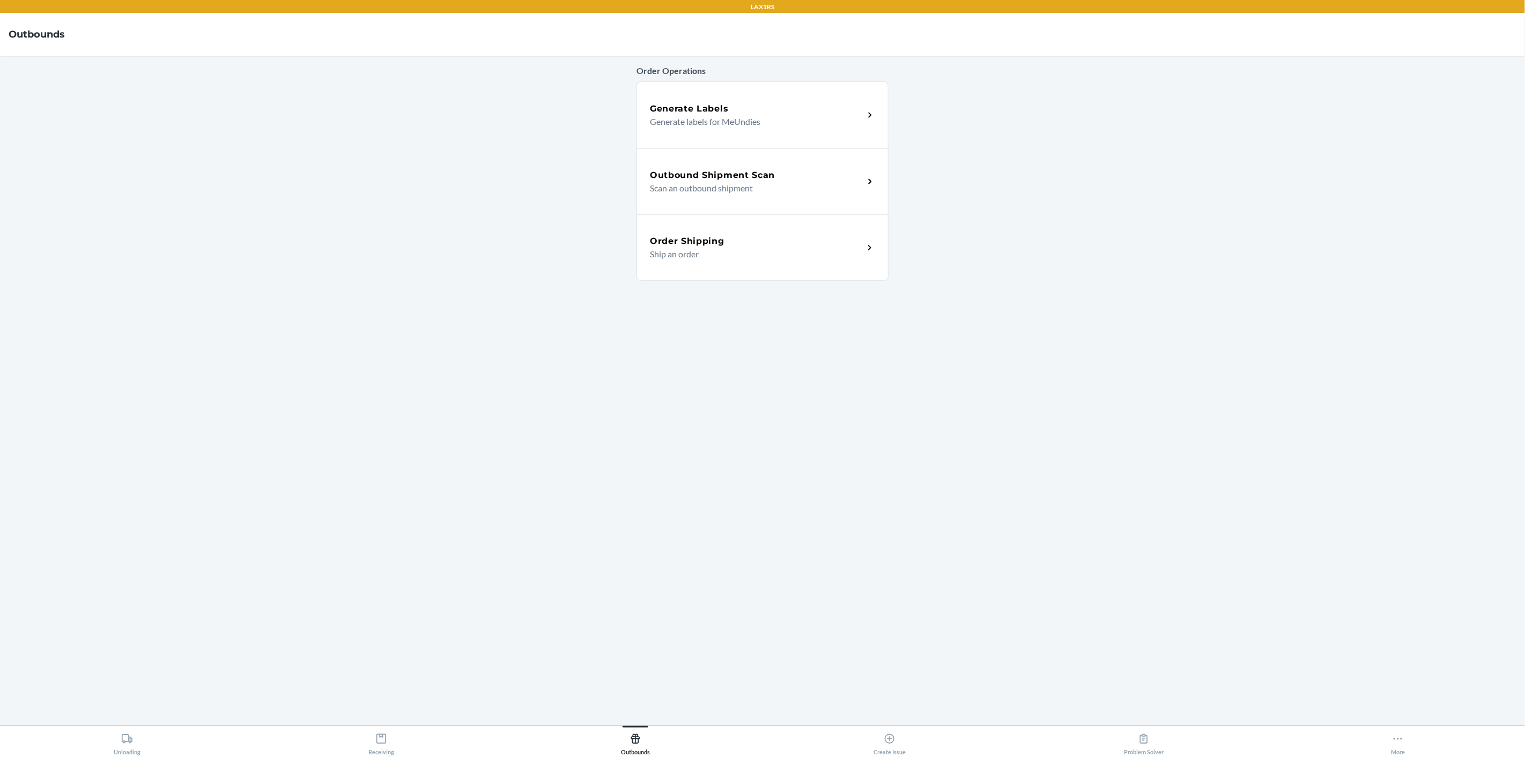
click at [742, 180] on h5 "Outbound Shipment Scan" at bounding box center [712, 175] width 125 height 13
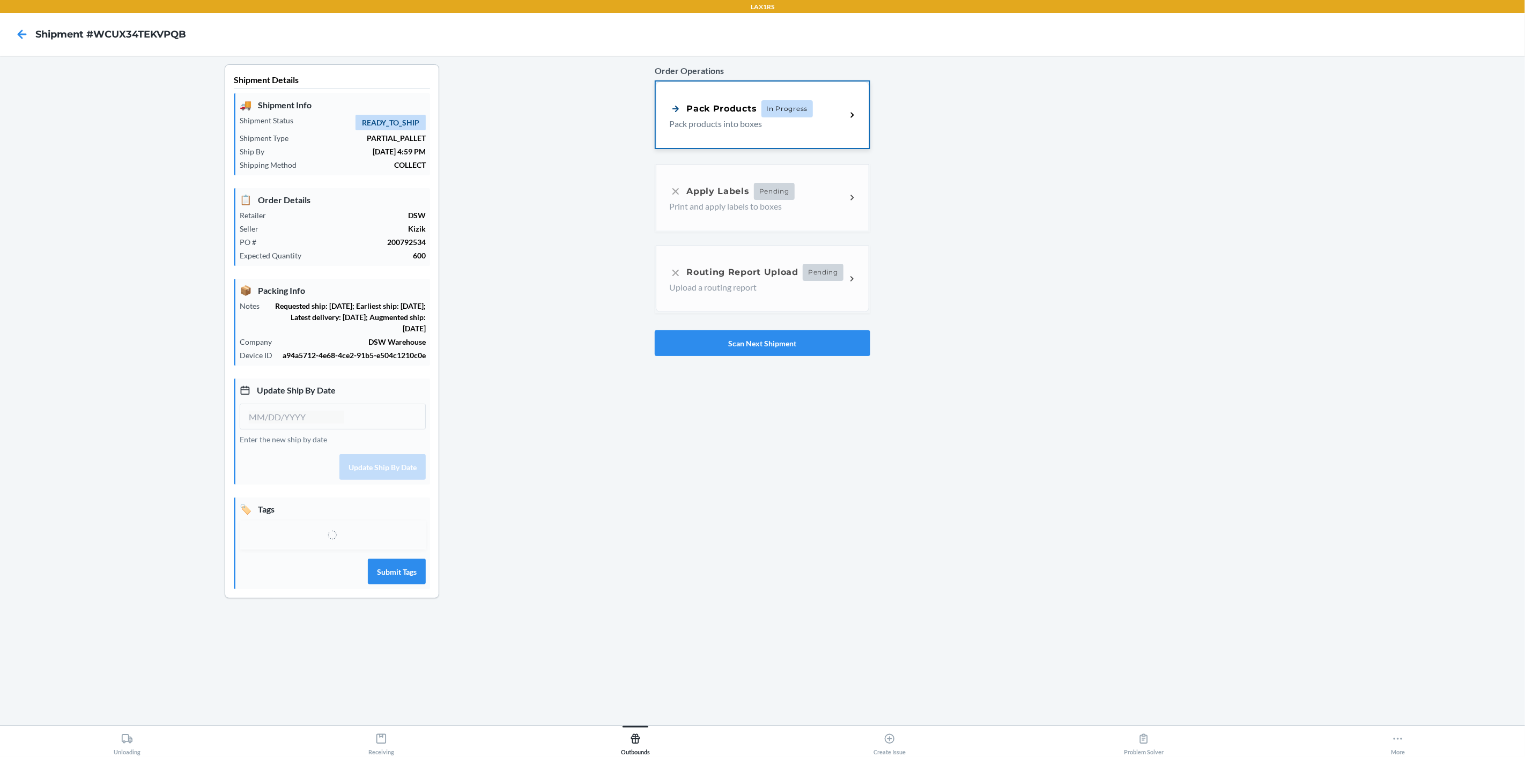
click at [828, 118] on p "Pack products into boxes" at bounding box center [753, 123] width 168 height 13
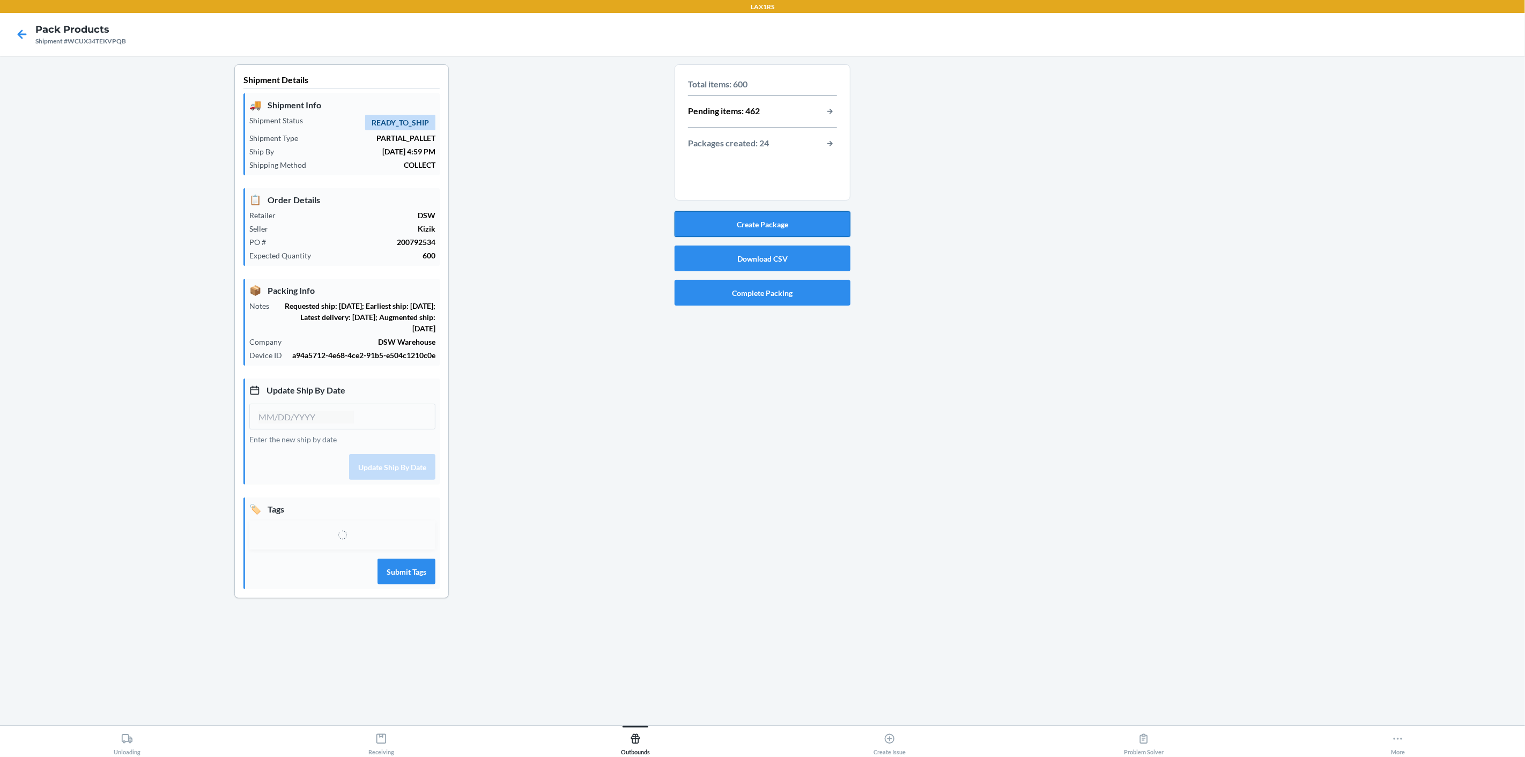
click at [795, 224] on button "Create Package" at bounding box center [762, 224] width 176 height 26
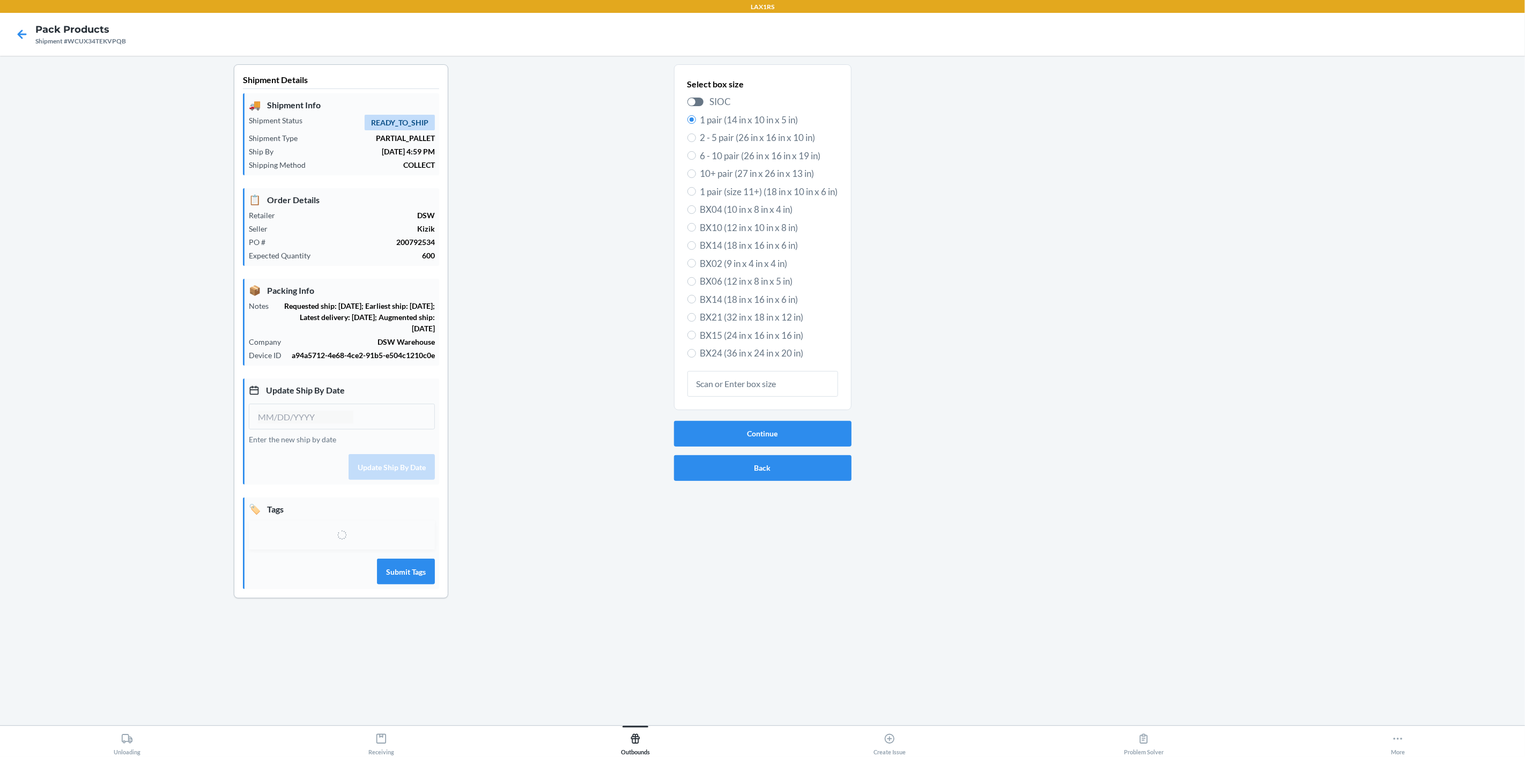
type input "[DATE]"
click at [21, 33] on icon at bounding box center [22, 34] width 18 height 18
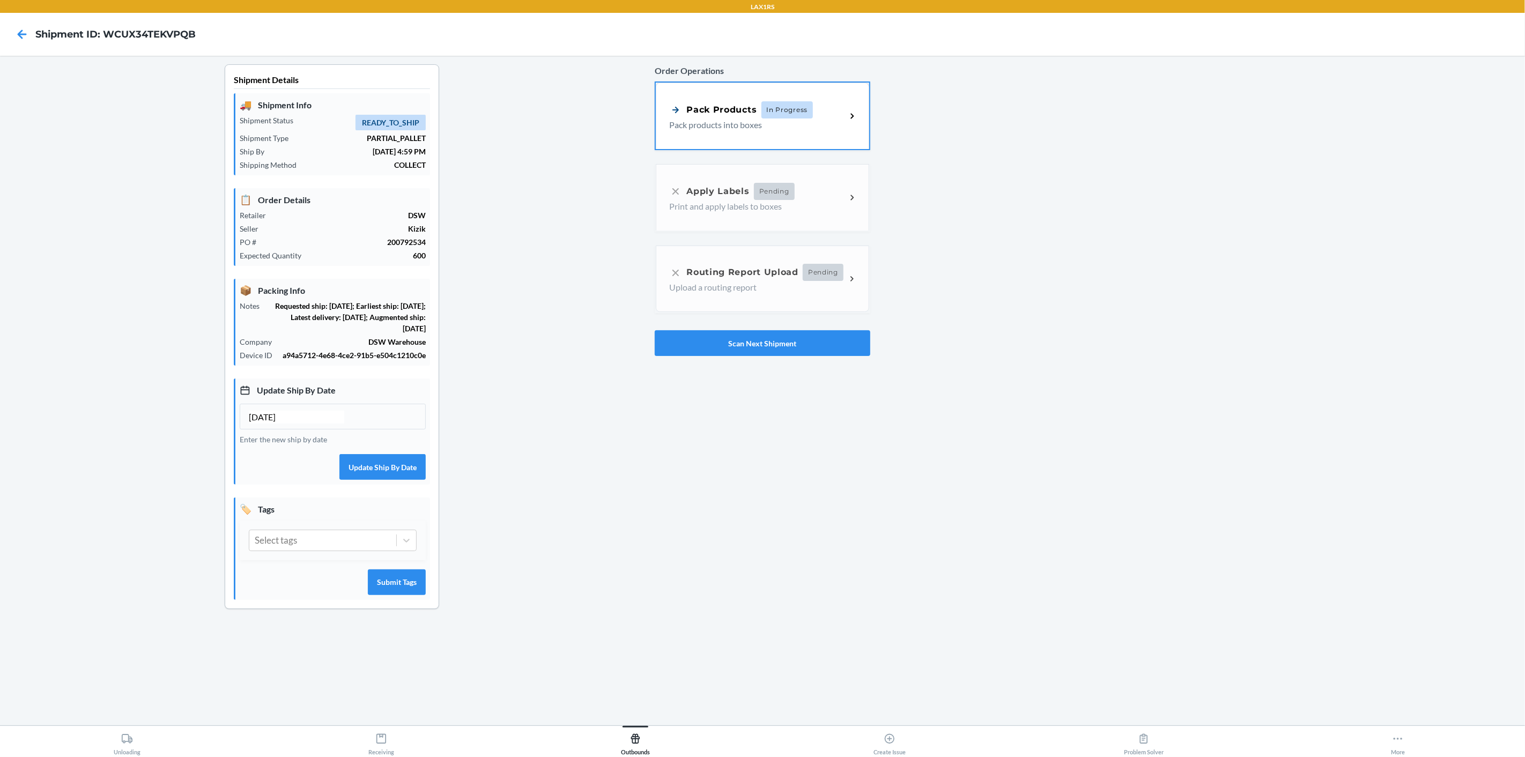
click at [840, 110] on div "Pack Products In Progress" at bounding box center [757, 109] width 177 height 17
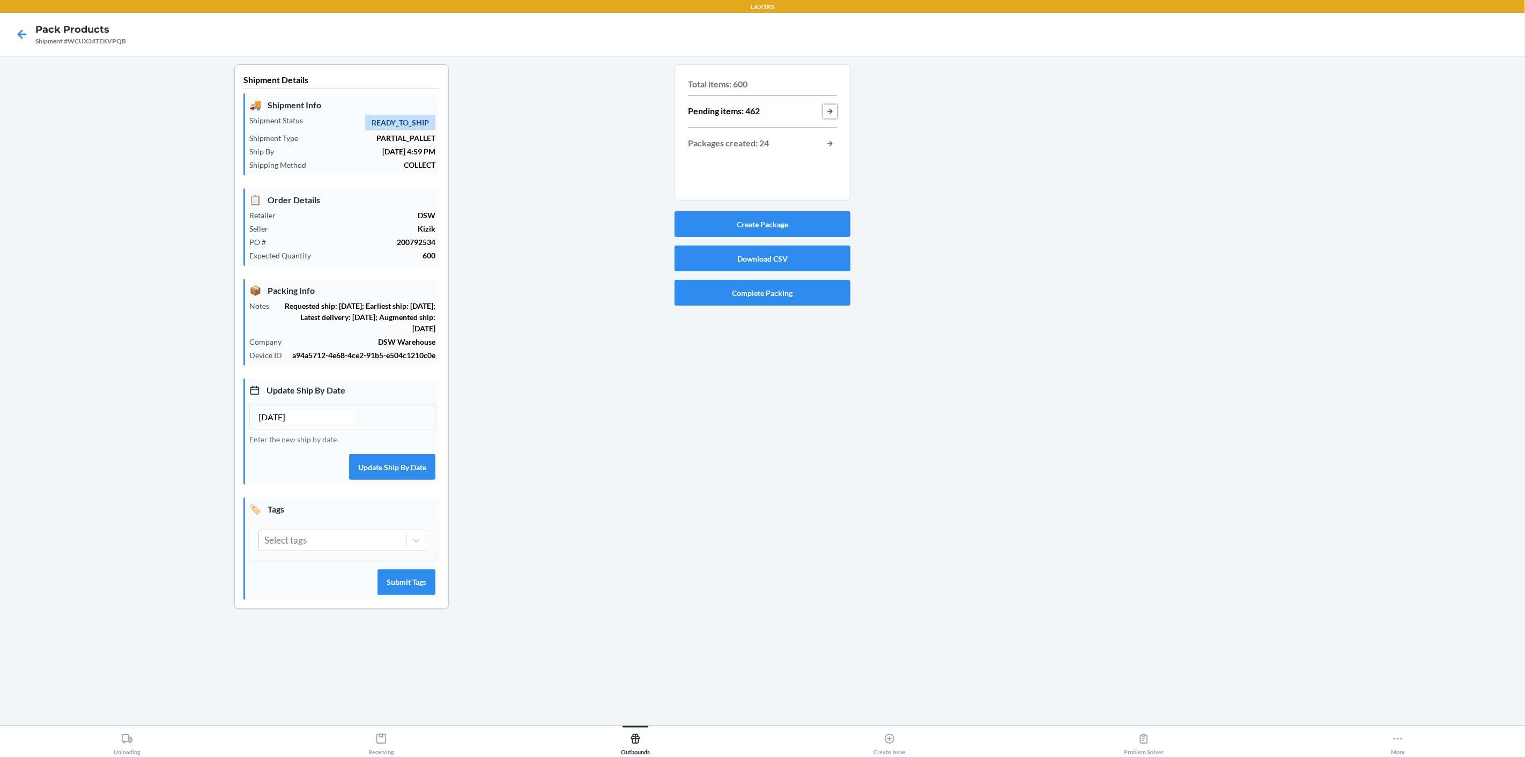
click at [833, 110] on button "button-view-pending-items" at bounding box center [830, 112] width 14 height 14
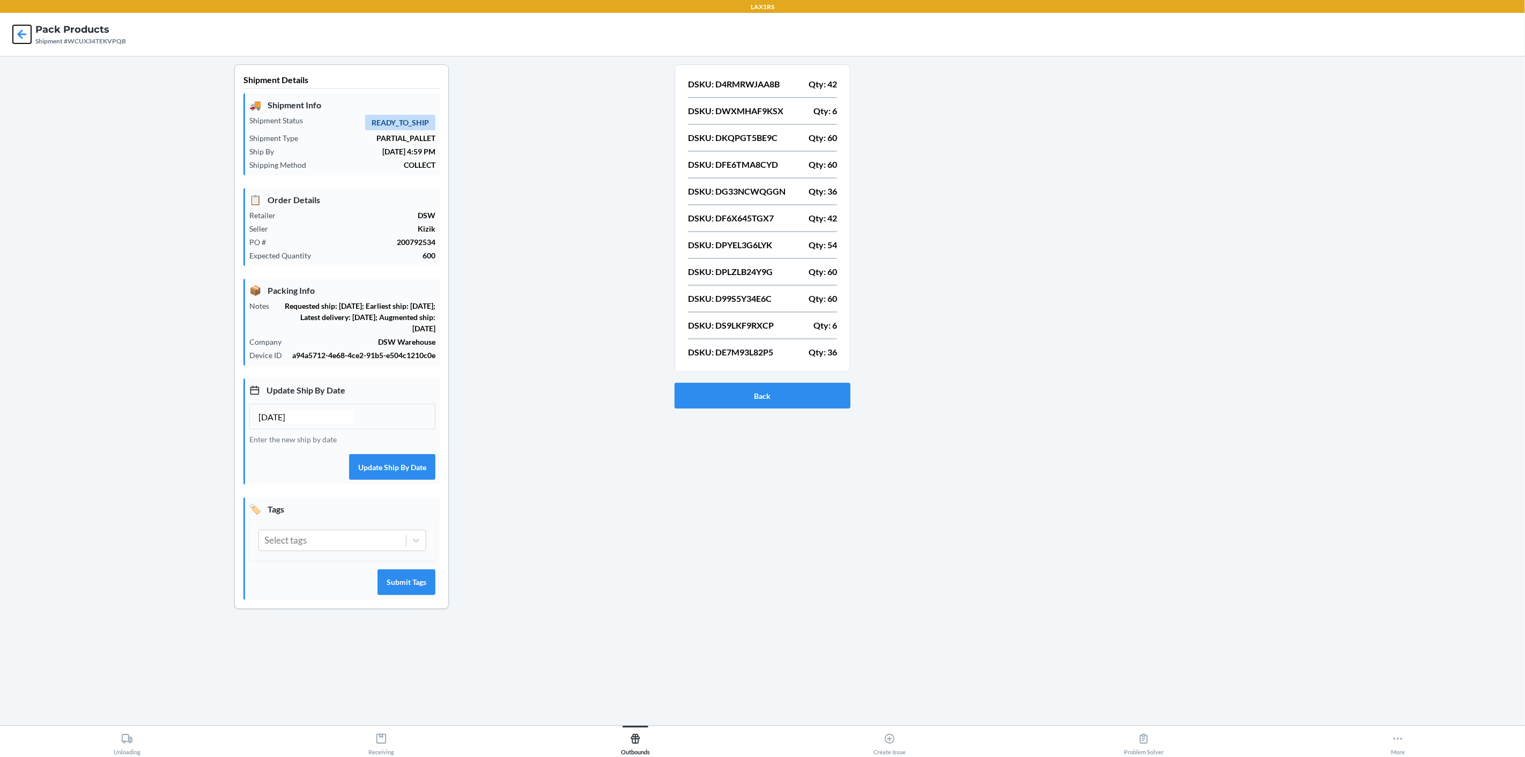
click at [19, 34] on icon at bounding box center [22, 33] width 9 height 9
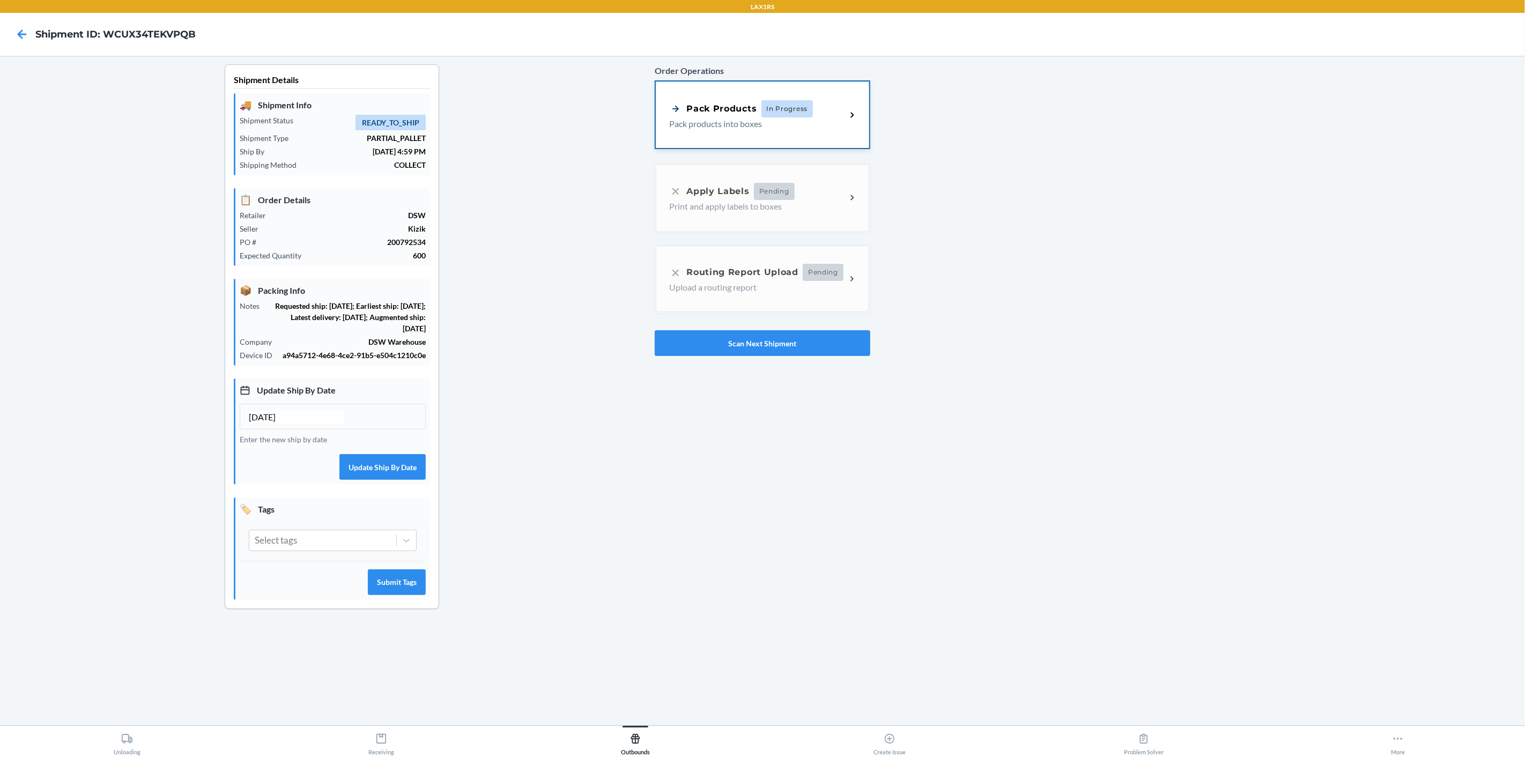
click at [857, 114] on icon at bounding box center [852, 115] width 12 height 12
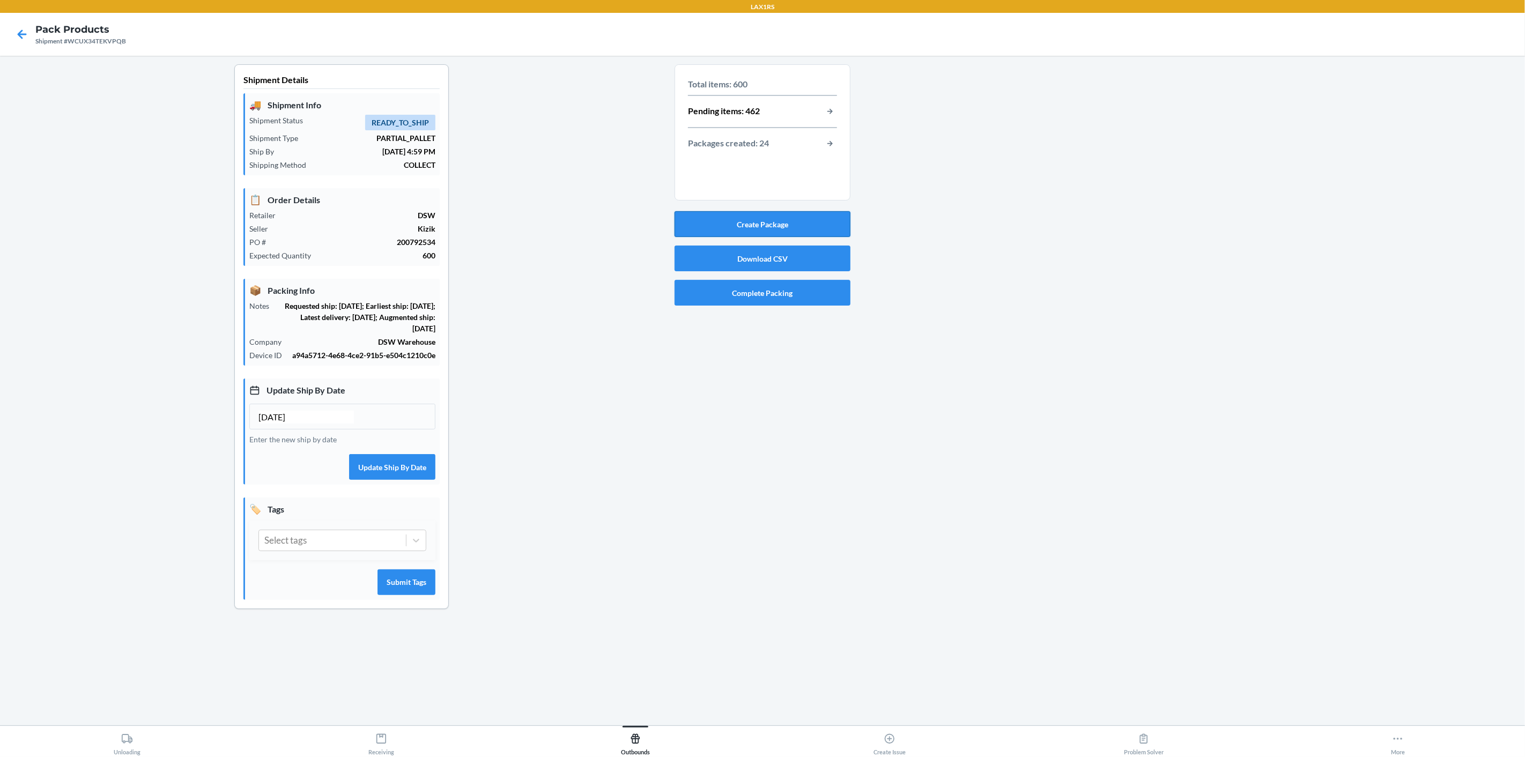
click at [812, 227] on button "Create Package" at bounding box center [762, 224] width 176 height 26
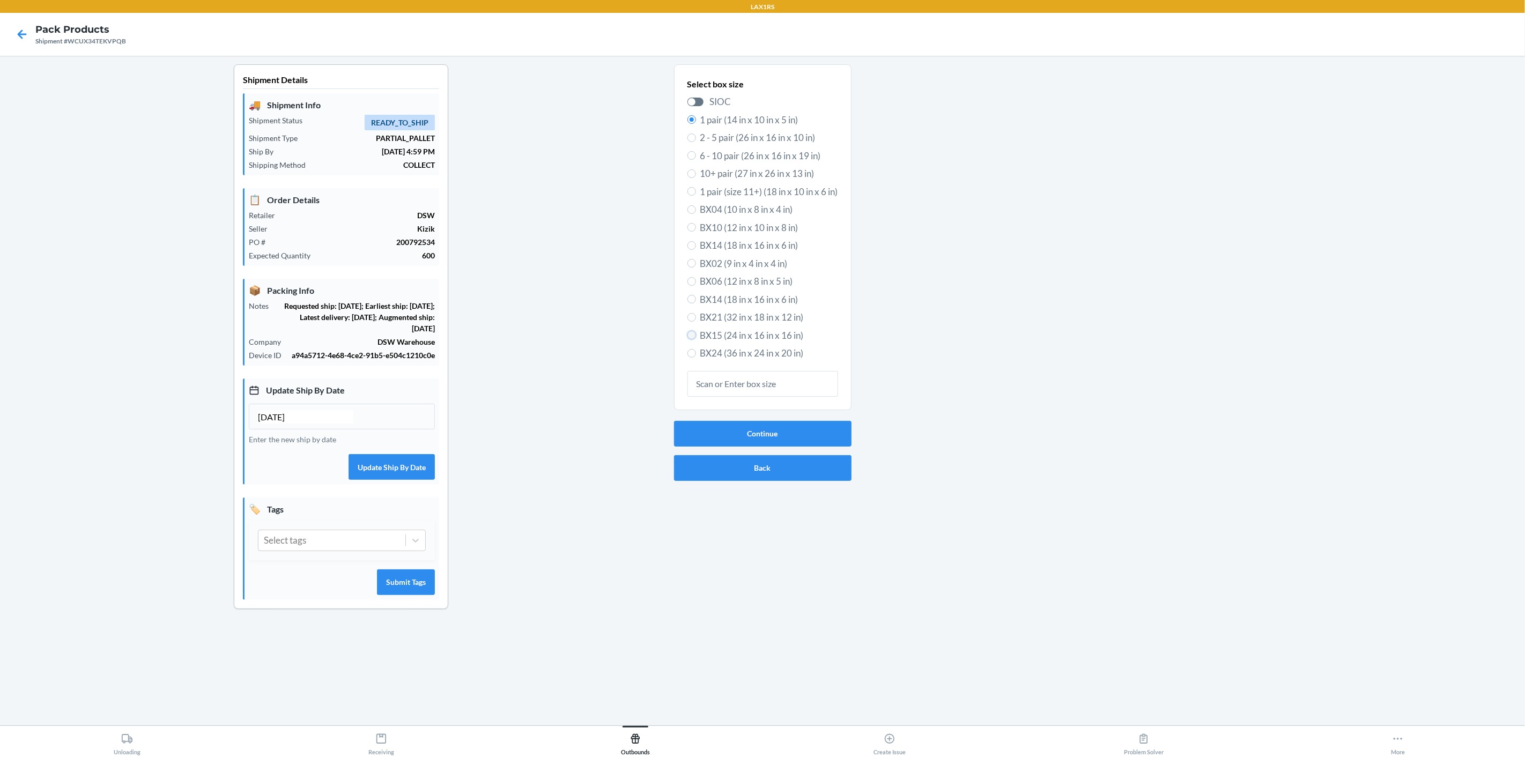
click at [689, 337] on input "BX15 (24 in x 16 in x 16 in)" at bounding box center [691, 335] width 9 height 9
radio input "true"
radio input "false"
click at [812, 435] on button "Continue" at bounding box center [762, 434] width 177 height 26
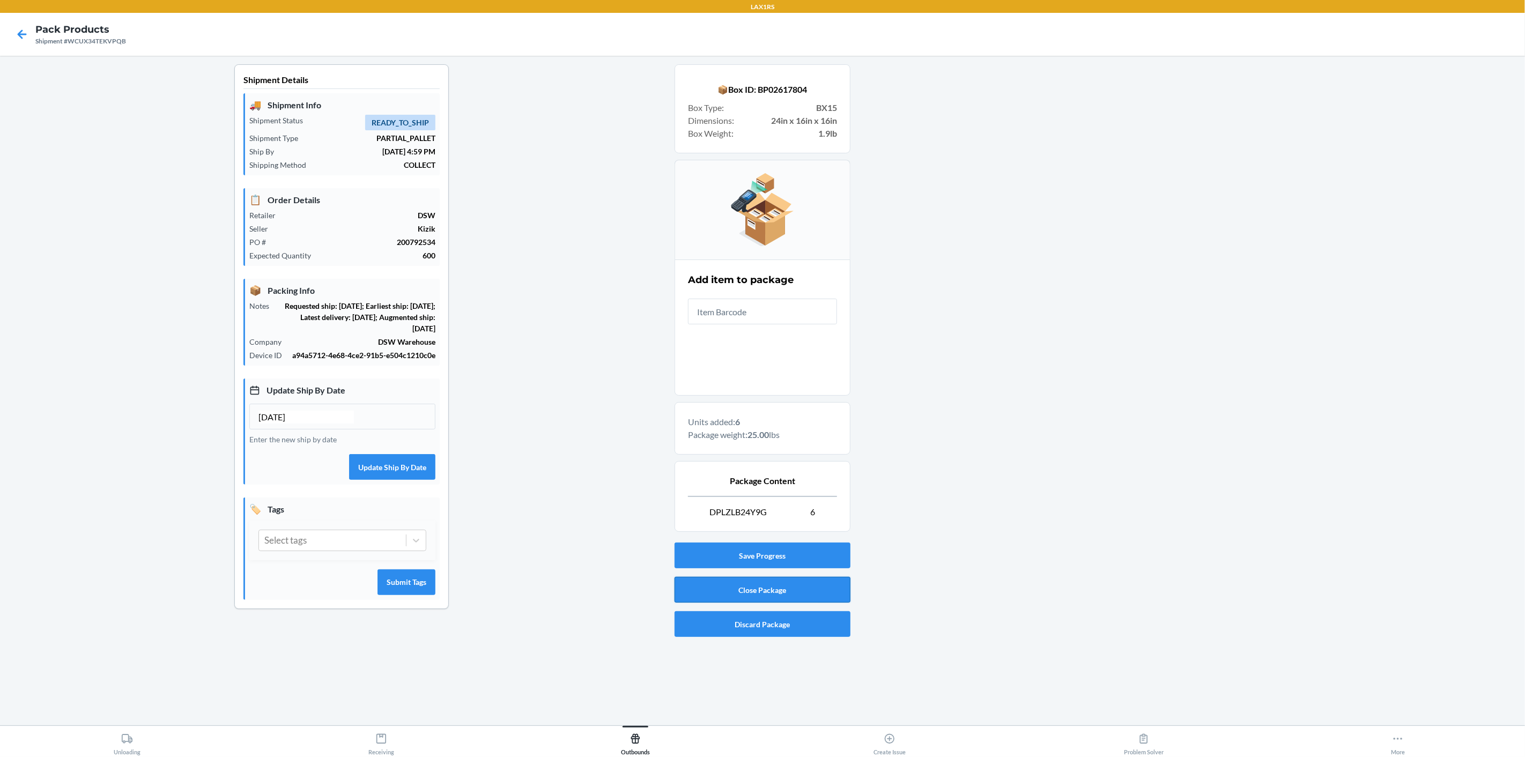
click at [800, 586] on button "Close Package" at bounding box center [762, 590] width 176 height 26
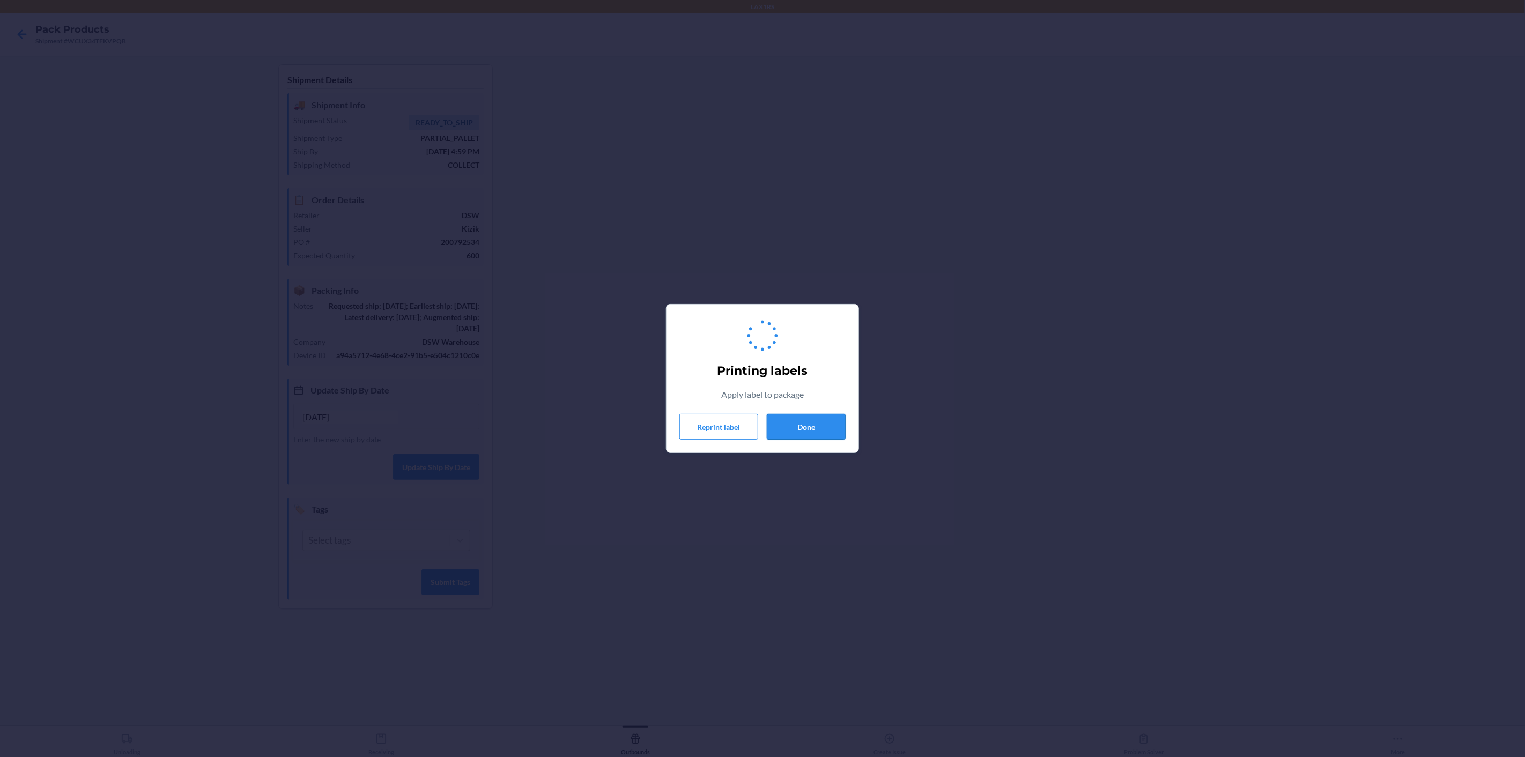
click at [830, 422] on button "Done" at bounding box center [806, 427] width 79 height 26
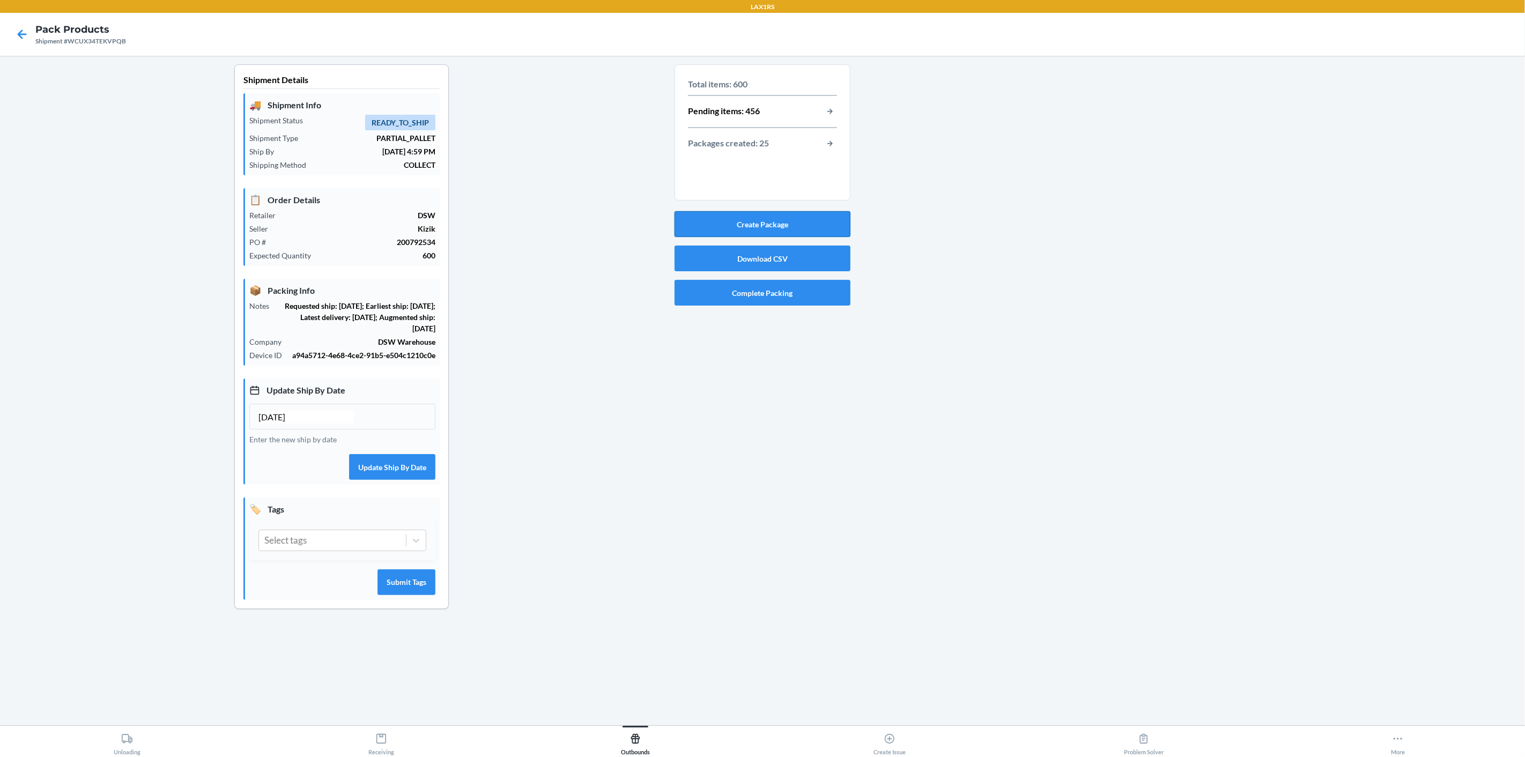
click at [744, 225] on button "Create Package" at bounding box center [762, 224] width 176 height 26
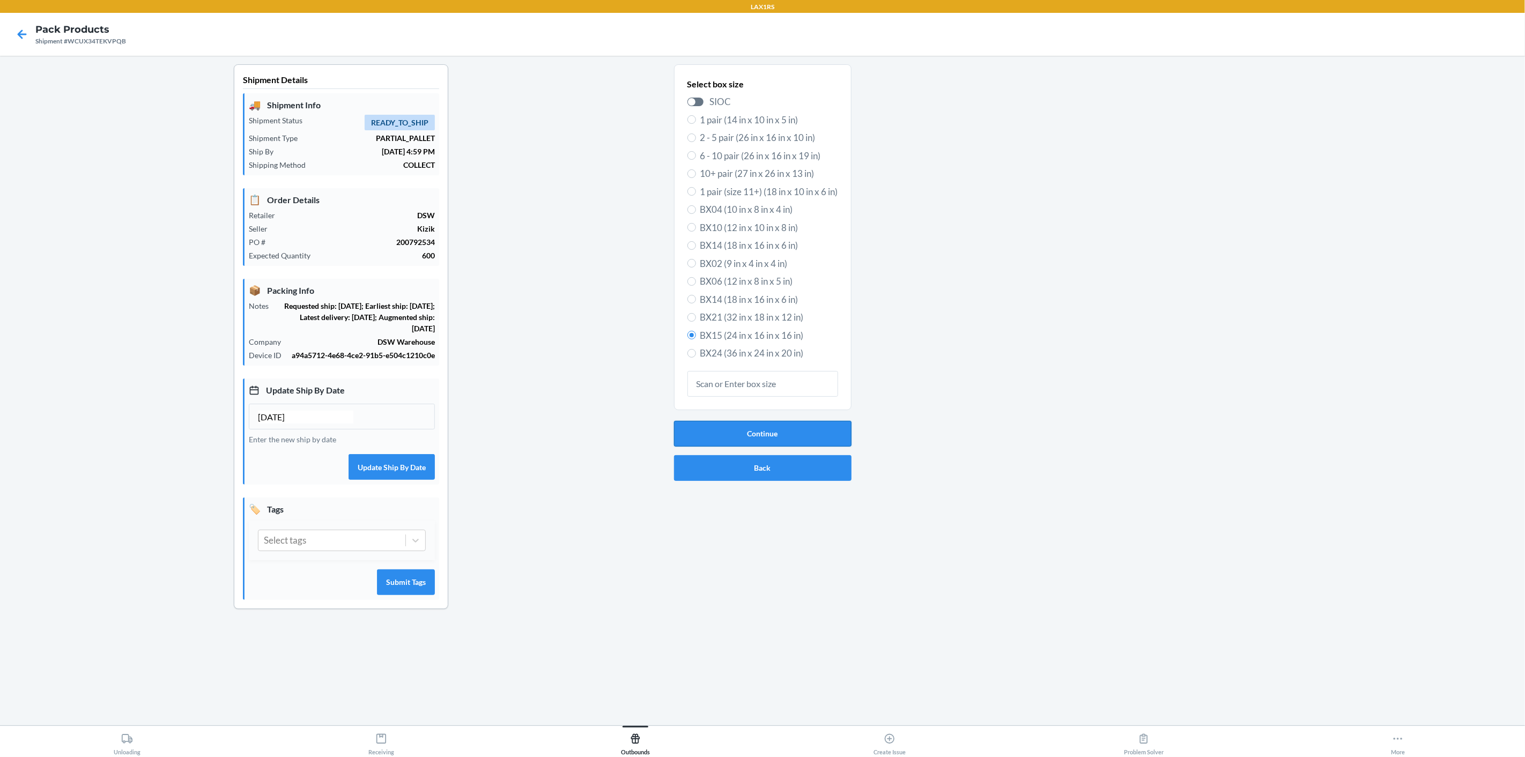
click at [768, 433] on button "Continue" at bounding box center [762, 434] width 177 height 26
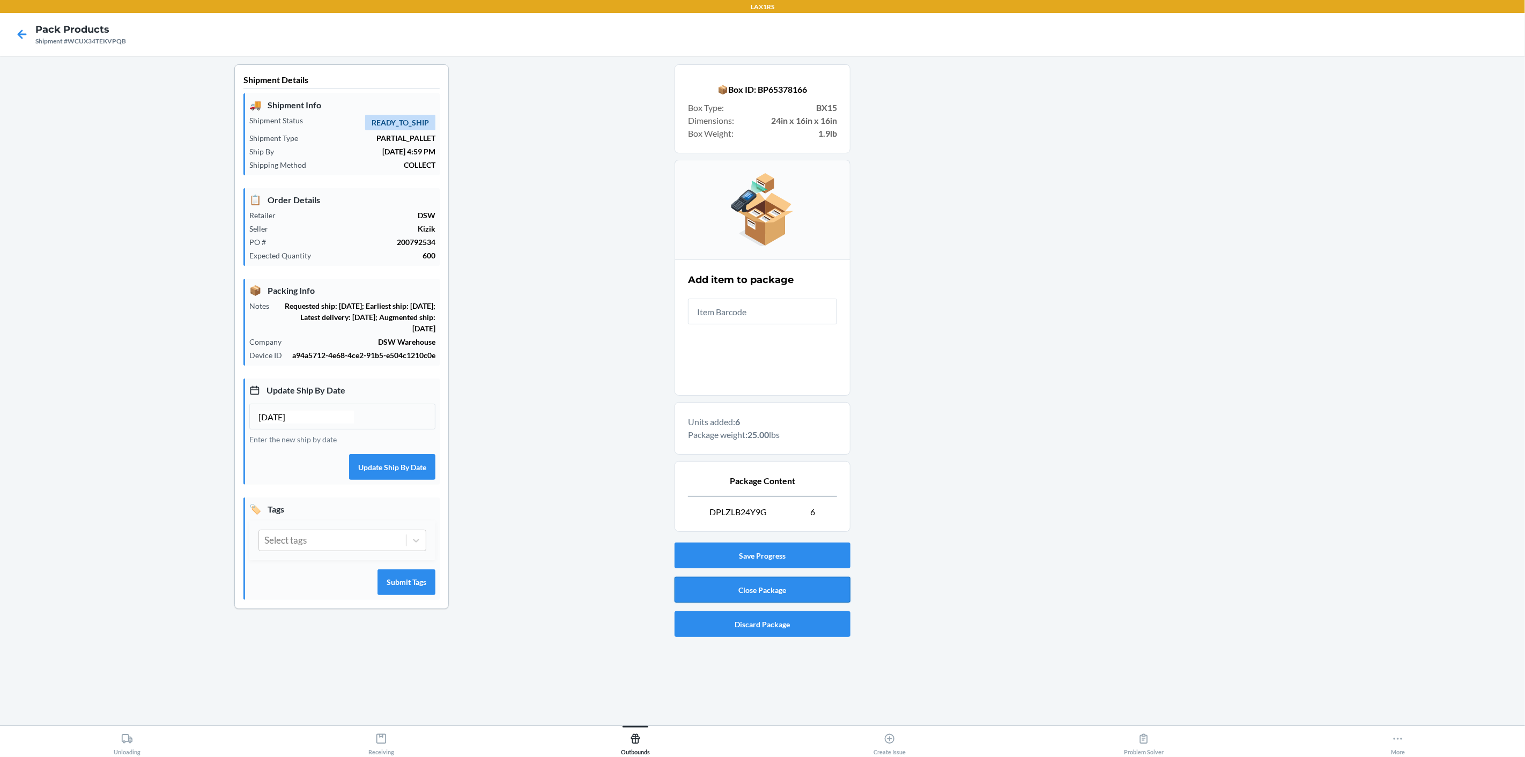
click at [767, 595] on button "Close Package" at bounding box center [762, 590] width 176 height 26
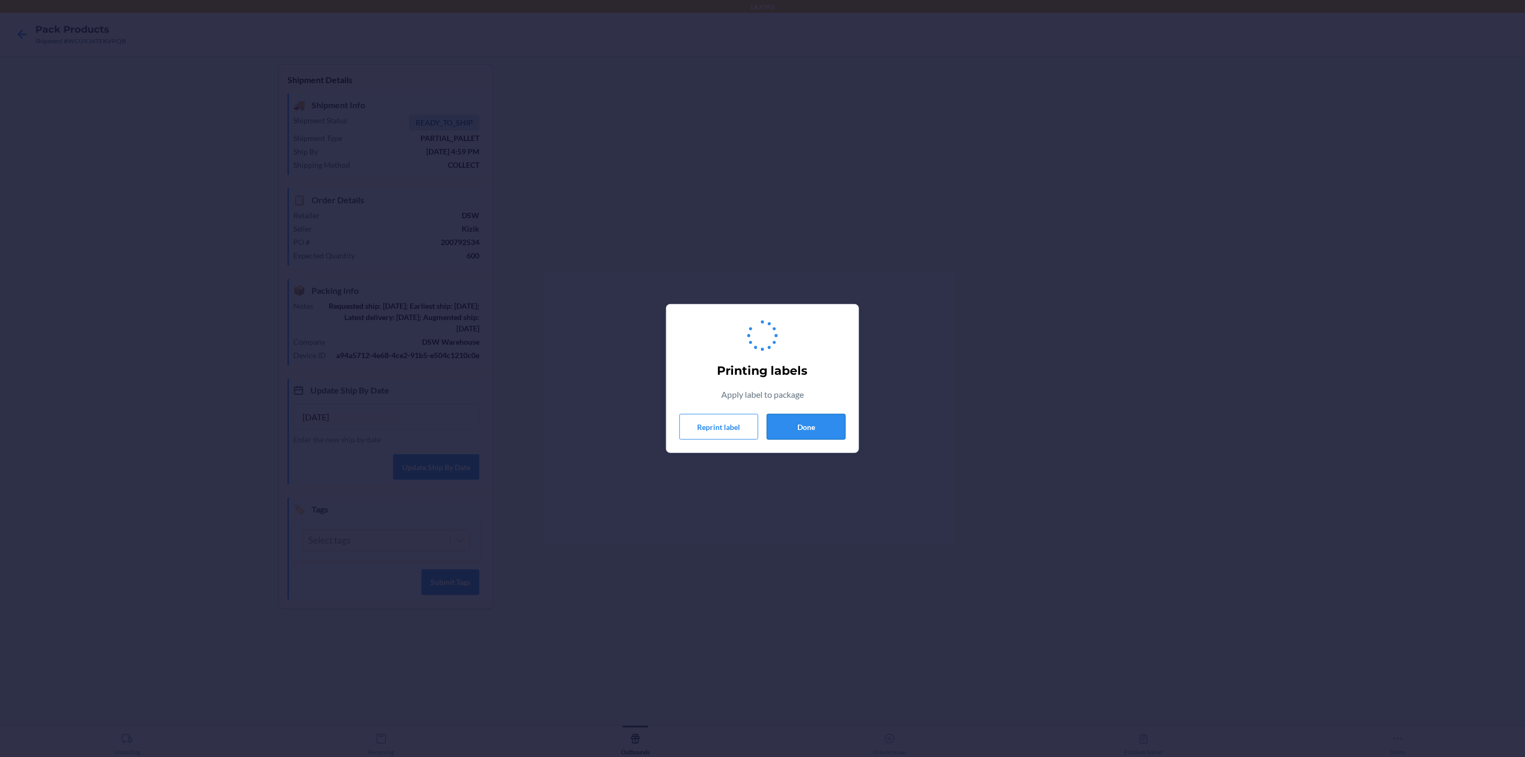
click at [822, 426] on button "Done" at bounding box center [806, 427] width 79 height 26
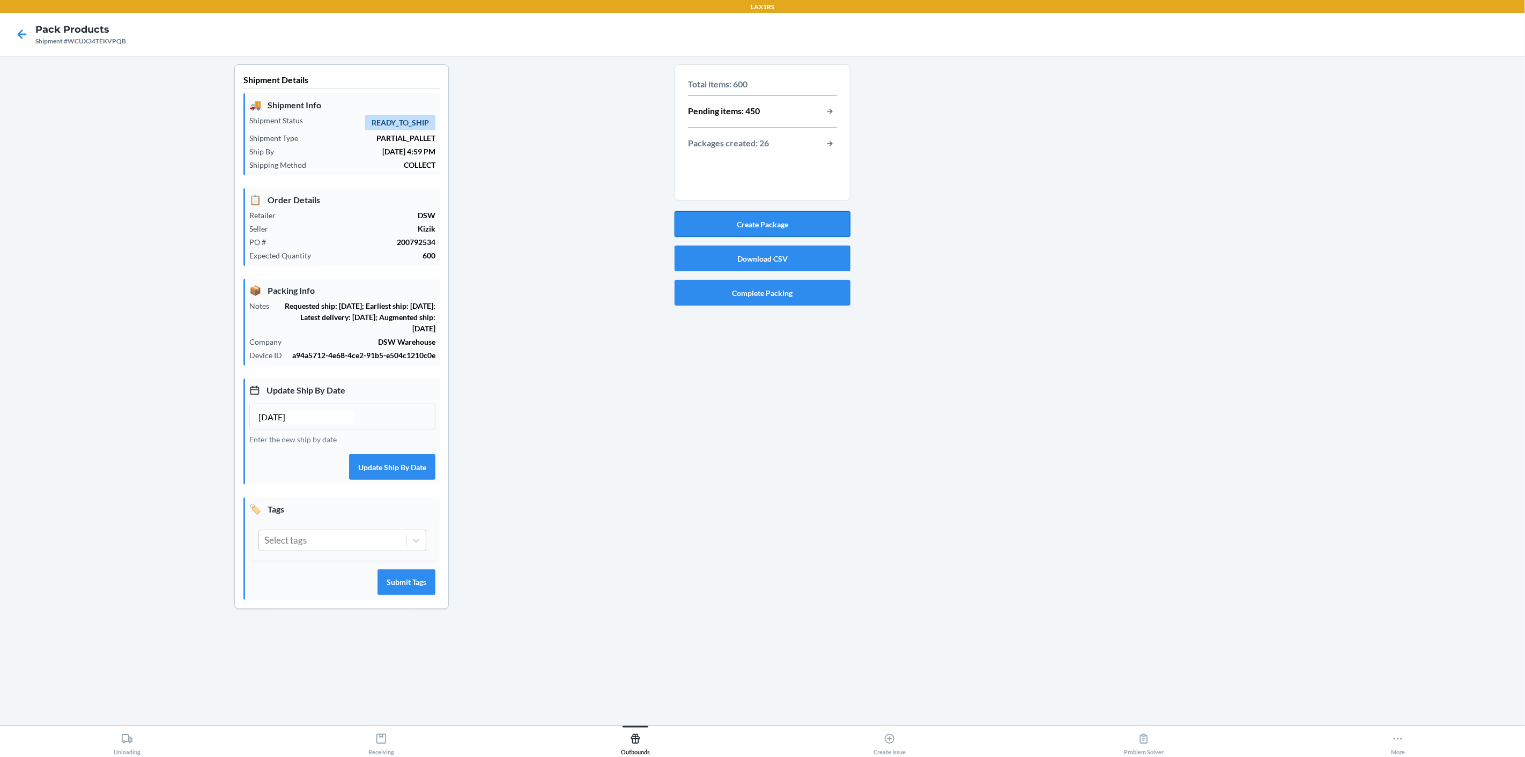
click at [828, 222] on button "Create Package" at bounding box center [762, 224] width 176 height 26
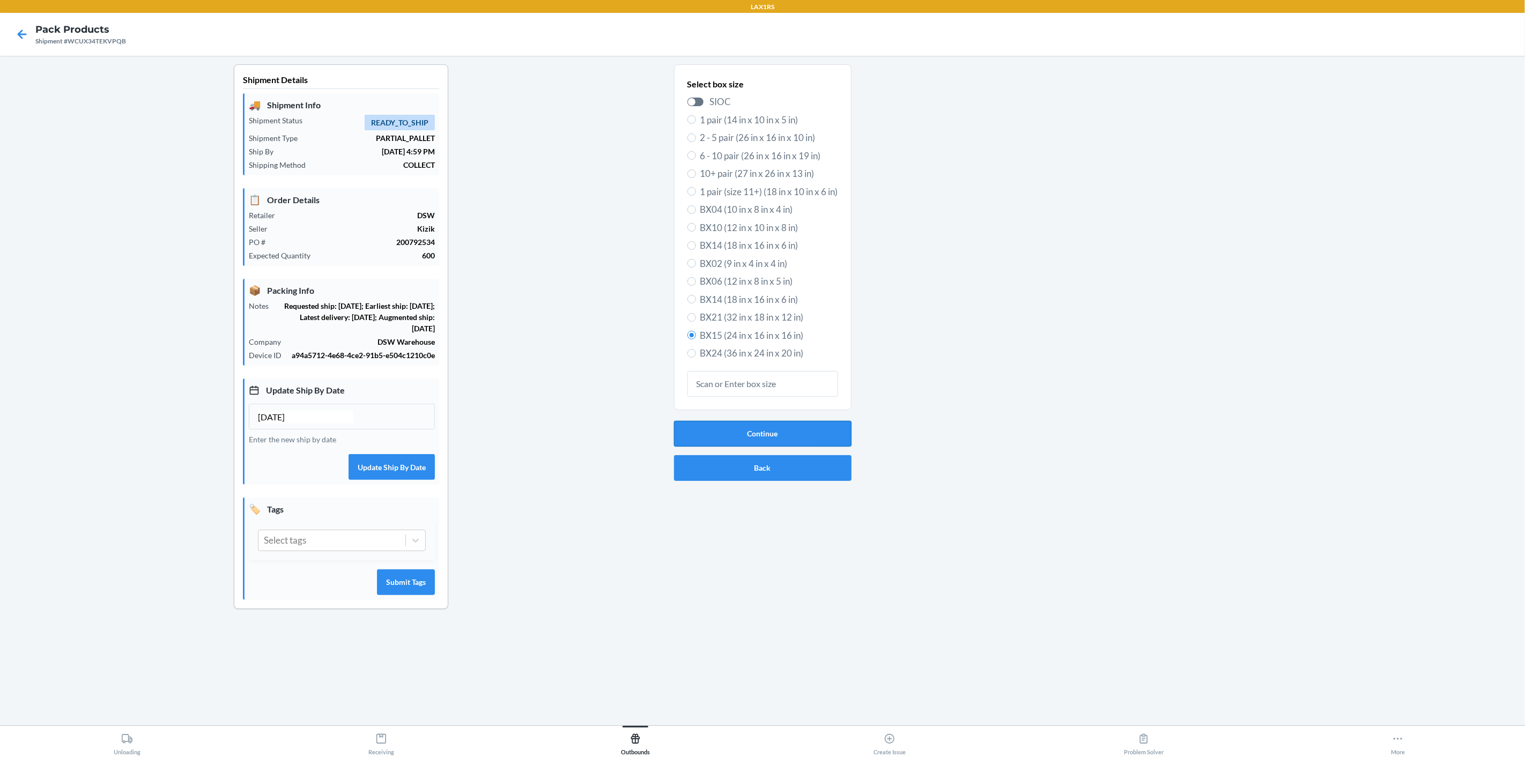
click at [789, 430] on button "Continue" at bounding box center [762, 434] width 177 height 26
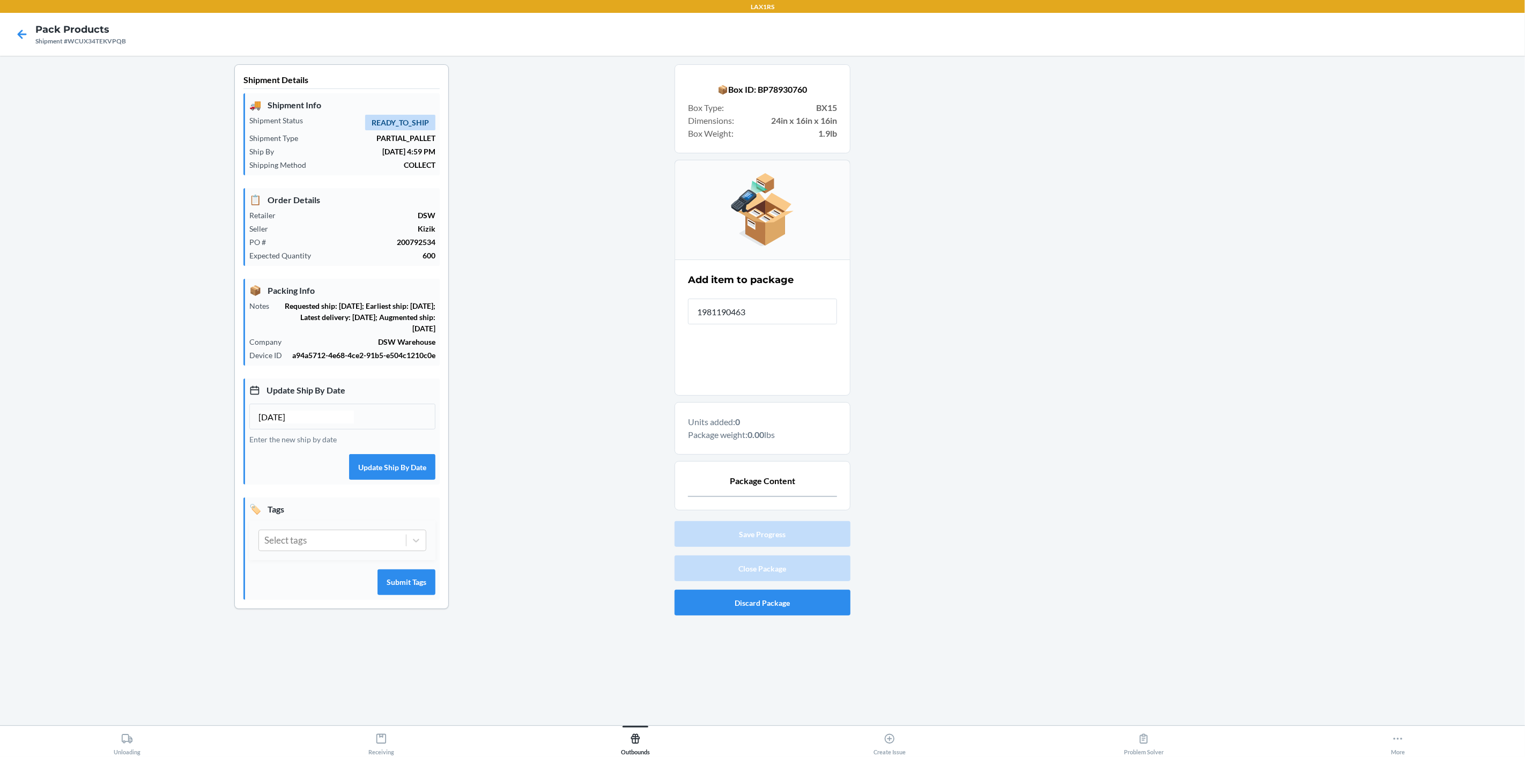
type input "19811904630"
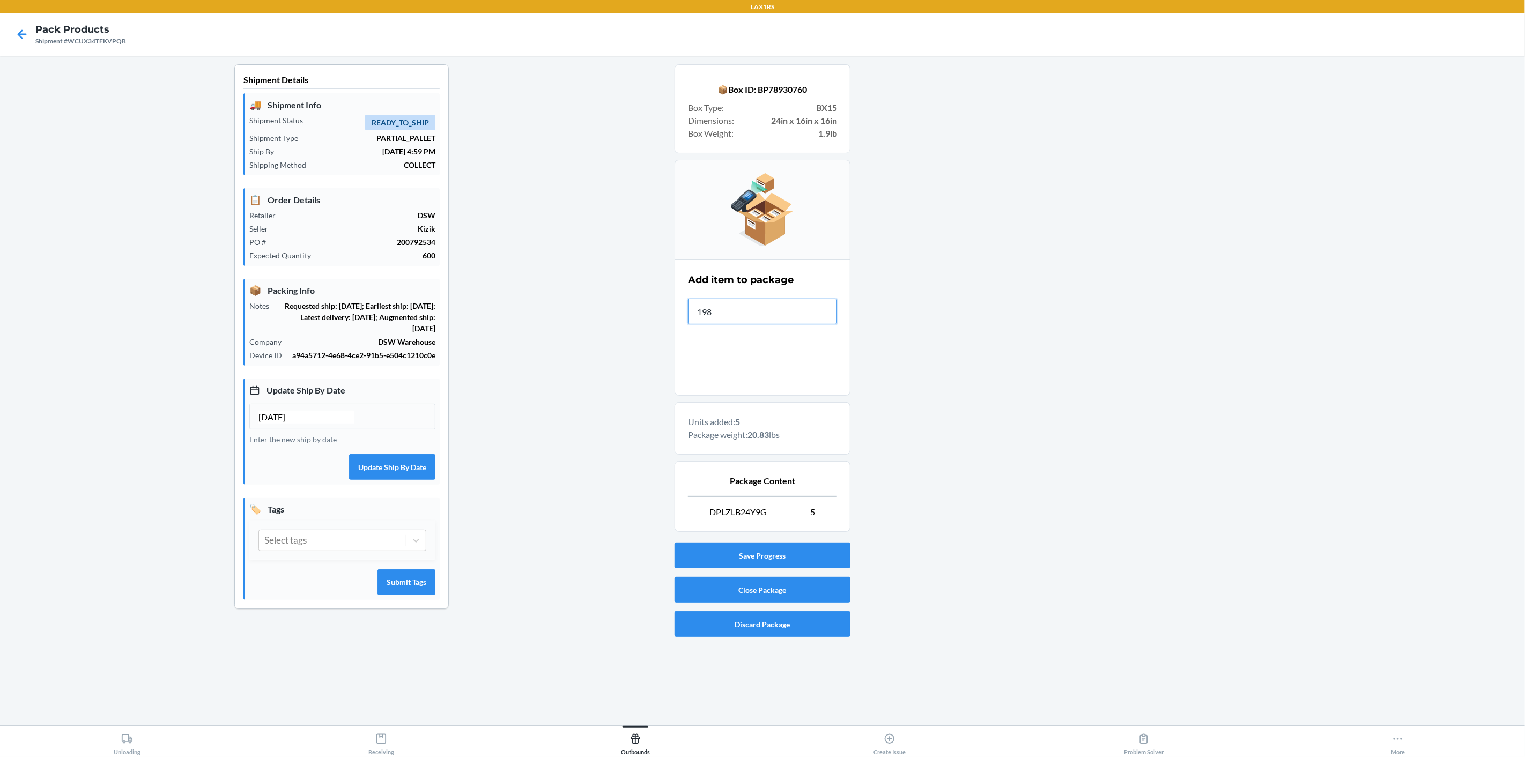
type input "1981"
click at [802, 593] on button "Close Package" at bounding box center [762, 590] width 176 height 26
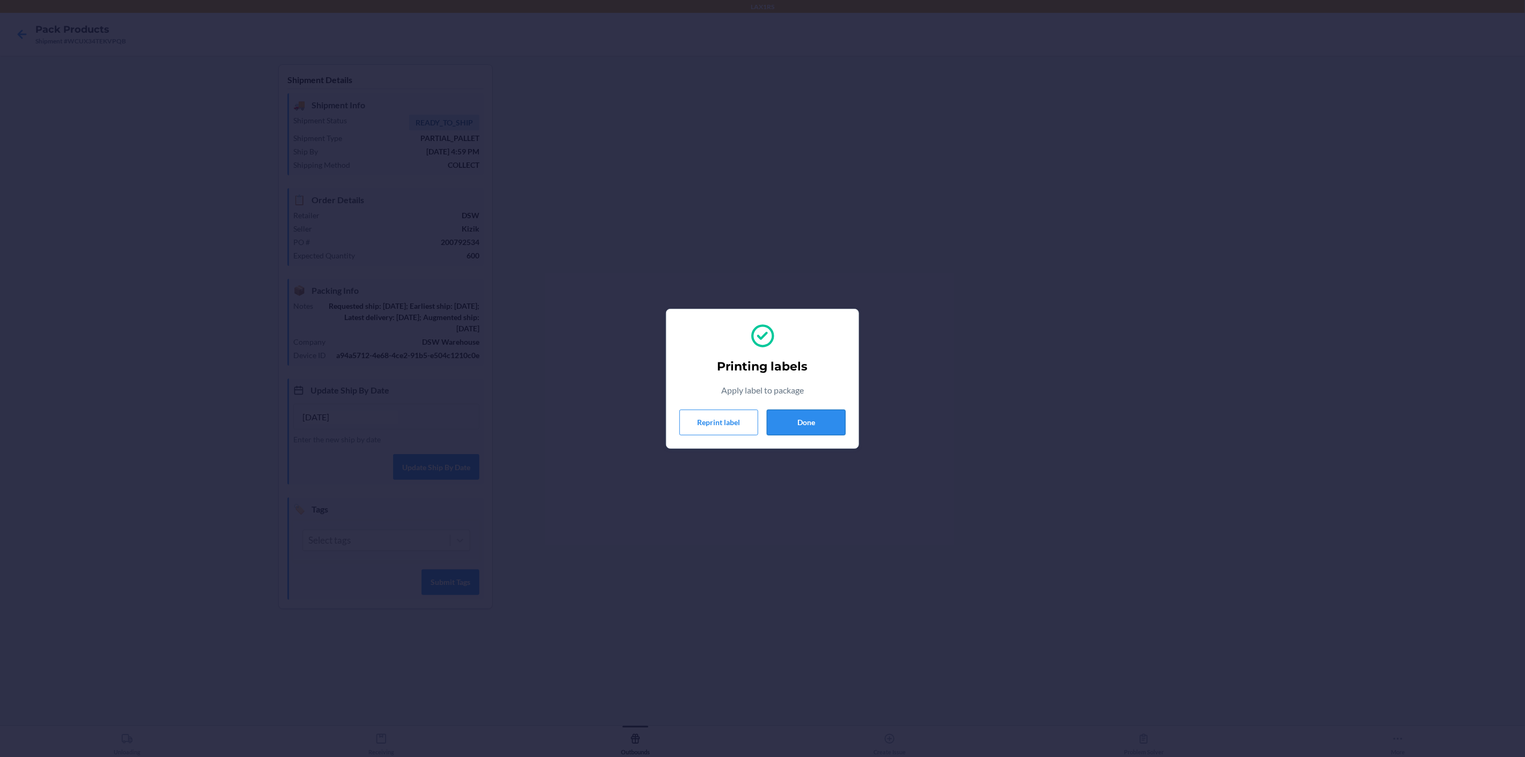
click at [774, 425] on button "Done" at bounding box center [806, 423] width 79 height 26
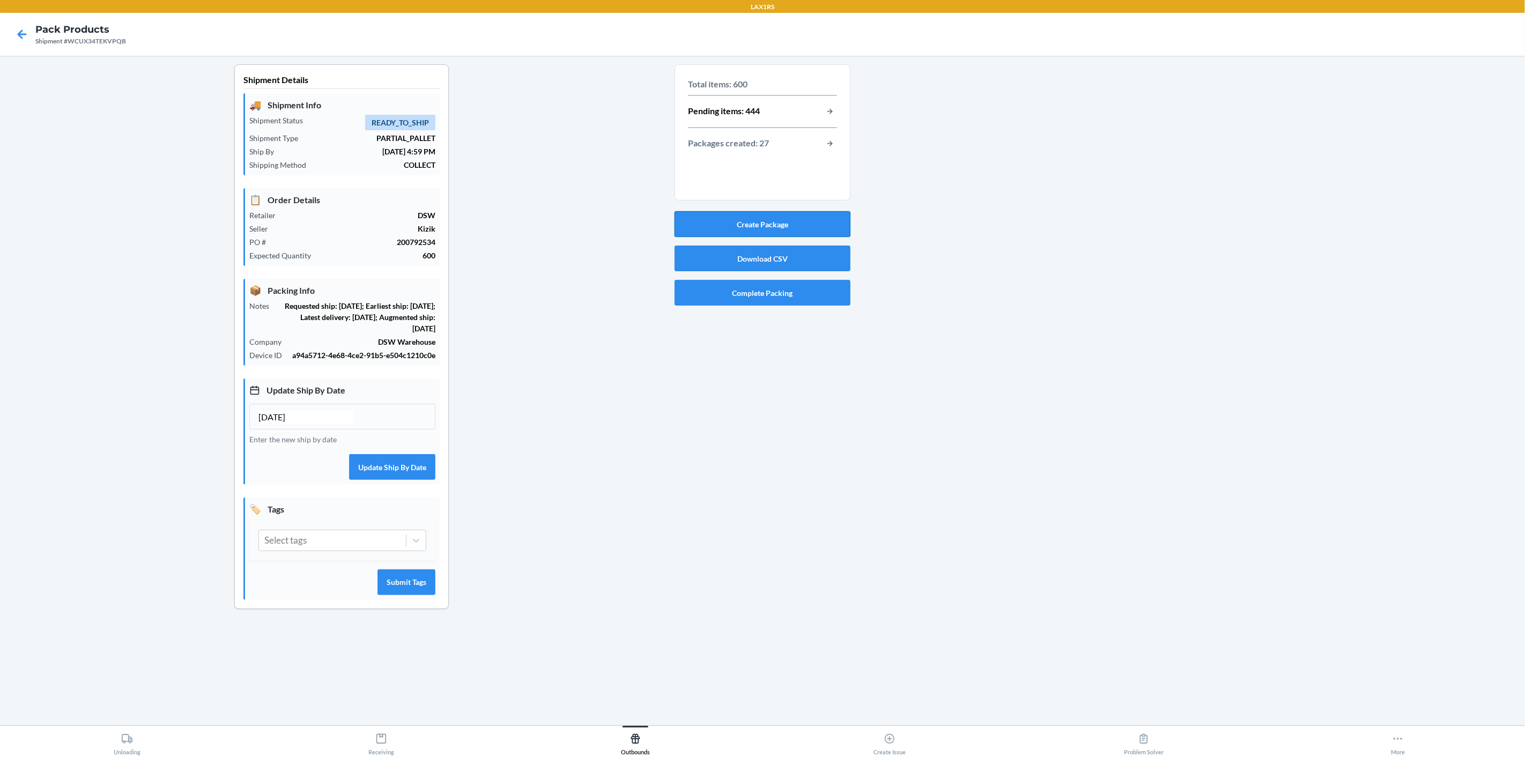
click at [737, 226] on button "Create Package" at bounding box center [762, 224] width 176 height 26
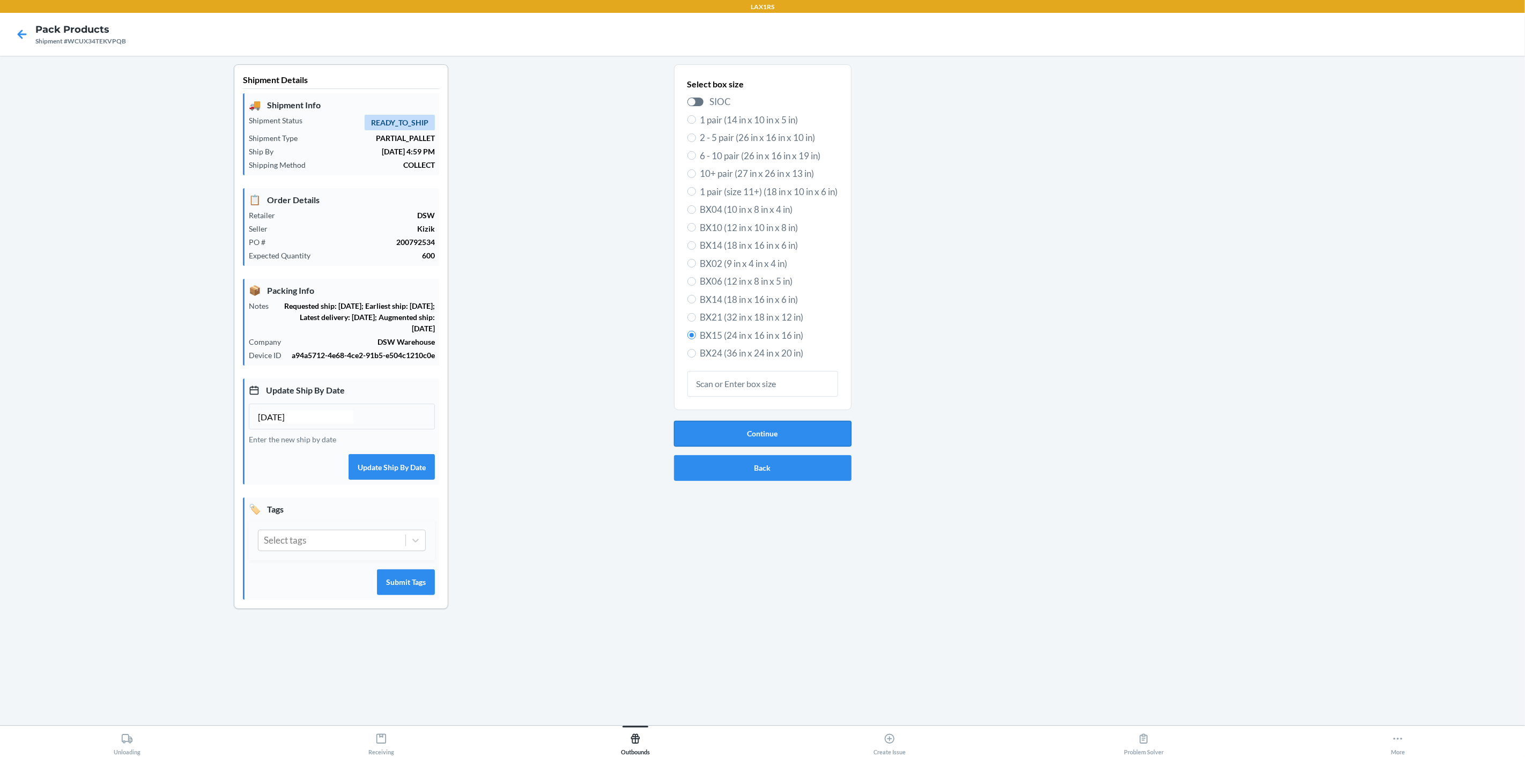
click at [787, 433] on button "Continue" at bounding box center [762, 434] width 177 height 26
